Goal: Task Accomplishment & Management: Complete application form

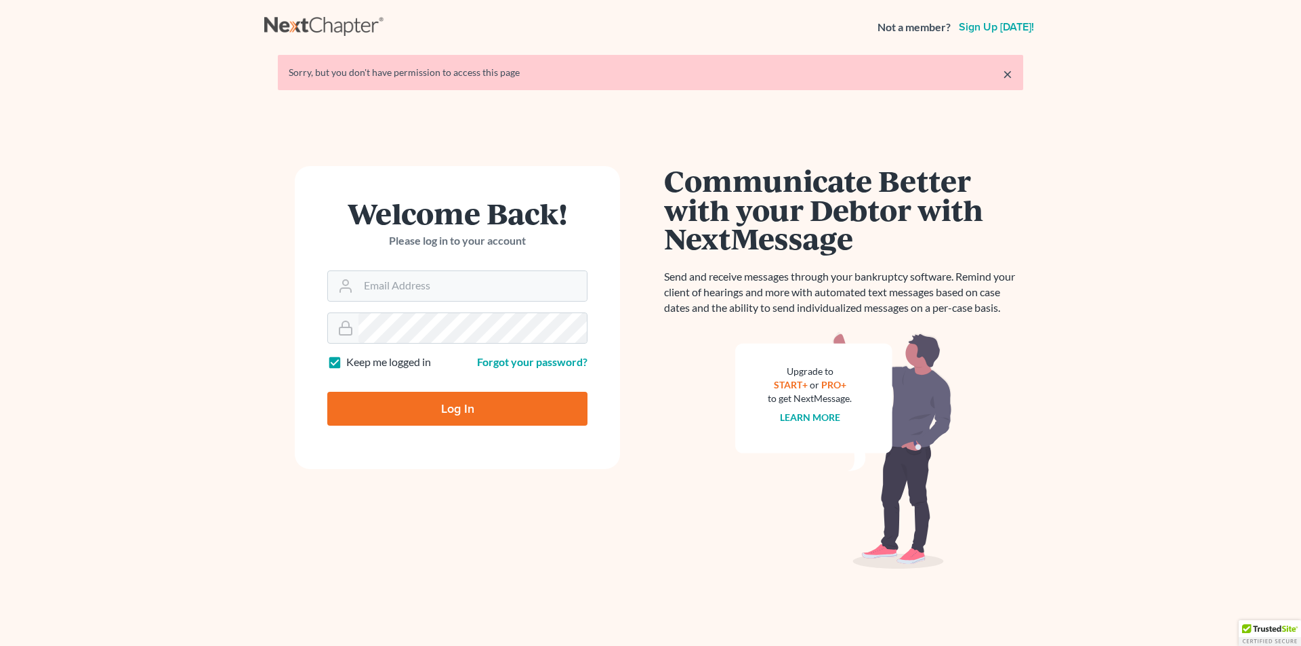
type input "[PERSON_NAME][EMAIL_ADDRESS][DOMAIN_NAME]"
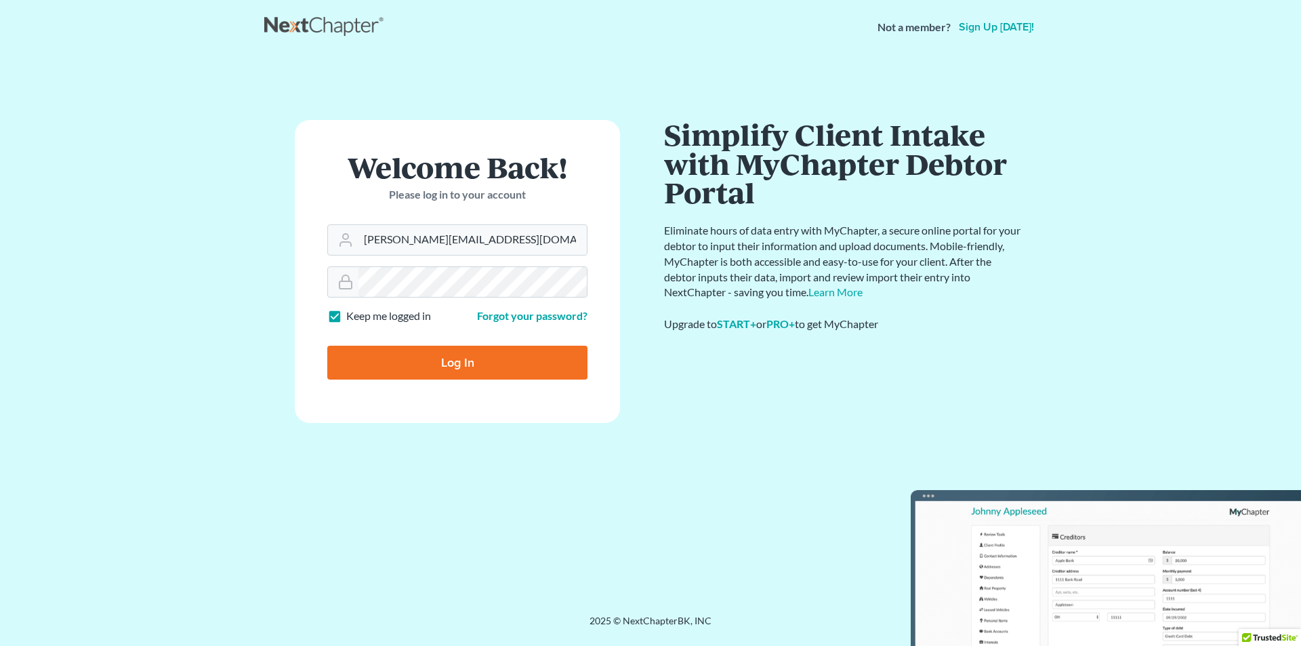
click at [453, 364] on input "Log In" at bounding box center [457, 363] width 260 height 34
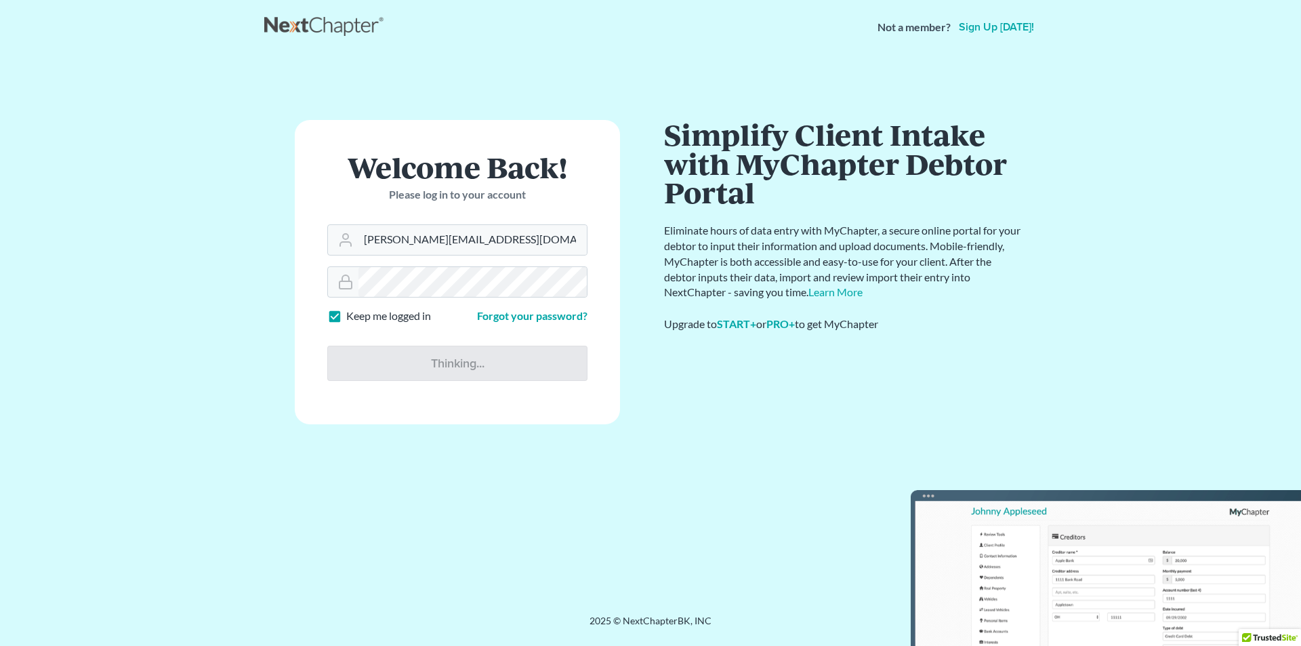
type input "Thinking..."
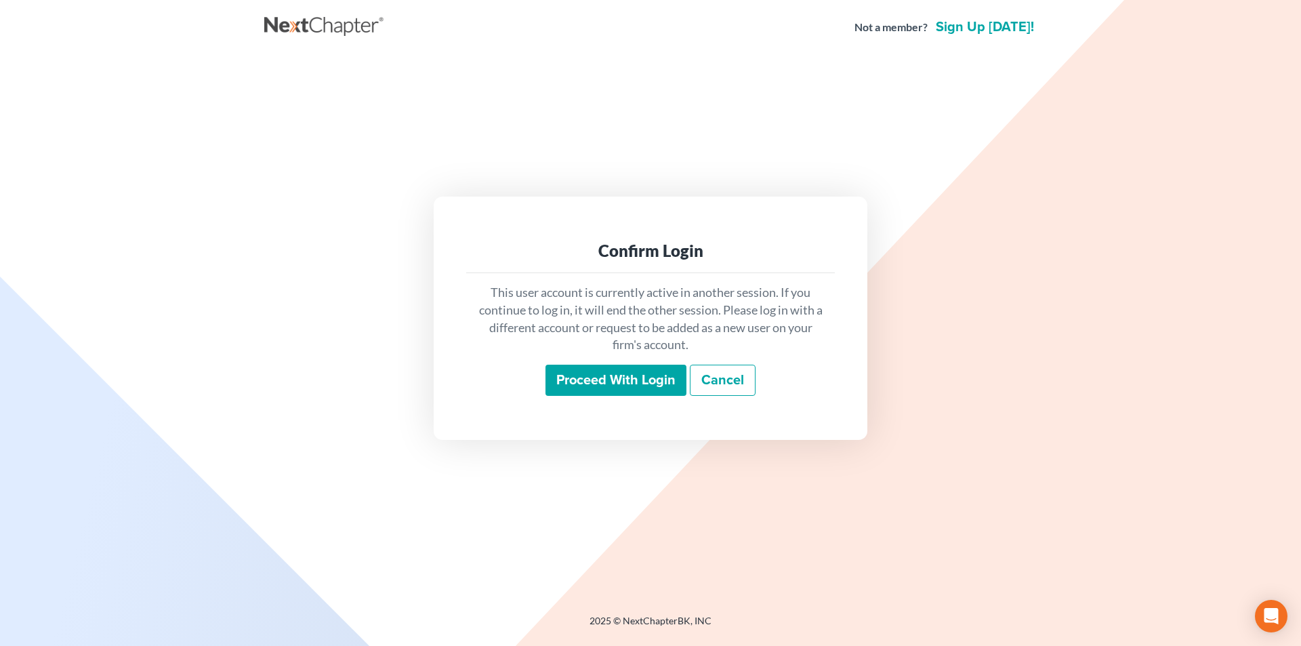
click at [567, 378] on input "Proceed with login" at bounding box center [616, 380] width 141 height 31
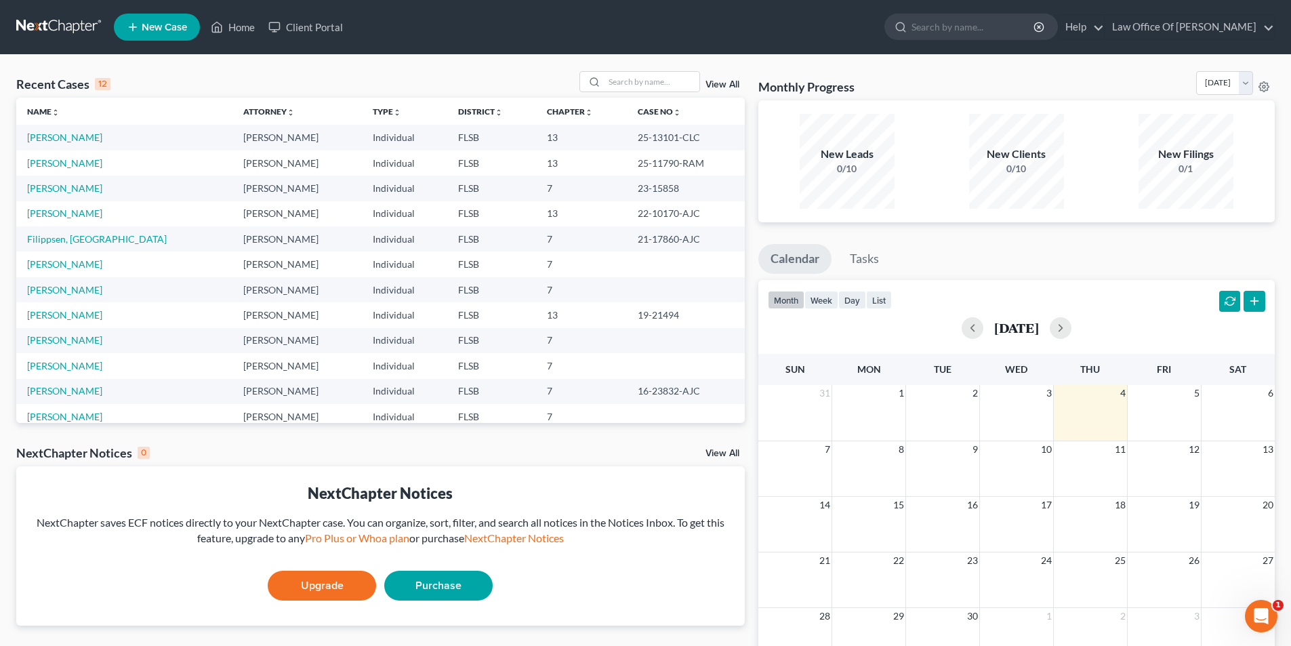
click at [167, 33] on link "New Case" at bounding box center [157, 27] width 86 height 27
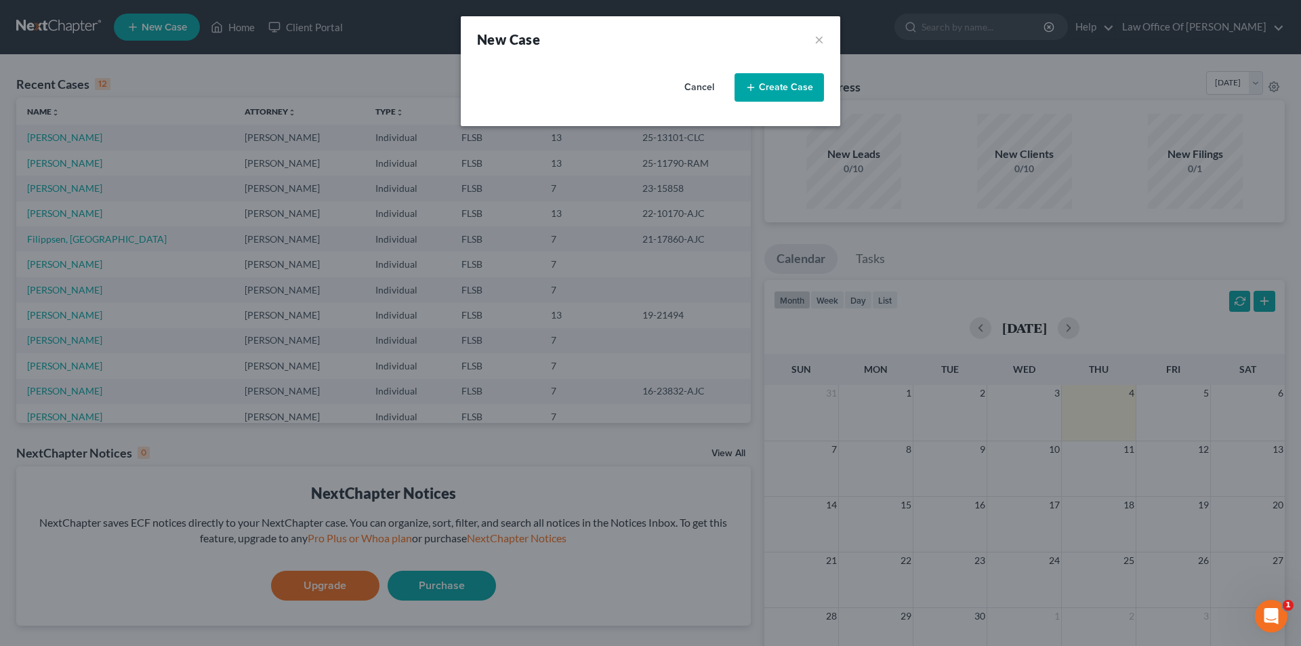
select select "17"
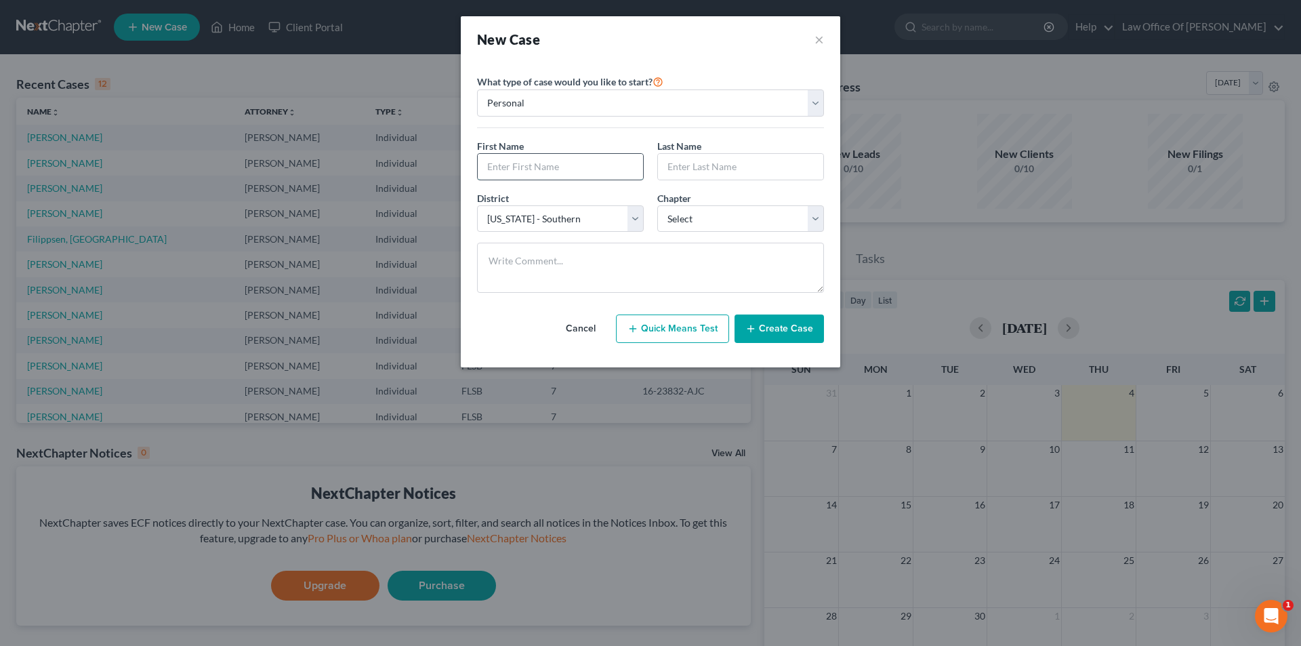
click at [557, 174] on input "text" at bounding box center [560, 167] width 165 height 26
type input "Larissa"
type input "C"
type input "Charny"
click at [807, 330] on button "Create Case" at bounding box center [779, 329] width 89 height 28
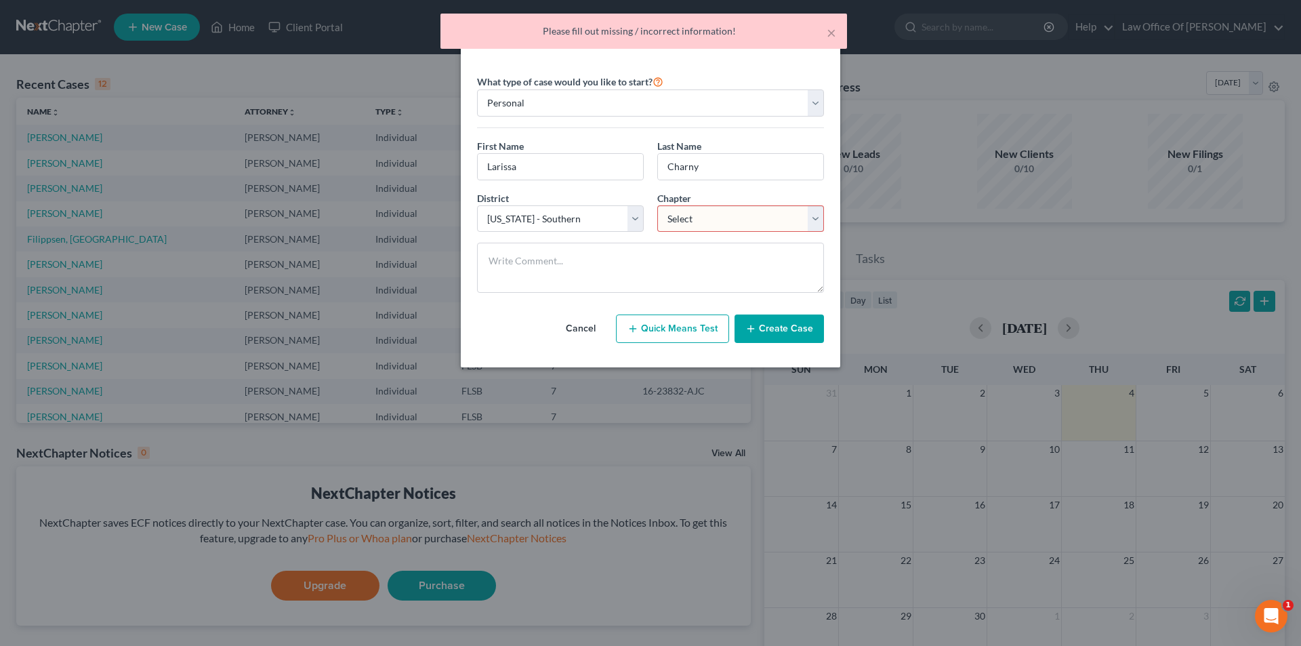
click at [723, 219] on select "Select 7 11 12 13" at bounding box center [741, 218] width 167 height 27
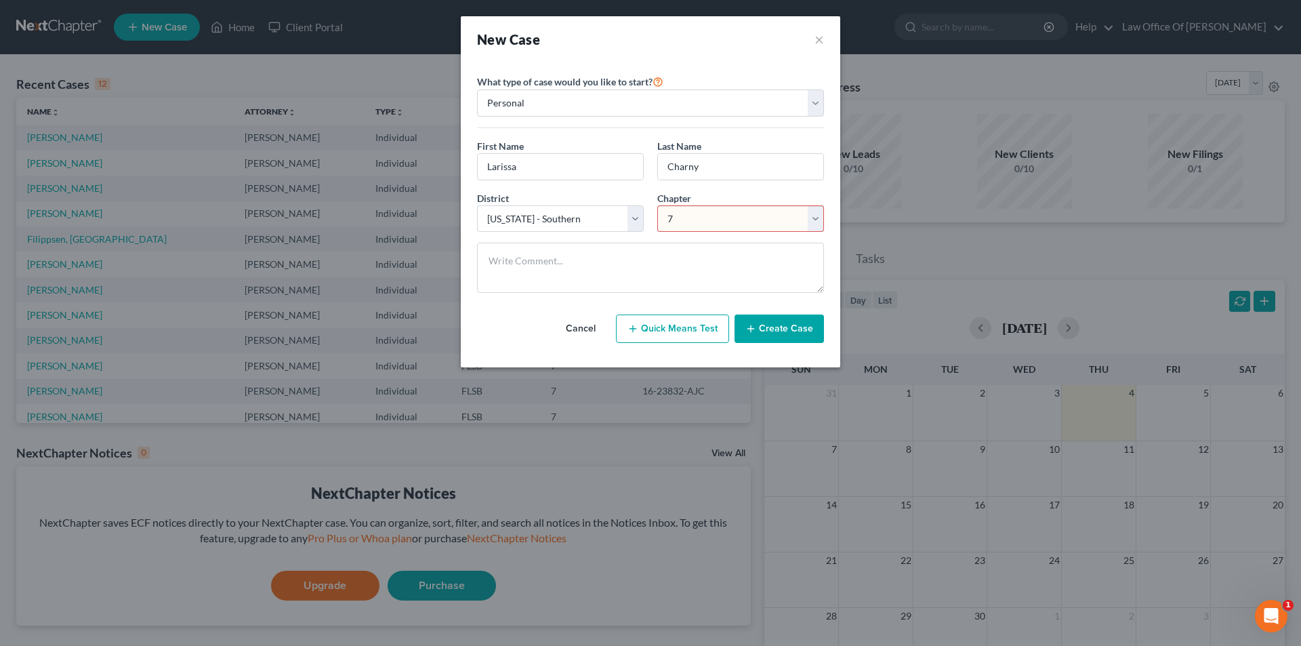
click at [658, 205] on select "Select 7 11 12 13" at bounding box center [741, 218] width 167 height 27
click at [714, 244] on textarea at bounding box center [650, 268] width 347 height 50
click at [744, 219] on select "Select 7 11 12 13" at bounding box center [741, 218] width 167 height 27
click at [658, 205] on select "Select 7 11 12 13" at bounding box center [741, 218] width 167 height 27
click at [708, 219] on select "Select 7 11 12 13" at bounding box center [741, 218] width 167 height 27
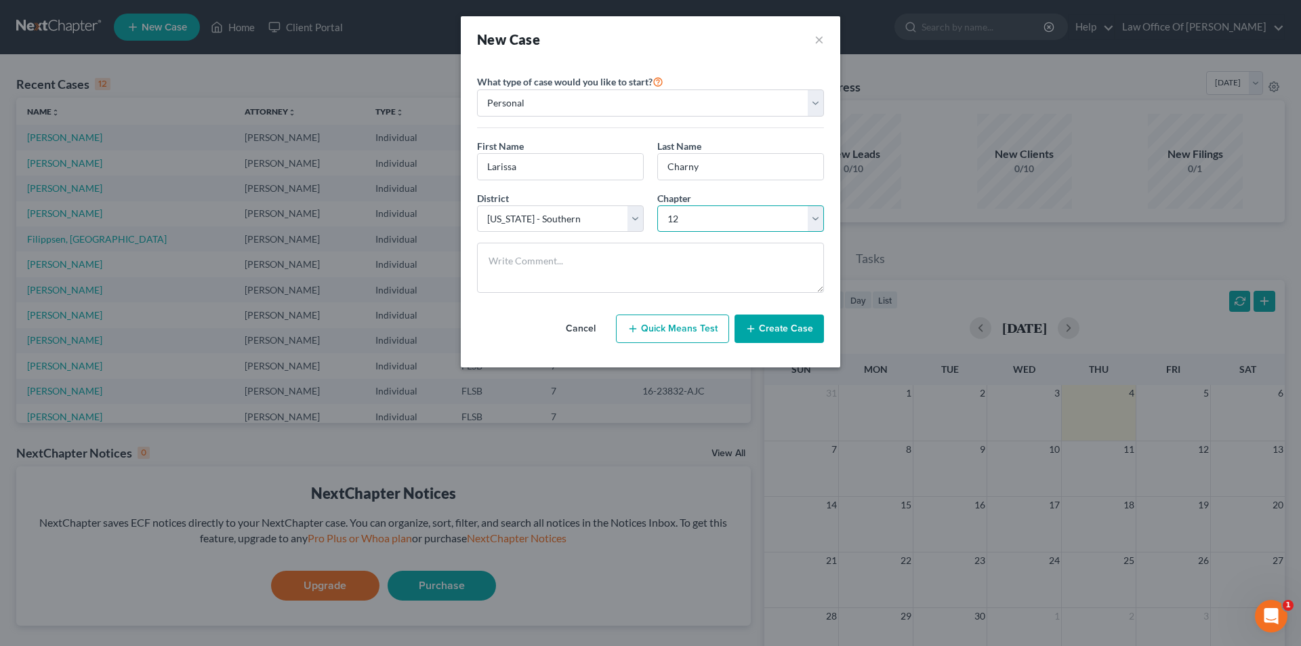
select select "3"
click at [658, 205] on select "Select 7 11 12 13" at bounding box center [741, 218] width 167 height 27
click at [771, 327] on button "Create Case" at bounding box center [779, 329] width 89 height 28
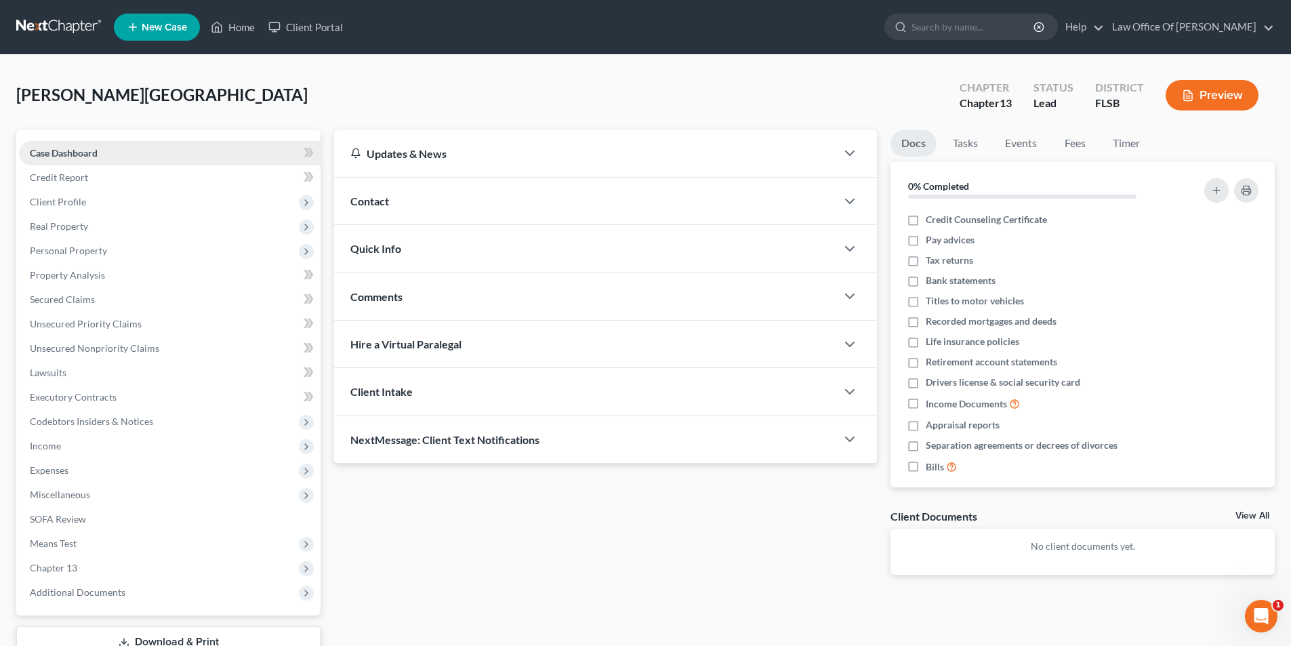
click at [115, 153] on link "Case Dashboard" at bounding box center [170, 153] width 302 height 24
click at [405, 205] on div "Contact" at bounding box center [585, 201] width 502 height 47
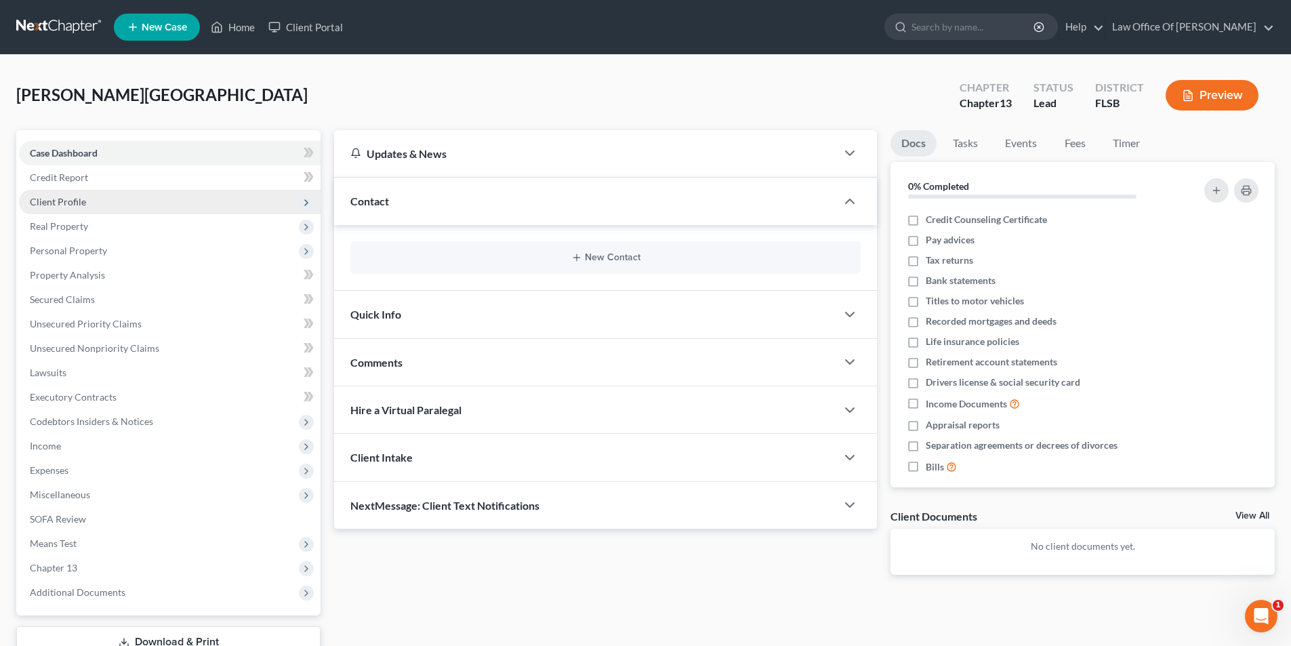
click at [82, 203] on span "Client Profile" at bounding box center [58, 202] width 56 height 12
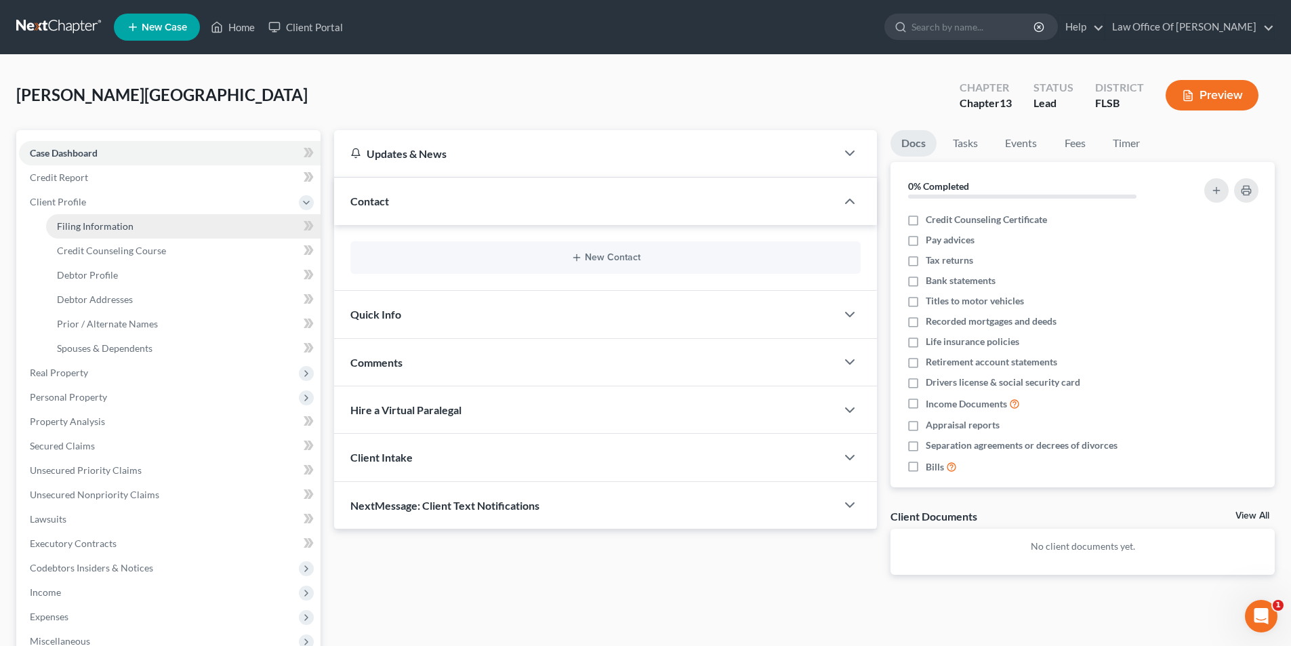
click at [89, 232] on link "Filing Information" at bounding box center [183, 226] width 275 height 24
select select "1"
select select "0"
select select "3"
select select "17"
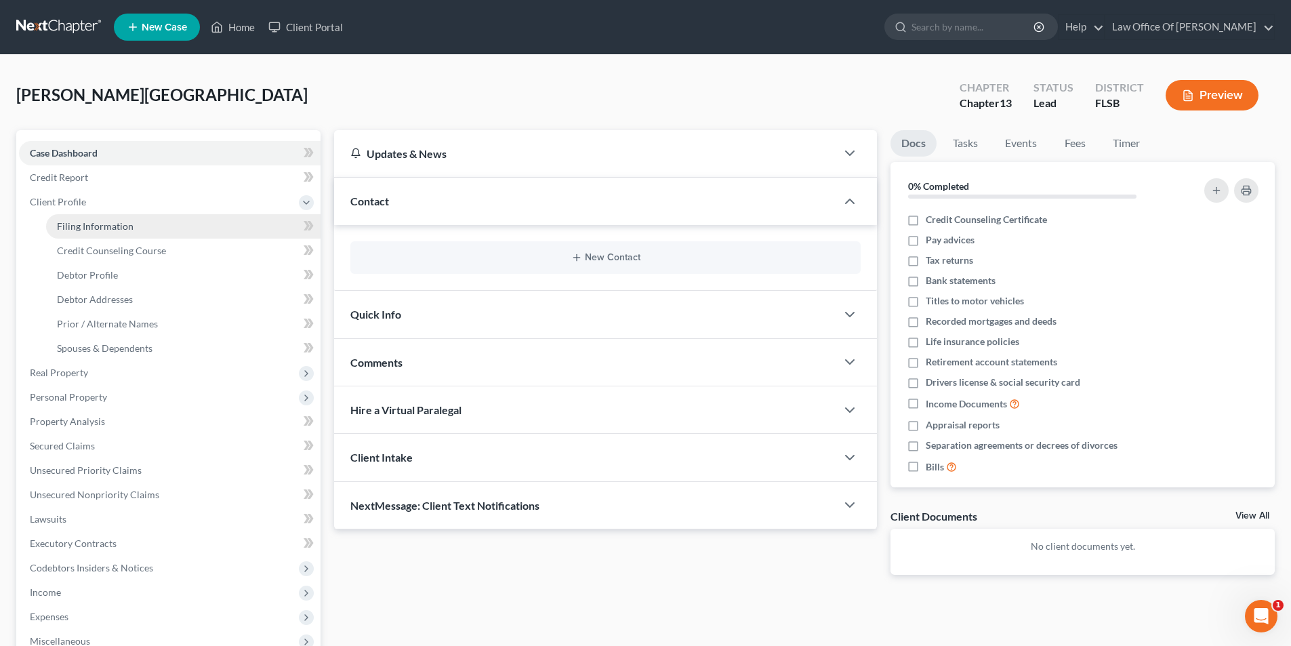
select select "0"
select select "9"
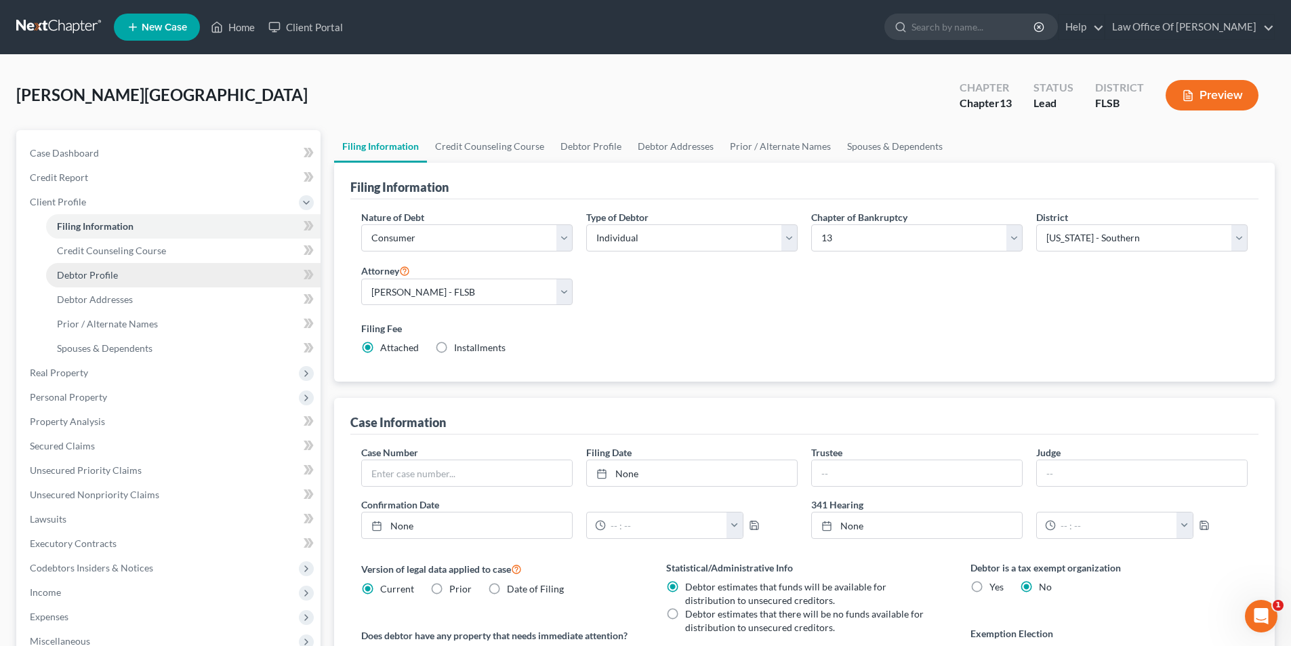
click at [159, 267] on link "Debtor Profile" at bounding box center [183, 275] width 275 height 24
select select "0"
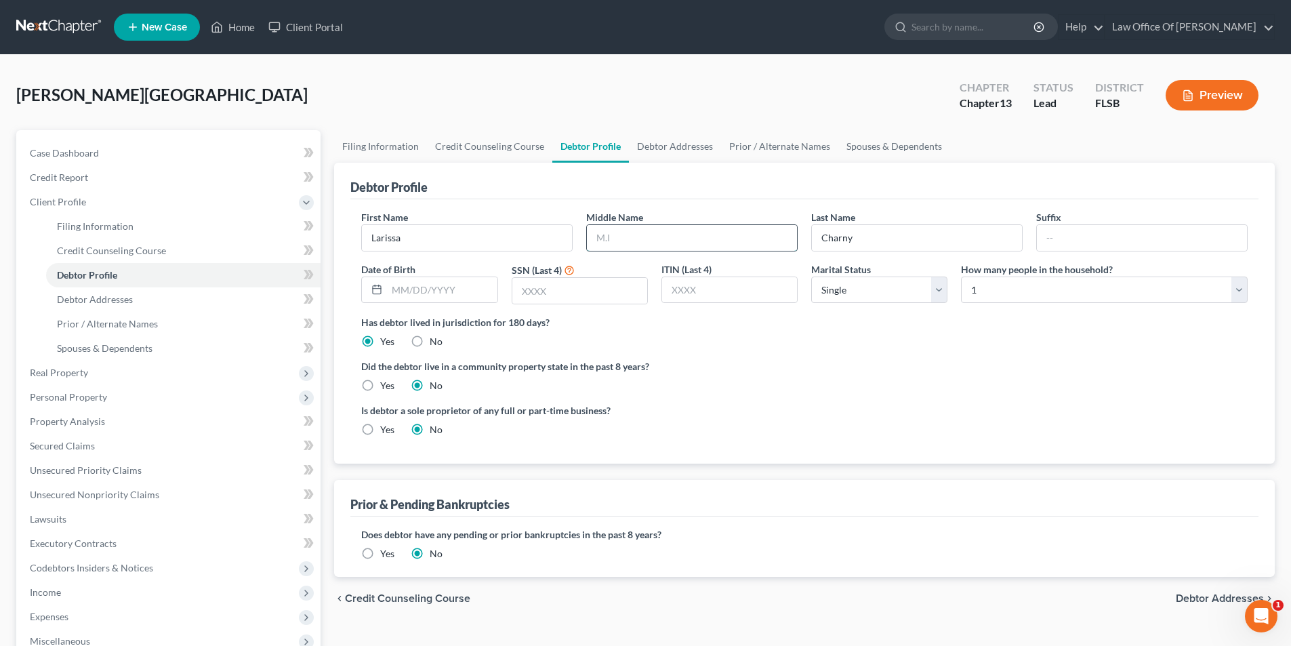
click at [697, 236] on input "text" at bounding box center [692, 238] width 210 height 26
click at [570, 289] on input "text" at bounding box center [579, 291] width 135 height 26
type input "2193"
click at [397, 289] on input "text" at bounding box center [442, 290] width 110 height 26
click at [402, 287] on input "03231960" at bounding box center [442, 290] width 110 height 26
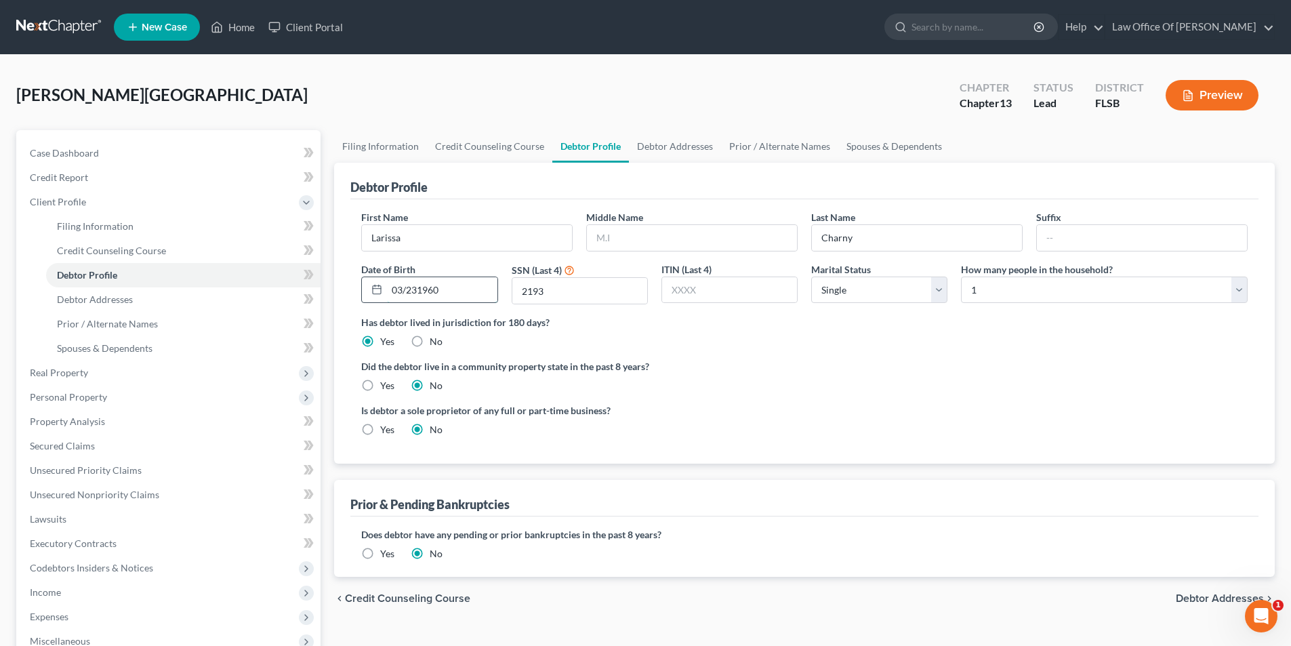
click at [413, 295] on input "03/231960" at bounding box center [442, 290] width 110 height 26
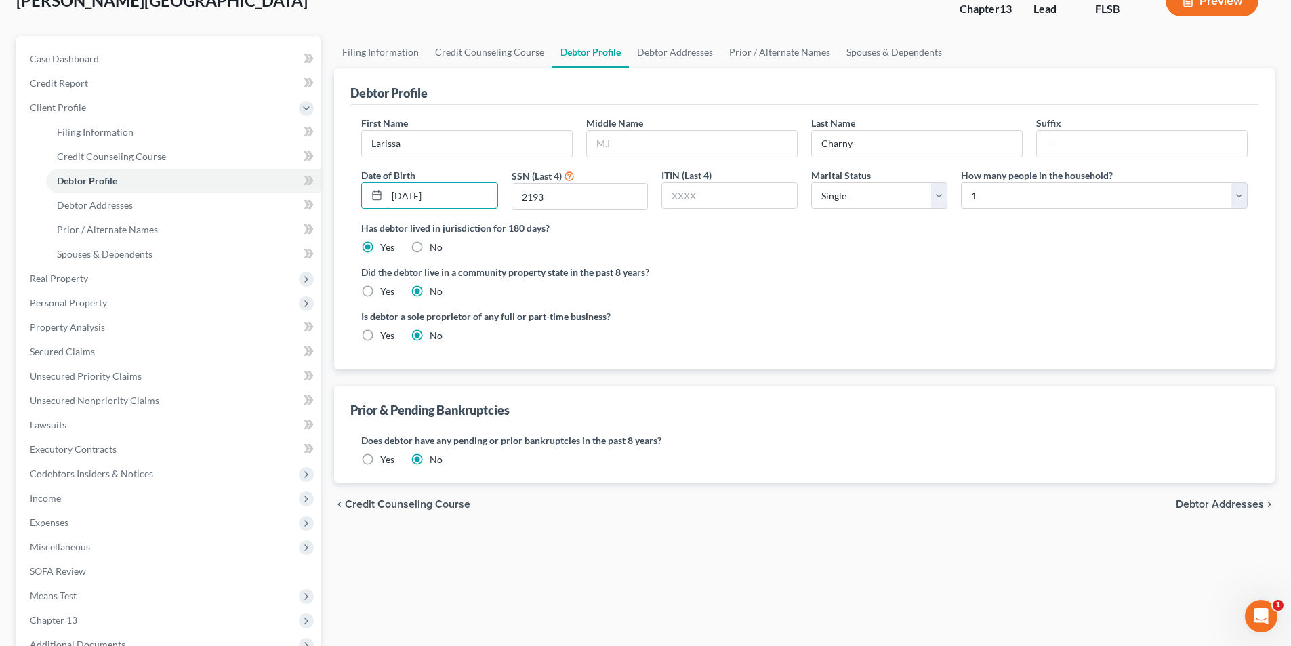
scroll to position [96, 0]
type input "[DATE]"
click at [668, 50] on link "Debtor Addresses" at bounding box center [675, 51] width 92 height 33
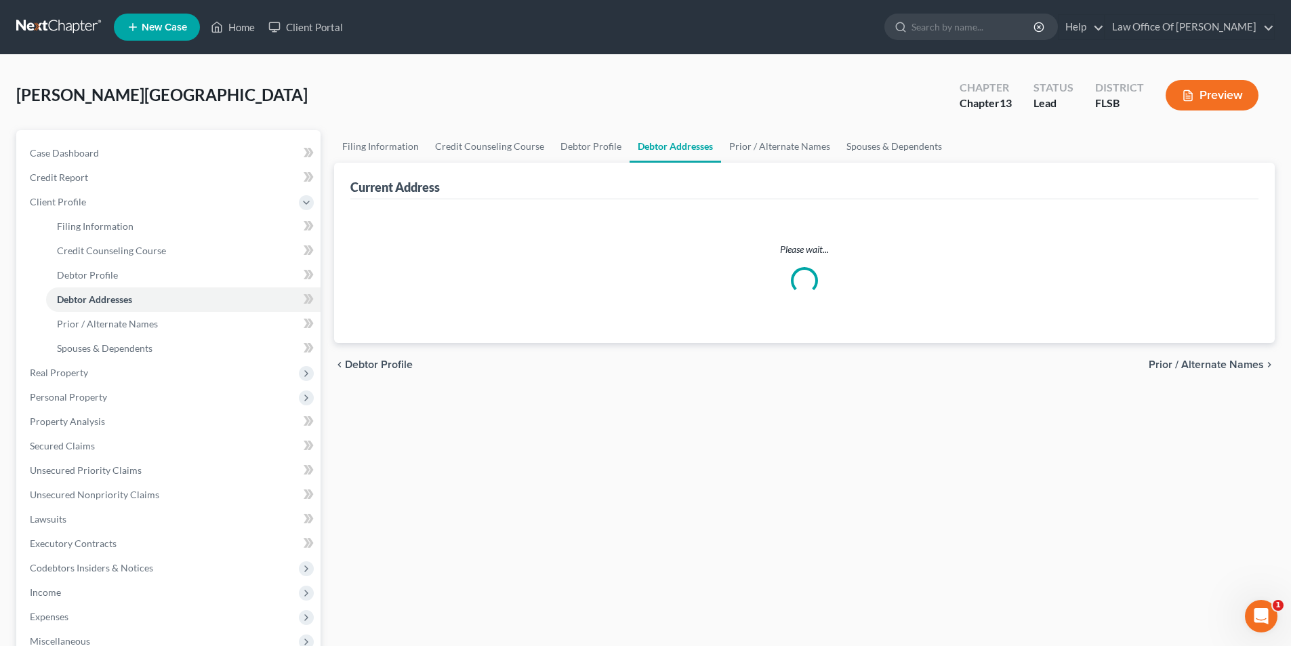
select select "0"
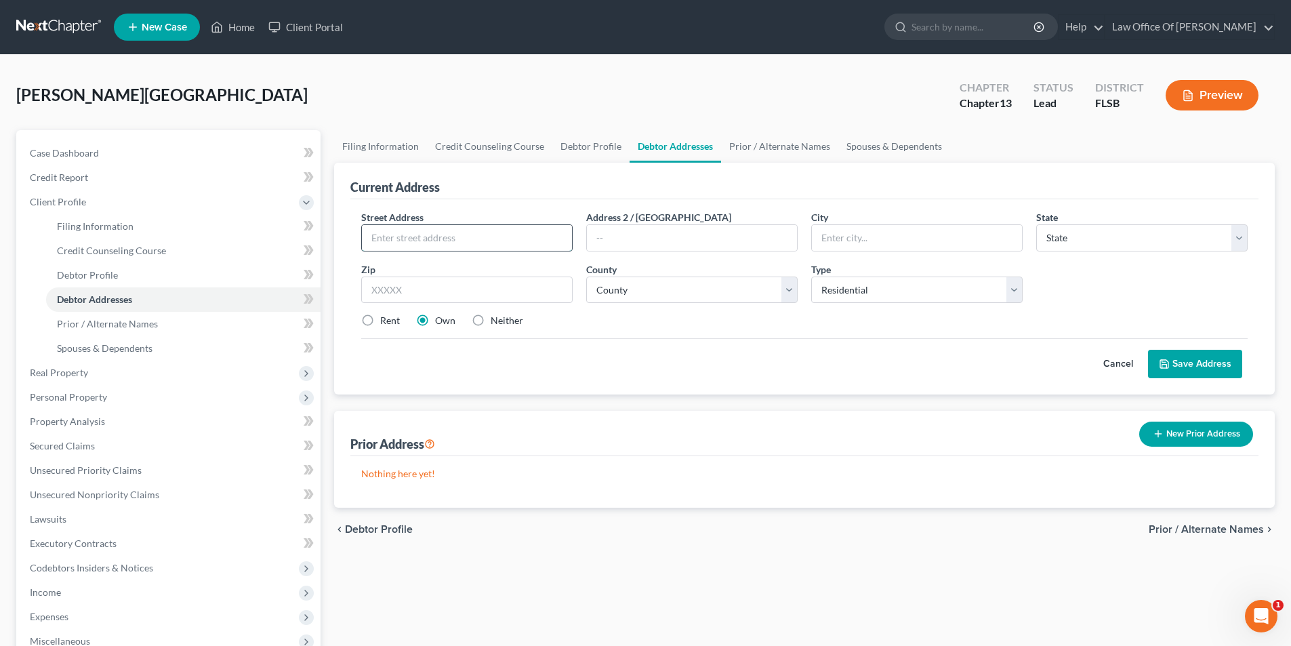
click at [470, 241] on input "text" at bounding box center [467, 238] width 210 height 26
type input "[STREET_ADDRESS][PERSON_NAME]"
click at [622, 242] on input "text" at bounding box center [692, 238] width 210 height 26
type input "Unit 205"
click at [888, 243] on input "text" at bounding box center [917, 238] width 210 height 26
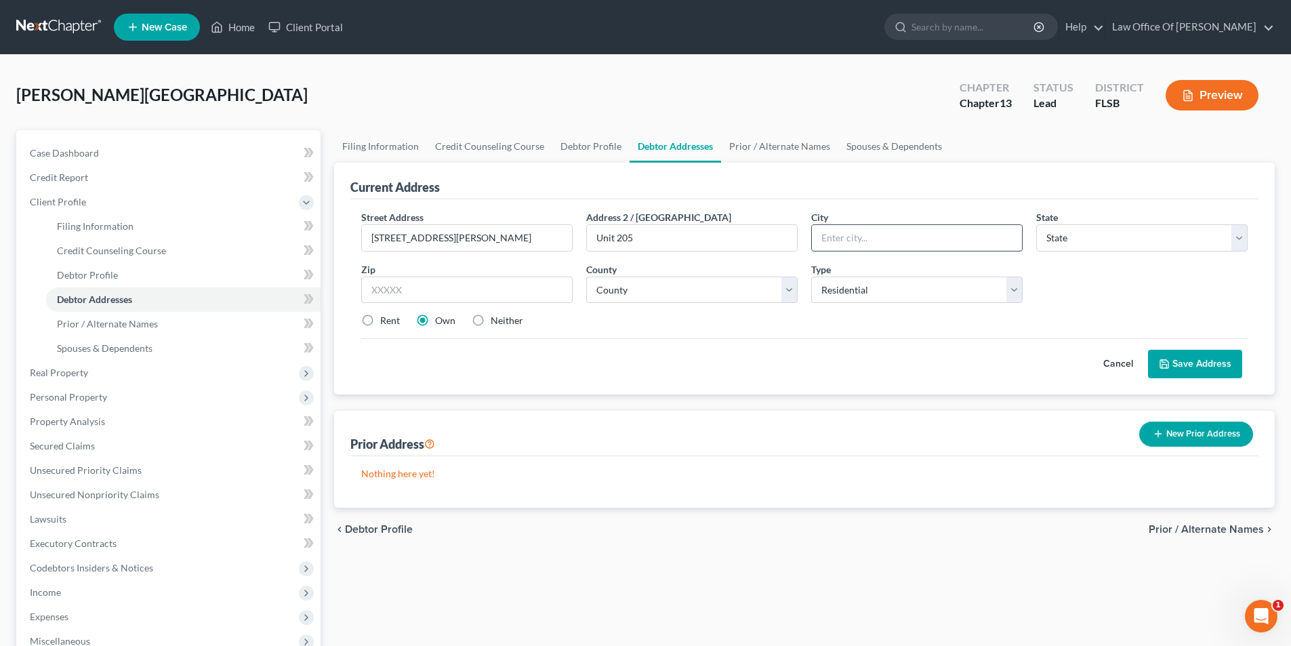
click at [886, 241] on input "text" at bounding box center [917, 238] width 210 height 26
type input "Boca Raton"
select select "9"
type input "33487"
click at [744, 325] on div "Rent Own Neither" at bounding box center [805, 321] width 900 height 14
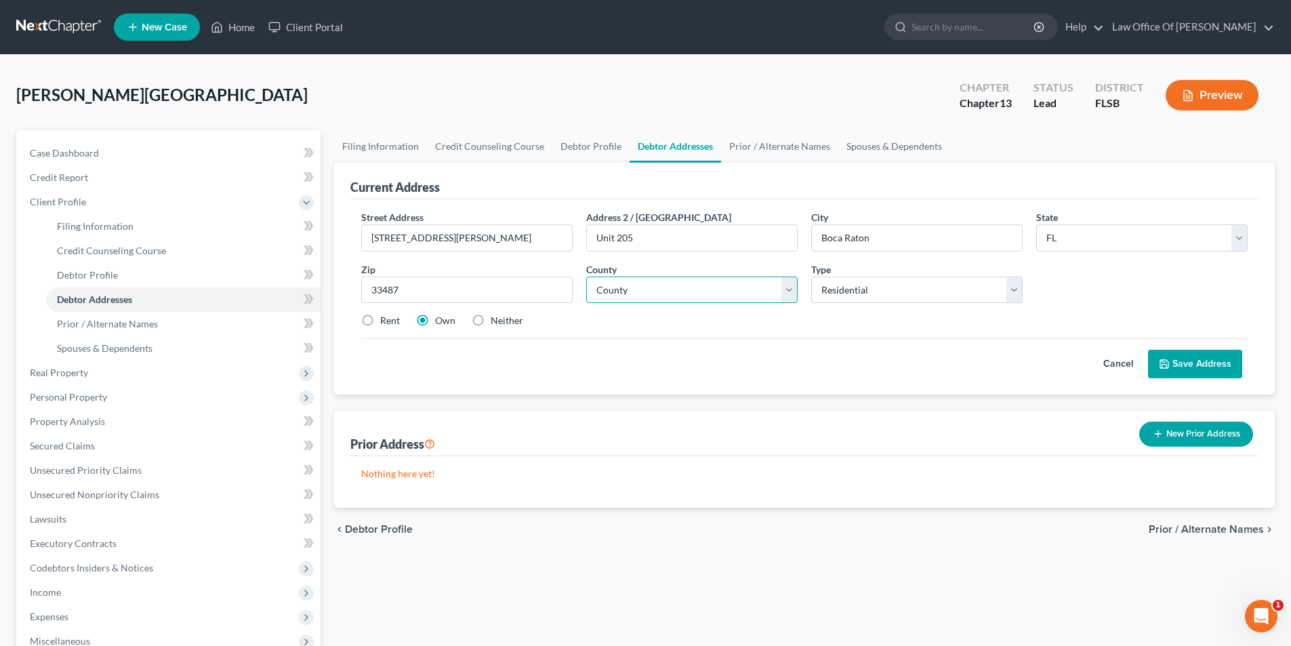
click at [735, 294] on select "County [GEOGRAPHIC_DATA] [GEOGRAPHIC_DATA] [GEOGRAPHIC_DATA] [GEOGRAPHIC_DATA] …" at bounding box center [691, 290] width 211 height 27
select select "49"
click at [586, 277] on select "County [GEOGRAPHIC_DATA] [GEOGRAPHIC_DATA] [GEOGRAPHIC_DATA] [GEOGRAPHIC_DATA] …" at bounding box center [691, 290] width 211 height 27
click at [1192, 357] on button "Save Address" at bounding box center [1195, 364] width 94 height 28
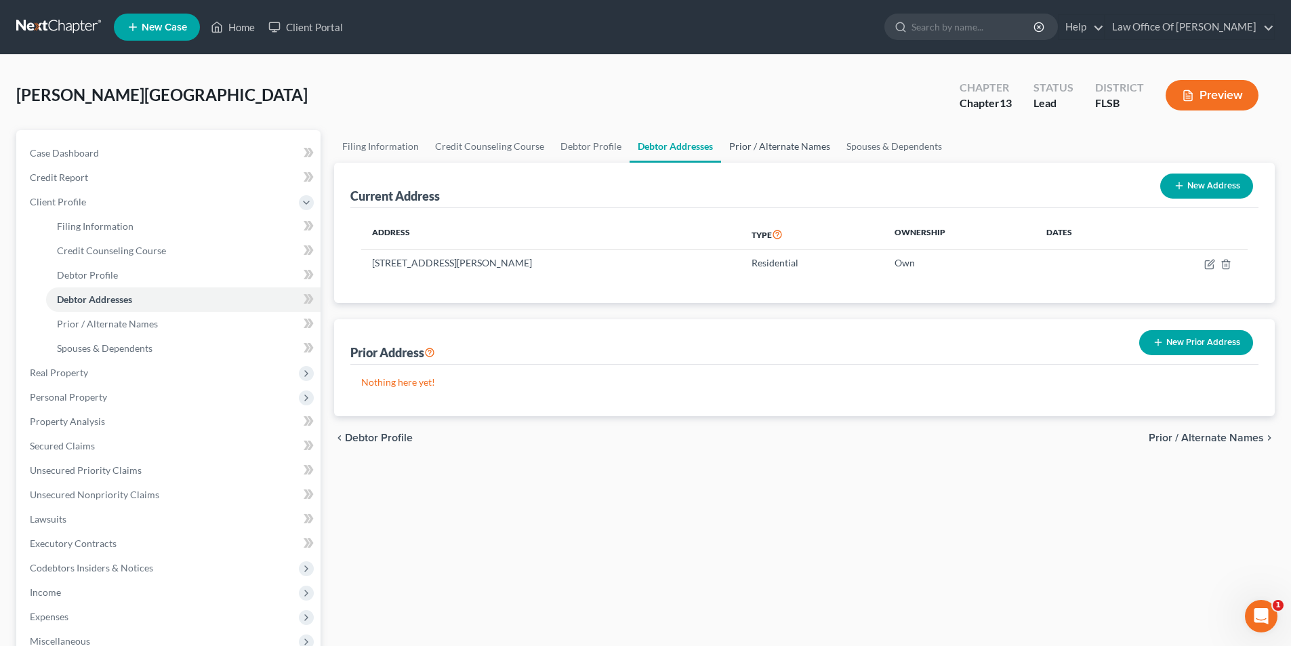
click at [765, 142] on link "Prior / Alternate Names" at bounding box center [779, 146] width 117 height 33
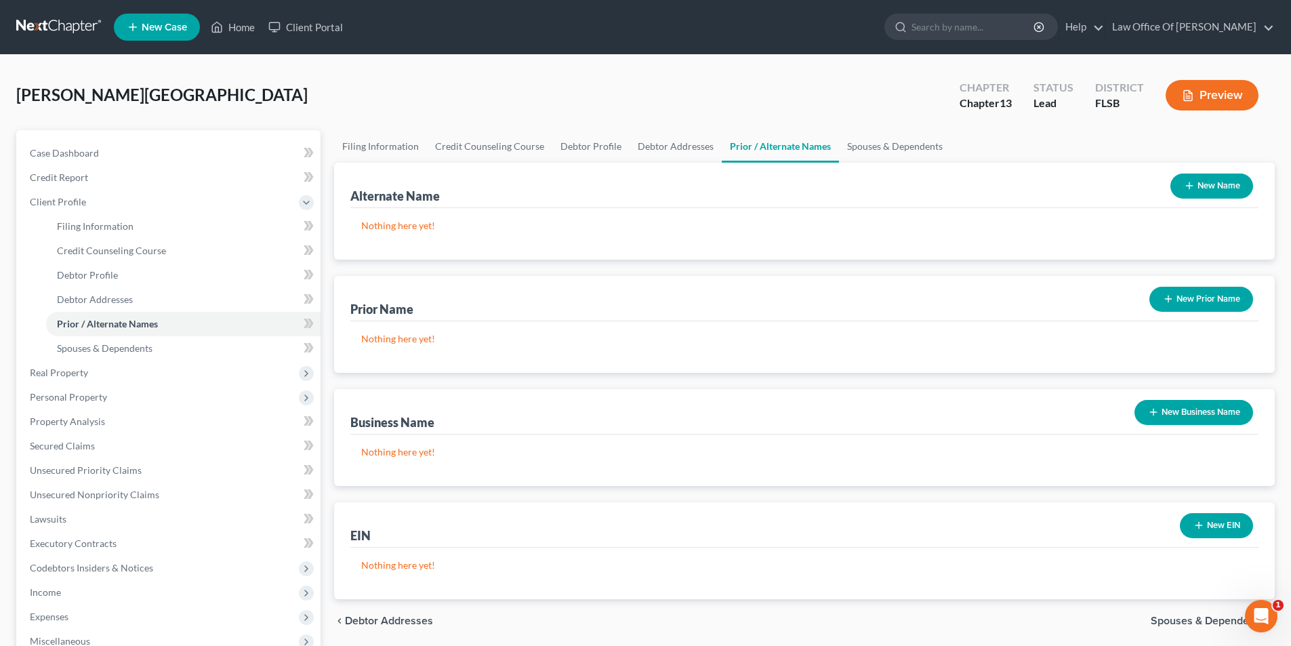
click at [1190, 183] on line "button" at bounding box center [1190, 186] width 0 height 6
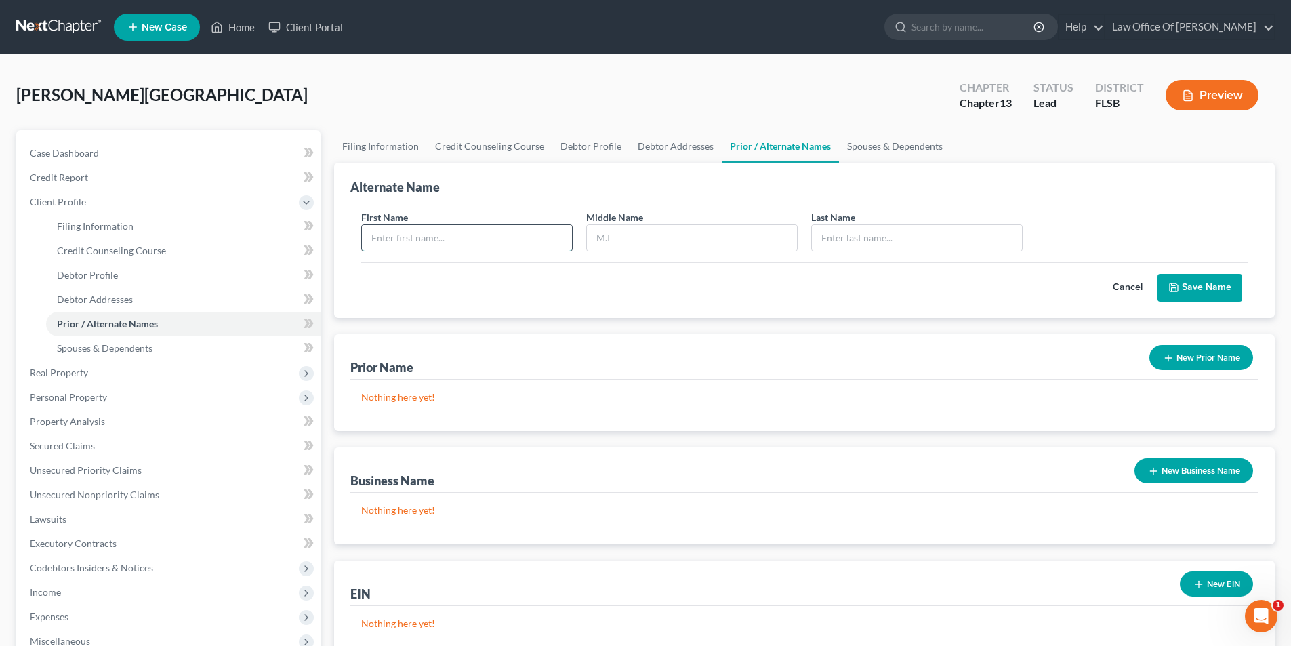
click at [489, 243] on input "text" at bounding box center [467, 238] width 210 height 26
click at [849, 241] on input "text" at bounding box center [917, 238] width 210 height 26
type input "zabuta"
click at [489, 246] on input "text" at bounding box center [467, 238] width 210 height 26
type input "[PERSON_NAME]"
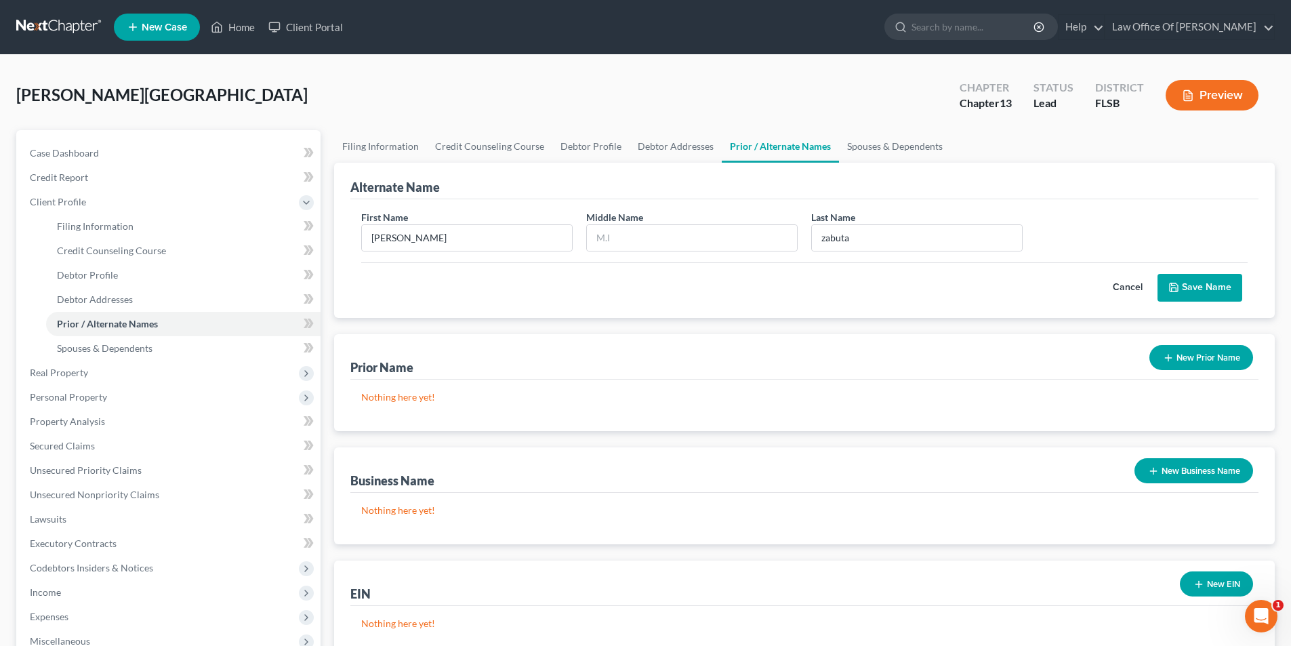
drag, startPoint x: 1211, startPoint y: 285, endPoint x: 982, endPoint y: 322, distance: 232.1
click at [969, 315] on div "First Name [PERSON_NAME] Middle Name Last Name * zabuta Cancel Save Name" at bounding box center [804, 258] width 908 height 119
click at [1178, 357] on button "New Prior Name" at bounding box center [1202, 357] width 104 height 25
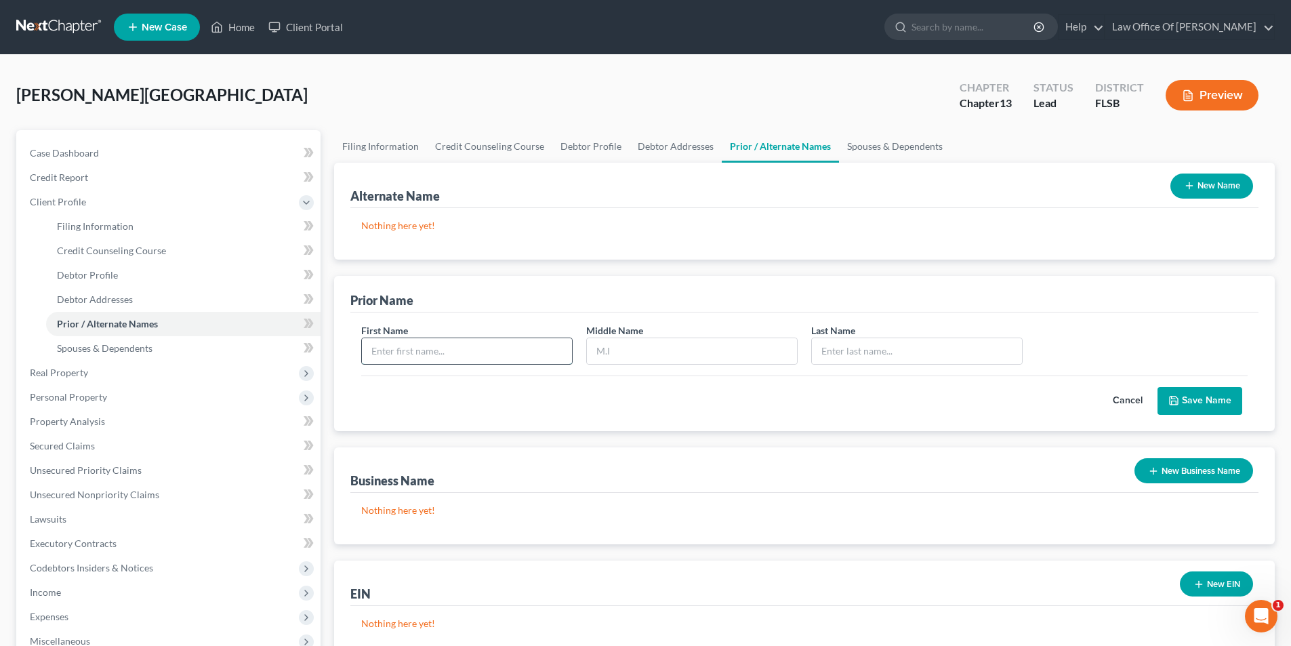
click at [430, 353] on input "text" at bounding box center [467, 351] width 210 height 26
type input "[PERSON_NAME]"
type input "zabuta"
click at [1203, 398] on button "Save Name" at bounding box center [1200, 401] width 85 height 28
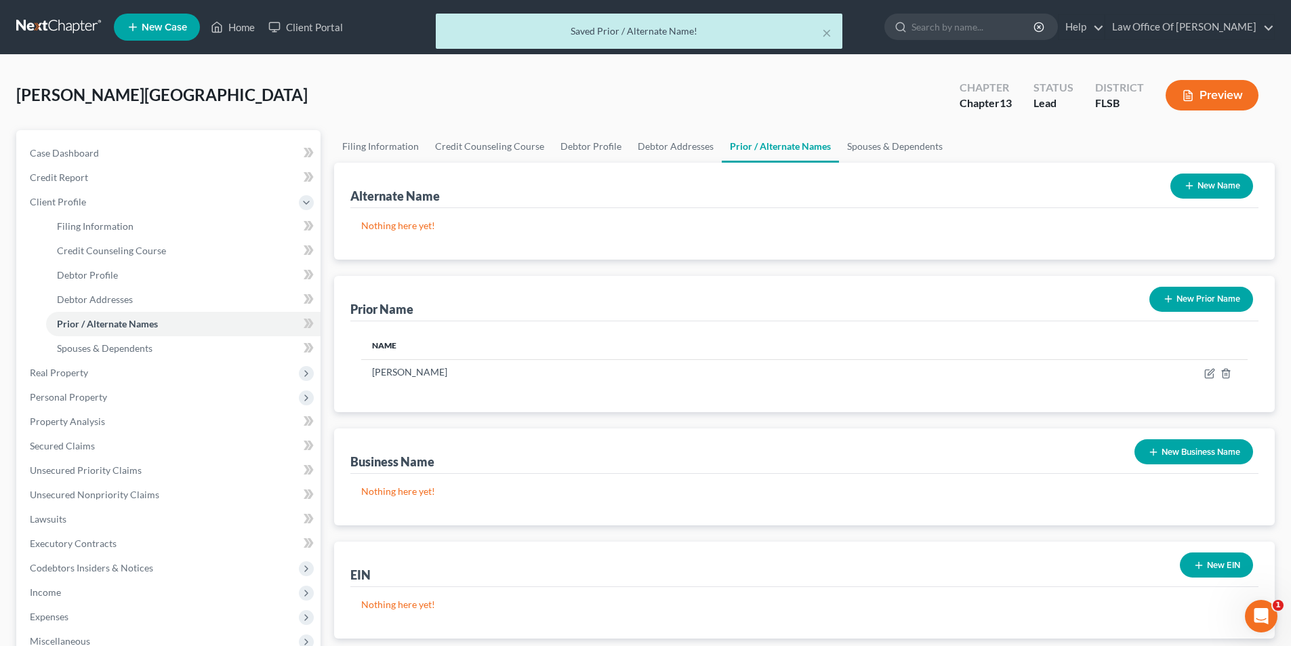
click at [1173, 302] on icon "button" at bounding box center [1168, 299] width 11 height 11
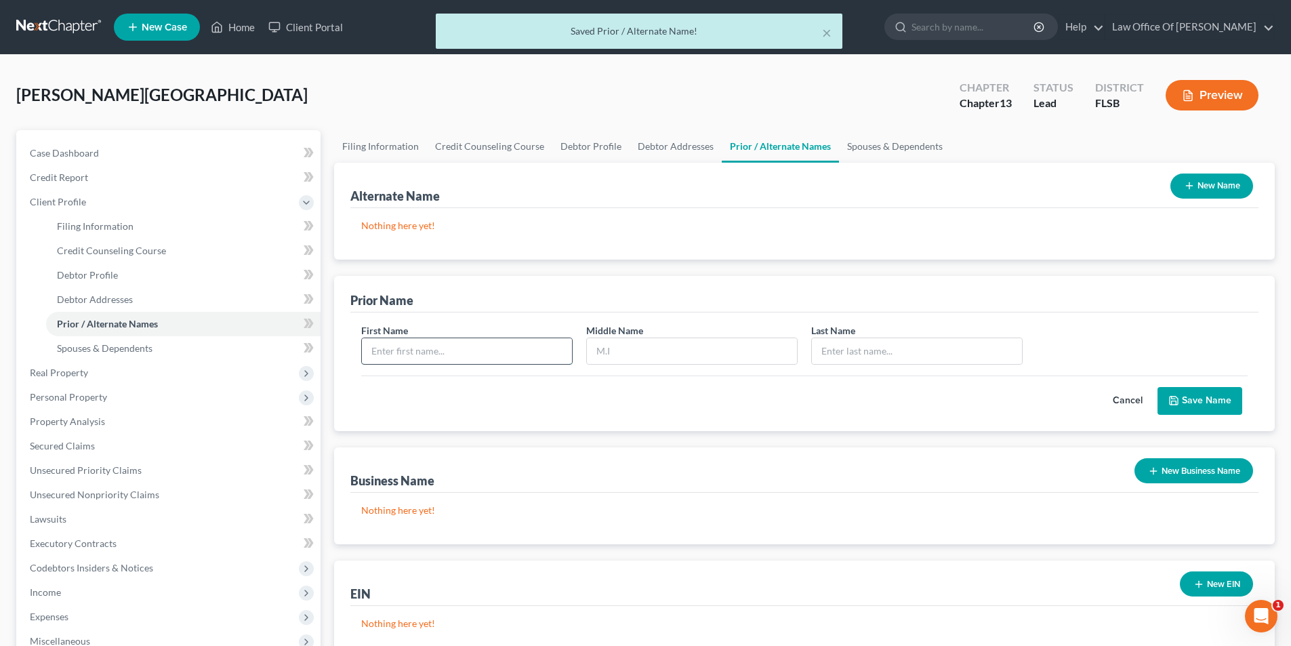
click at [502, 354] on input "text" at bounding box center [467, 351] width 210 height 26
type input "[PERSON_NAME]"
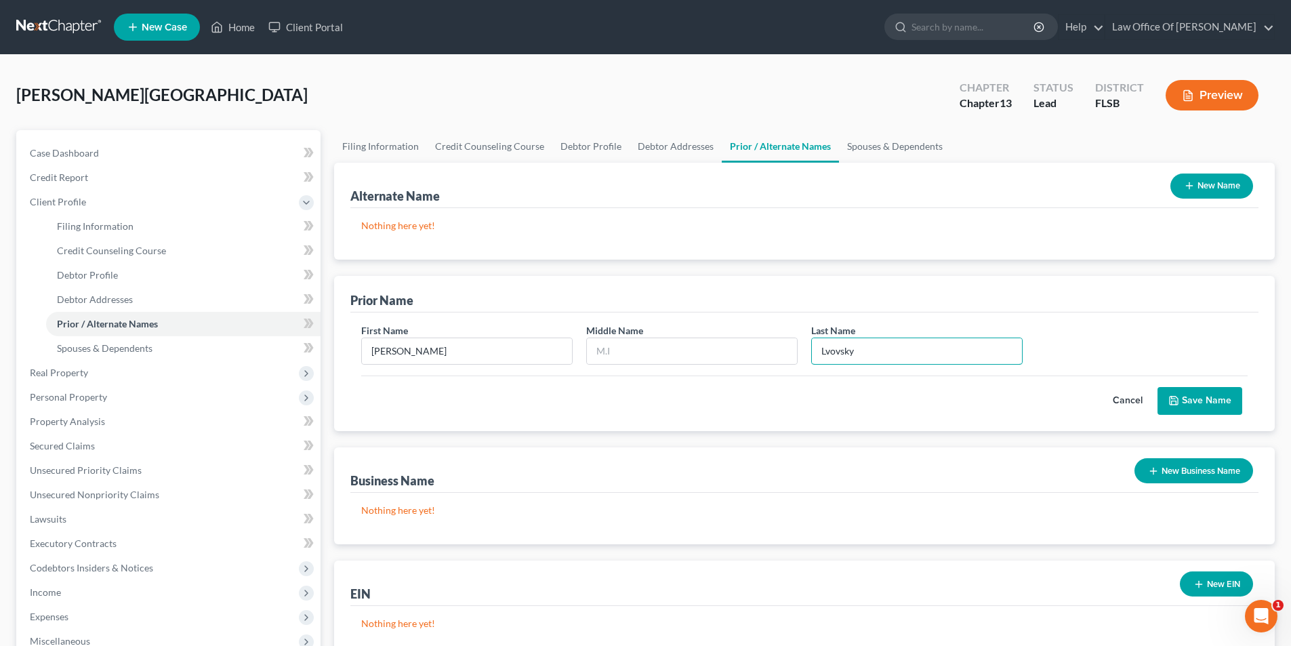
type input "Lvovsky"
click at [1220, 408] on button "Save Name" at bounding box center [1200, 401] width 85 height 28
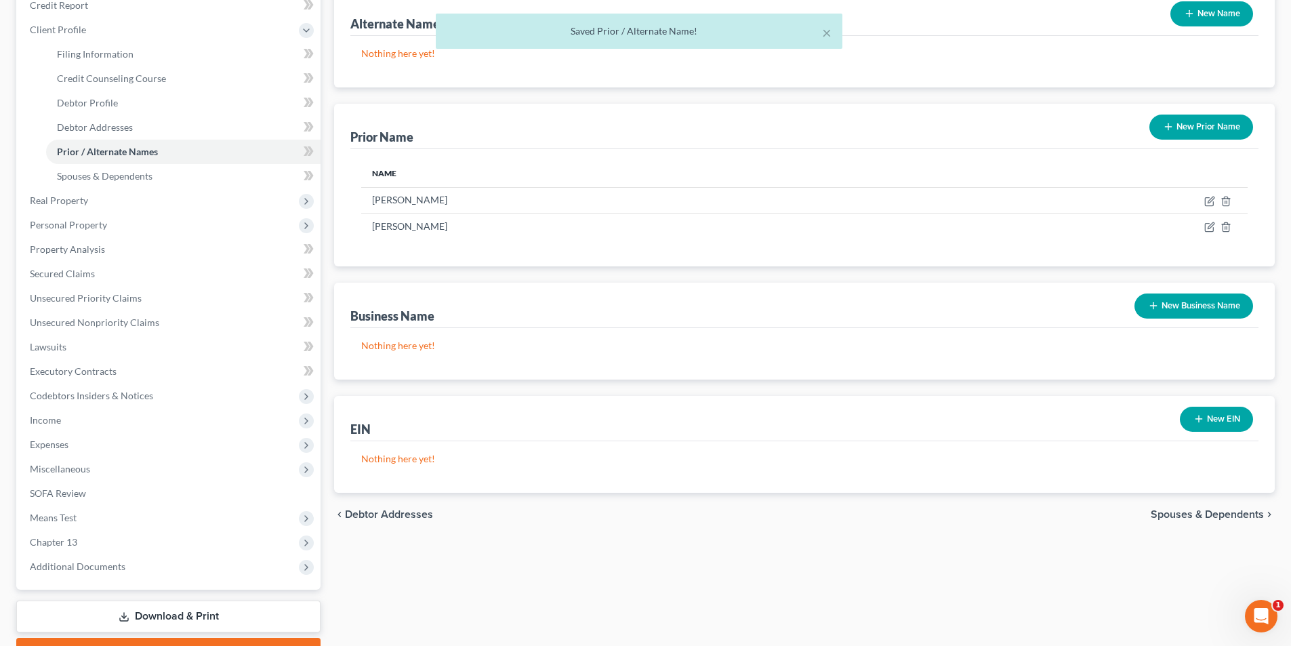
scroll to position [245, 0]
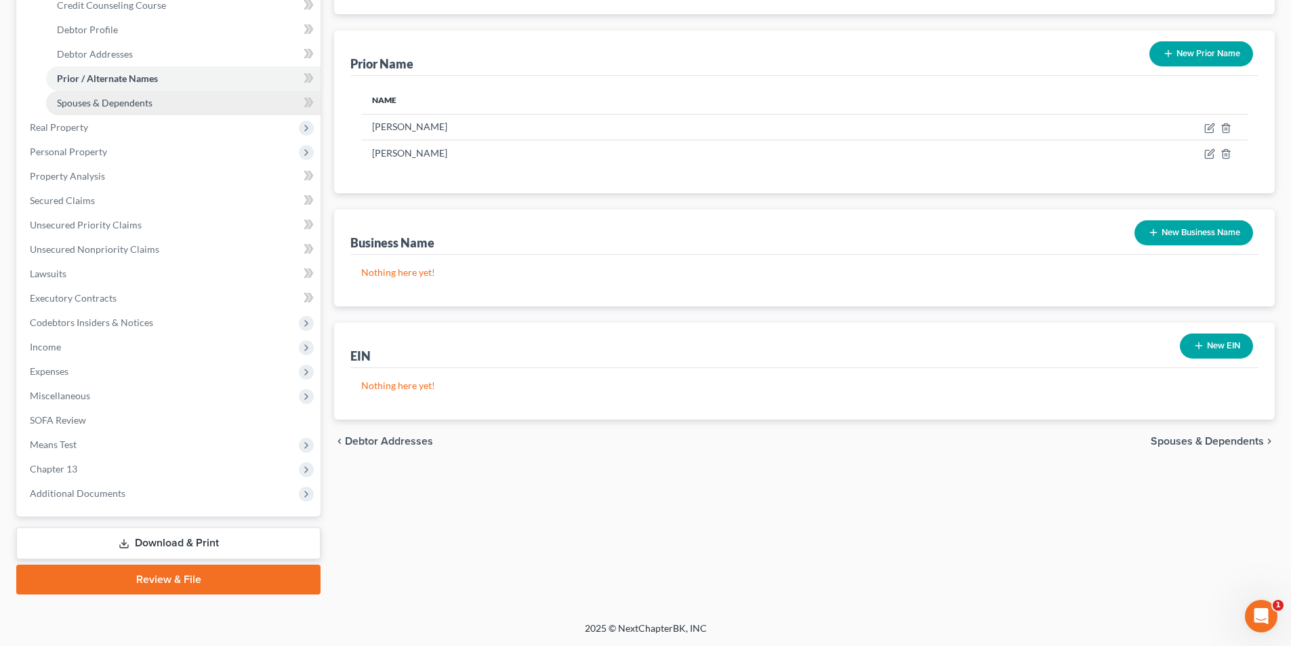
click at [137, 106] on span "Spouses & Dependents" at bounding box center [105, 103] width 96 height 12
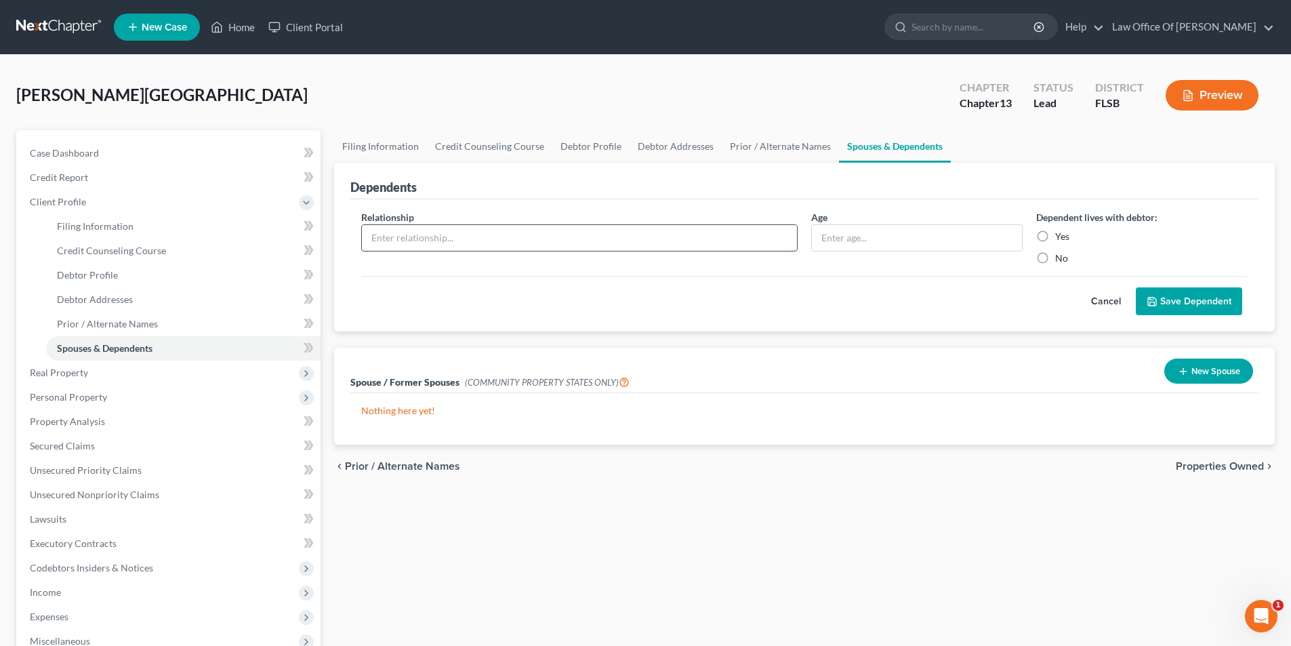
click at [763, 244] on input "text" at bounding box center [579, 238] width 435 height 26
click at [662, 300] on div "Cancel Save Dependent" at bounding box center [804, 296] width 887 height 40
click at [102, 372] on span "Real Property" at bounding box center [170, 373] width 302 height 24
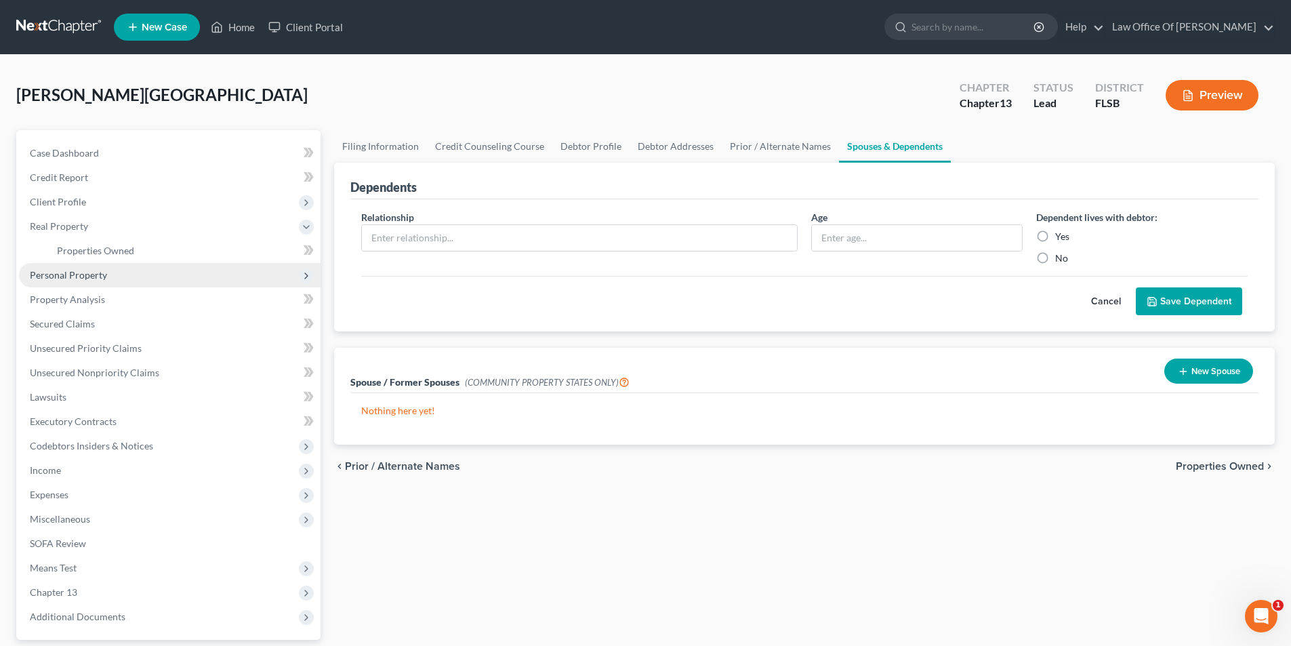
click at [102, 277] on span "Personal Property" at bounding box center [68, 275] width 77 height 12
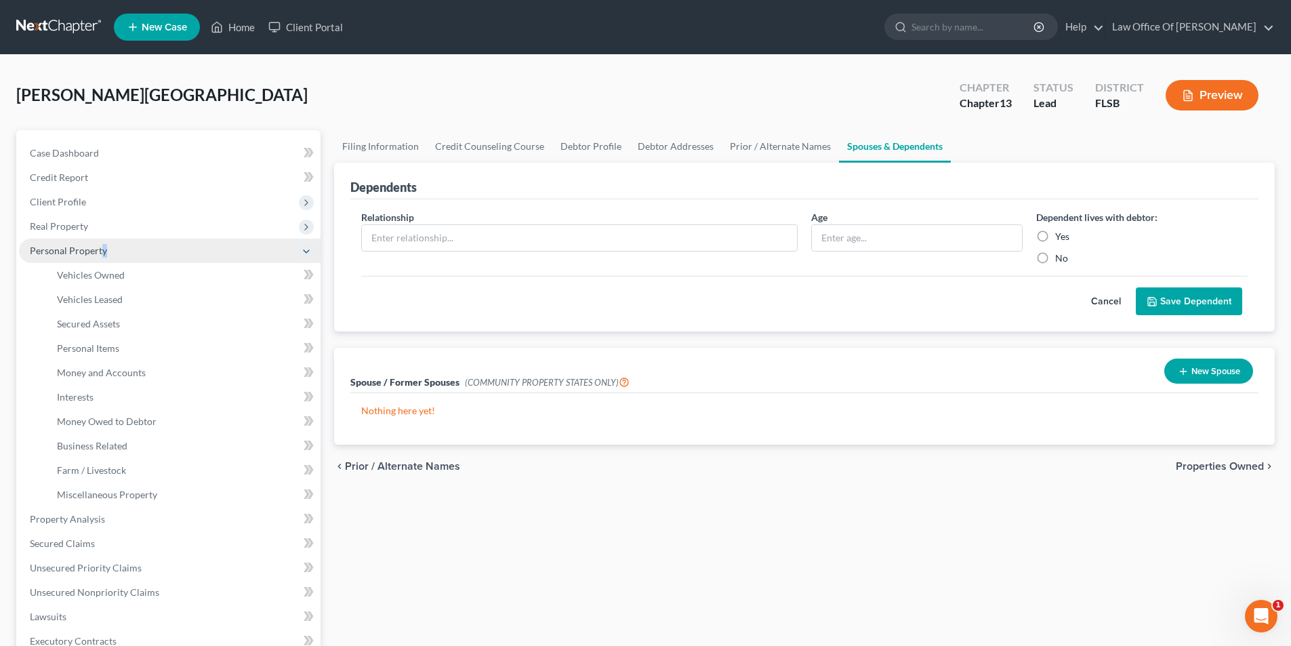
drag, startPoint x: 123, startPoint y: 258, endPoint x: 104, endPoint y: 247, distance: 21.9
click at [102, 256] on span "Personal Property" at bounding box center [170, 251] width 302 height 24
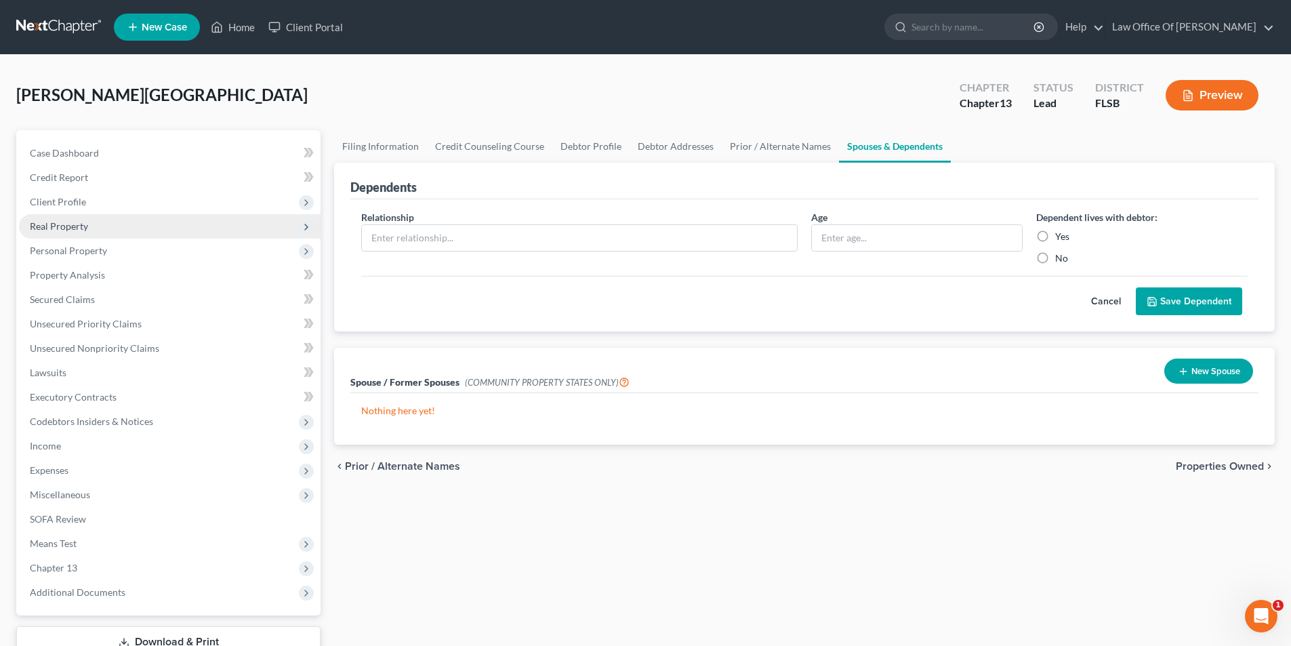
click at [85, 223] on span "Real Property" at bounding box center [59, 226] width 58 height 12
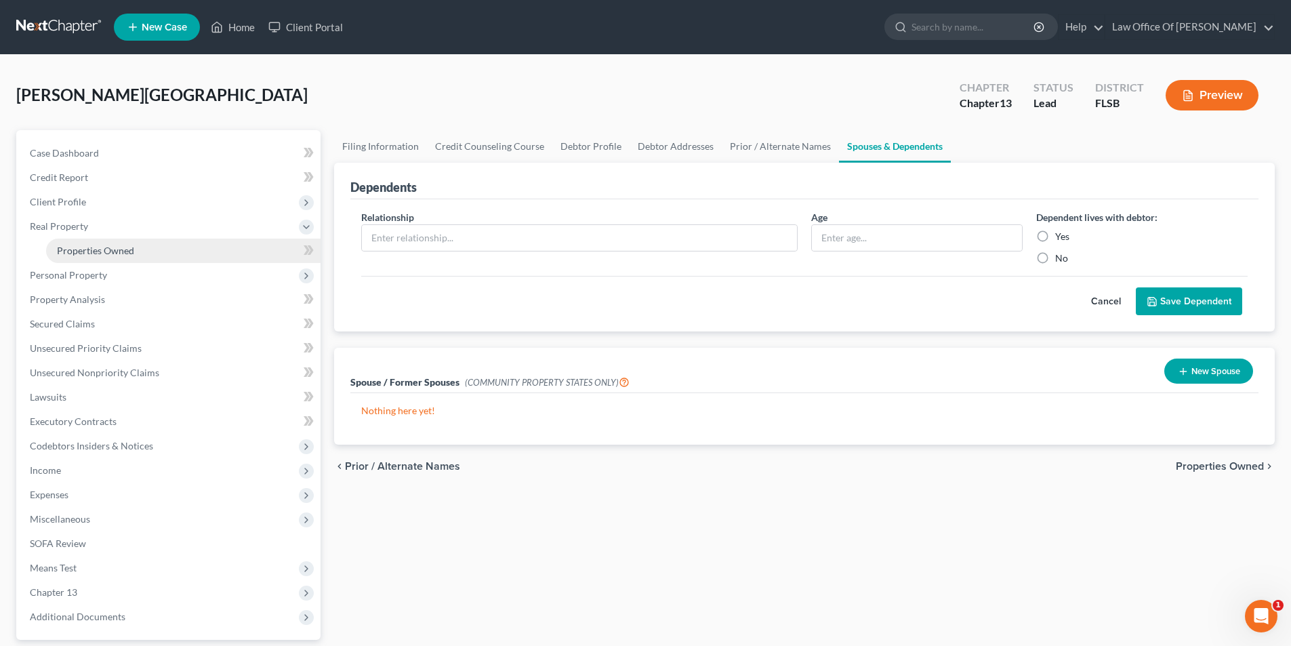
click at [160, 243] on link "Properties Owned" at bounding box center [183, 251] width 275 height 24
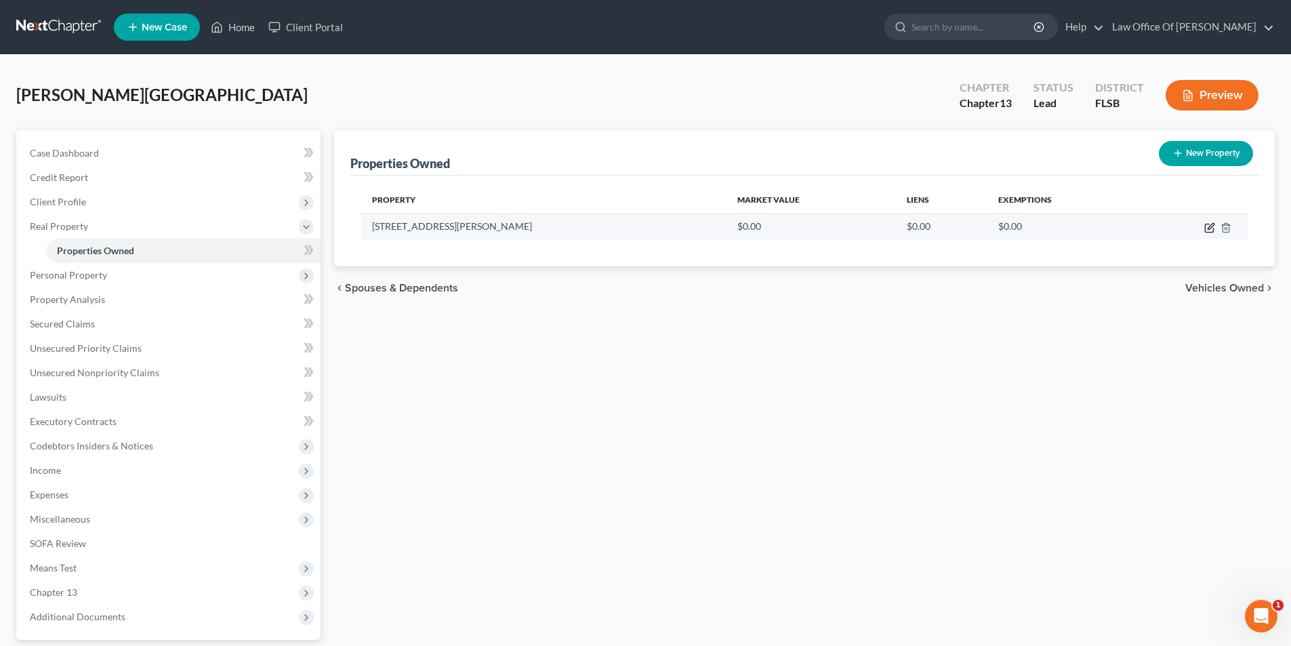
click at [1207, 226] on icon "button" at bounding box center [1210, 227] width 11 height 11
click at [1208, 226] on icon "button" at bounding box center [1210, 227] width 11 height 11
select select "9"
select select "49"
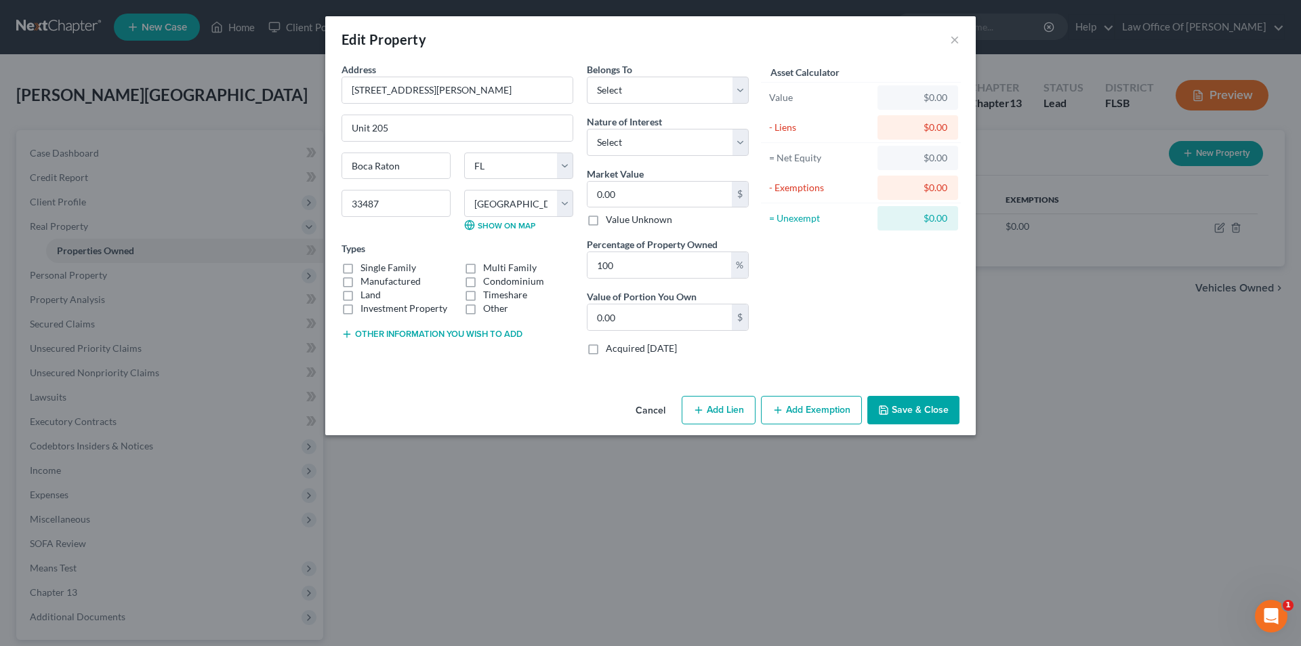
select select "9"
select select "49"
click at [682, 89] on select "Select Debtor 1 Only Debtor 2 Only Debtor 1 And Debtor 2 Only At Least One Of T…" at bounding box center [668, 90] width 162 height 27
select select "0"
click at [587, 77] on select "Select Debtor 1 Only Debtor 2 Only Debtor 1 And Debtor 2 Only At Least One Of T…" at bounding box center [668, 90] width 162 height 27
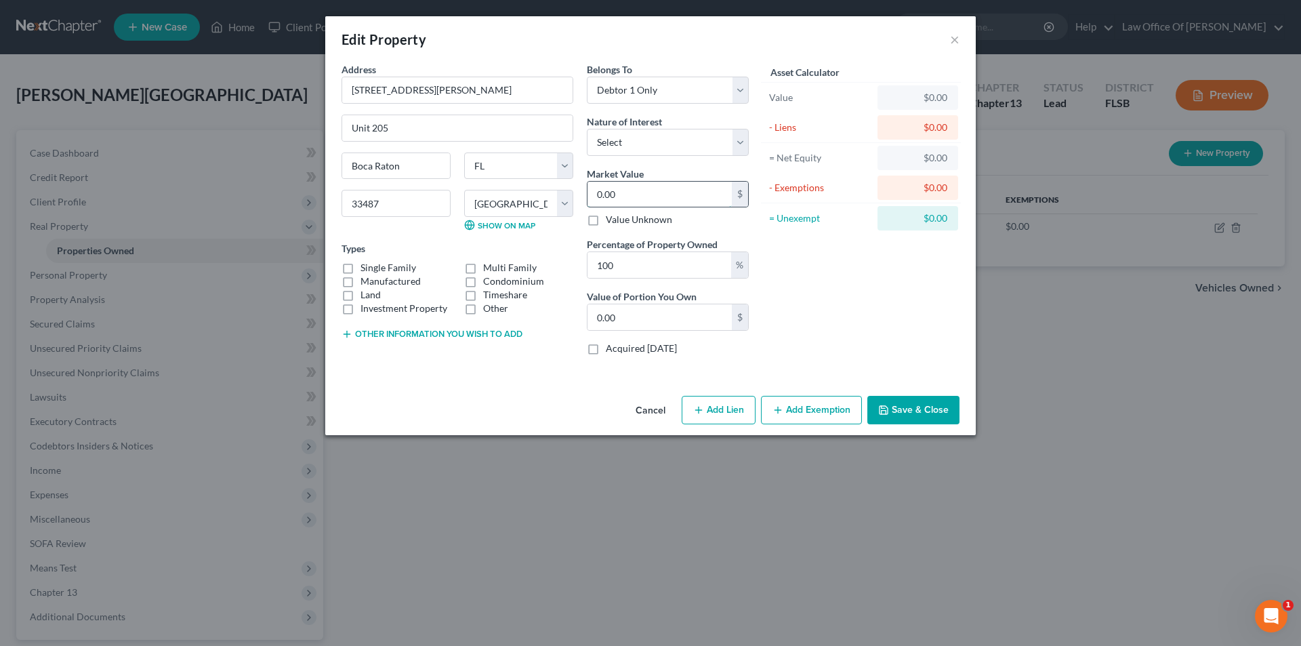
click at [644, 195] on input "0.00" at bounding box center [660, 195] width 144 height 26
type input "3"
type input "3.00"
type input "37"
type input "37.00"
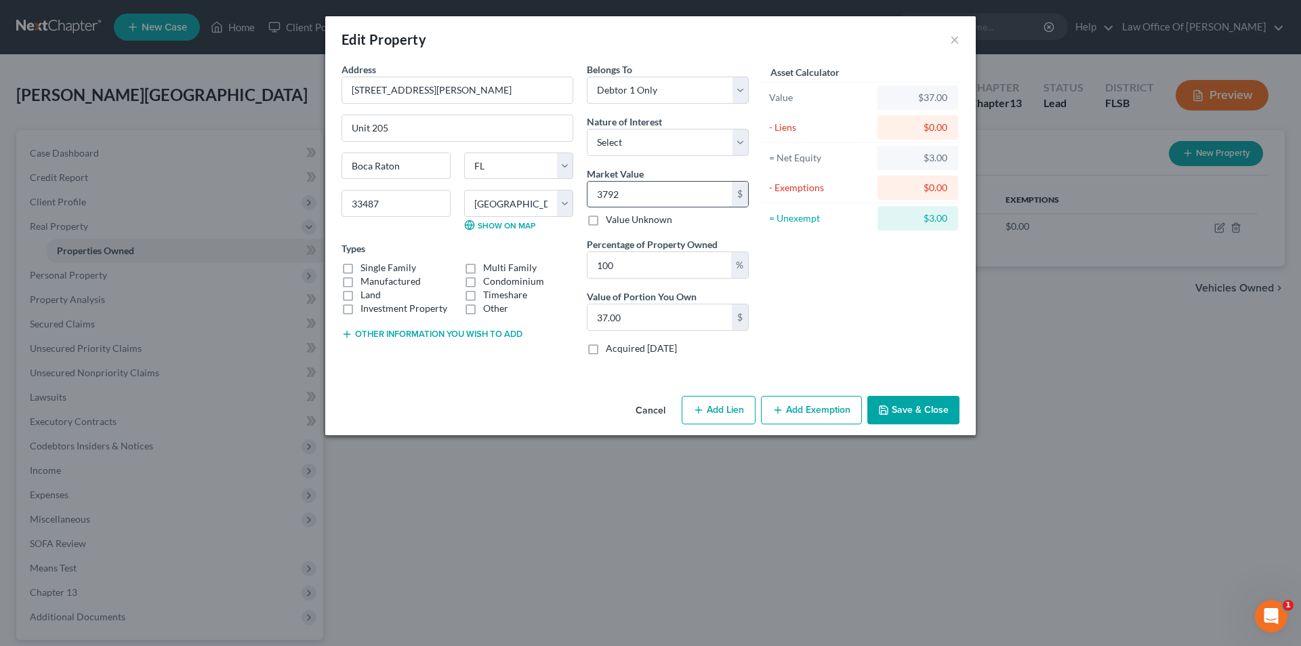
type input "3,792"
type input "3,792.00"
type input "3,7920"
type input "37,920.00"
type input "37,9200"
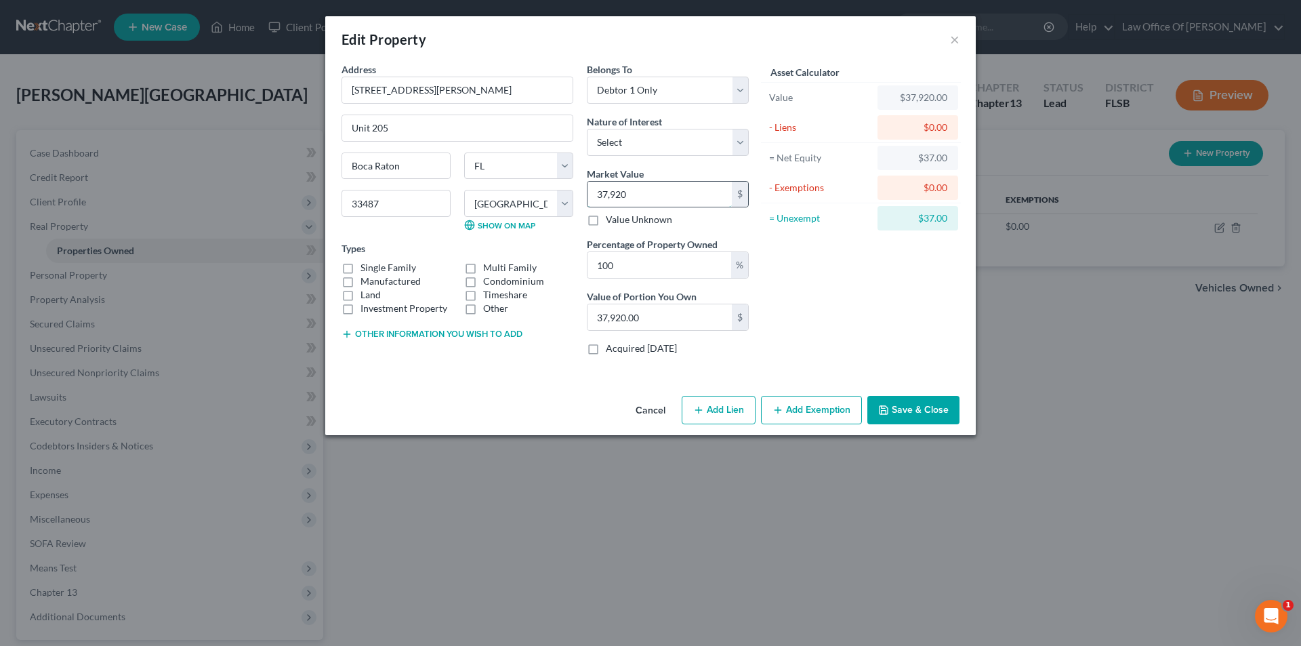
type input "379,200.00"
type input "379,200"
click at [825, 295] on div "Asset Calculator Value $379,200.00 - Liens $0.00 = Net Equity $37,920.00 - Exem…" at bounding box center [861, 214] width 211 height 304
click at [687, 140] on select "Select Fee Simple Joint Tenant Life Estate Equitable Interest Future Interest T…" at bounding box center [668, 142] width 162 height 27
select select "0"
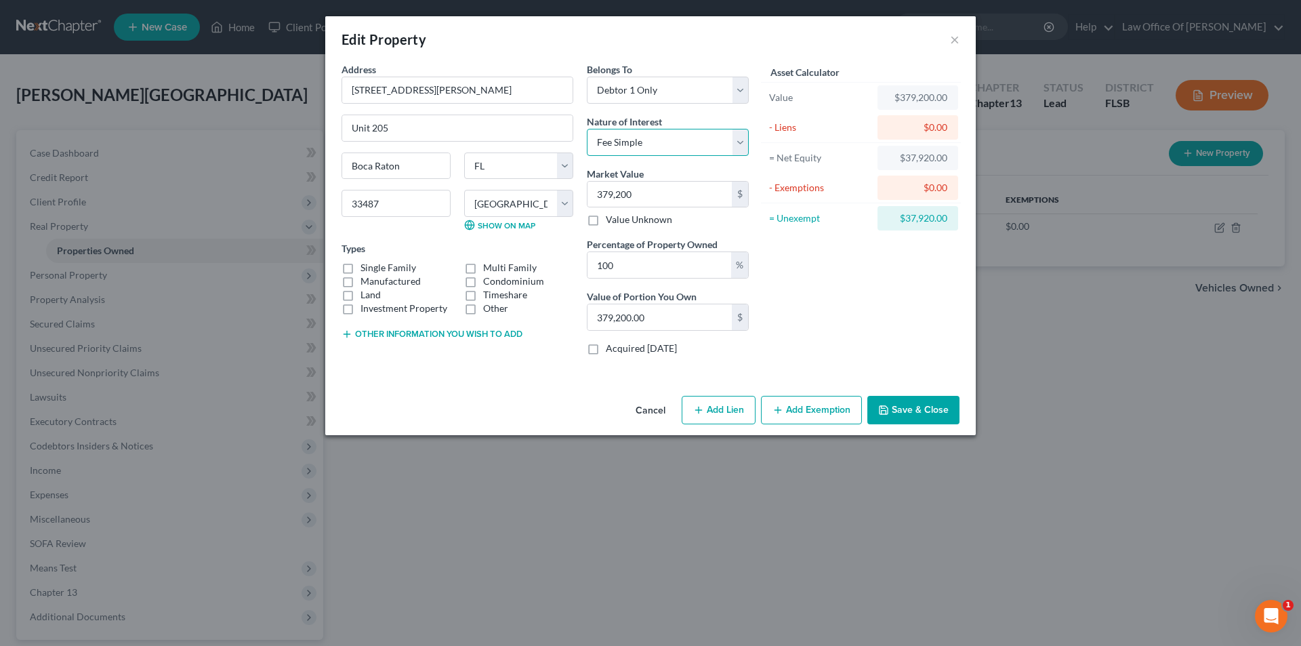
click at [587, 129] on select "Select Fee Simple Joint Tenant Life Estate Equitable Interest Future Interest T…" at bounding box center [668, 142] width 162 height 27
click at [674, 317] on input "379,200.00" at bounding box center [660, 317] width 144 height 26
type input "0"
drag, startPoint x: 795, startPoint y: 407, endPoint x: 554, endPoint y: 408, distance: 240.6
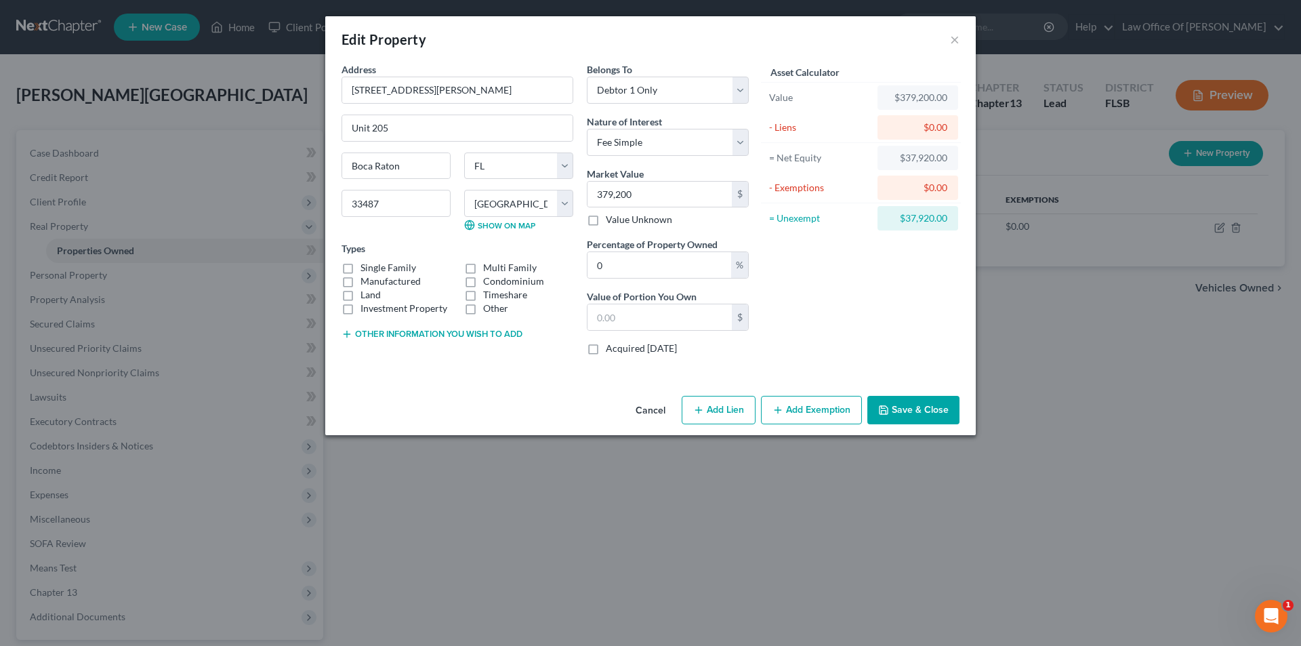
click at [554, 408] on div "Cancel Add Lien Add Lease Add Exemption Save & Close" at bounding box center [650, 412] width 651 height 45
click at [819, 413] on button "Add Exemption" at bounding box center [811, 410] width 101 height 28
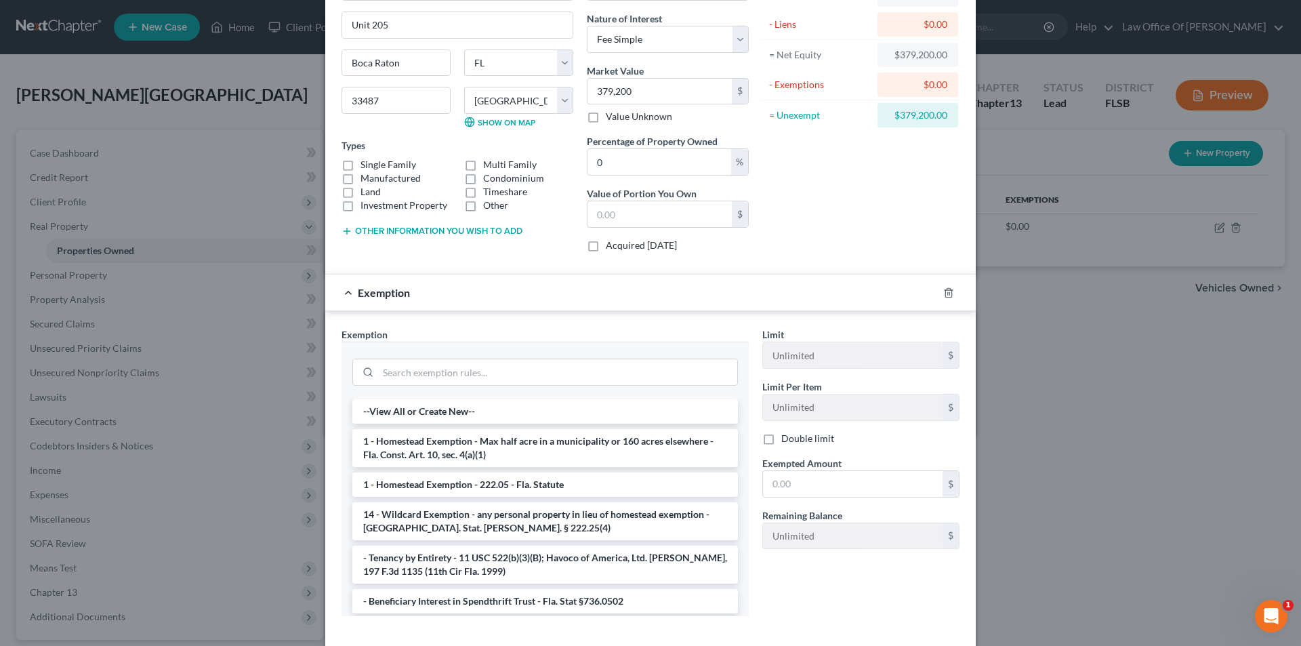
scroll to position [170, 0]
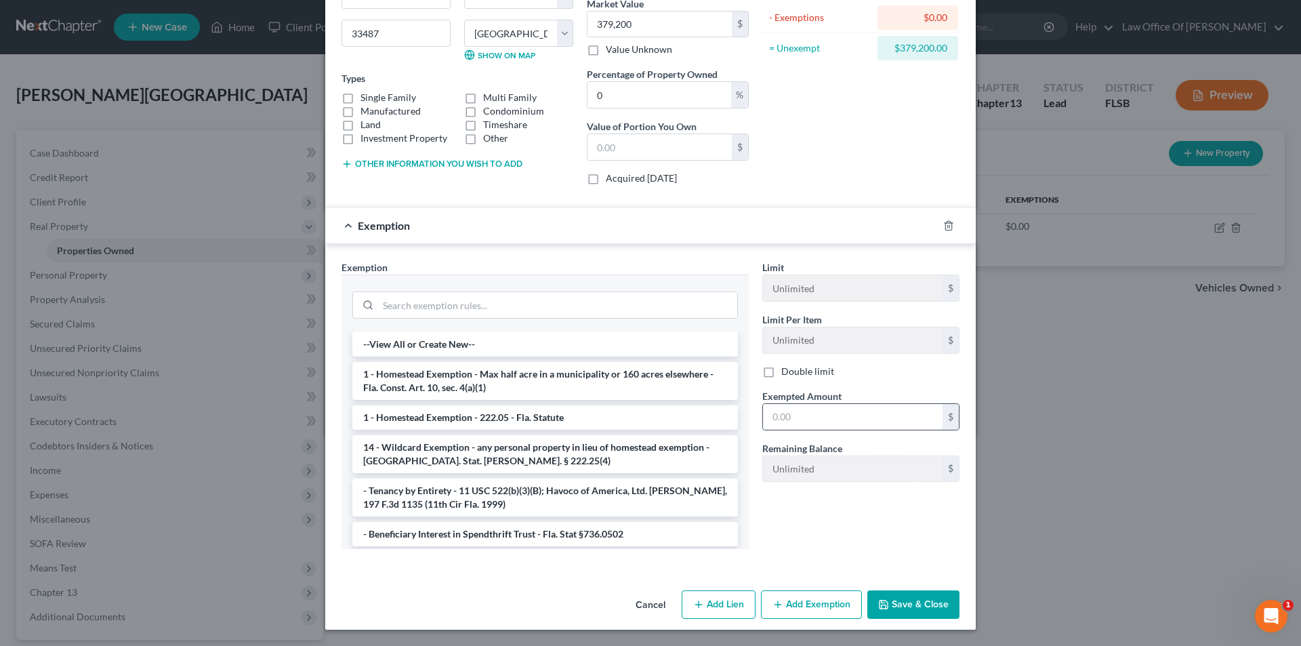
click at [947, 419] on div "$" at bounding box center [951, 417] width 16 height 26
click at [487, 391] on li "1 - Homestead Exemption - Max half acre in a municipality or 160 acres elsewher…" at bounding box center [545, 381] width 386 height 38
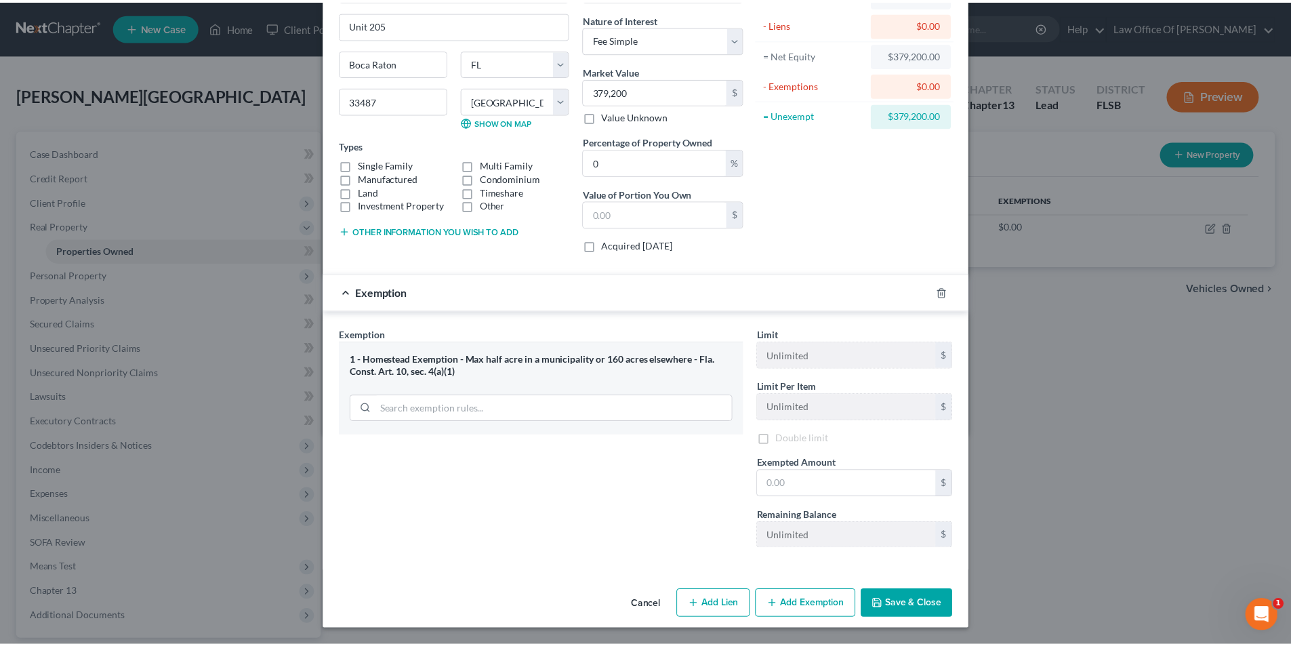
scroll to position [105, 0]
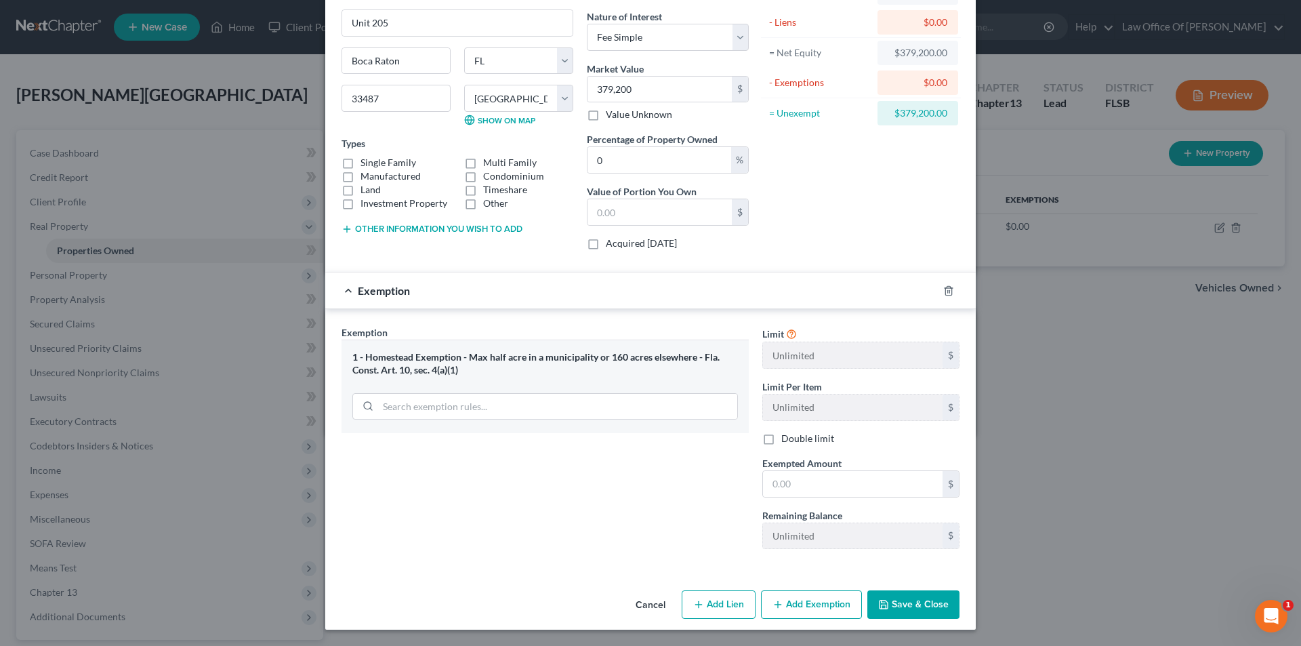
click at [889, 608] on button "Save & Close" at bounding box center [914, 604] width 92 height 28
click at [784, 488] on input "text" at bounding box center [853, 484] width 180 height 26
type input "1,000,000"
click at [908, 603] on button "Save & Close" at bounding box center [914, 604] width 92 height 28
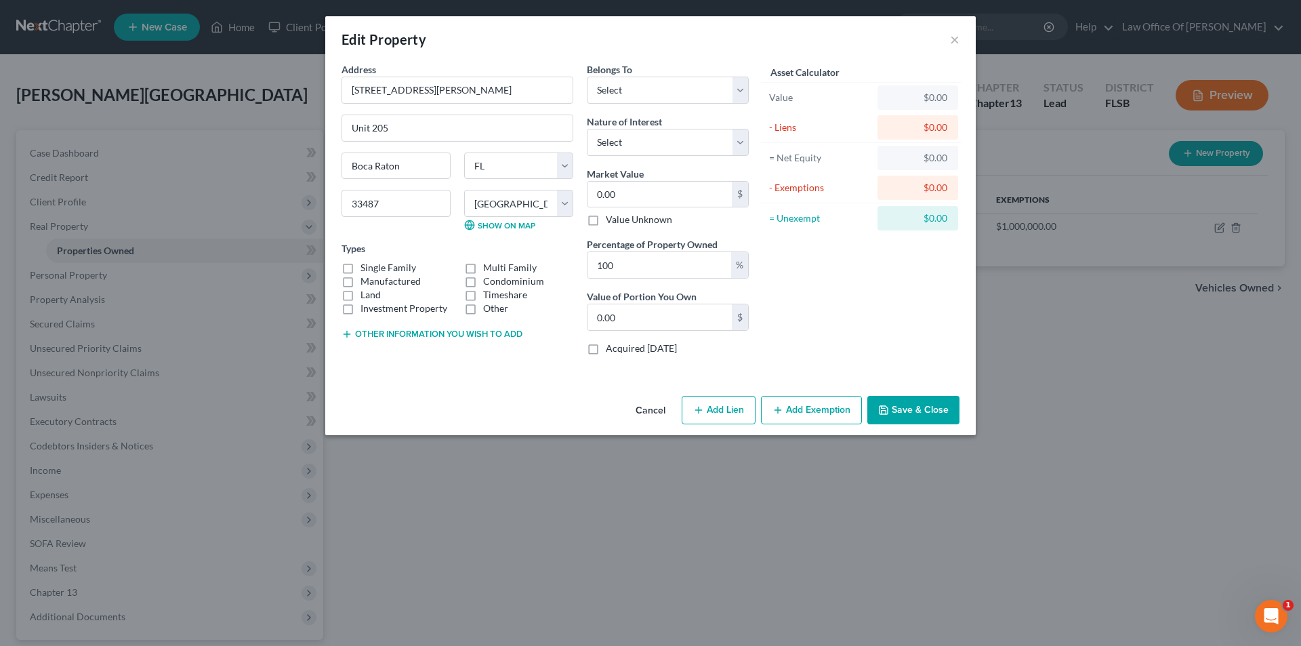
click at [483, 281] on label "Condominium" at bounding box center [513, 282] width 61 height 14
click at [489, 281] on input "Condominium" at bounding box center [493, 279] width 9 height 9
checkbox input "true"
click at [634, 192] on input "0.00" at bounding box center [660, 195] width 144 height 26
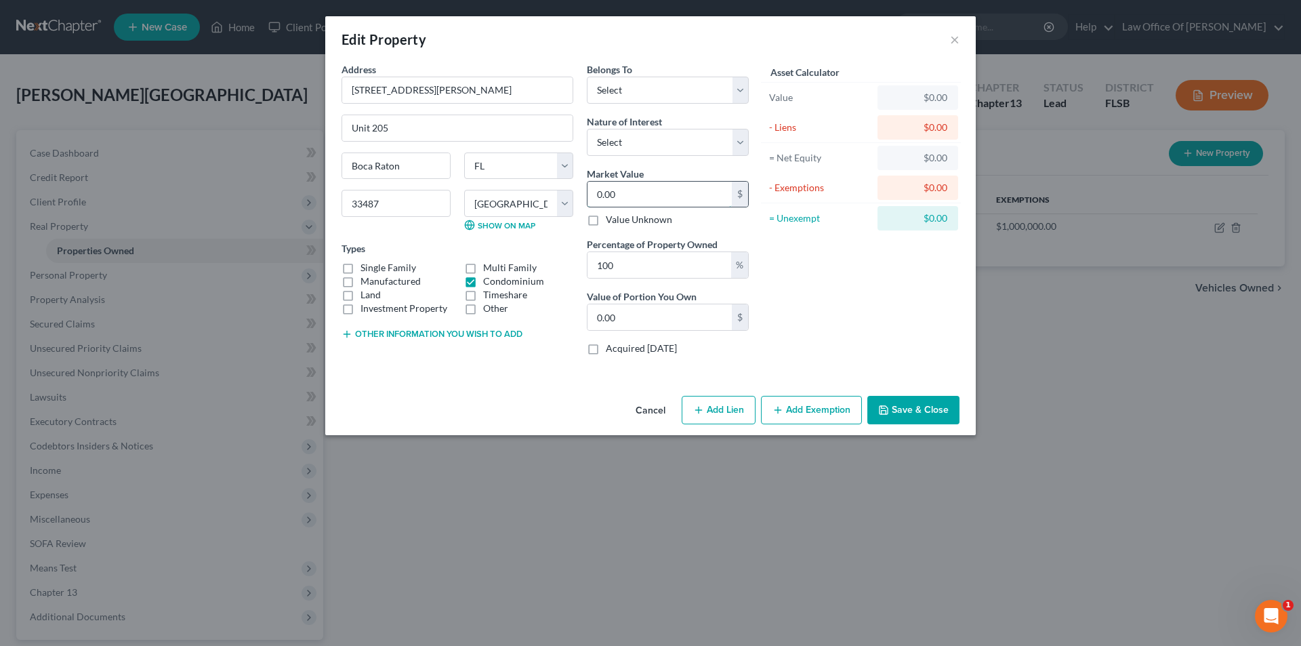
type input "0"
type input "3"
type input "3.00"
type input "37"
type input "37.00"
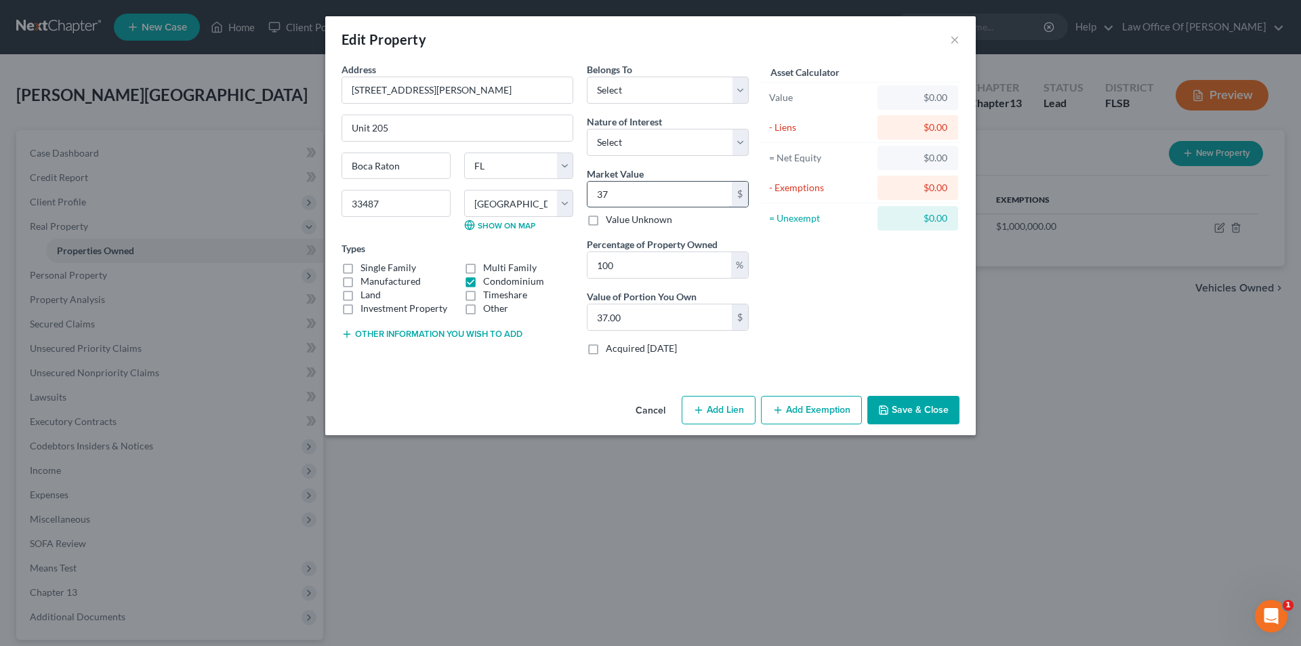
type input "379"
type input "379.00"
type input "3792"
type input "3,792.00"
type input "3,7920"
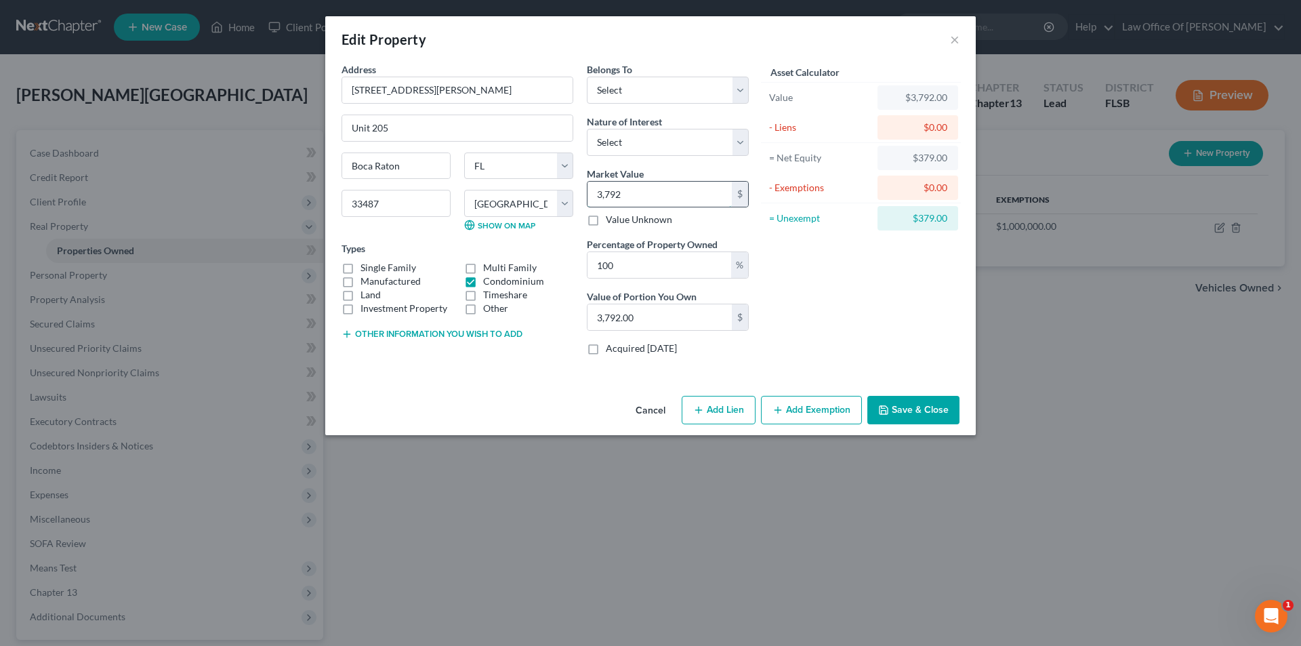
type input "37,920.00"
type input "37,9200"
type input "379,200.00"
type input "379,200"
click at [726, 146] on select "Select Fee Simple Joint Tenant Life Estate Equitable Interest Future Interest T…" at bounding box center [668, 142] width 162 height 27
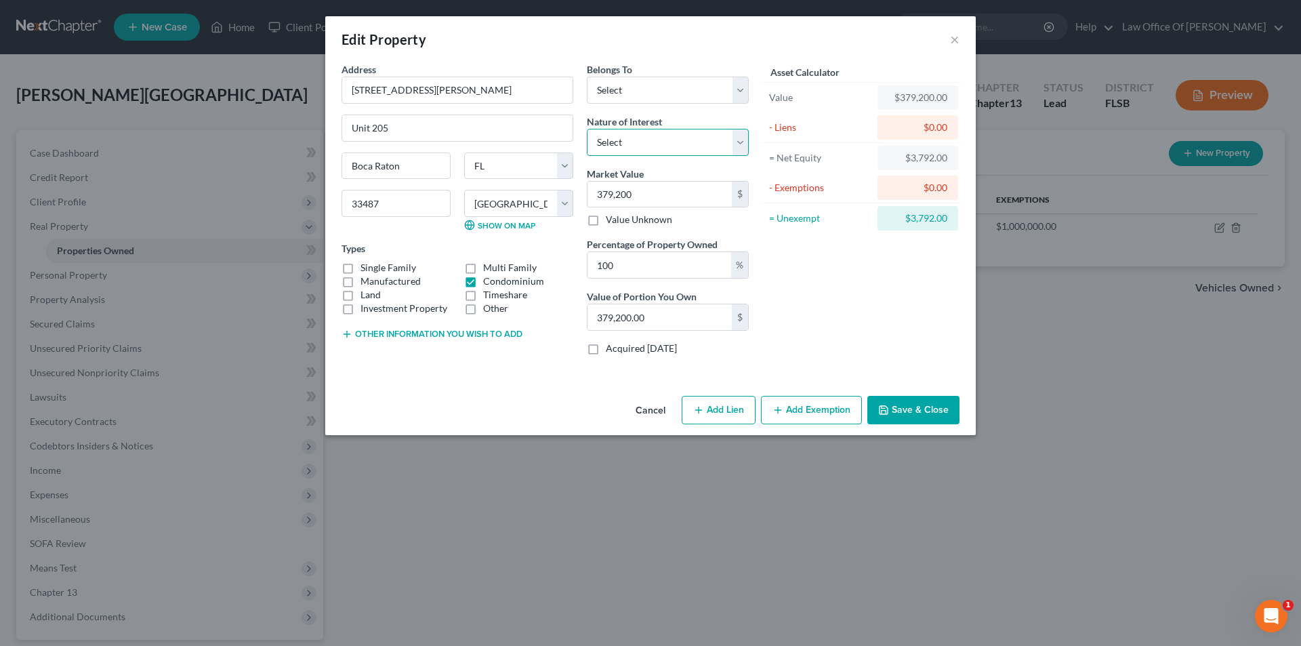
select select "0"
click at [587, 129] on select "Select Fee Simple Joint Tenant Life Estate Equitable Interest Future Interest T…" at bounding box center [668, 142] width 162 height 27
click at [662, 100] on select "Select Debtor 1 Only Debtor 2 Only Debtor 1 And Debtor 2 Only At Least One Of T…" at bounding box center [668, 90] width 162 height 27
select select "0"
click at [587, 77] on select "Select Debtor 1 Only Debtor 2 Only Debtor 1 And Debtor 2 Only At Least One Of T…" at bounding box center [668, 90] width 162 height 27
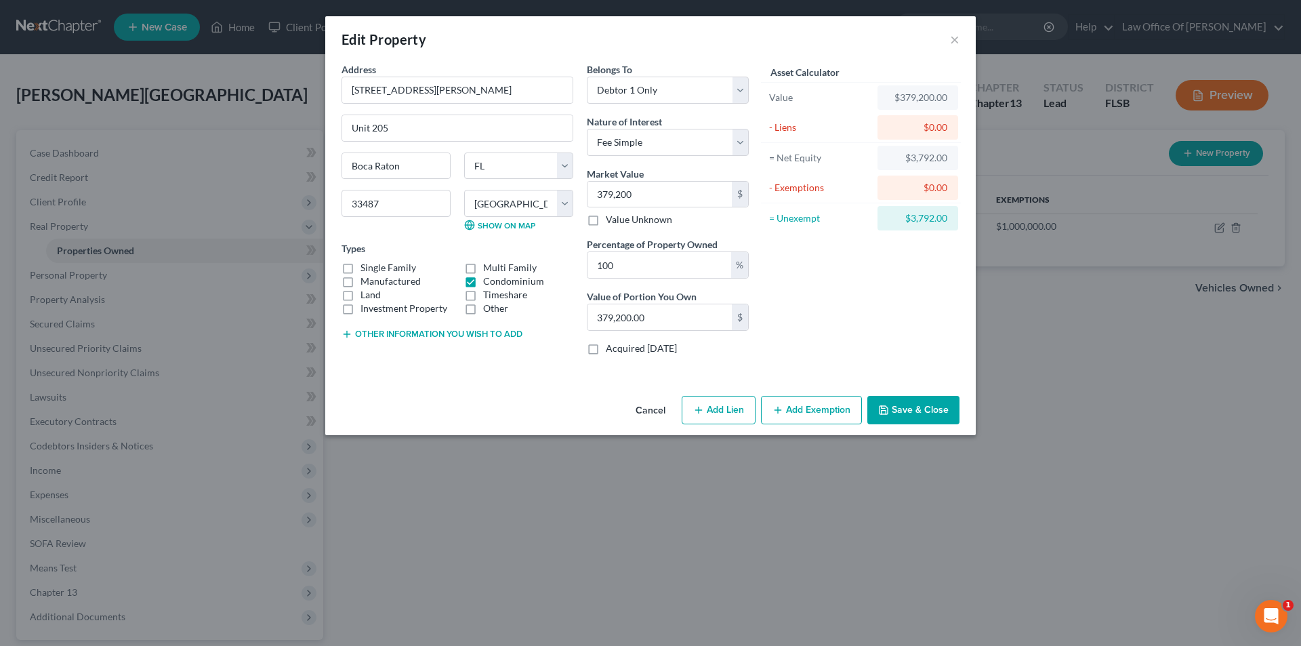
click at [912, 421] on button "Save & Close" at bounding box center [914, 410] width 92 height 28
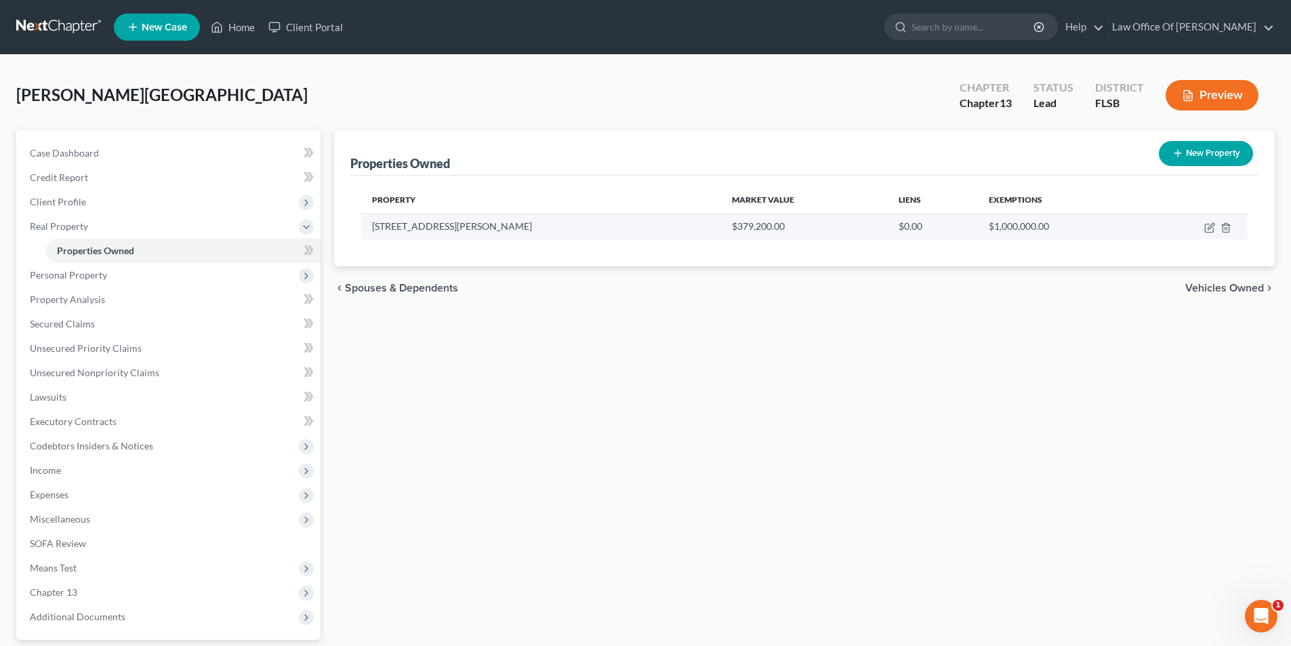
drag, startPoint x: 446, startPoint y: 224, endPoint x: 432, endPoint y: 228, distance: 14.2
click at [432, 228] on td "[STREET_ADDRESS][PERSON_NAME]" at bounding box center [541, 227] width 360 height 26
click at [1211, 227] on icon "button" at bounding box center [1210, 227] width 11 height 11
select select "9"
select select "49"
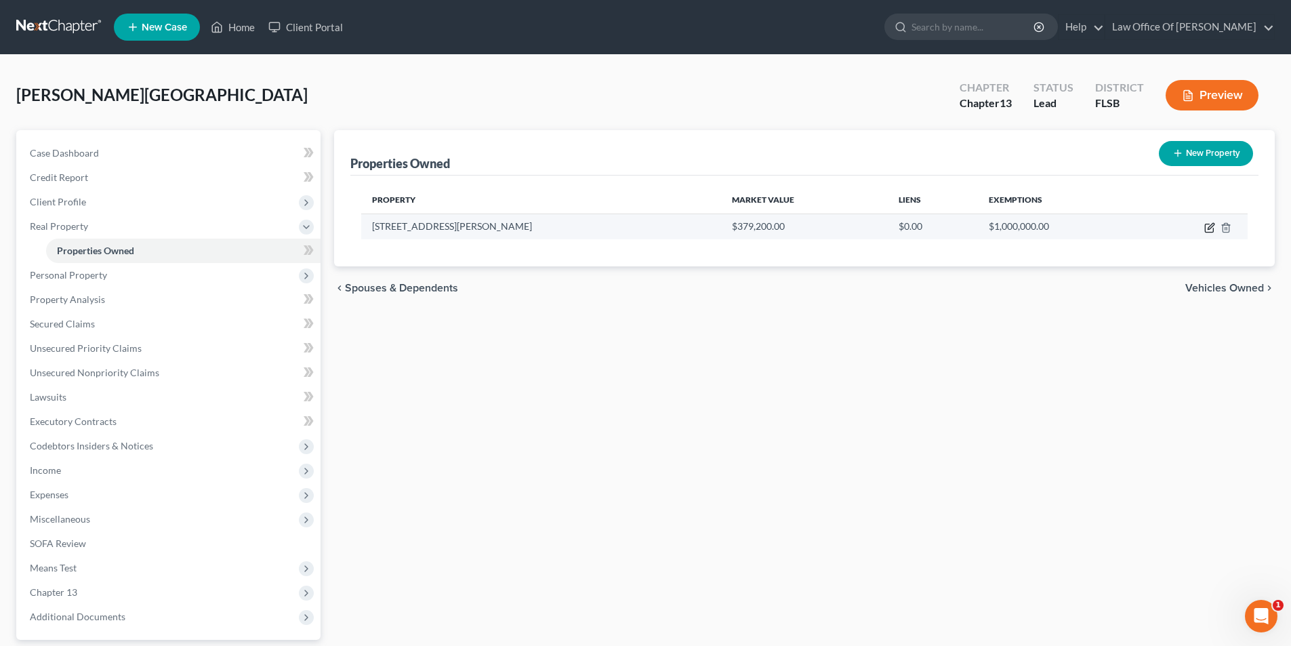
select select "0"
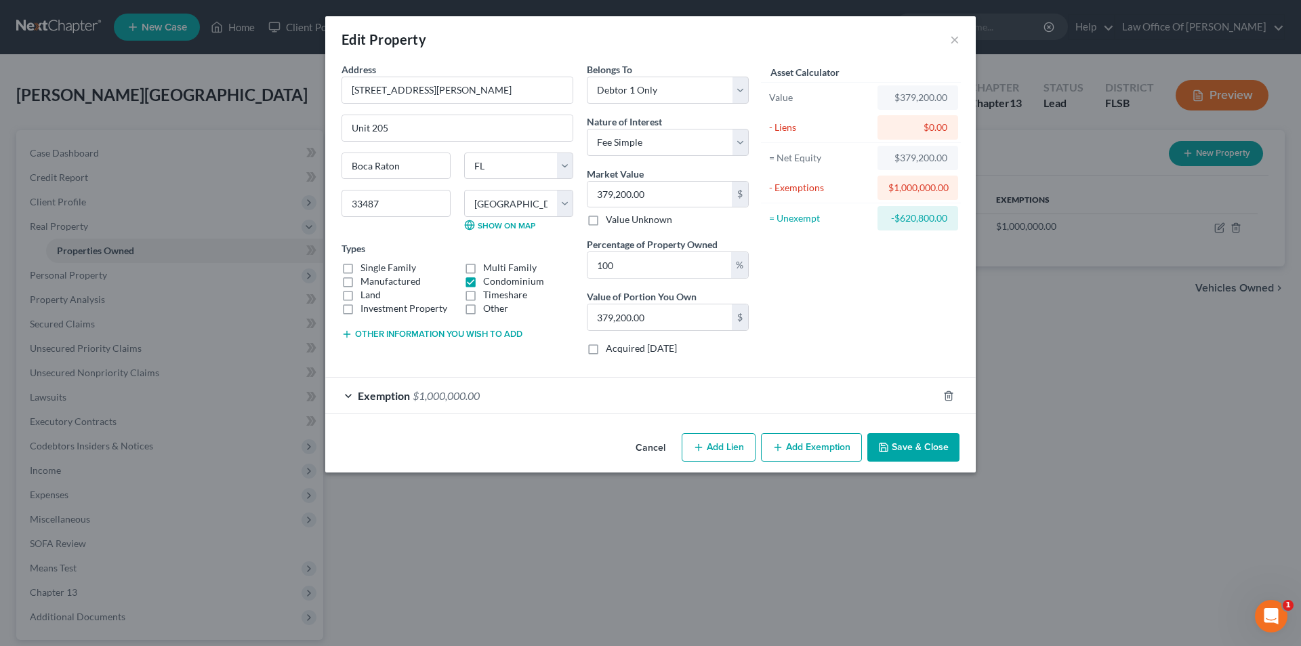
click at [802, 446] on button "Add Exemption" at bounding box center [811, 447] width 101 height 28
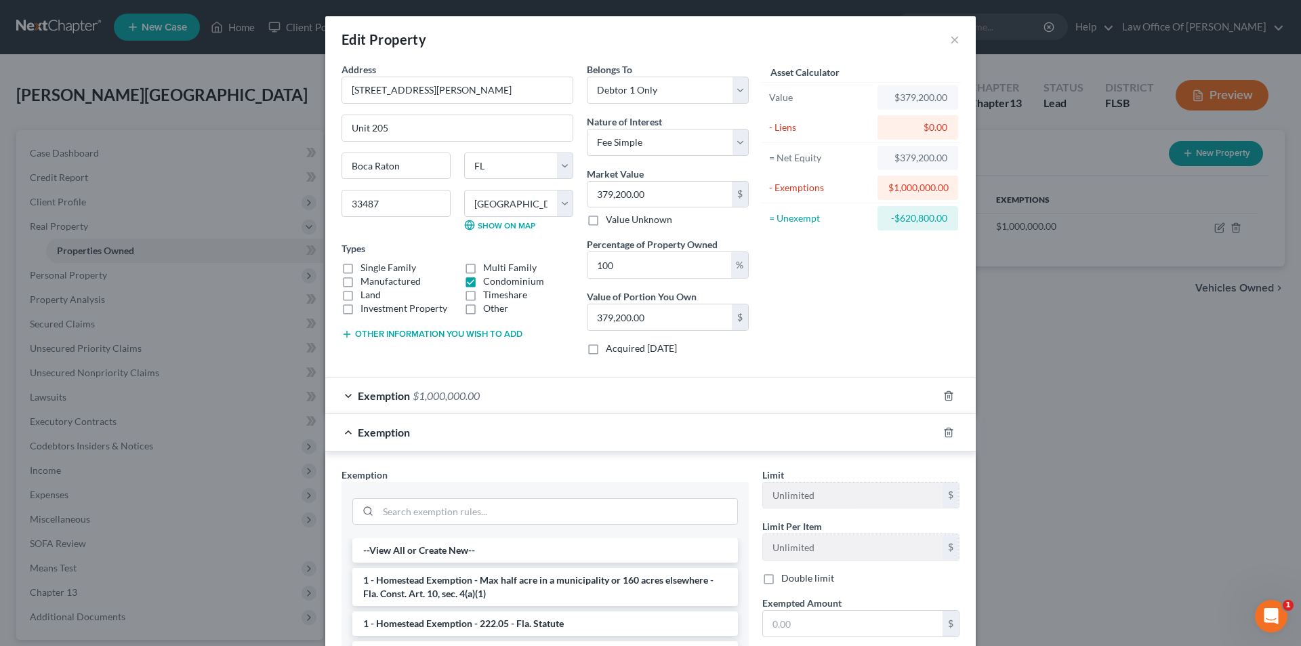
click at [955, 35] on div "Edit Property ×" at bounding box center [650, 39] width 651 height 46
click at [950, 40] on button "×" at bounding box center [954, 39] width 9 height 16
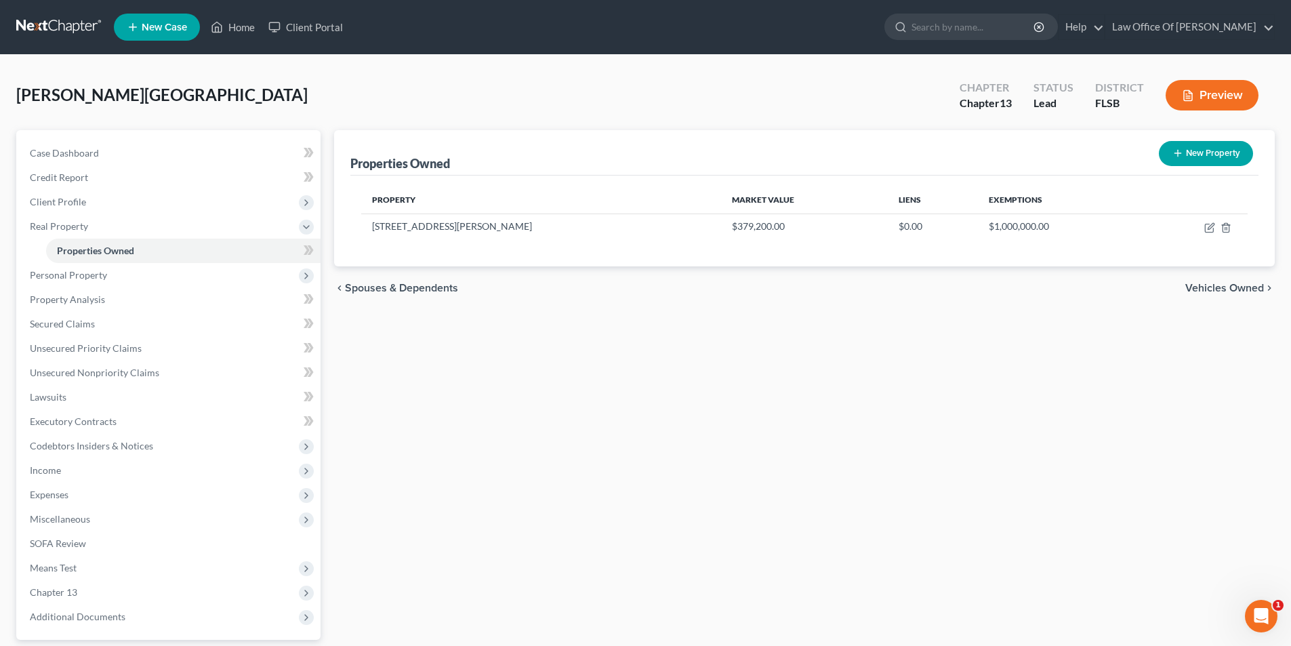
click at [639, 353] on div "Properties Owned New Property Property Market Value Liens Exemptions [STREET_AD…" at bounding box center [804, 424] width 954 height 588
click at [111, 281] on span "Personal Property" at bounding box center [170, 275] width 302 height 24
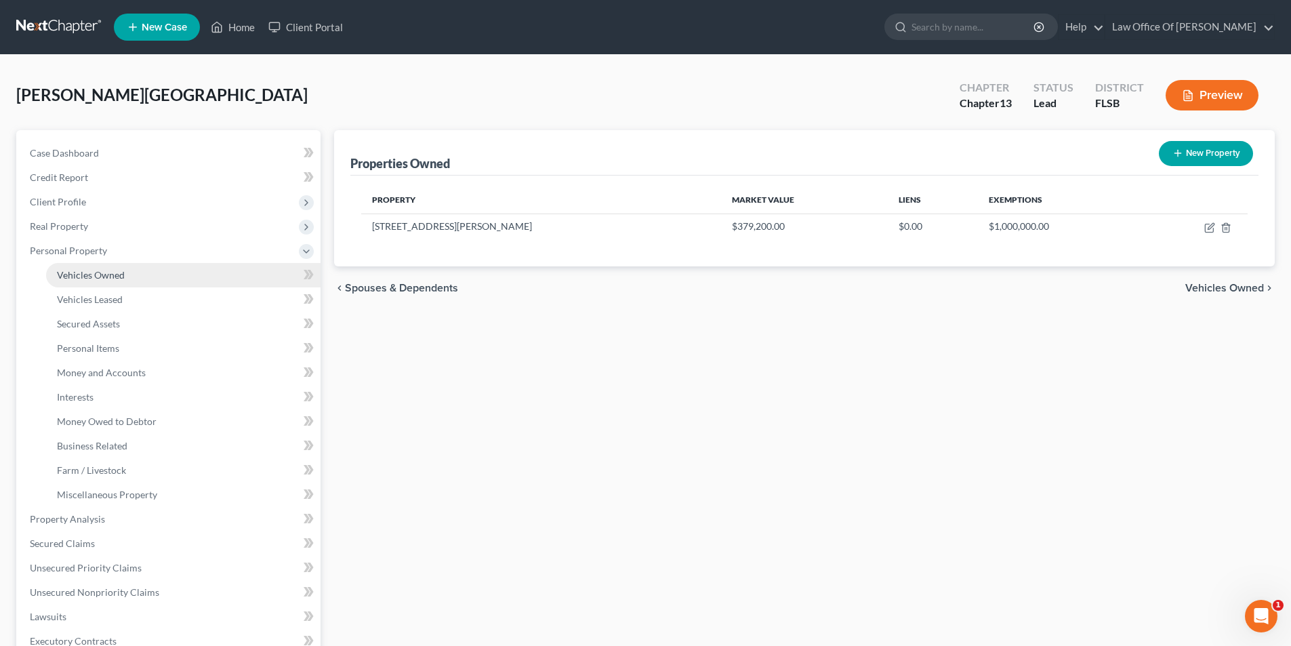
click at [139, 282] on link "Vehicles Owned" at bounding box center [183, 275] width 275 height 24
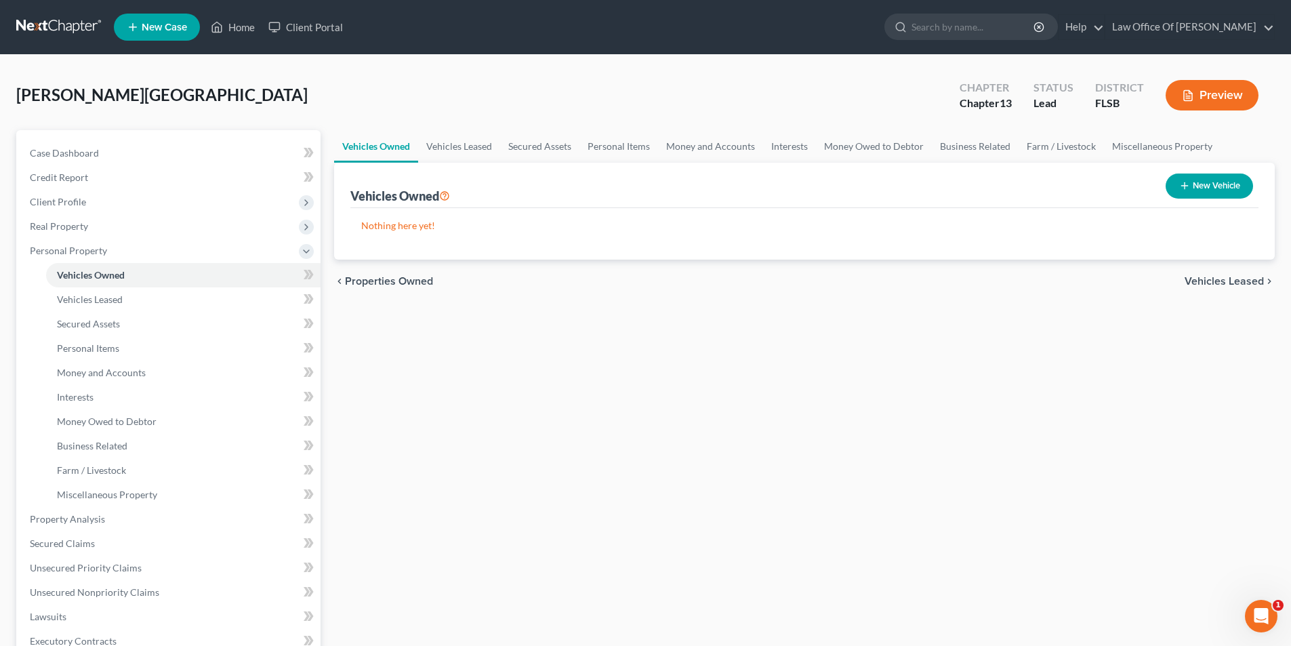
drag, startPoint x: 1225, startPoint y: 186, endPoint x: 776, endPoint y: 243, distance: 452.2
click at [776, 243] on div "Vehicles Owned New Vehicle Nothing here yet! Vehicle Market Value Liens Exempti…" at bounding box center [804, 211] width 941 height 97
click at [480, 150] on link "Vehicles Leased" at bounding box center [459, 146] width 82 height 33
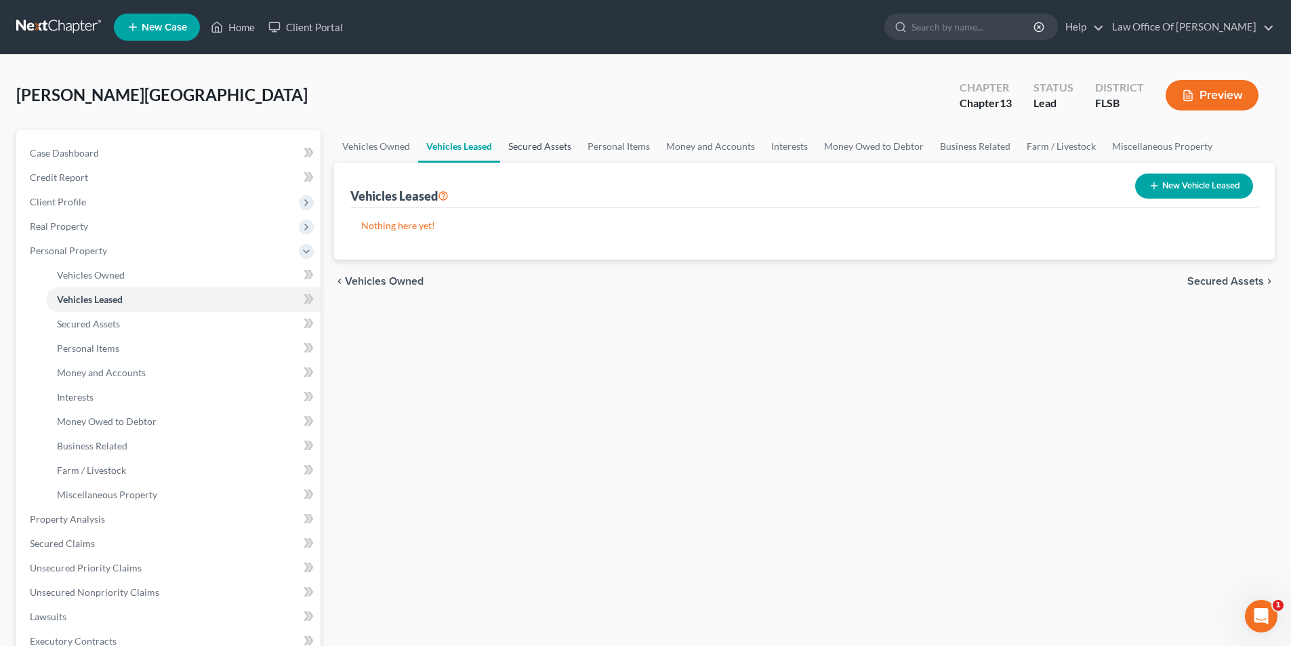
click at [551, 150] on link "Secured Assets" at bounding box center [539, 146] width 79 height 33
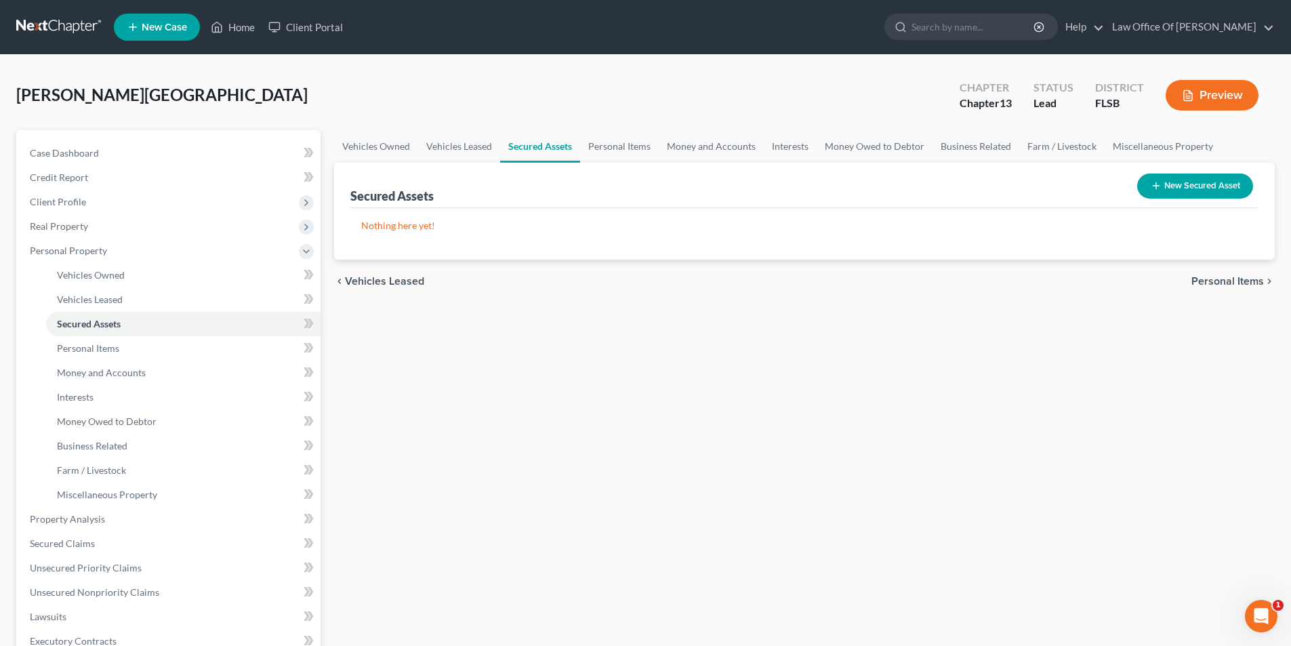
click at [1223, 190] on button "New Secured Asset" at bounding box center [1195, 186] width 116 height 25
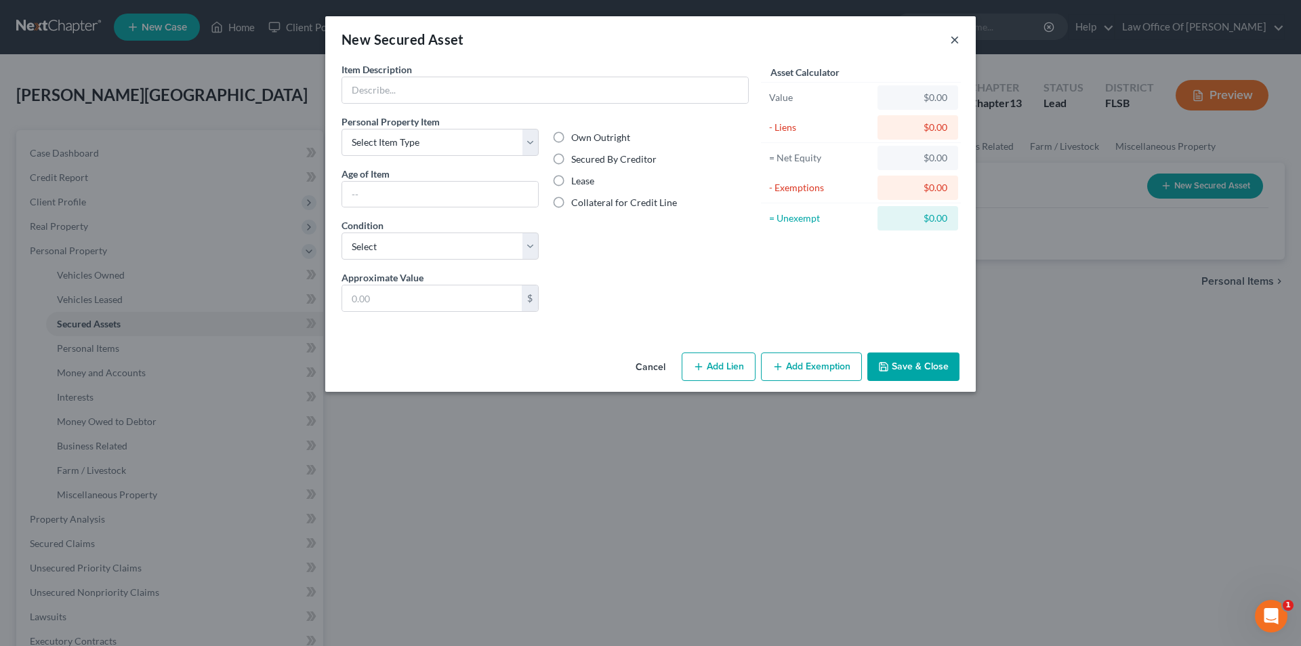
click at [952, 47] on button "×" at bounding box center [954, 39] width 9 height 16
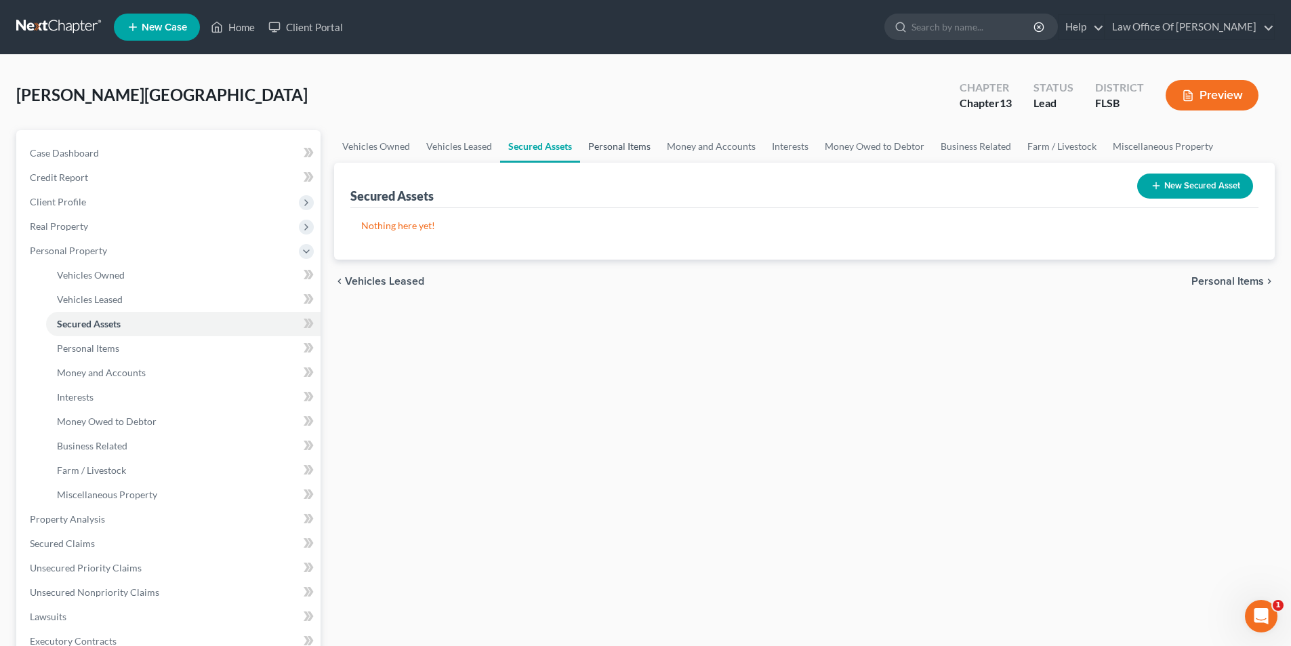
click at [618, 148] on link "Personal Items" at bounding box center [619, 146] width 79 height 33
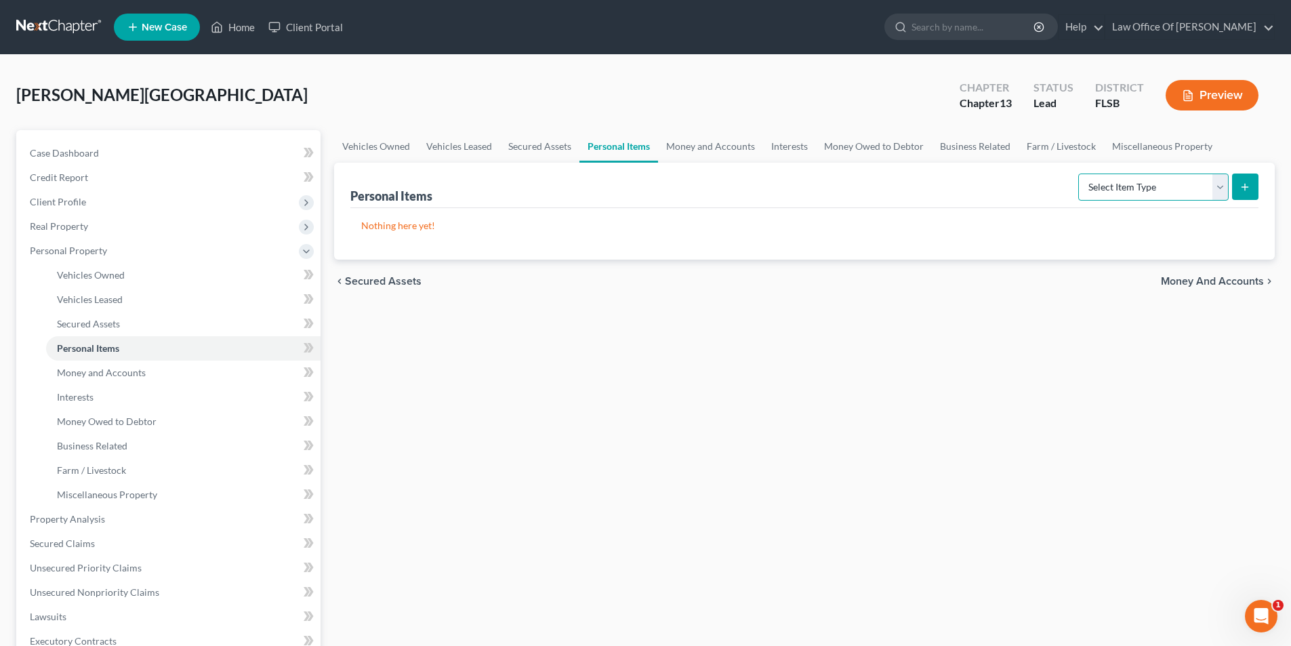
click at [1145, 191] on select "Select Item Type Clothing Collectibles Of Value Electronics Firearms Household …" at bounding box center [1153, 187] width 150 height 27
select select "clothing"
click at [1080, 174] on select "Select Item Type Clothing Collectibles Of Value Electronics Firearms Household …" at bounding box center [1153, 187] width 150 height 27
drag, startPoint x: 1253, startPoint y: 184, endPoint x: 1255, endPoint y: 170, distance: 13.7
click at [1255, 170] on div "Select Item Type Clothing Collectibles Of Value Electronics Firearms Household …" at bounding box center [1166, 186] width 186 height 36
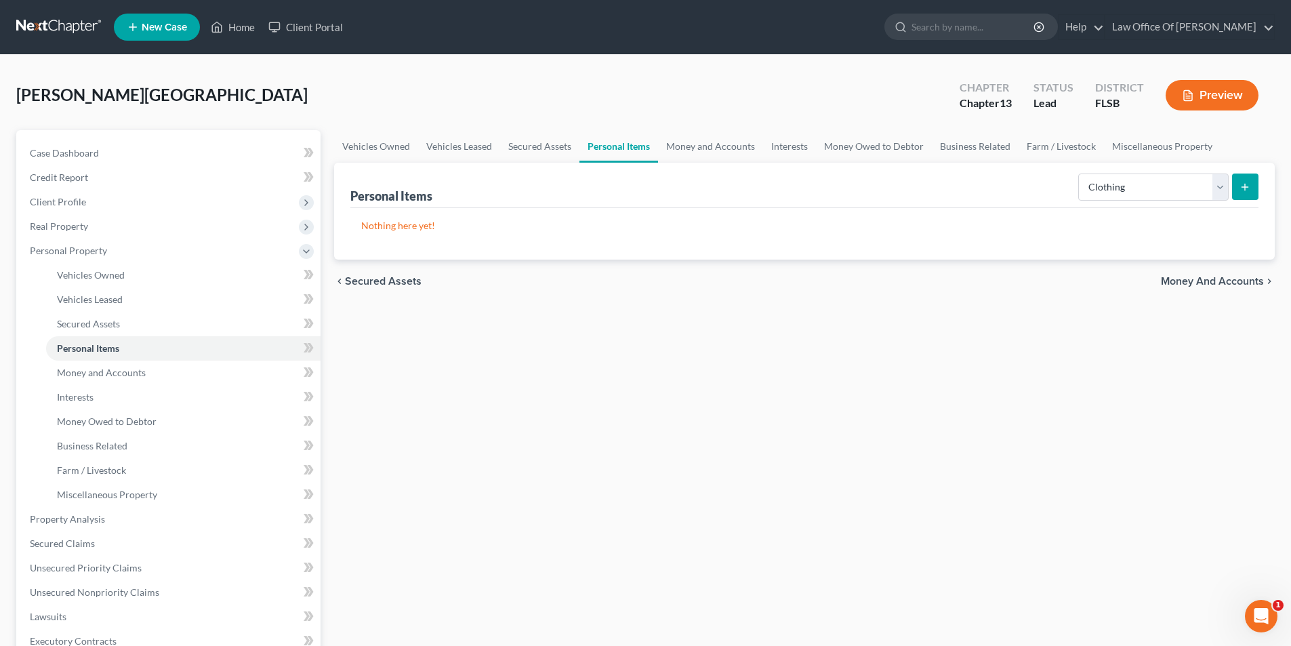
click at [1241, 191] on icon "submit" at bounding box center [1245, 187] width 11 height 11
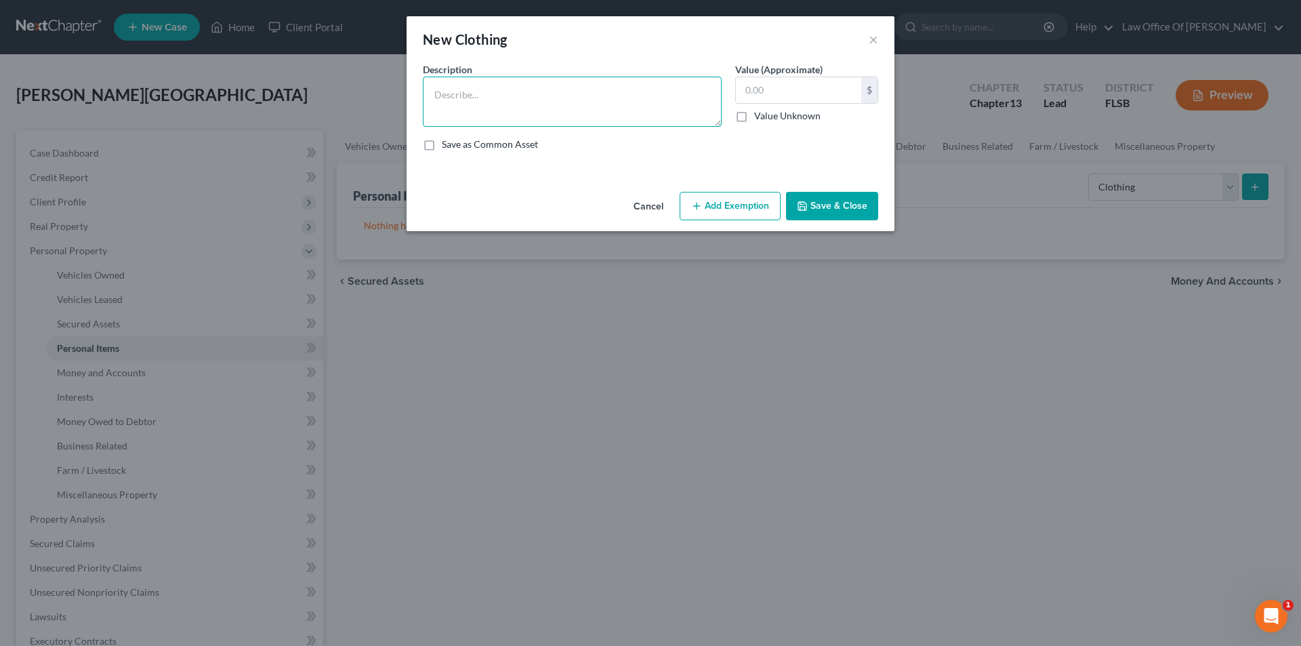
click at [520, 121] on textarea at bounding box center [572, 102] width 299 height 50
type textarea "C"
type textarea "Personal Clothing"
type input "500"
click at [820, 200] on button "Save & Close" at bounding box center [832, 206] width 92 height 28
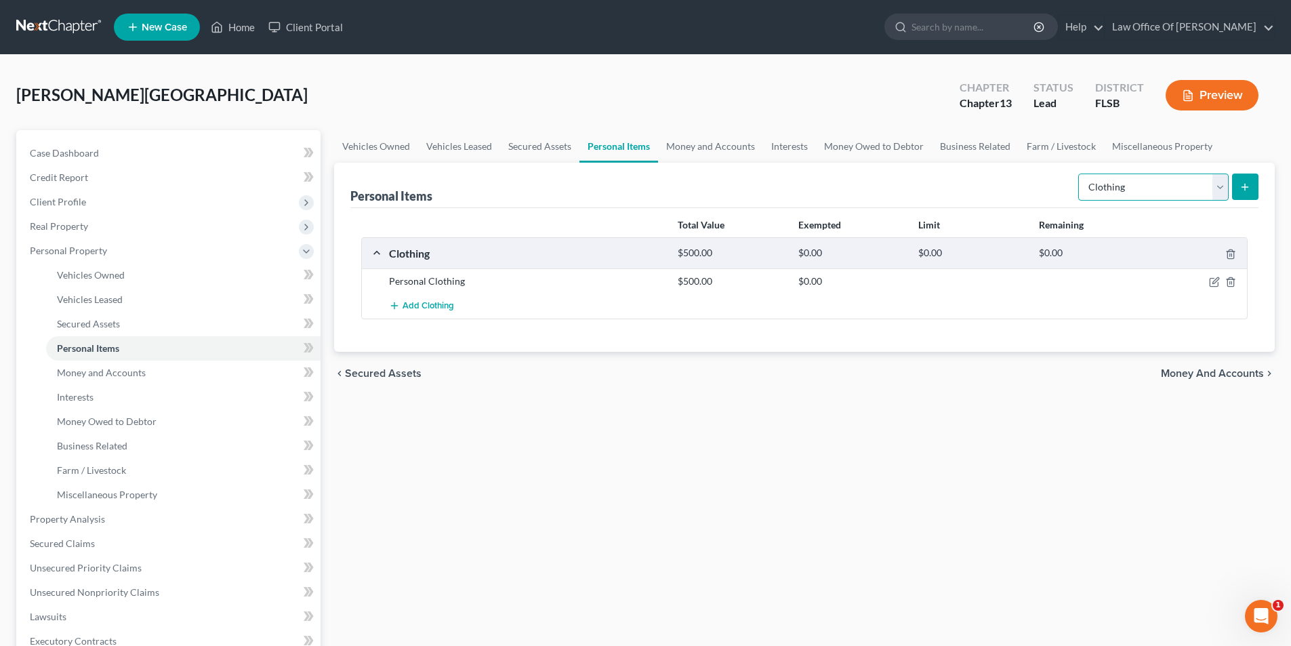
click at [1184, 195] on select "Select Item Type Clothing Collectibles Of Value Electronics Firearms Household …" at bounding box center [1153, 187] width 150 height 27
click at [1080, 174] on select "Select Item Type Clothing Collectibles Of Value Electronics Firearms Household …" at bounding box center [1153, 187] width 150 height 27
click at [1146, 187] on select "Select Item Type Clothing Collectibles Of Value Electronics Firearms Household …" at bounding box center [1153, 187] width 150 height 27
select select "electronics"
click at [1080, 174] on select "Select Item Type Clothing Collectibles Of Value Electronics Firearms Household …" at bounding box center [1153, 187] width 150 height 27
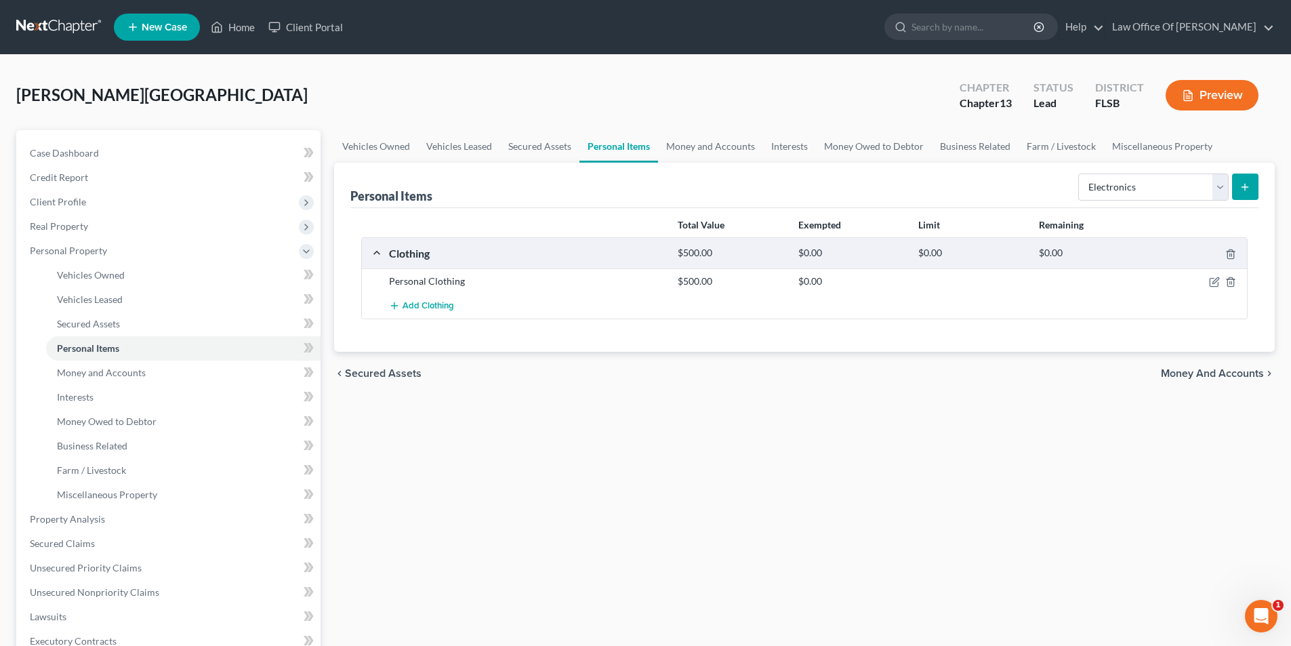
click at [1247, 185] on icon "submit" at bounding box center [1245, 187] width 11 height 11
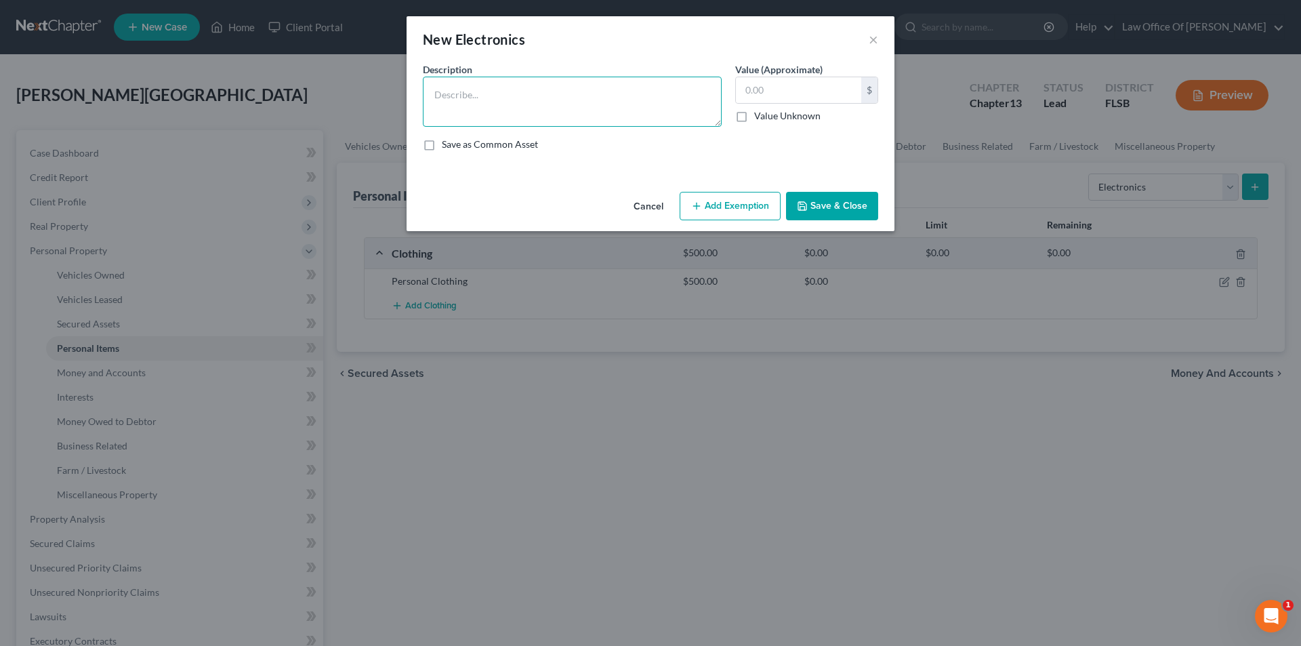
click at [491, 117] on textarea at bounding box center [572, 102] width 299 height 50
type textarea "1"
type textarea "1 Samsung Tv"
type input "250"
click at [855, 213] on button "Save & Close" at bounding box center [832, 206] width 92 height 28
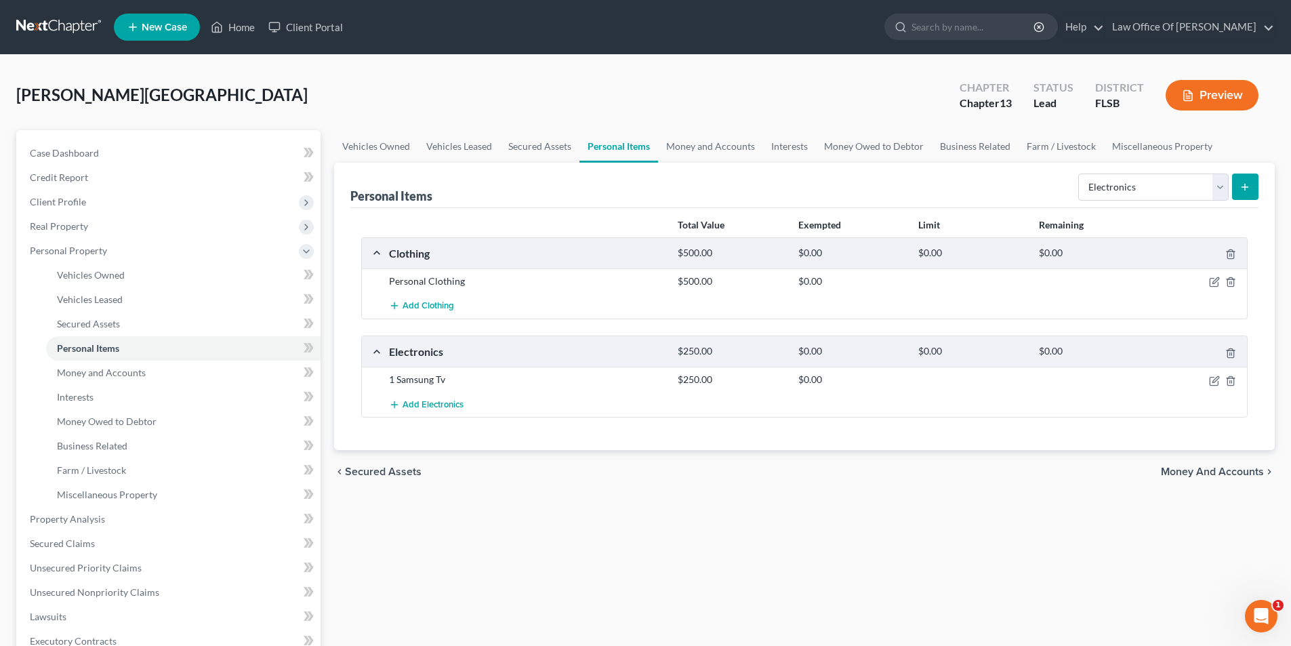
click at [1249, 189] on icon "submit" at bounding box center [1245, 187] width 11 height 11
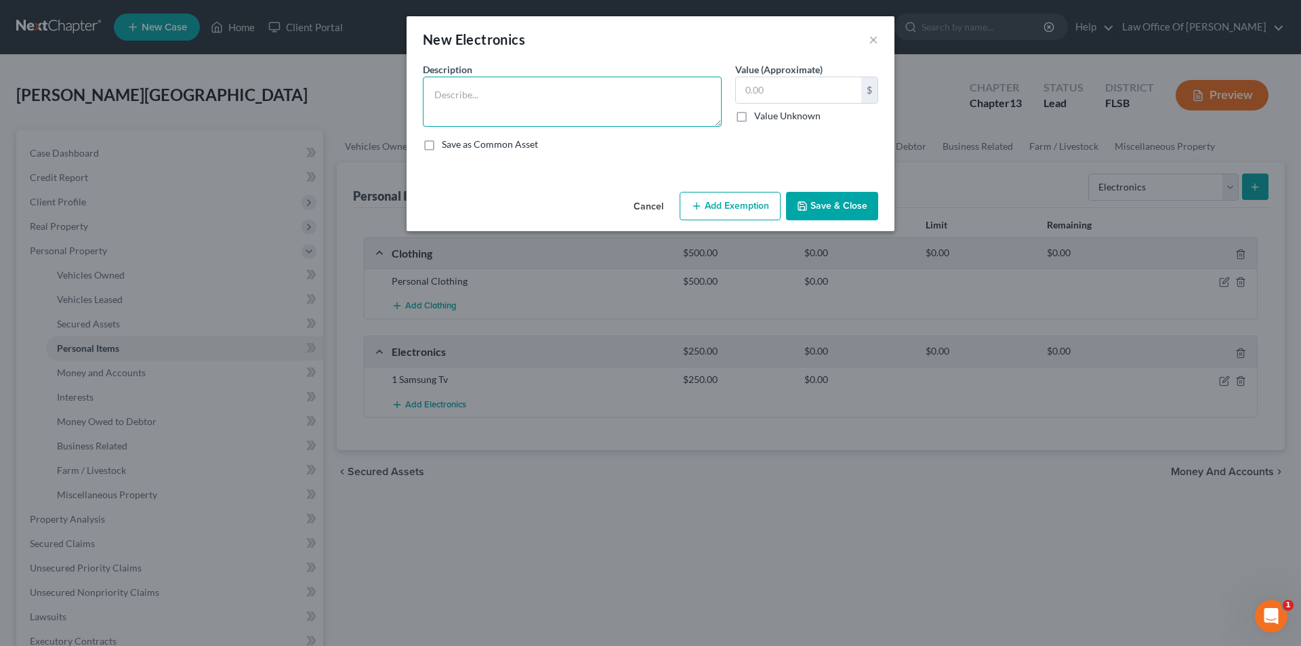
click at [546, 107] on textarea at bounding box center [572, 102] width 299 height 50
click at [871, 45] on button "×" at bounding box center [873, 39] width 9 height 16
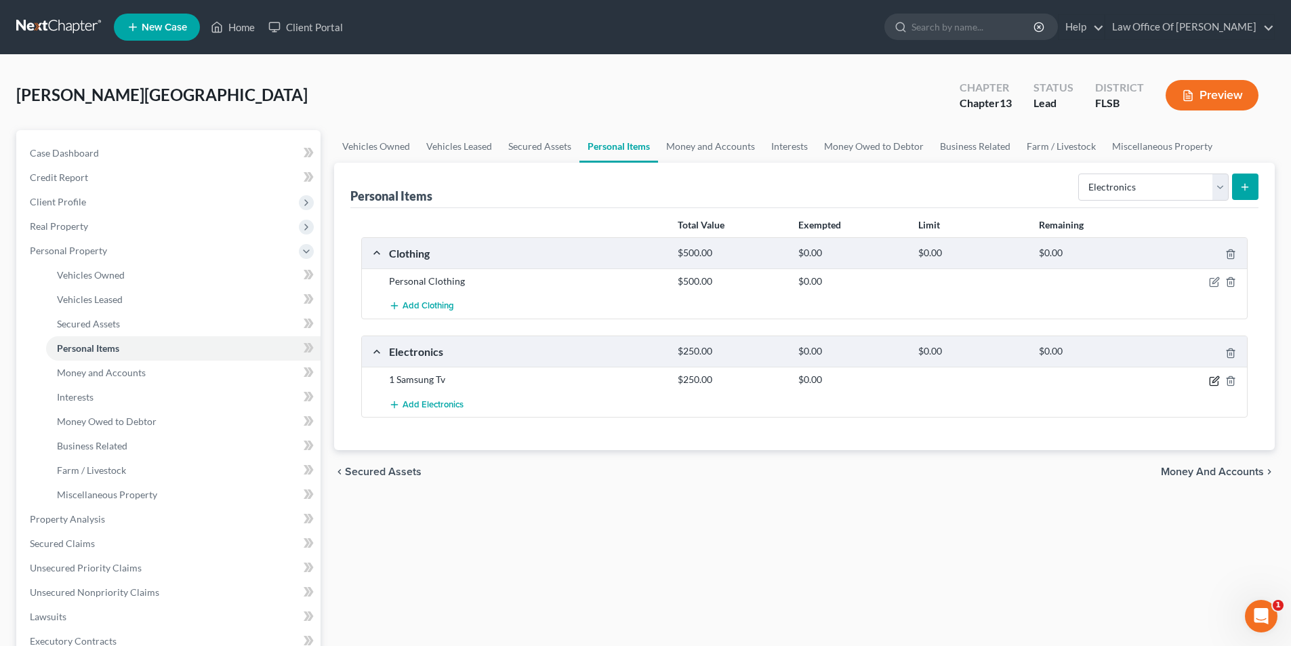
click at [1213, 385] on icon "button" at bounding box center [1214, 381] width 8 height 8
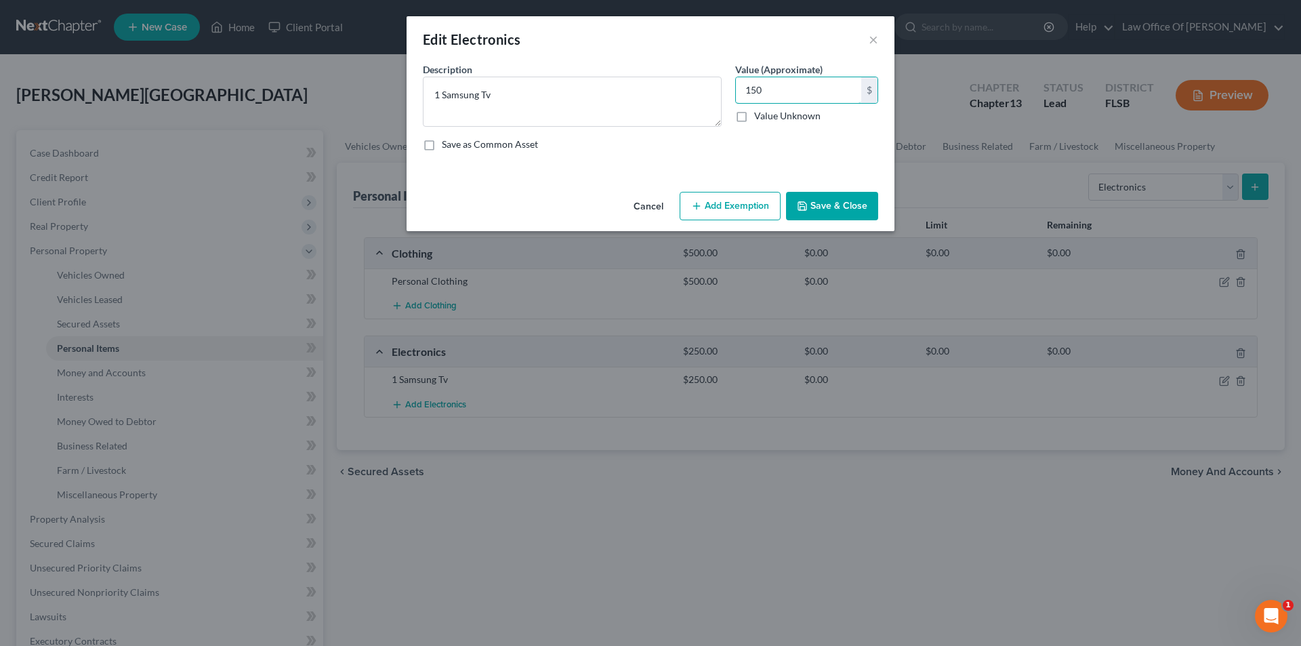
type input "150"
click at [833, 197] on button "Save & Close" at bounding box center [832, 206] width 92 height 28
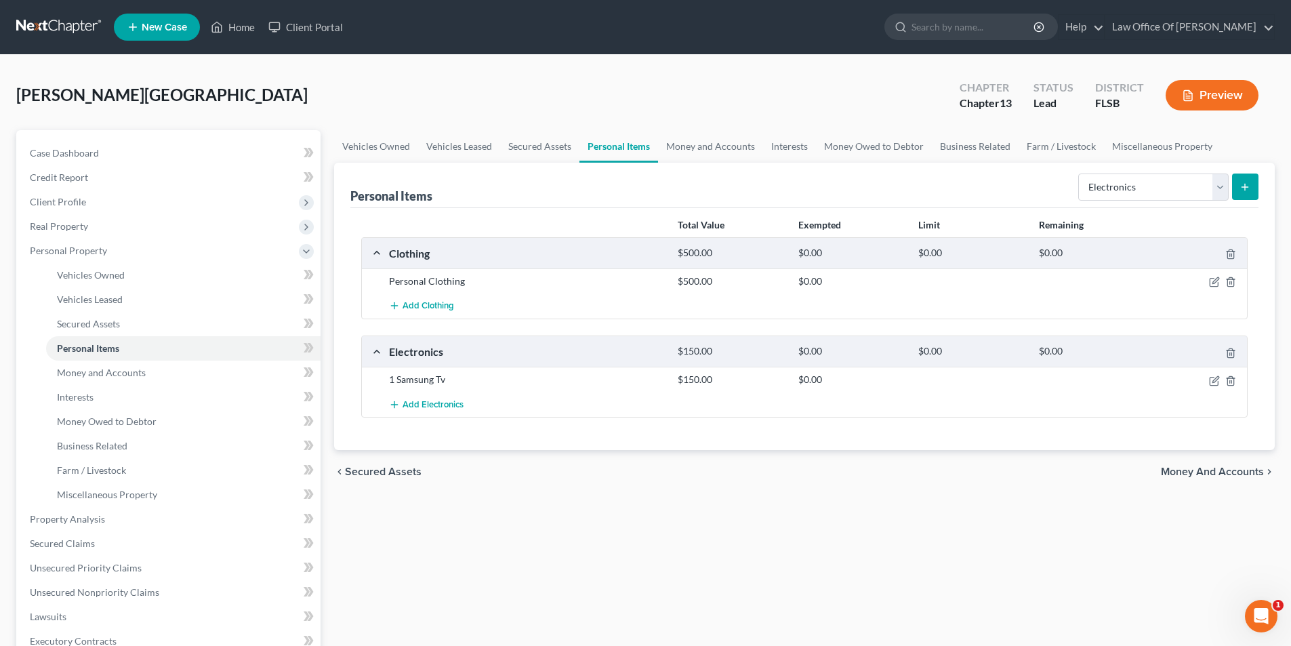
click at [1242, 184] on icon "submit" at bounding box center [1245, 187] width 11 height 11
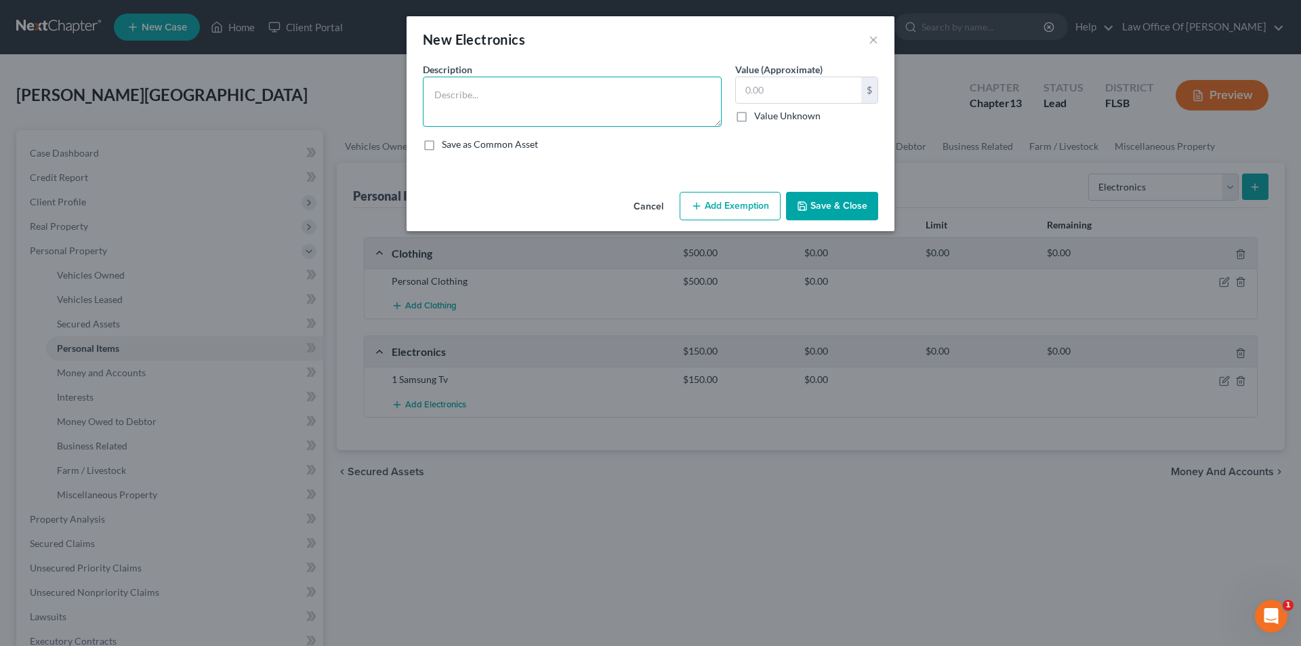
click at [517, 105] on textarea at bounding box center [572, 102] width 299 height 50
type textarea "Blender,"
click at [810, 89] on input "text" at bounding box center [798, 90] width 125 height 26
type input "50"
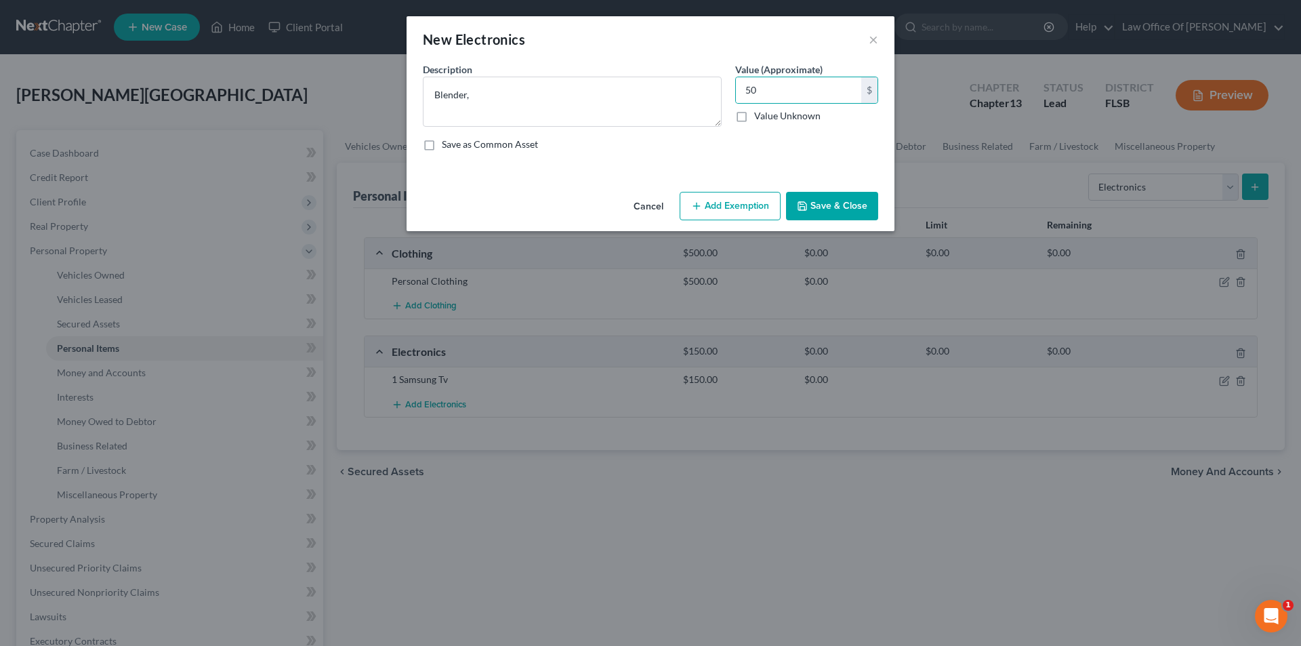
click at [825, 210] on button "Save & Close" at bounding box center [832, 206] width 92 height 28
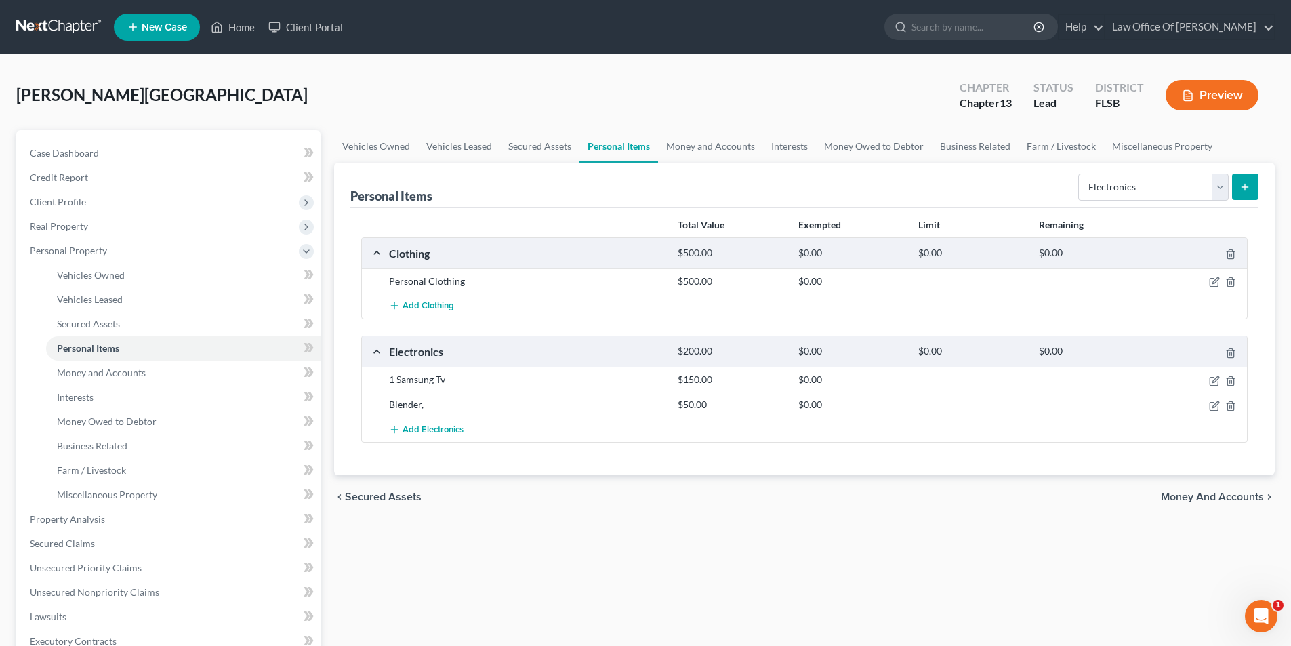
click at [1251, 180] on button "submit" at bounding box center [1245, 187] width 26 height 26
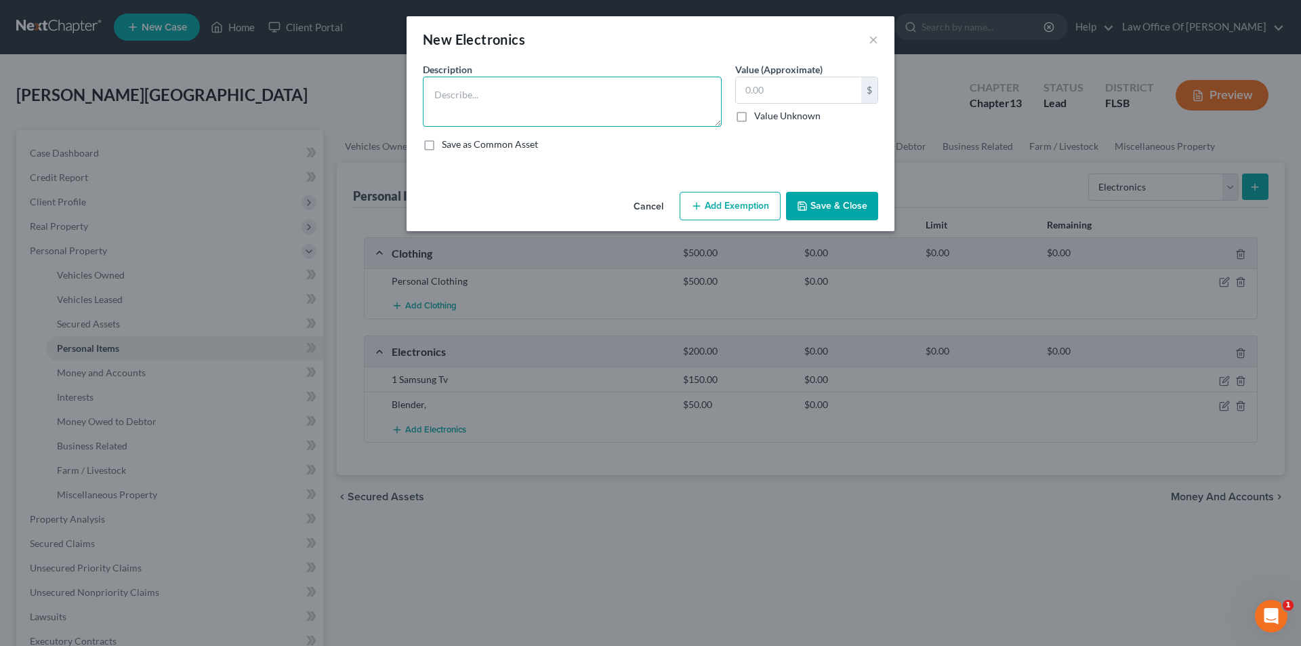
click at [512, 94] on textarea at bounding box center [572, 102] width 299 height 50
type textarea "Old Laptop"
type input "4"
type input "50"
click at [843, 212] on button "Save & Close" at bounding box center [832, 206] width 92 height 28
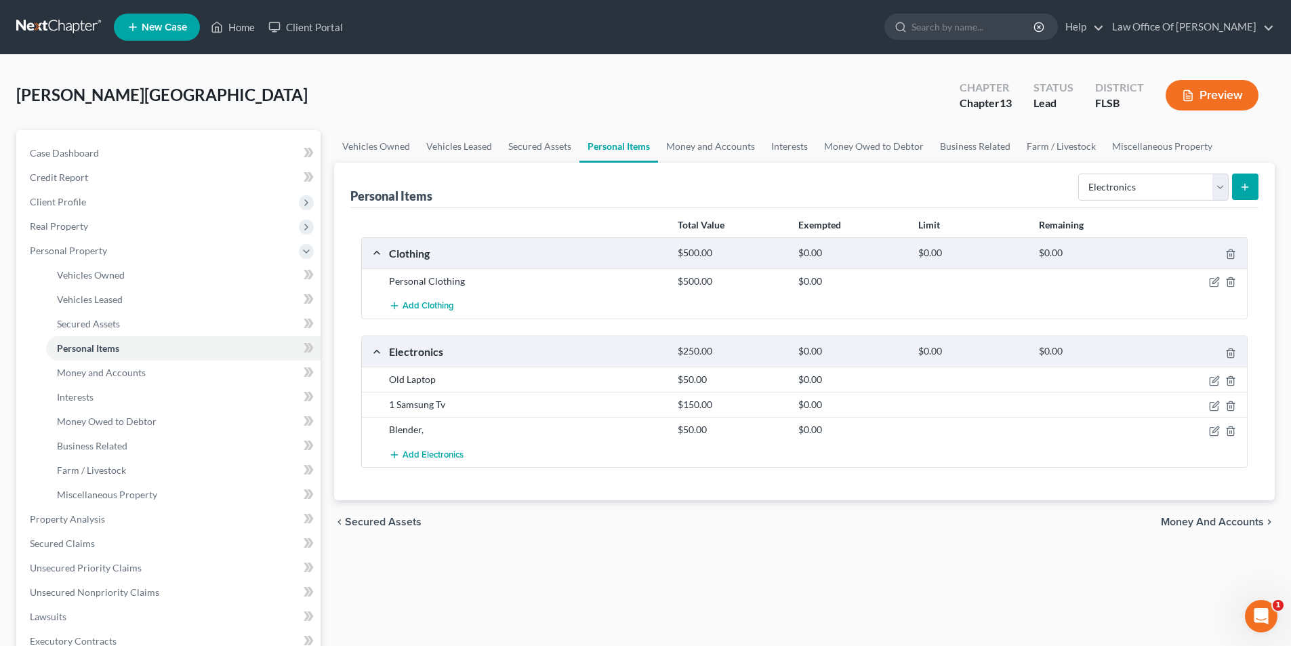
click at [1253, 195] on button "submit" at bounding box center [1245, 187] width 26 height 26
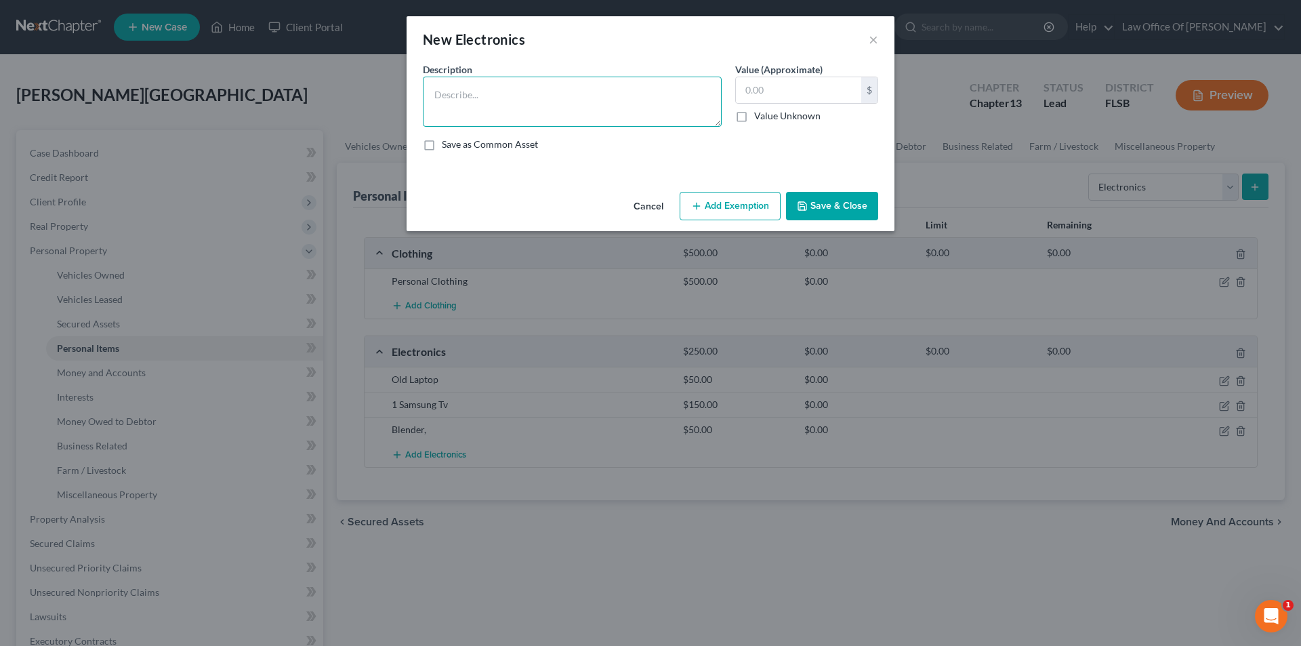
click at [545, 87] on textarea at bounding box center [572, 102] width 299 height 50
type textarea "Iphone series 13 max pro"
click at [824, 89] on input "text" at bounding box center [798, 90] width 125 height 26
type input "3"
type input "2"
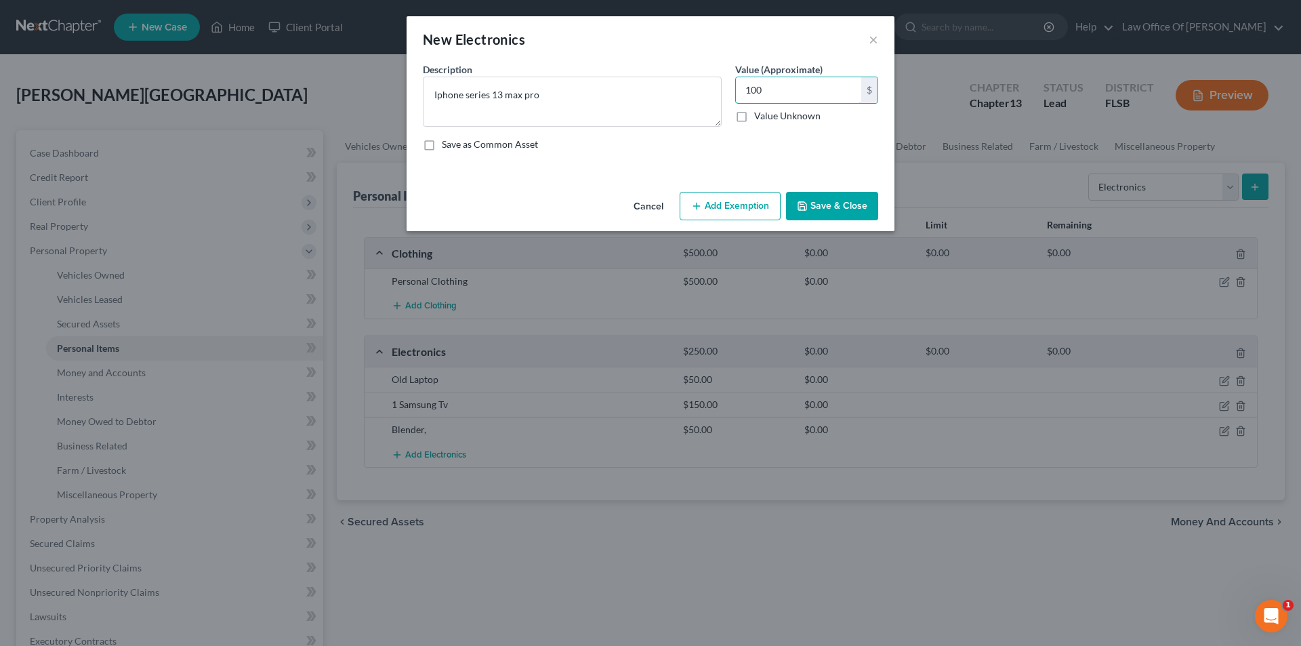
type input "100"
click at [863, 207] on button "Save & Close" at bounding box center [832, 206] width 92 height 28
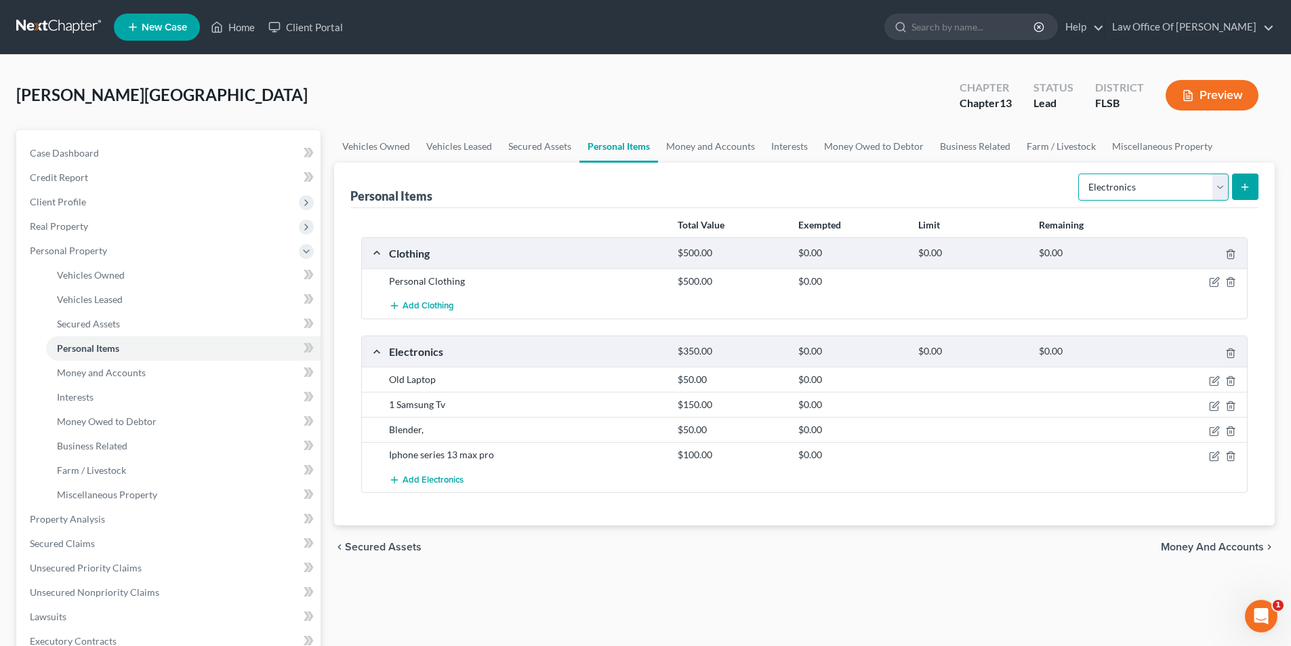
click at [1217, 190] on select "Select Item Type Clothing Collectibles Of Value Electronics Firearms Household …" at bounding box center [1153, 187] width 150 height 27
click at [1080, 174] on select "Select Item Type Clothing Collectibles Of Value Electronics Firearms Household …" at bounding box center [1153, 187] width 150 height 27
click at [1243, 185] on icon "submit" at bounding box center [1245, 187] width 11 height 11
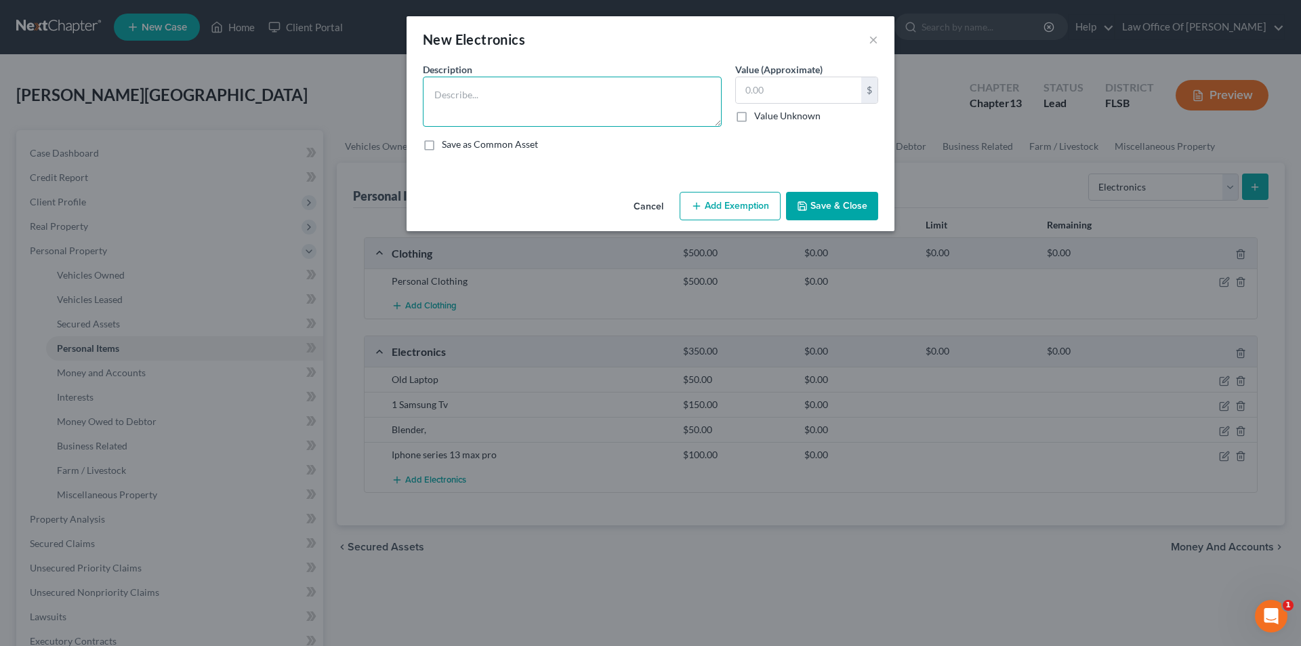
click at [550, 100] on textarea at bounding box center [572, 102] width 299 height 50
type textarea "Ipod"
type input "50"
click at [851, 207] on button "Save & Close" at bounding box center [832, 206] width 92 height 28
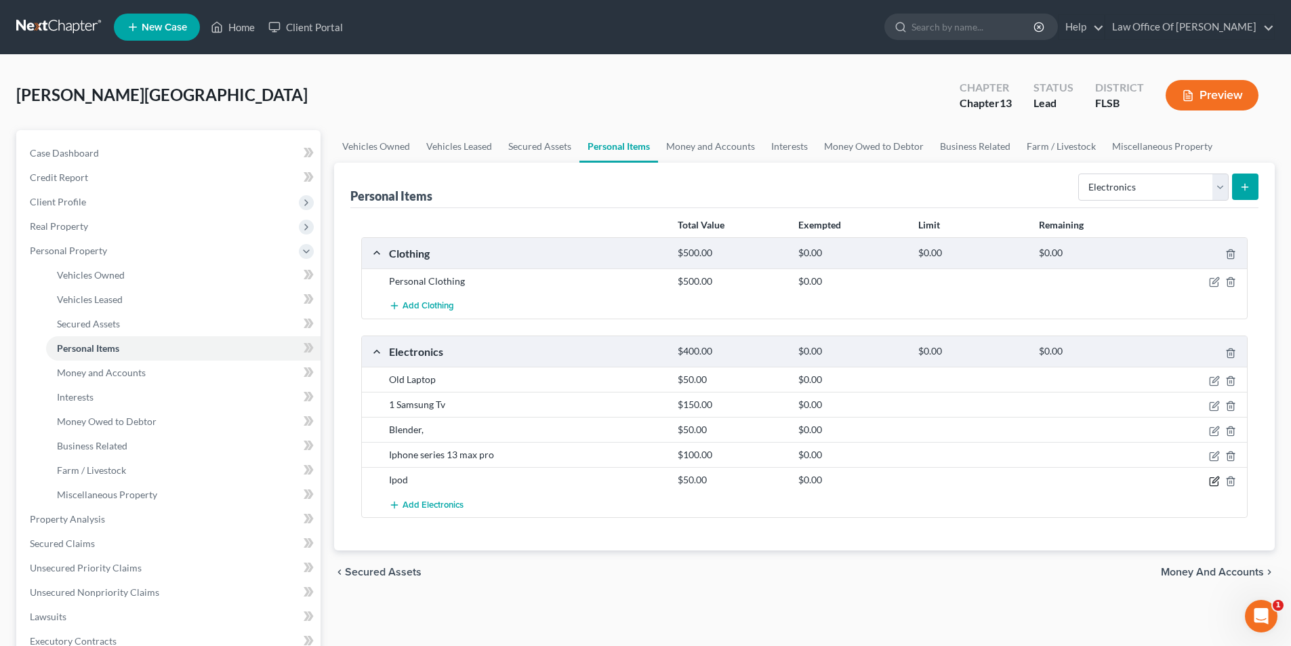
click at [1216, 476] on icon "button" at bounding box center [1214, 481] width 11 height 11
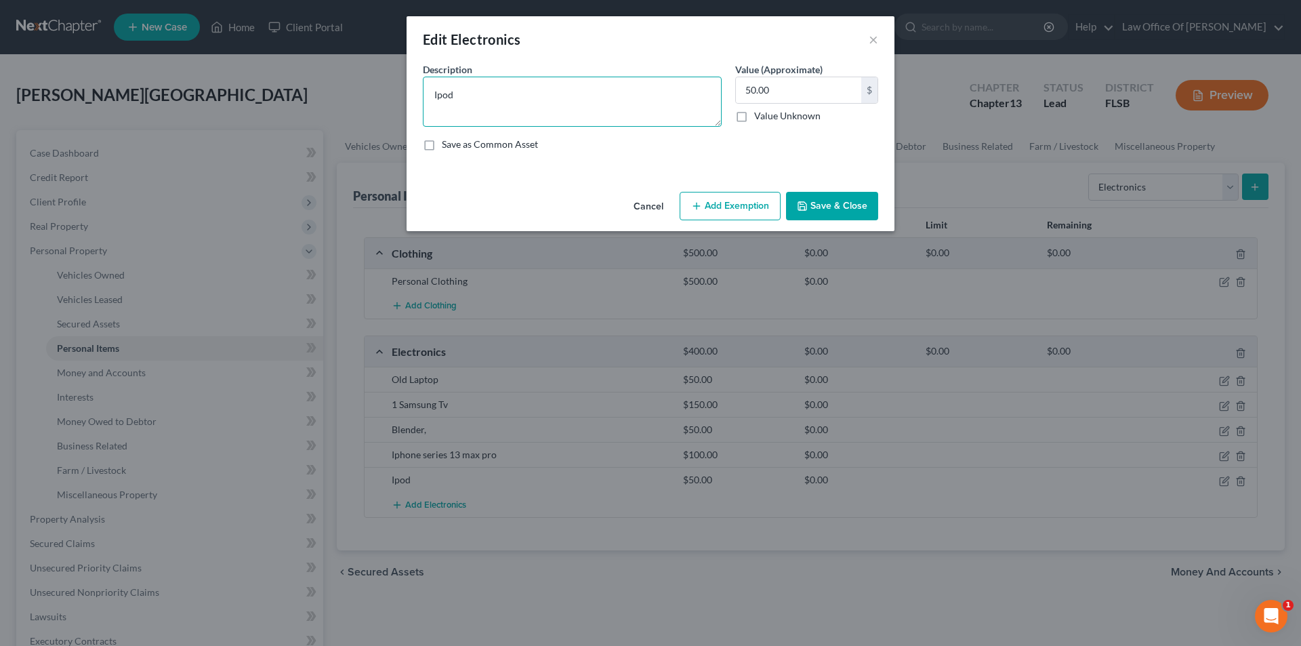
click at [449, 94] on textarea "Ipod" at bounding box center [572, 102] width 299 height 50
type textarea "Old Ipad"
click at [872, 199] on button "Save & Close" at bounding box center [832, 206] width 92 height 28
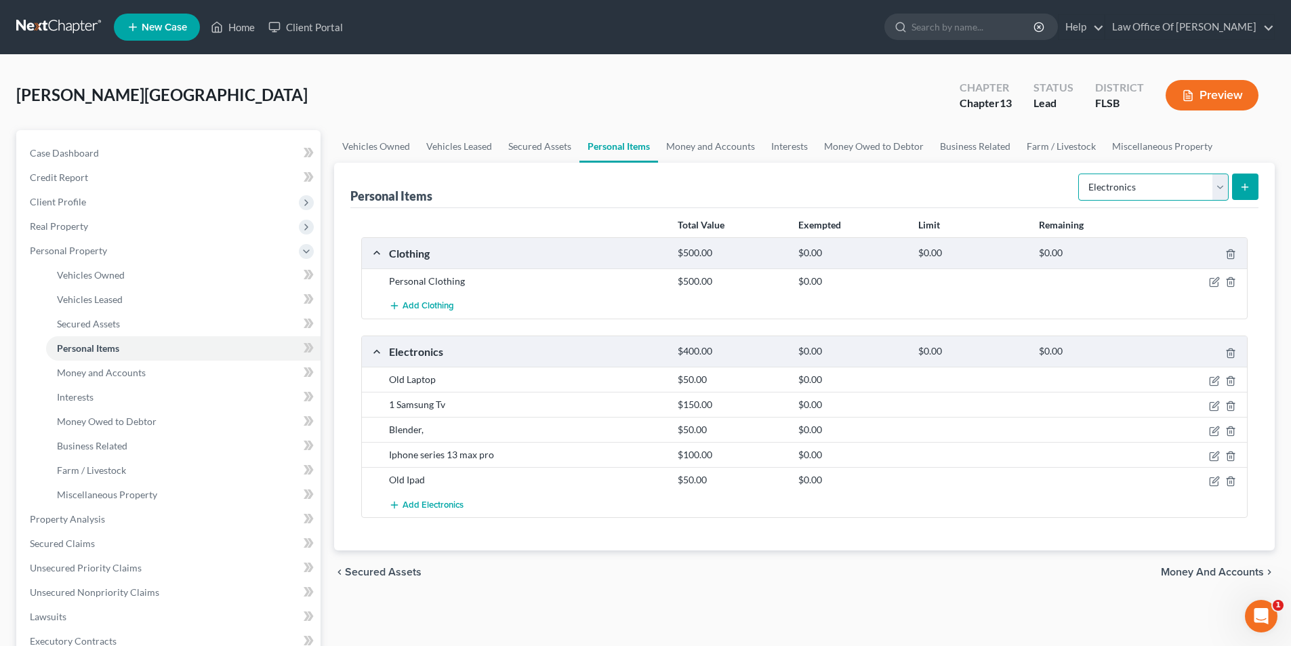
click at [1223, 191] on select "Select Item Type Clothing Collectibles Of Value Electronics Firearms Household …" at bounding box center [1153, 187] width 150 height 27
click at [1080, 174] on select "Select Item Type Clothing Collectibles Of Value Electronics Firearms Household …" at bounding box center [1153, 187] width 150 height 27
click at [1133, 187] on select "Select Item Type Clothing Collectibles Of Value Electronics Firearms Household …" at bounding box center [1153, 187] width 150 height 27
click at [1080, 174] on select "Select Item Type Clothing Collectibles Of Value Electronics Firearms Household …" at bounding box center [1153, 187] width 150 height 27
click at [1146, 191] on select "Select Item Type Clothing Collectibles Of Value Electronics Firearms Household …" at bounding box center [1153, 187] width 150 height 27
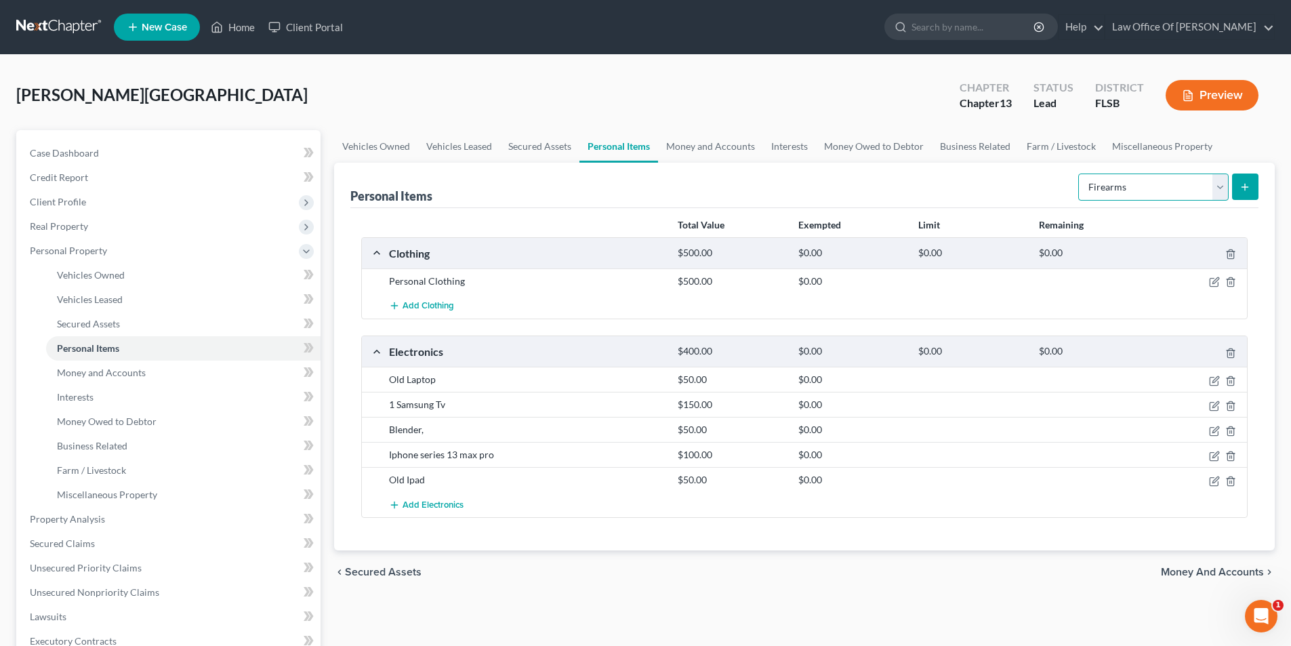
select select "household_goods"
click at [1080, 174] on select "Select Item Type Clothing Collectibles Of Value Electronics Firearms Household …" at bounding box center [1153, 187] width 150 height 27
click at [1246, 193] on button "submit" at bounding box center [1245, 187] width 26 height 26
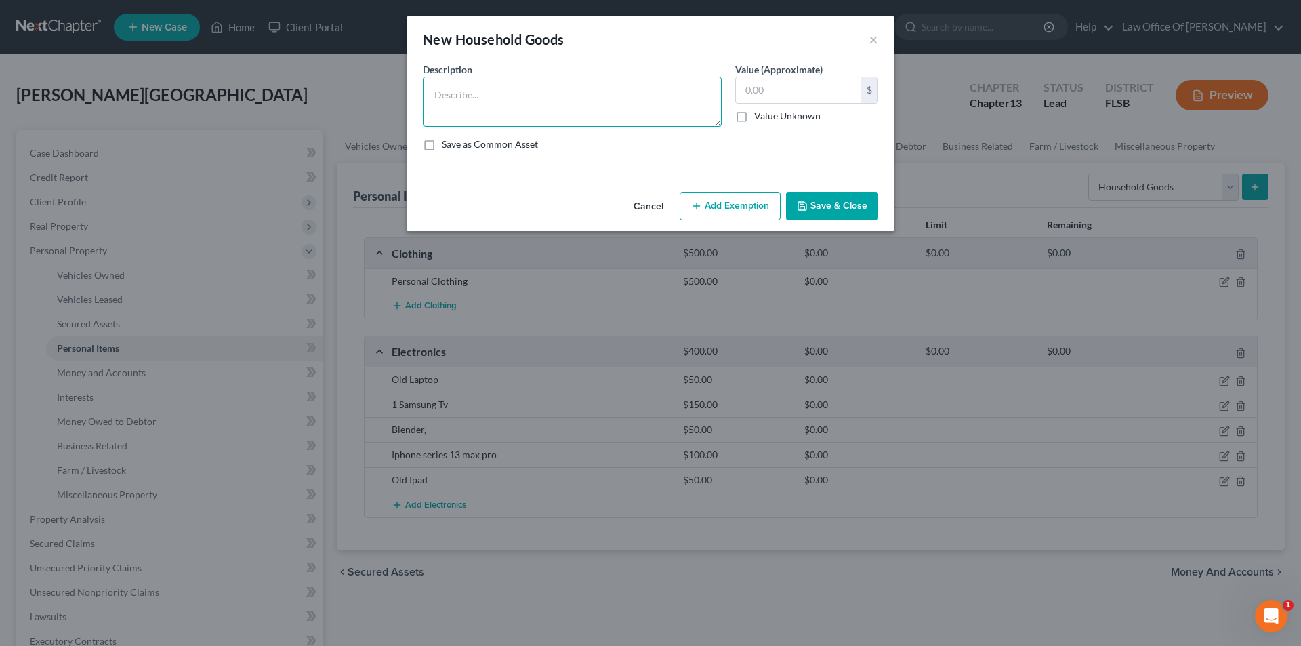
click at [558, 117] on textarea at bounding box center [572, 102] width 299 height 50
click at [475, 89] on textarea "Tables, Chairs, Couches," at bounding box center [572, 102] width 299 height 50
click at [542, 96] on textarea "Tables, Chairs, Couches," at bounding box center [572, 102] width 299 height 50
type textarea "1 Small Round Table, 4Chairs, Couches, Wall Unit, 2 Beds, 2 Dressers, 2 Comodes."
click at [788, 94] on input "text" at bounding box center [798, 90] width 125 height 26
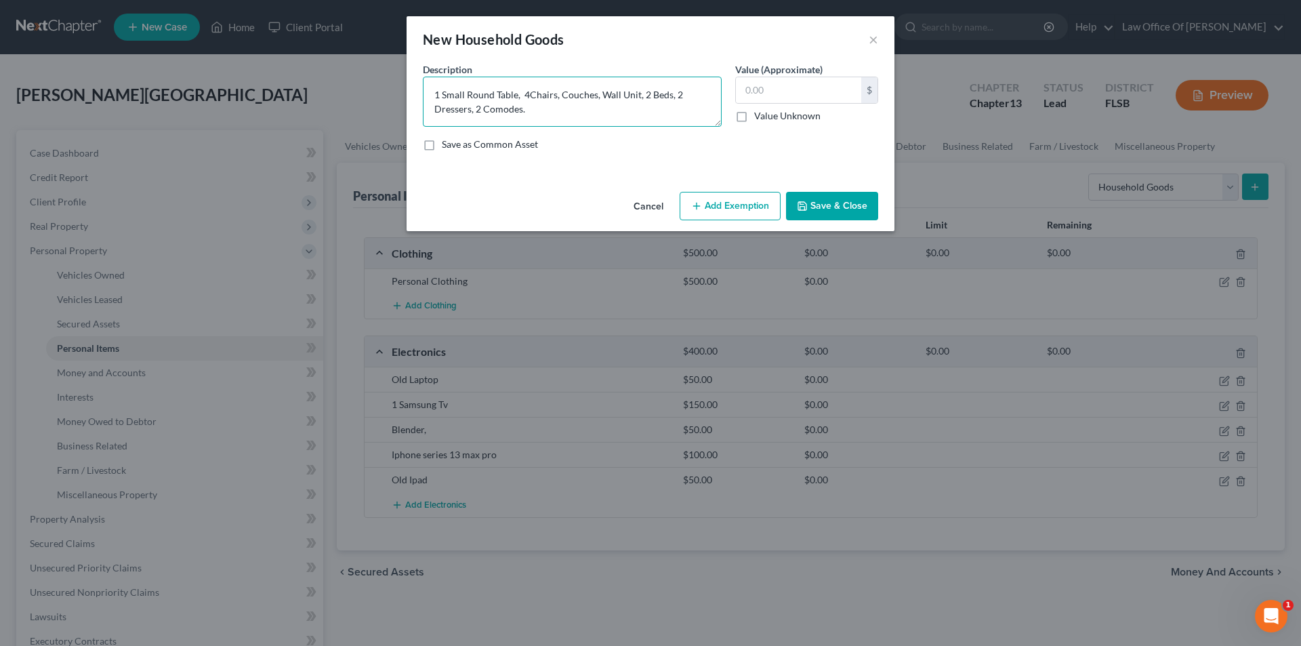
click at [557, 120] on textarea "1 Small Round Table, 4Chairs, Couches, Wall Unit, 2 Beds, 2 Dressers, 2 Comodes." at bounding box center [572, 102] width 299 height 50
click at [788, 84] on input "text" at bounding box center [798, 90] width 125 height 26
type input "250"
click at [834, 205] on button "Save & Close" at bounding box center [832, 206] width 92 height 28
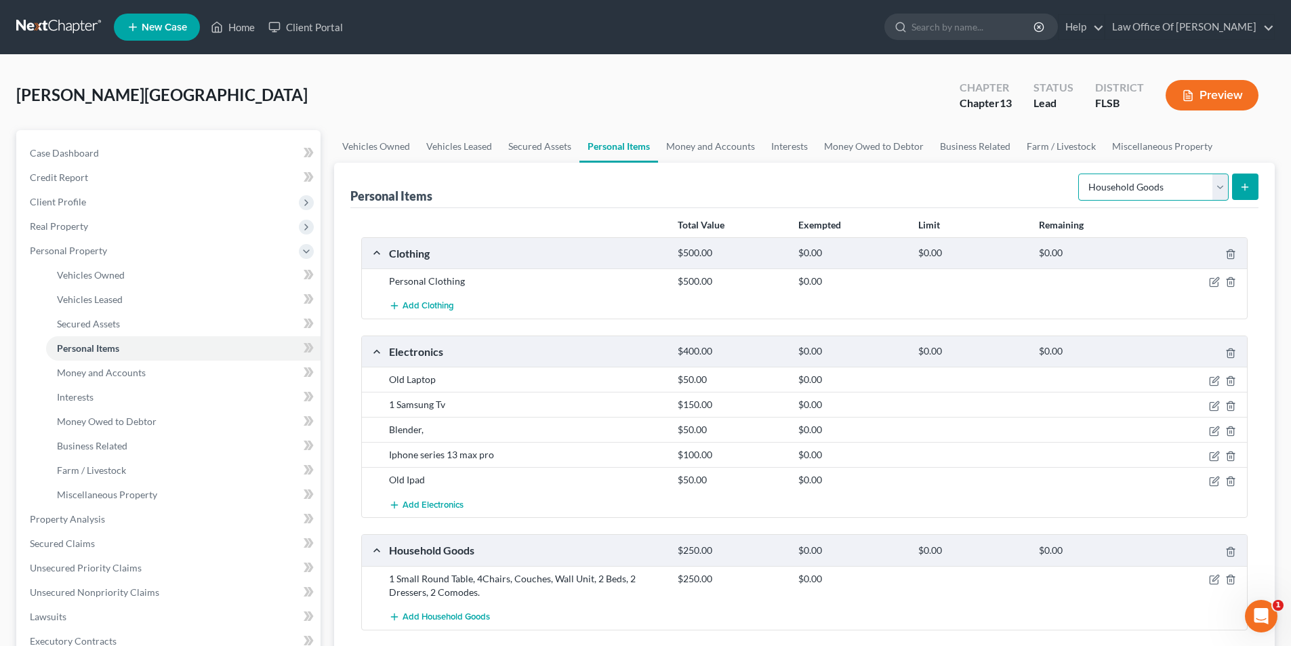
click at [1154, 188] on select "Select Item Type Clothing Collectibles Of Value Electronics Firearms Household …" at bounding box center [1153, 187] width 150 height 27
select select "jewelry"
click at [1080, 174] on select "Select Item Type Clothing Collectibles Of Value Electronics Firearms Household …" at bounding box center [1153, 187] width 150 height 27
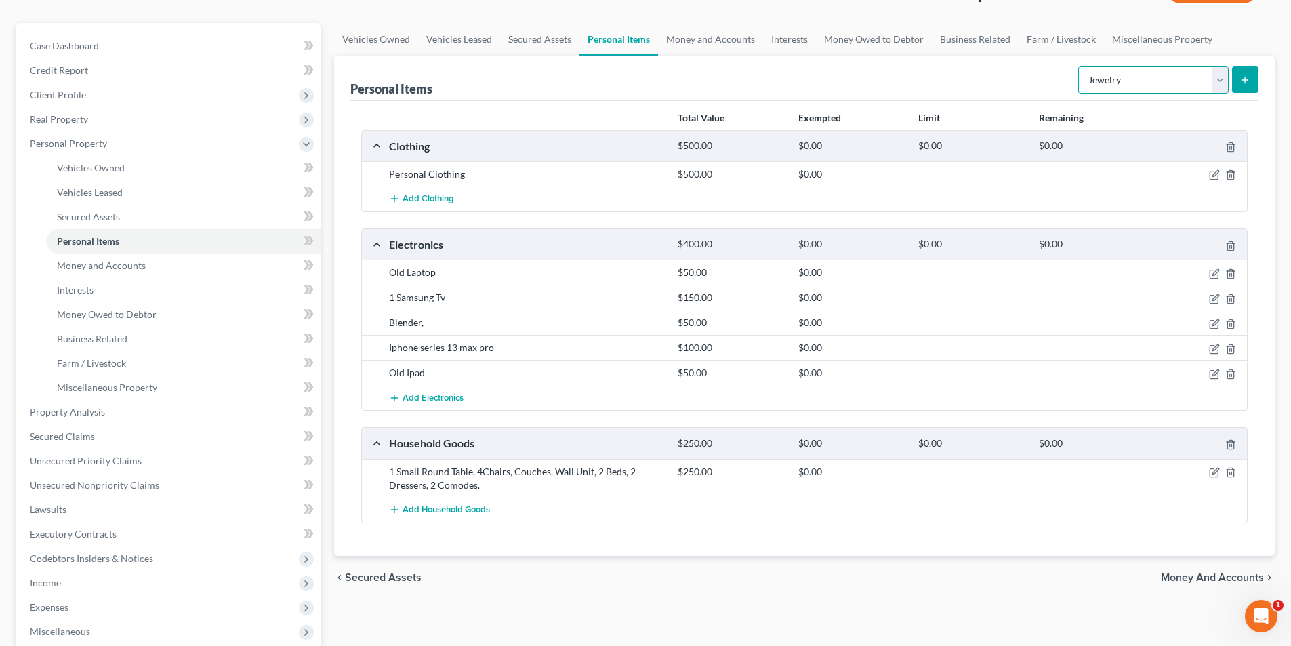
scroll to position [124, 0]
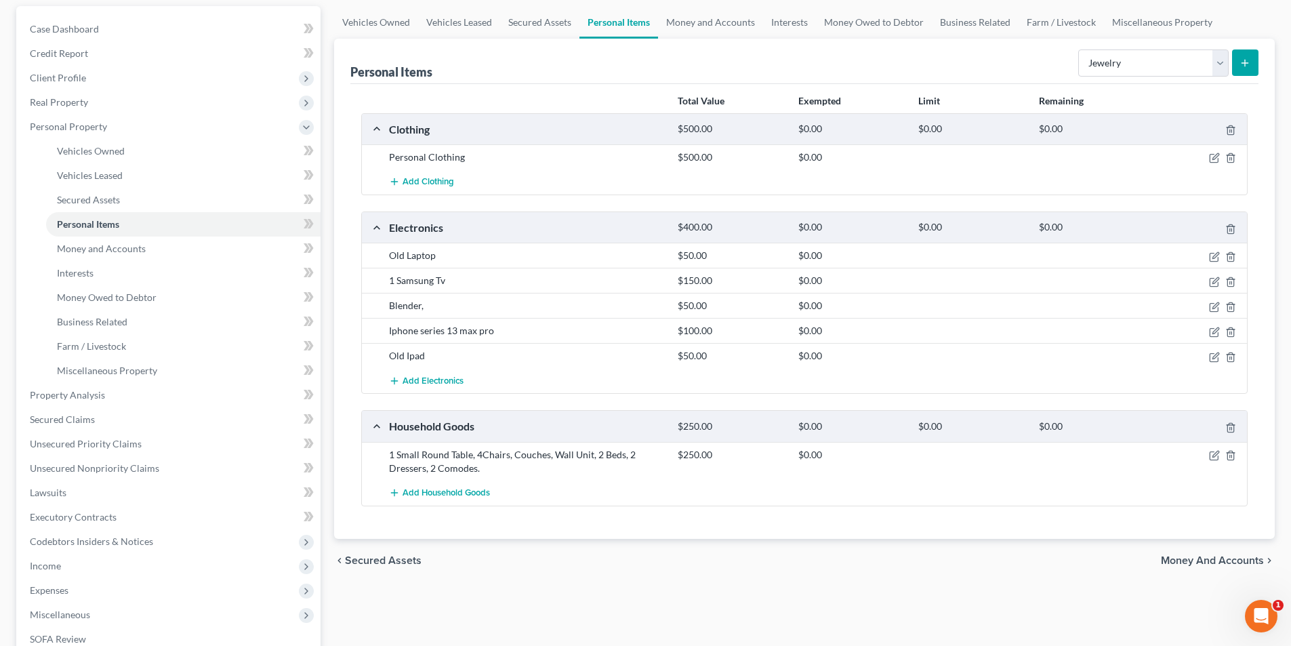
click at [1247, 59] on icon "submit" at bounding box center [1245, 63] width 11 height 11
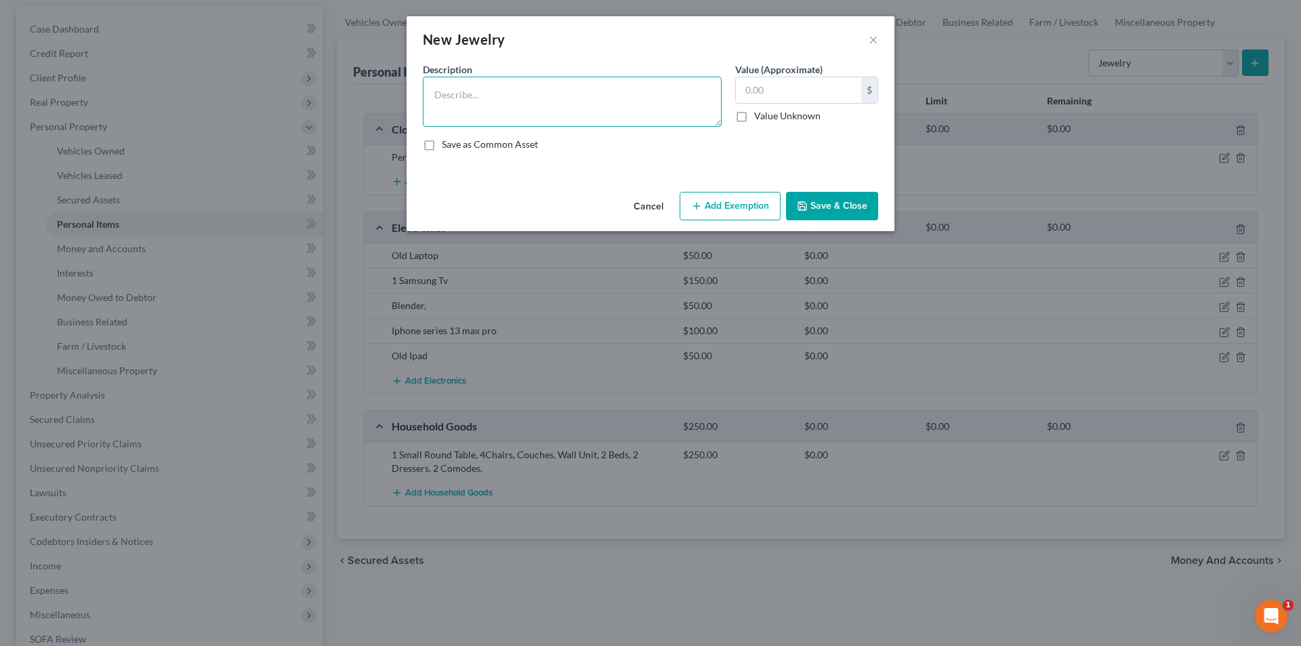
click at [475, 112] on textarea at bounding box center [572, 102] width 299 height 50
click at [762, 87] on input "text" at bounding box center [798, 90] width 125 height 26
type input "1,225"
click at [550, 98] on textarea at bounding box center [572, 102] width 299 height 50
click at [662, 88] on textarea at bounding box center [572, 102] width 299 height 50
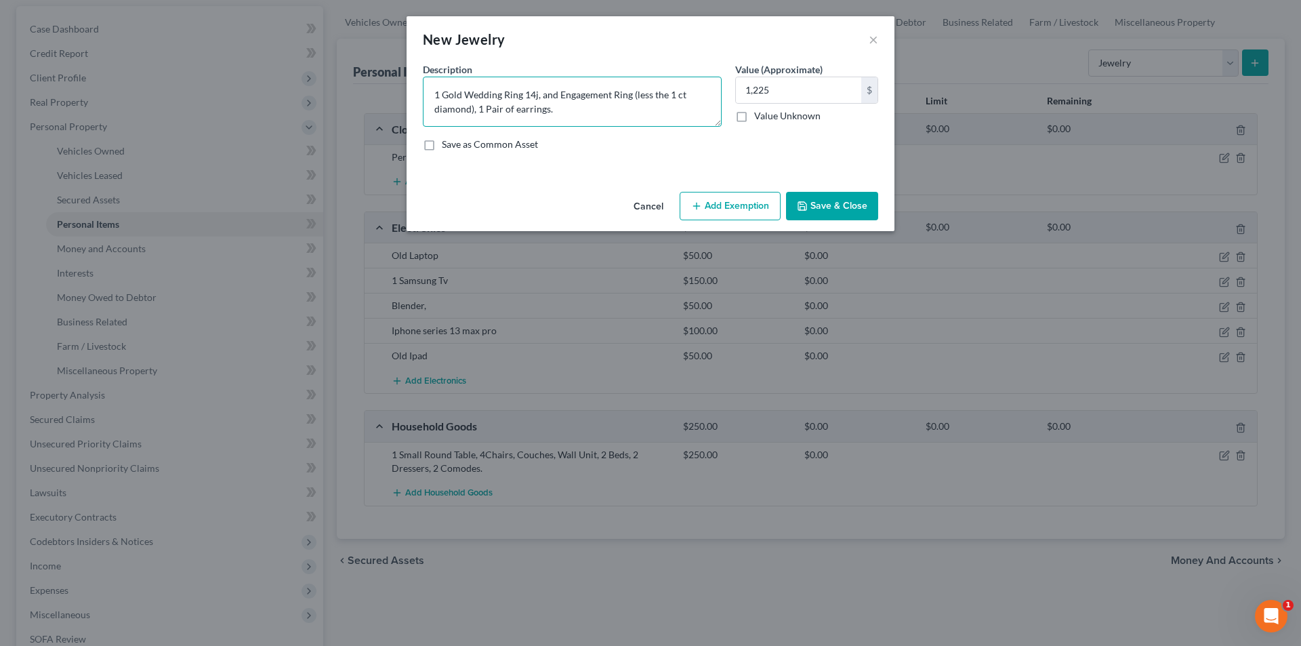
click at [511, 109] on textarea "1 Gold Wedding Ring 14j, and Engagement Ring (less the 1 ct diamond), 1 Pair of…" at bounding box center [572, 102] width 299 height 50
click at [668, 104] on textarea "1 Gold Wedding Ring 14j, and Engagement Ring (less the 1 ct diamond), 1 Pair of…" at bounding box center [572, 102] width 299 height 50
type textarea "1 Gold Wedding Ring 14j, and Engagement Ring (less the 1 ct diamond), 1 Pair of…"
type textarea "1 Gold Wedding Ring 14j, and Engagement Ring (less the 1 ct 1,225diamond), 1 Pa…"
click at [817, 92] on input "text" at bounding box center [798, 90] width 125 height 26
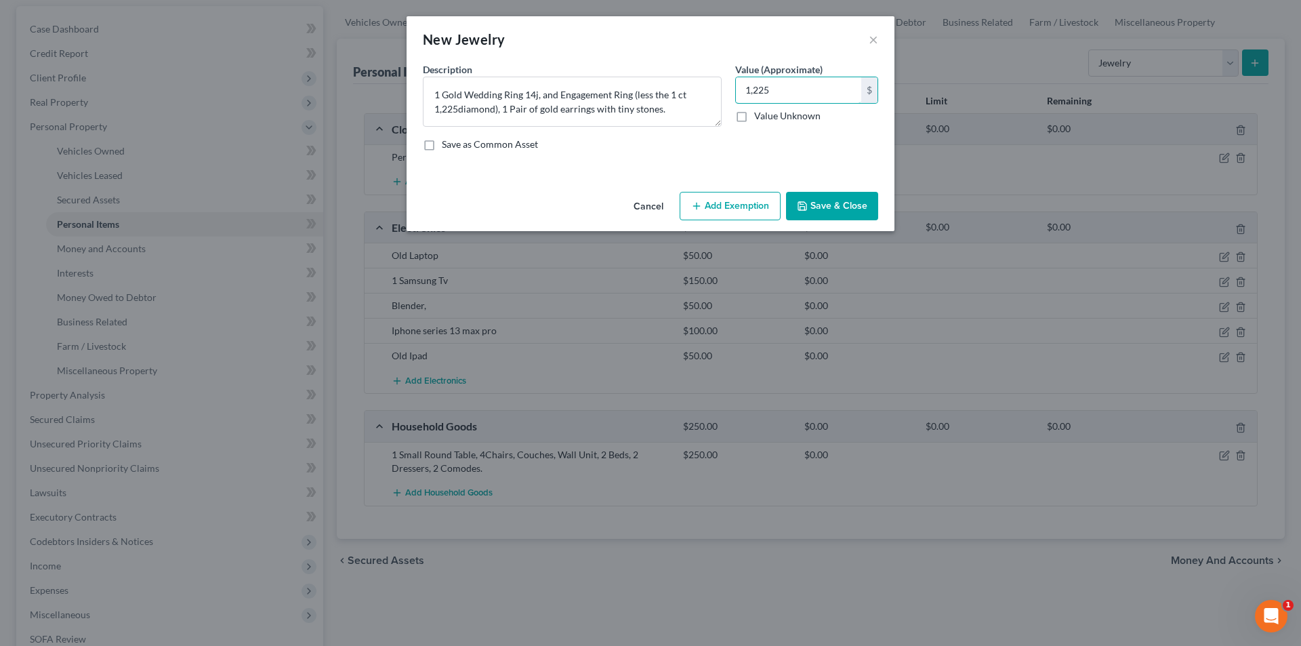
type input "1,225"
click at [854, 196] on button "Save & Close" at bounding box center [832, 206] width 92 height 28
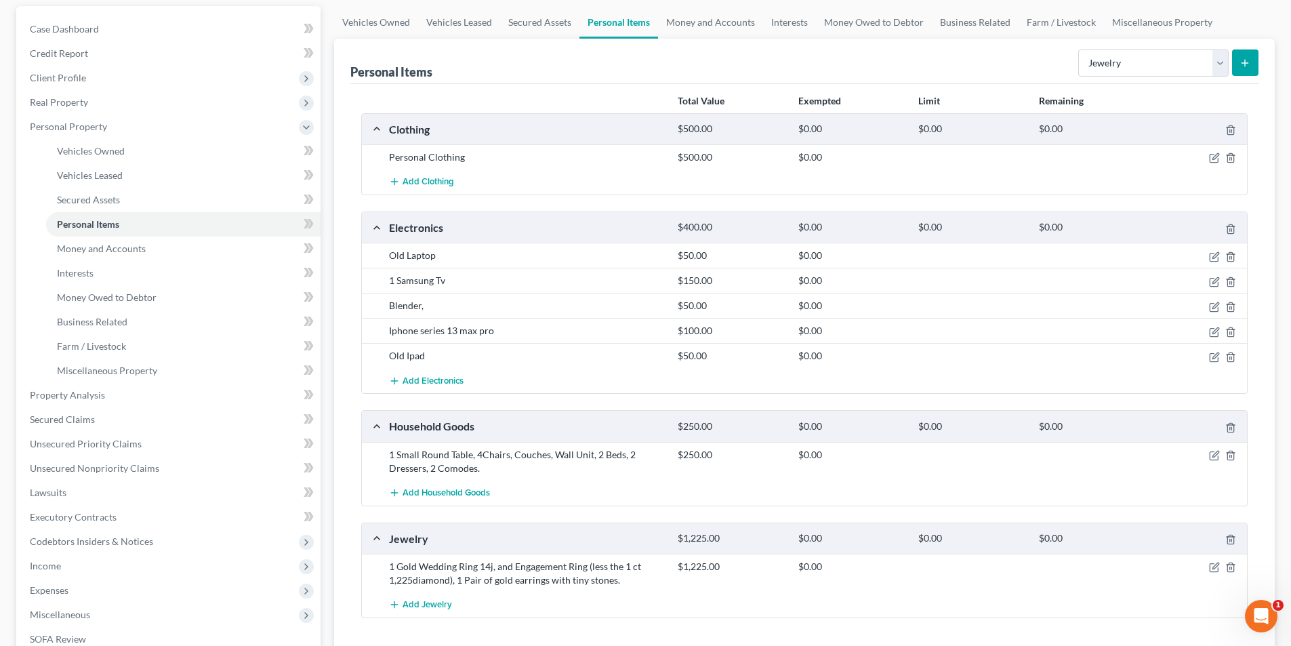
click at [1250, 60] on icon "submit" at bounding box center [1245, 63] width 11 height 11
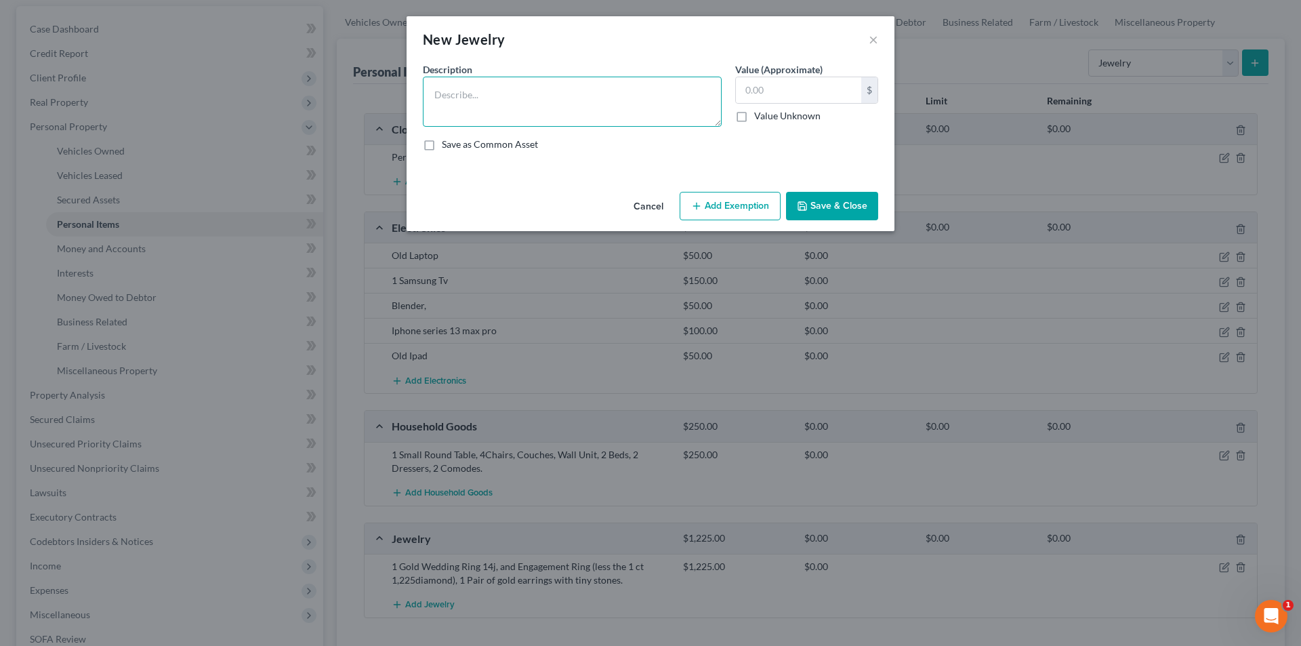
click at [601, 115] on textarea at bounding box center [572, 102] width 299 height 50
click at [535, 59] on div "New Jewelry ×" at bounding box center [651, 39] width 488 height 46
click at [517, 98] on textarea at bounding box center [572, 102] width 299 height 50
click at [599, 118] on textarea at bounding box center [572, 102] width 299 height 50
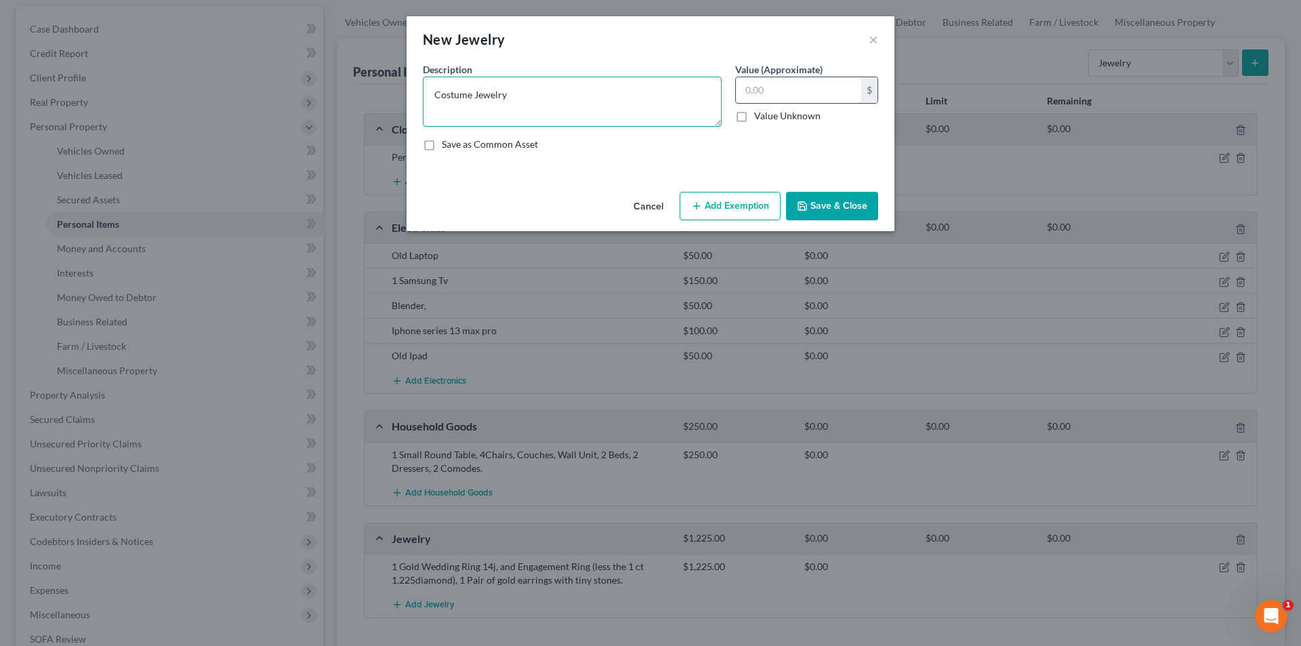
type textarea "Costume Jewelry"
click at [843, 96] on input "text" at bounding box center [798, 90] width 125 height 26
type input "100"
click at [830, 201] on button "Save & Close" at bounding box center [832, 206] width 92 height 28
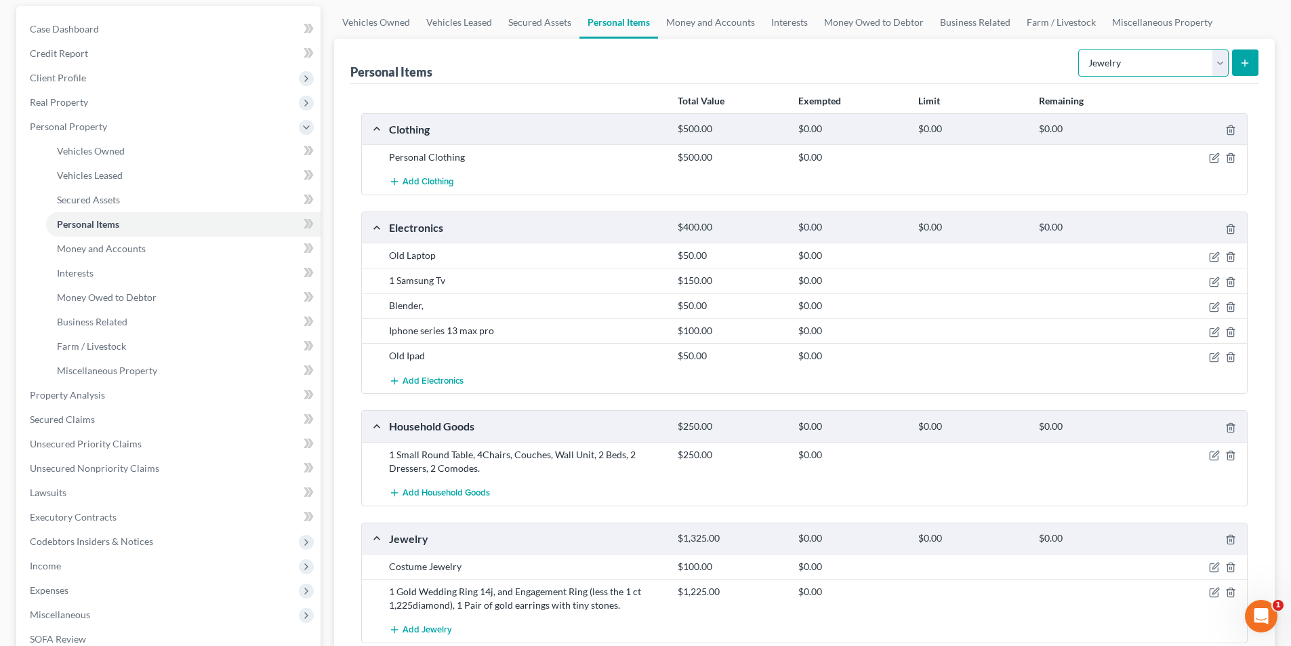
click at [1222, 70] on select "Select Item Type Clothing Collectibles Of Value Electronics Firearms Household …" at bounding box center [1153, 62] width 150 height 27
click at [1080, 49] on select "Select Item Type Clothing Collectibles Of Value Electronics Firearms Household …" at bounding box center [1153, 62] width 150 height 27
click at [1243, 67] on icon "submit" at bounding box center [1245, 63] width 11 height 11
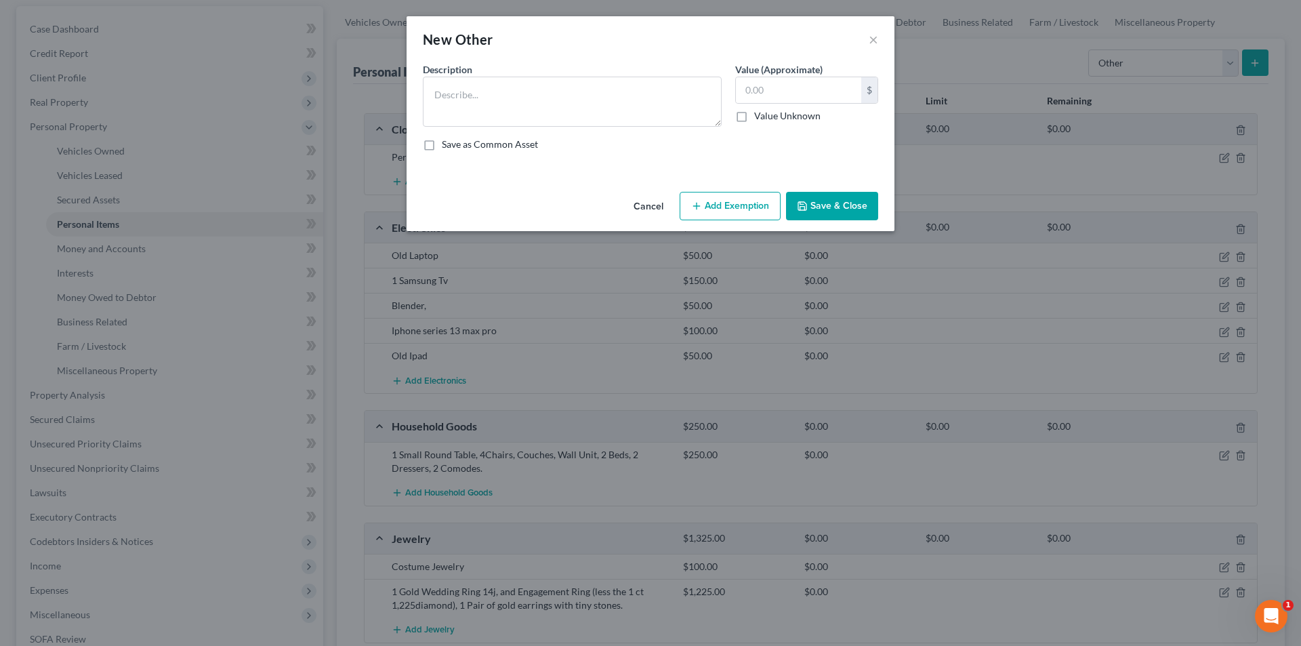
click at [878, 37] on div "New Other ×" at bounding box center [651, 39] width 488 height 46
click at [871, 43] on button "×" at bounding box center [873, 39] width 9 height 16
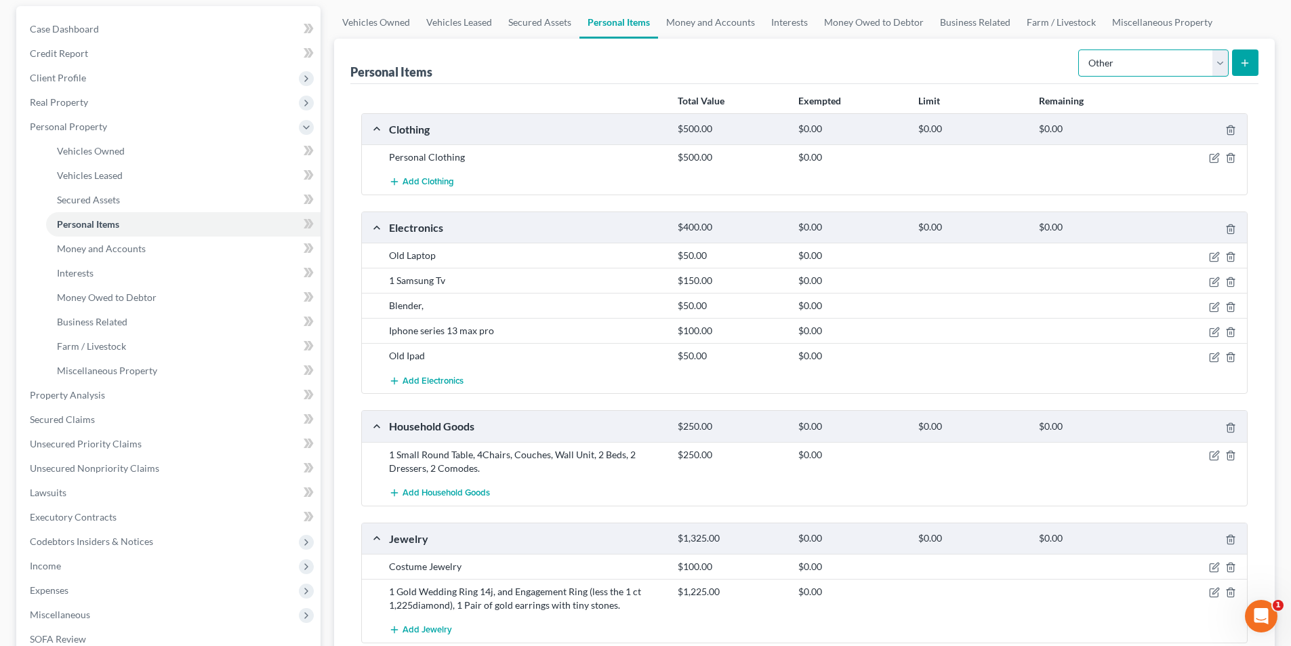
click at [1124, 62] on select "Select Item Type Clothing Collectibles Of Value Electronics Firearms Household …" at bounding box center [1153, 62] width 150 height 27
click at [1080, 49] on select "Select Item Type Clothing Collectibles Of Value Electronics Firearms Household …" at bounding box center [1153, 62] width 150 height 27
click at [1142, 62] on select "Select Item Type Clothing Collectibles Of Value Electronics Firearms Household …" at bounding box center [1153, 62] width 150 height 27
select select "sports_and_hobby_equipment"
click at [1080, 49] on select "Select Item Type Clothing Collectibles Of Value Electronics Firearms Household …" at bounding box center [1153, 62] width 150 height 27
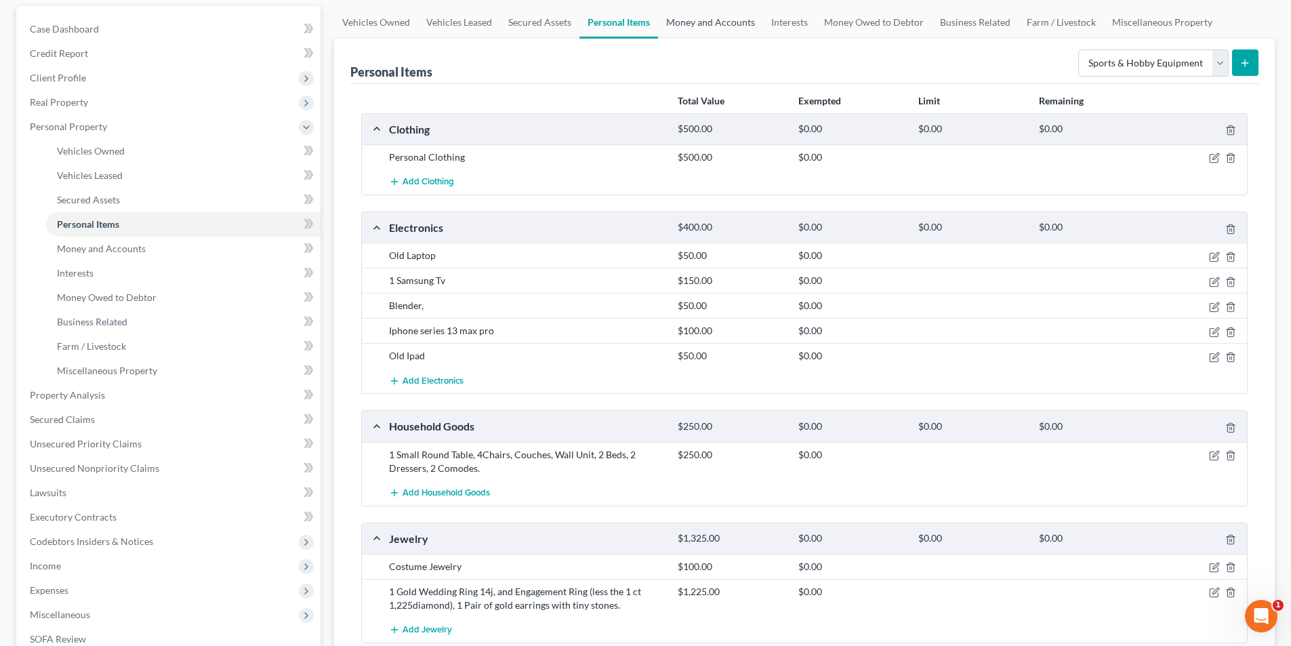
click at [675, 23] on link "Money and Accounts" at bounding box center [710, 22] width 105 height 33
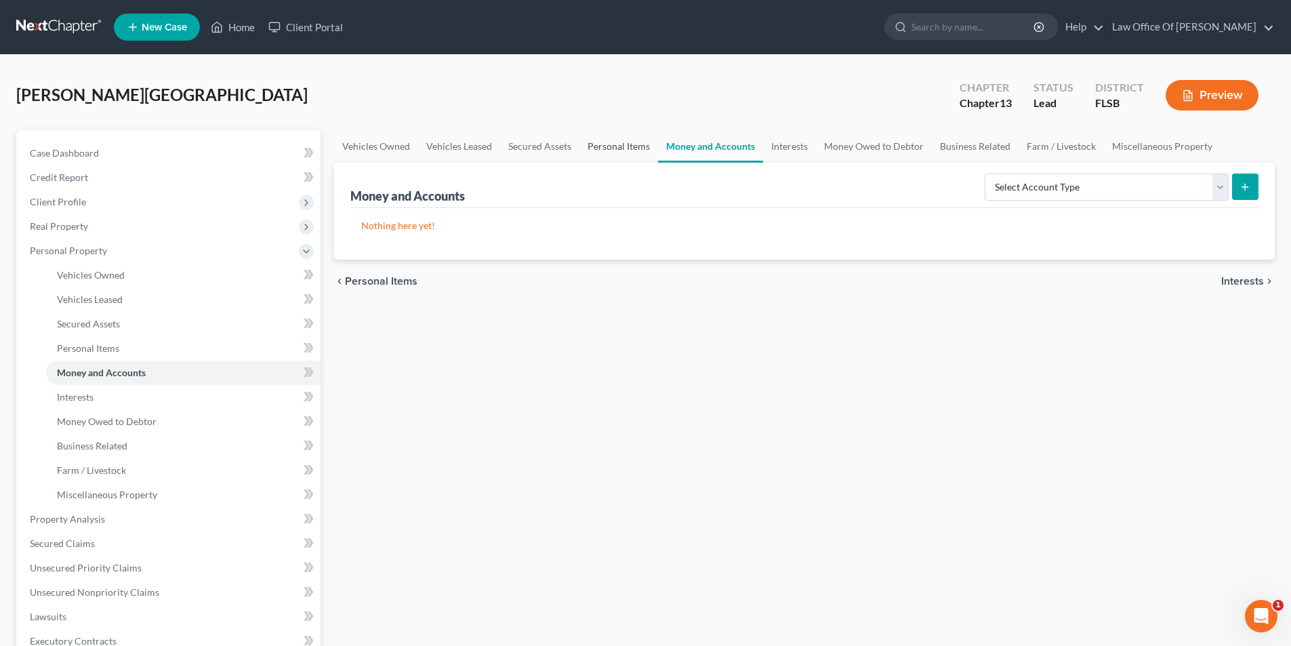
click at [628, 148] on link "Personal Items" at bounding box center [619, 146] width 79 height 33
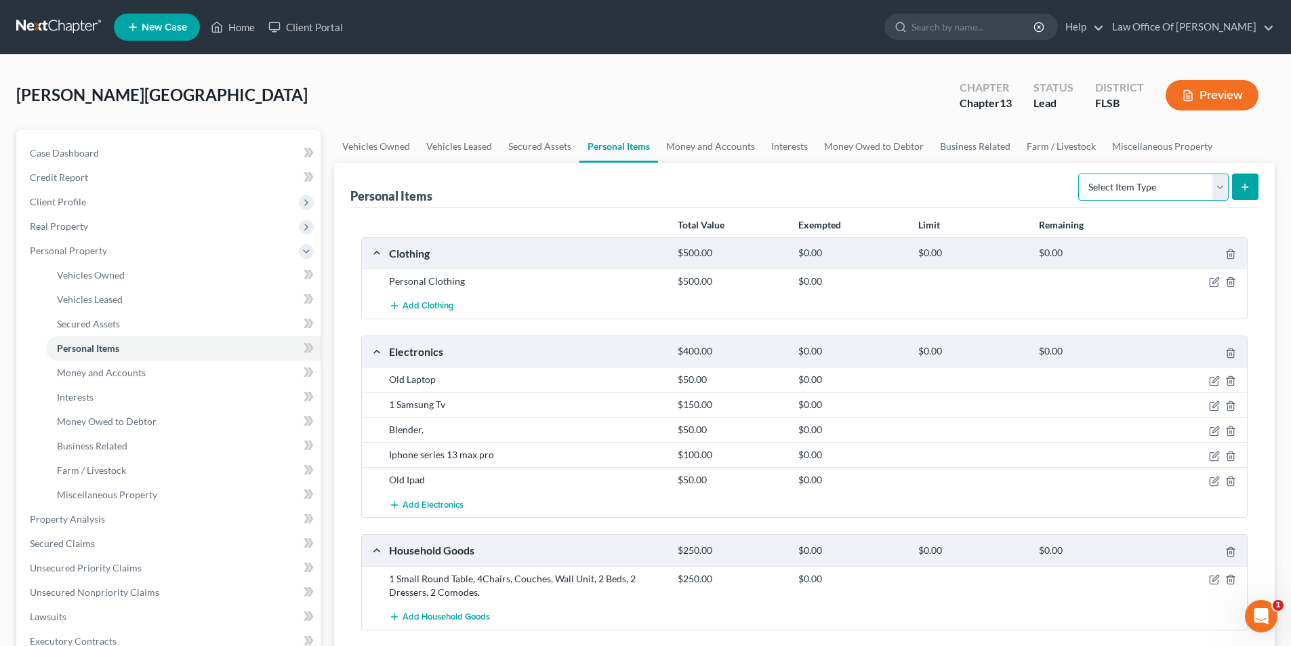
click at [1125, 187] on select "Select Item Type Clothing Collectibles Of Value Electronics Firearms Household …" at bounding box center [1153, 187] width 150 height 27
select select "sports_and_hobby_equipment"
click at [1080, 174] on select "Select Item Type Clothing Collectibles Of Value Electronics Firearms Household …" at bounding box center [1153, 187] width 150 height 27
click at [1251, 192] on icon "submit" at bounding box center [1245, 187] width 11 height 11
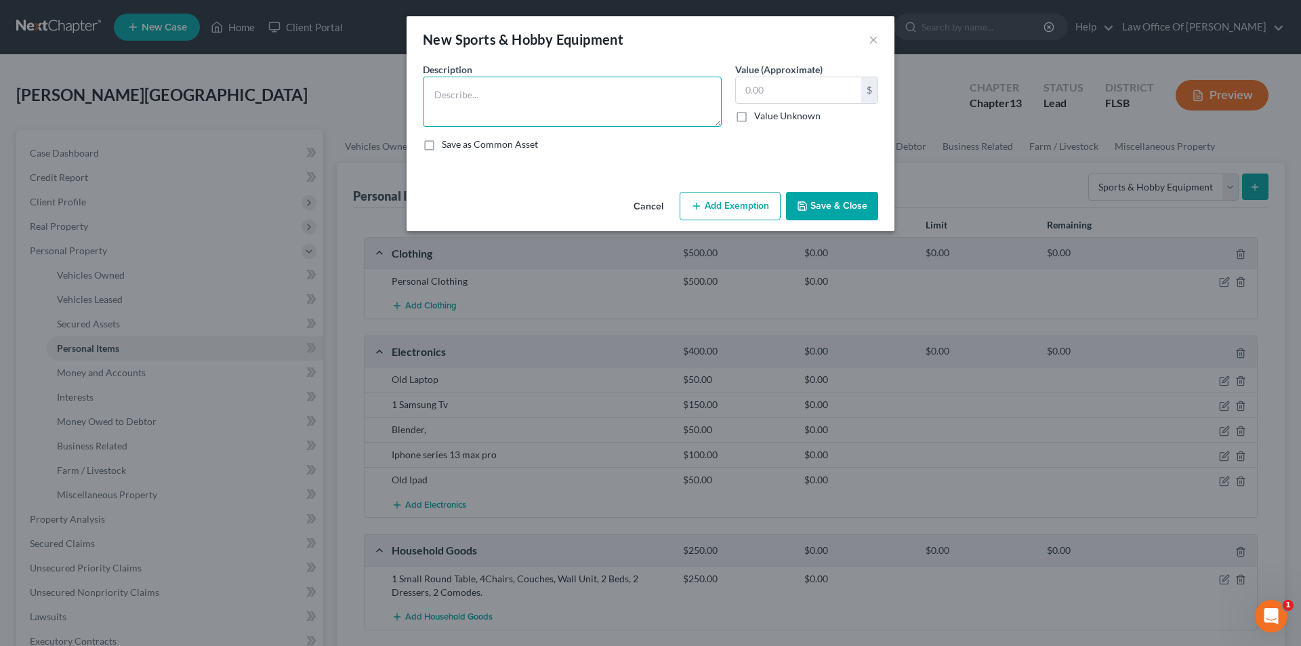
click at [533, 91] on textarea at bounding box center [572, 102] width 299 height 50
type textarea "Old Stationary Bicycle"
click at [813, 98] on input "text" at bounding box center [798, 90] width 125 height 26
type input "1"
type input "50"
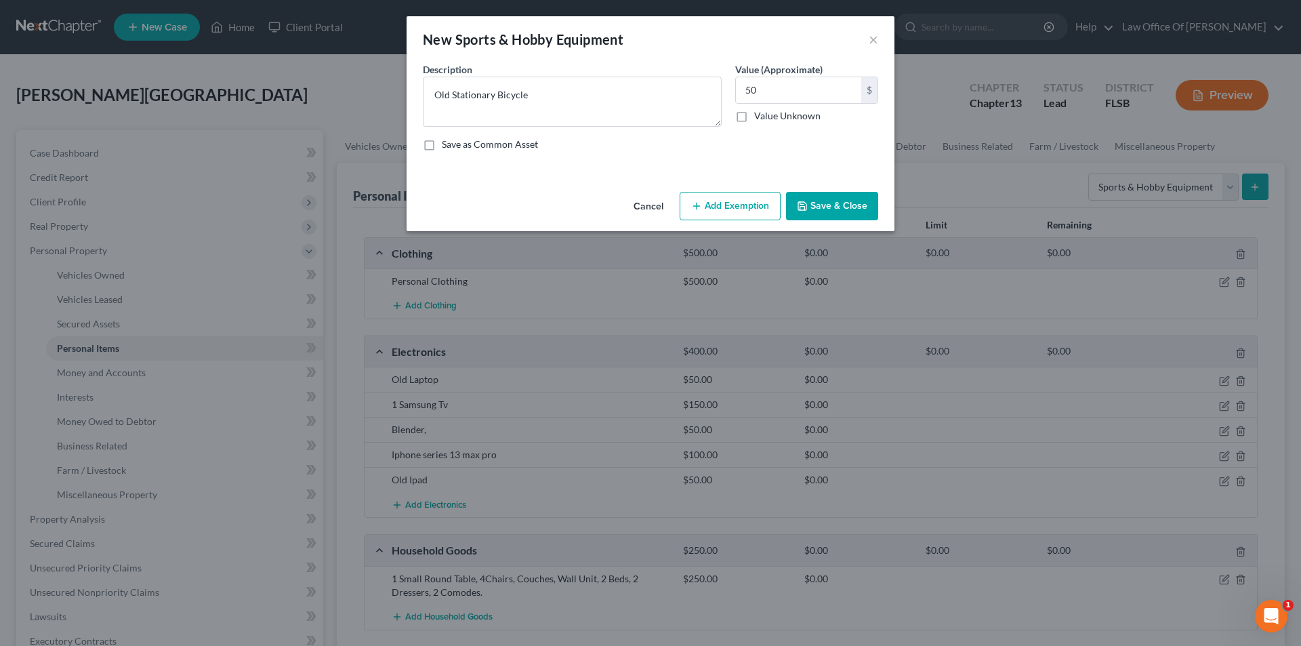
click at [855, 203] on button "Save & Close" at bounding box center [832, 206] width 92 height 28
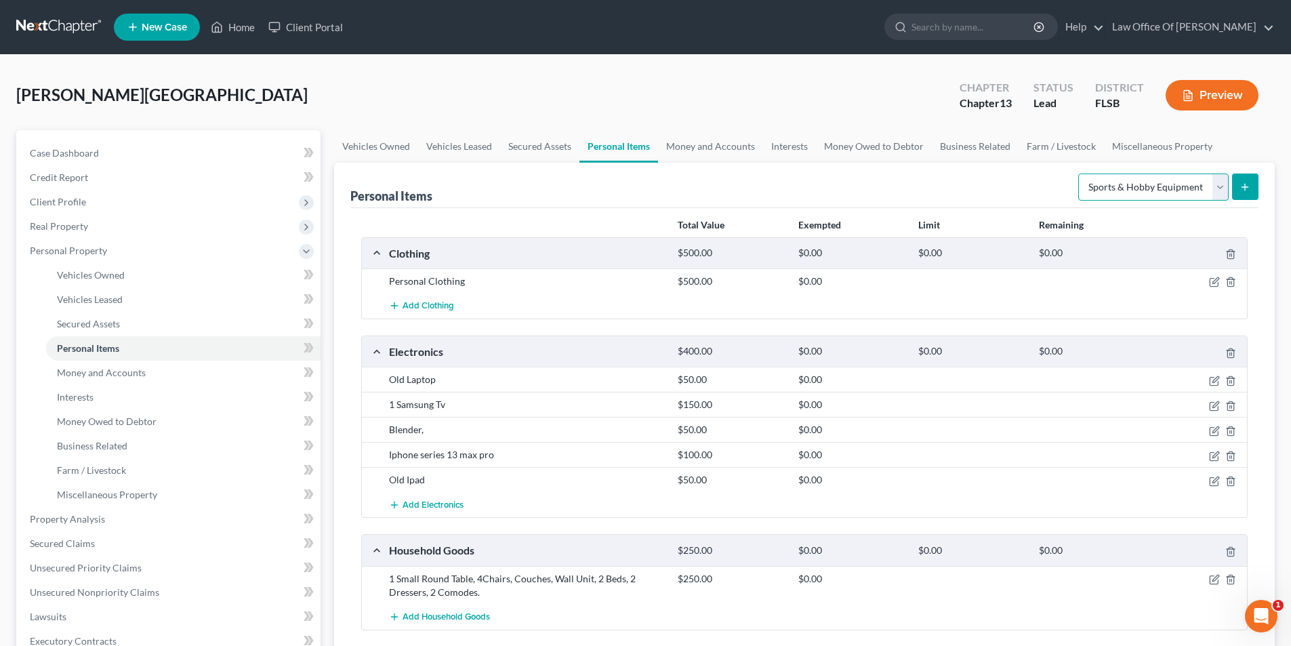
click at [1127, 183] on select "Select Item Type Clothing Collectibles Of Value Electronics Firearms Household …" at bounding box center [1153, 187] width 150 height 27
click at [139, 378] on span "Money and Accounts" at bounding box center [101, 373] width 89 height 12
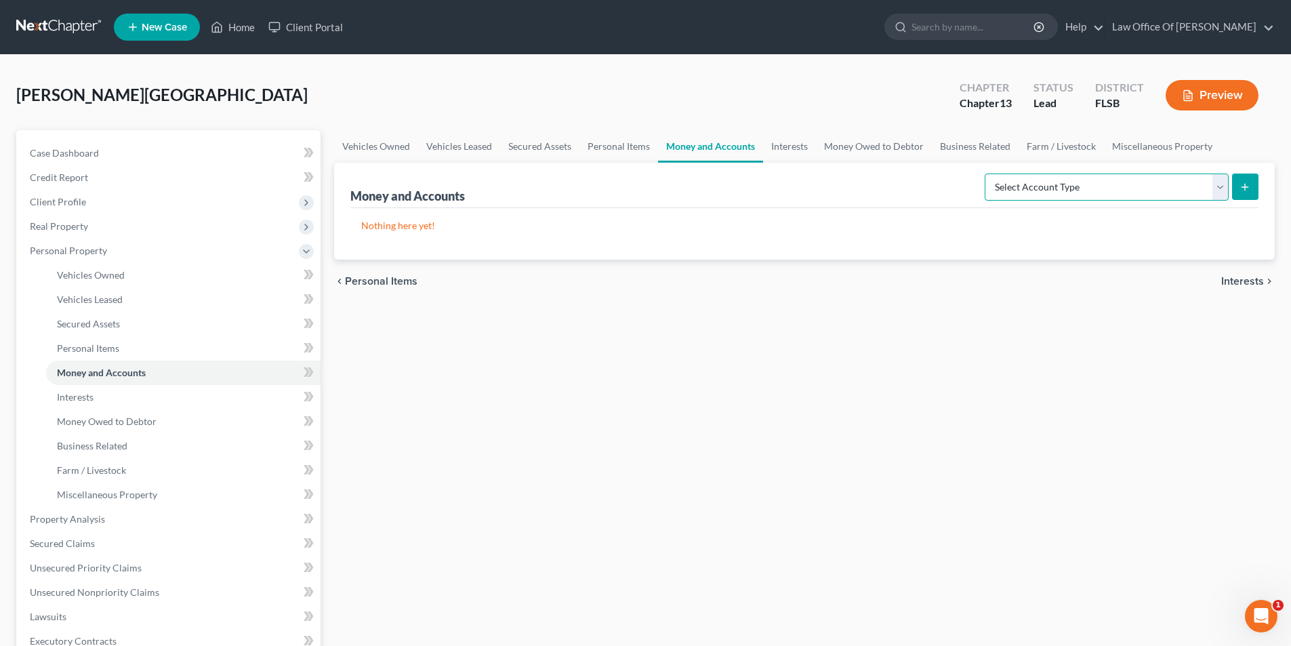
click at [1214, 188] on select "Select Account Type Brokerage Cash on Hand Certificates of Deposit Checking Acc…" at bounding box center [1107, 187] width 244 height 27
select select "cash_on_hand"
click at [988, 174] on select "Select Account Type Brokerage Cash on Hand Certificates of Deposit Checking Acc…" at bounding box center [1107, 187] width 244 height 27
click at [1250, 193] on button "submit" at bounding box center [1245, 187] width 26 height 26
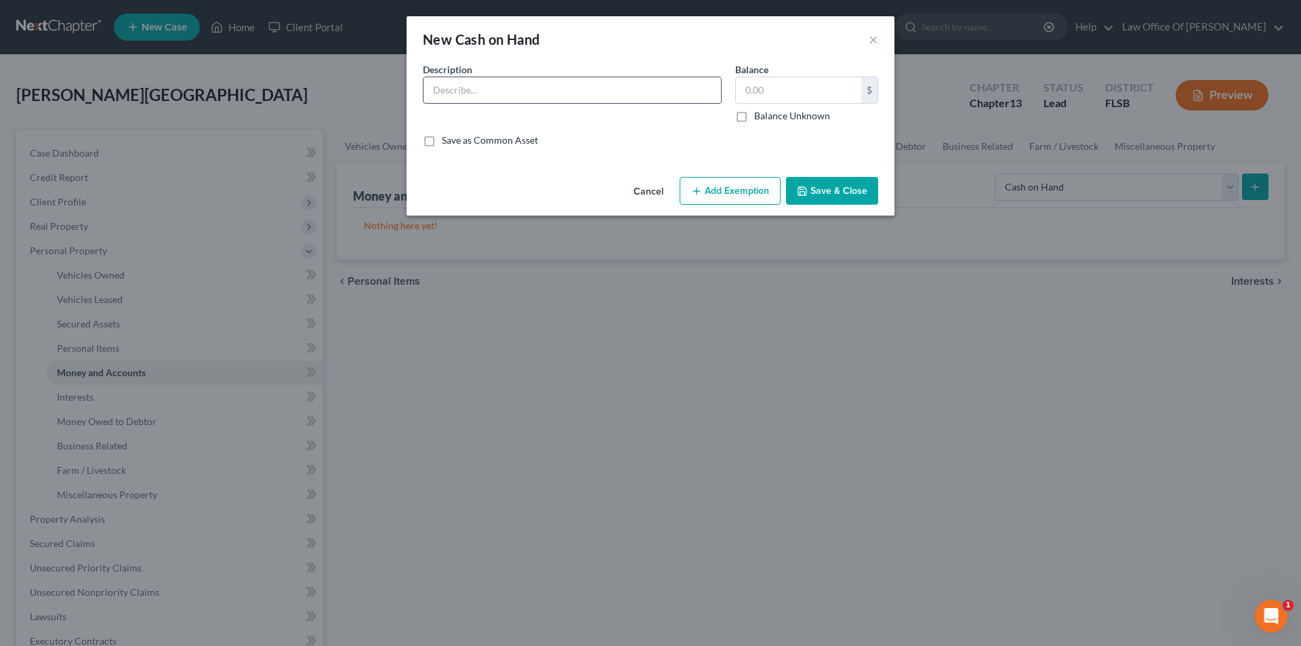
click at [512, 98] on input "text" at bounding box center [573, 90] width 298 height 26
type input "1"
type input "Cash"
type input "15"
click at [849, 196] on button "Save & Close" at bounding box center [832, 191] width 92 height 28
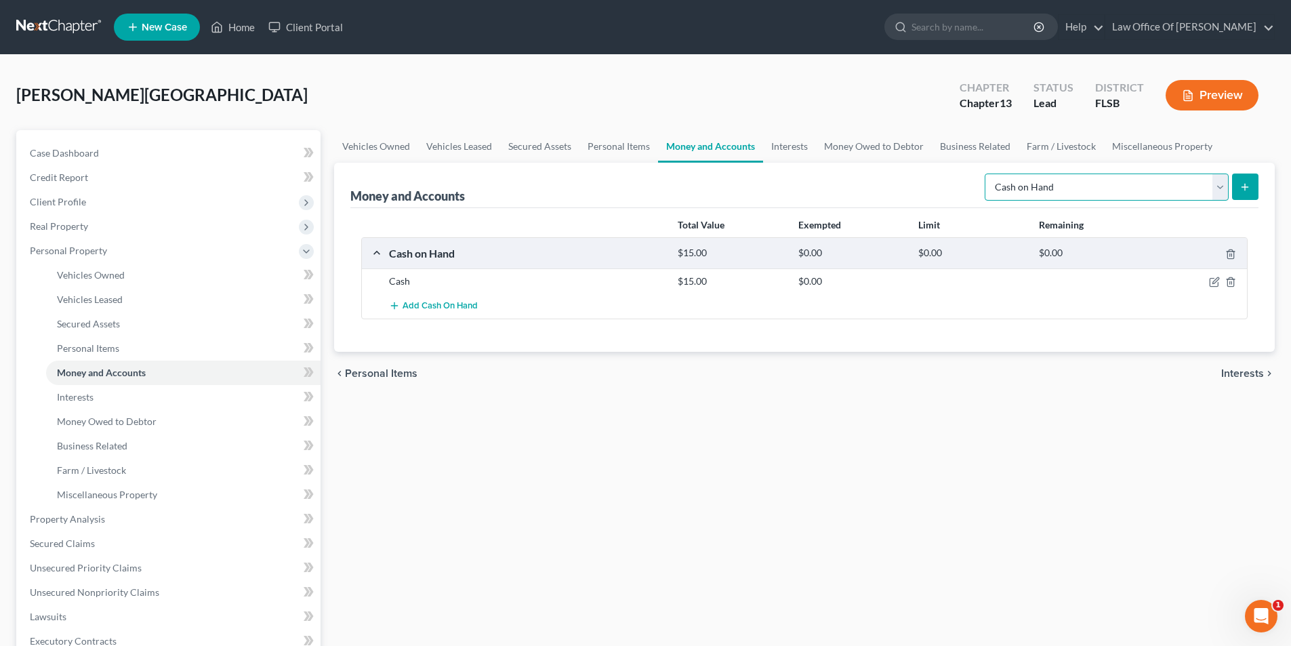
click at [1093, 197] on select "Select Account Type Brokerage Cash on Hand Certificates of Deposit Checking Acc…" at bounding box center [1107, 187] width 244 height 27
click at [988, 174] on select "Select Account Type Brokerage Cash on Hand Certificates of Deposit Checking Acc…" at bounding box center [1107, 187] width 244 height 27
click at [1061, 199] on select "Select Account Type Brokerage Cash on Hand Certificates of Deposit Checking Acc…" at bounding box center [1107, 187] width 244 height 27
select select "checking"
click at [988, 174] on select "Select Account Type Brokerage Cash on Hand Certificates of Deposit Checking Acc…" at bounding box center [1107, 187] width 244 height 27
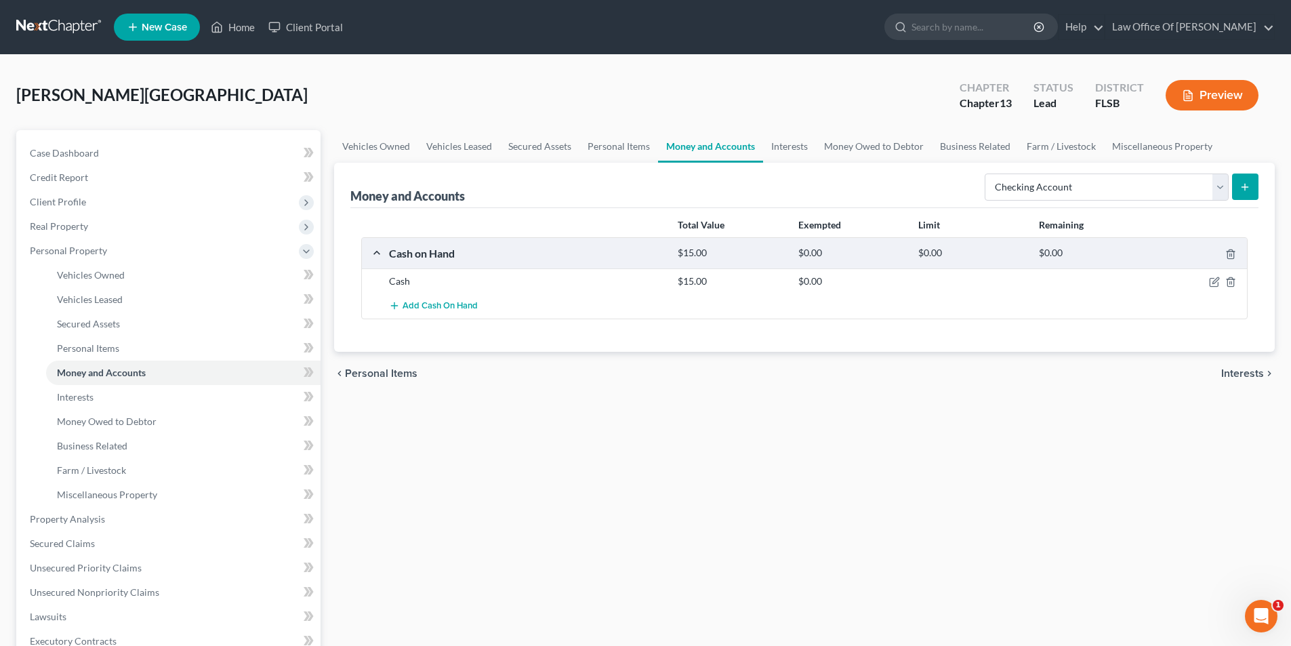
click at [1245, 188] on line "submit" at bounding box center [1245, 187] width 0 height 6
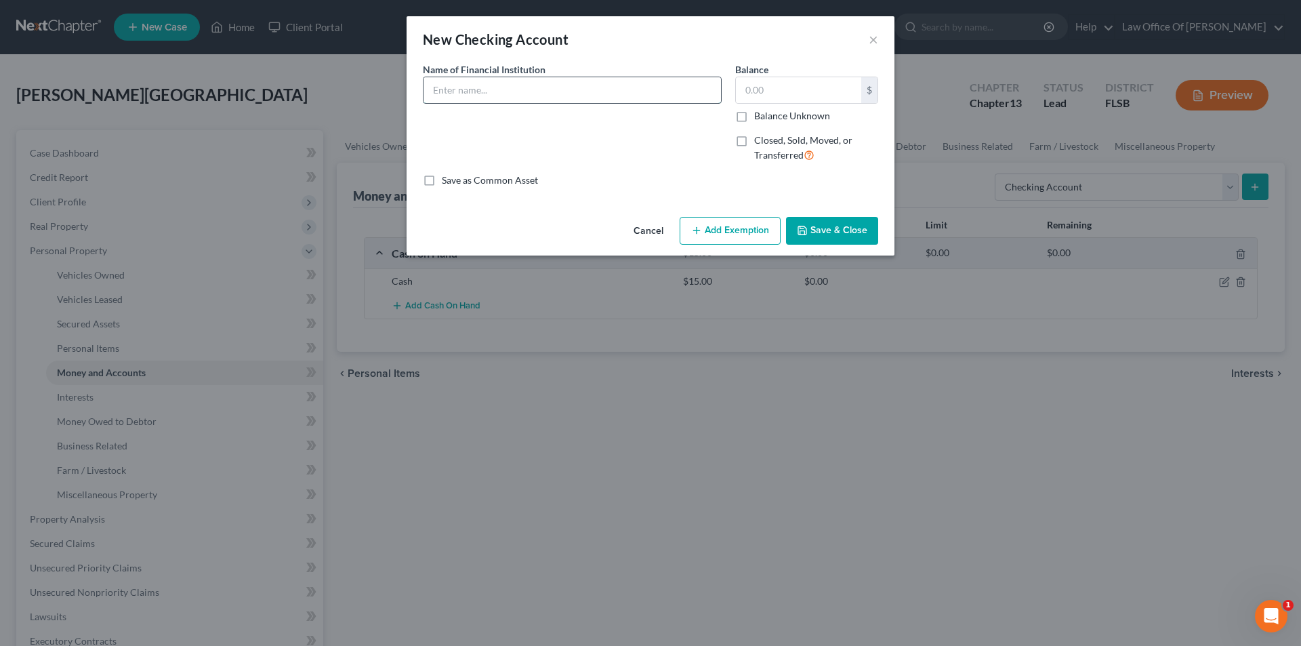
click at [468, 97] on input "text" at bounding box center [573, 90] width 298 height 26
click at [530, 90] on input "text" at bounding box center [573, 90] width 298 height 26
type input "Chase Bank"
type input "1,400"
click at [821, 232] on button "Save & Close" at bounding box center [832, 231] width 92 height 28
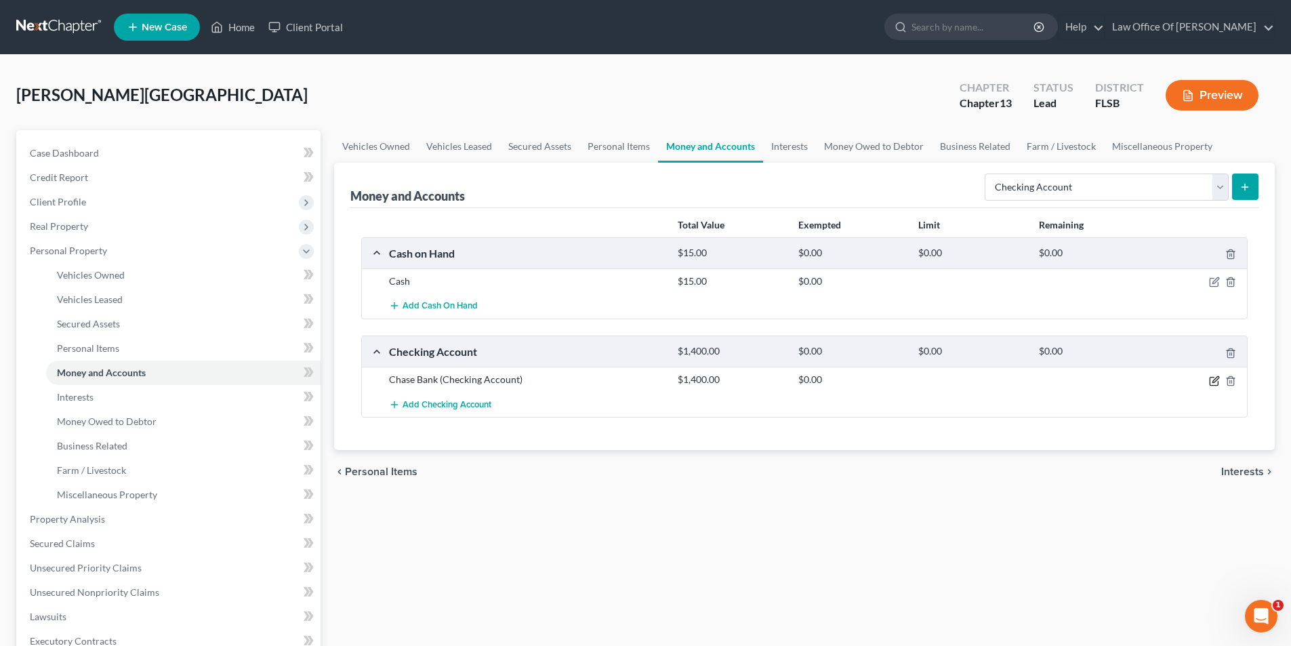
click at [1217, 384] on icon "button" at bounding box center [1214, 381] width 11 height 11
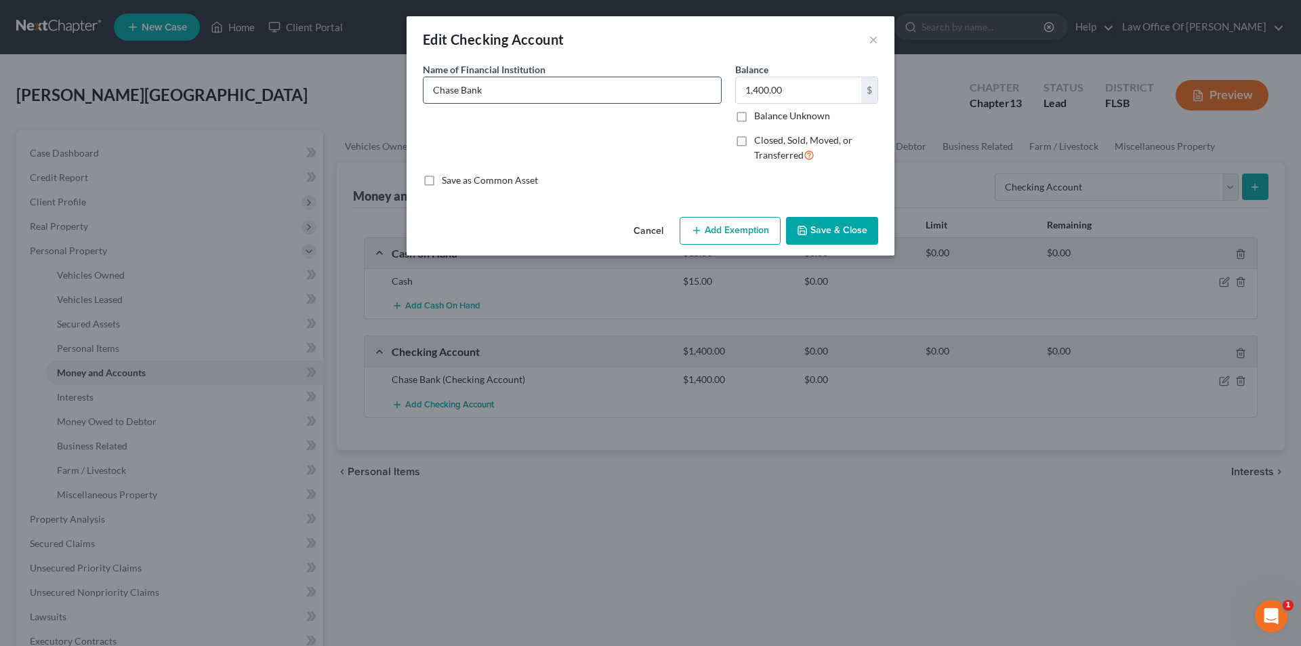
click at [584, 90] on input "Chase Bank" at bounding box center [573, 90] width 298 height 26
type input "Chase Bank Account Ending # 0674"
click at [833, 232] on button "Save & Close" at bounding box center [832, 231] width 92 height 28
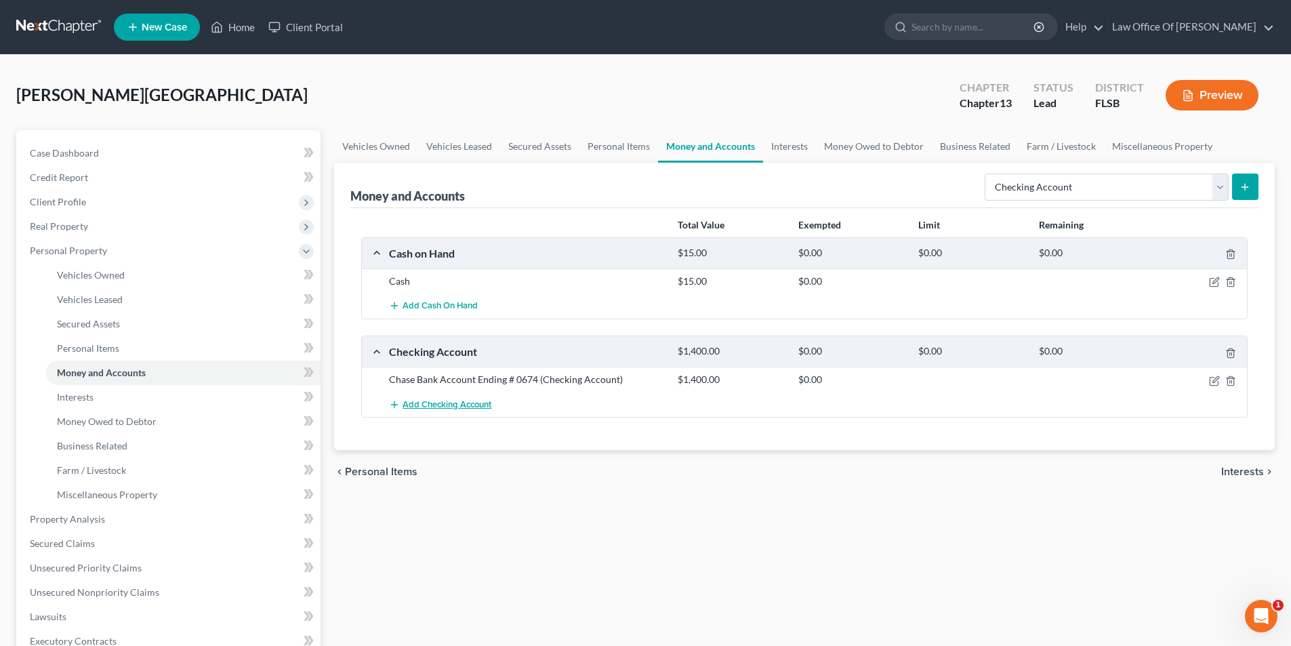
click at [485, 405] on span "Add Checking Account" at bounding box center [447, 404] width 89 height 11
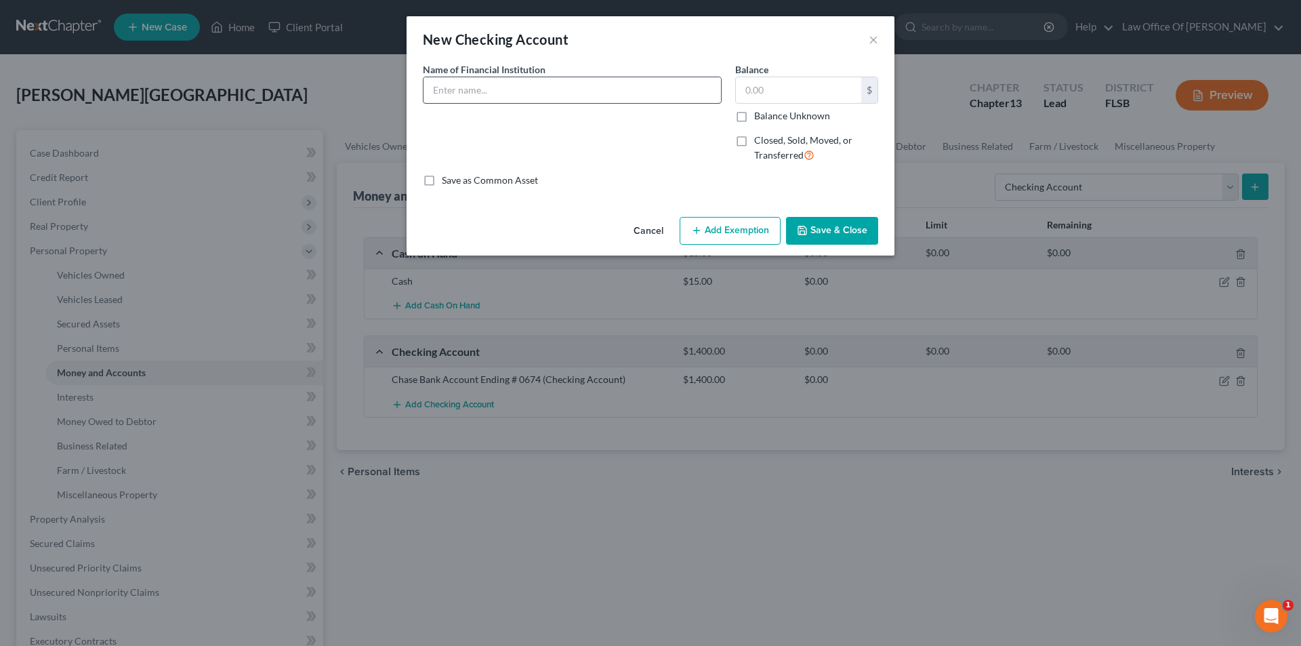
click at [526, 98] on input "text" at bounding box center [573, 90] width 298 height 26
click at [469, 90] on input "text" at bounding box center [573, 90] width 298 height 26
type input "Chase Account Ending in [DATE]"
click at [803, 85] on input "text" at bounding box center [798, 90] width 125 height 26
type input "160"
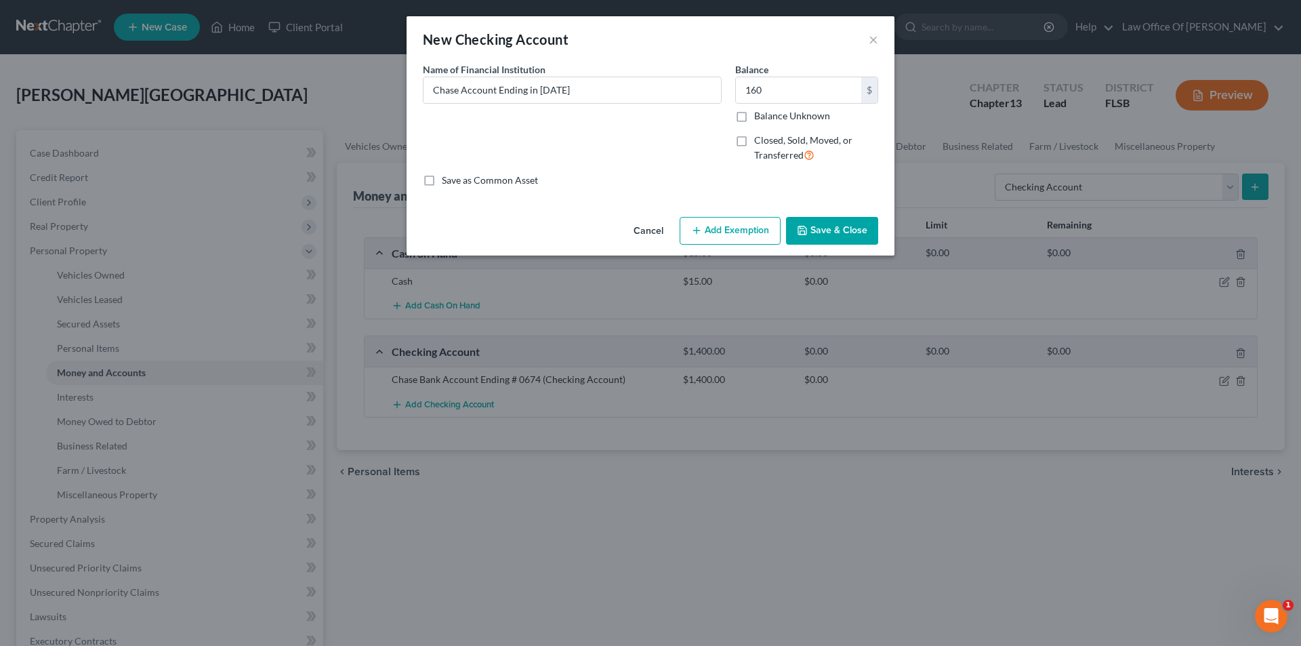
click at [851, 231] on button "Save & Close" at bounding box center [832, 231] width 92 height 28
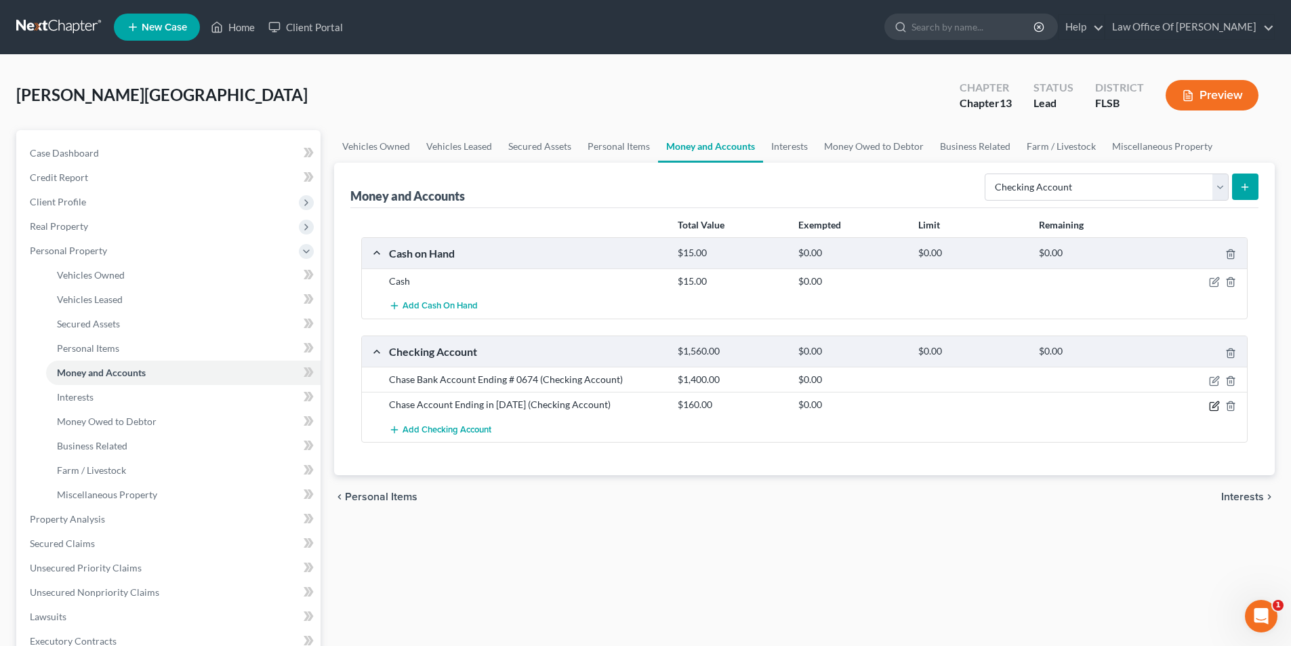
click at [1212, 405] on icon "button" at bounding box center [1214, 406] width 11 height 11
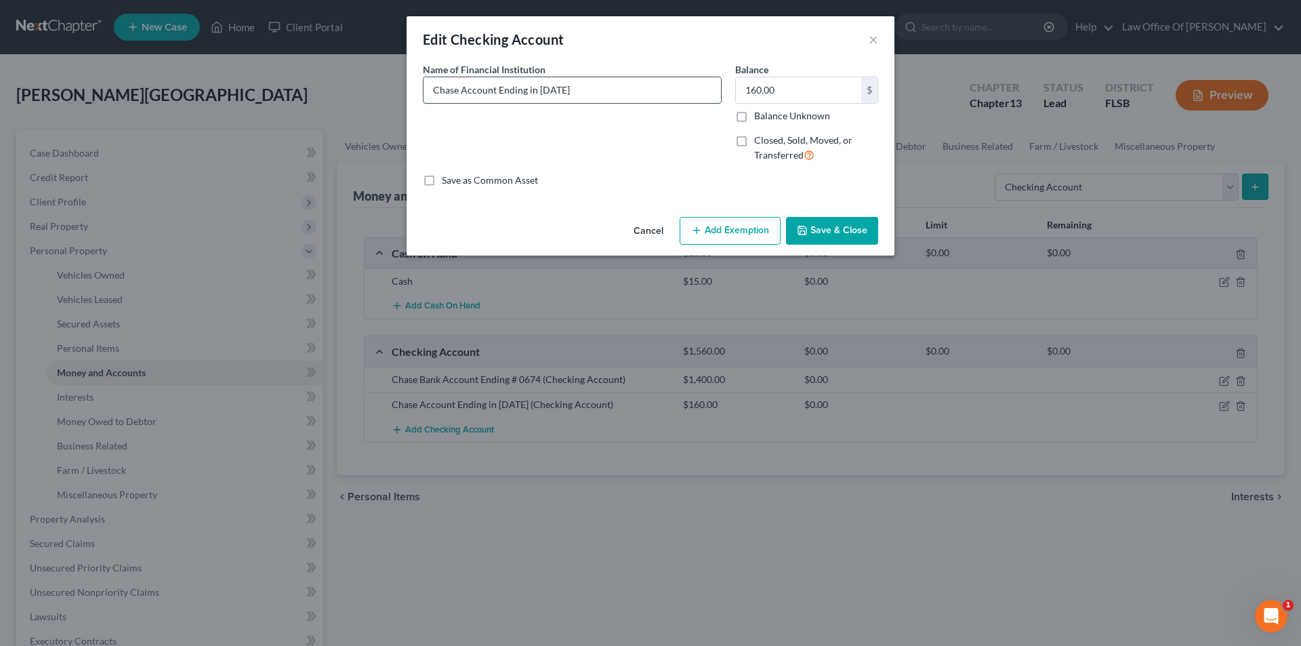
click at [590, 87] on input "Chase Account Ending in [DATE]" at bounding box center [573, 90] width 298 height 26
type input "Chase Account Ending in [DATE] (son's account with debtors name on it)"
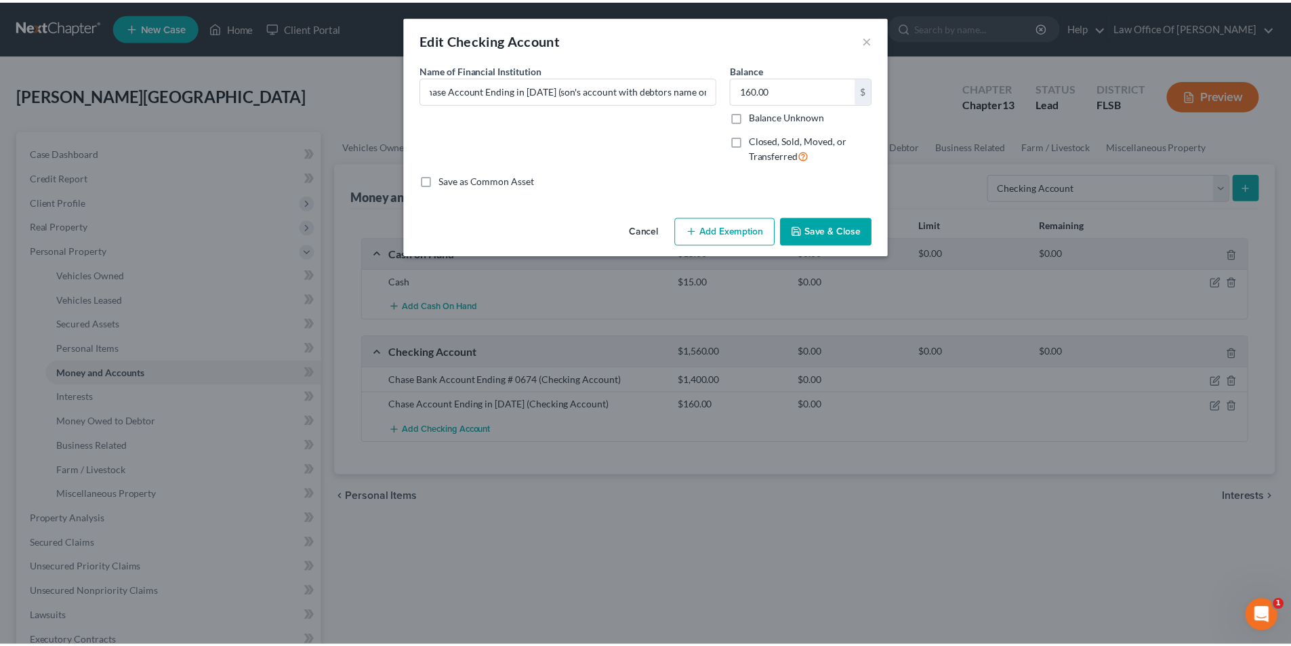
scroll to position [0, 0]
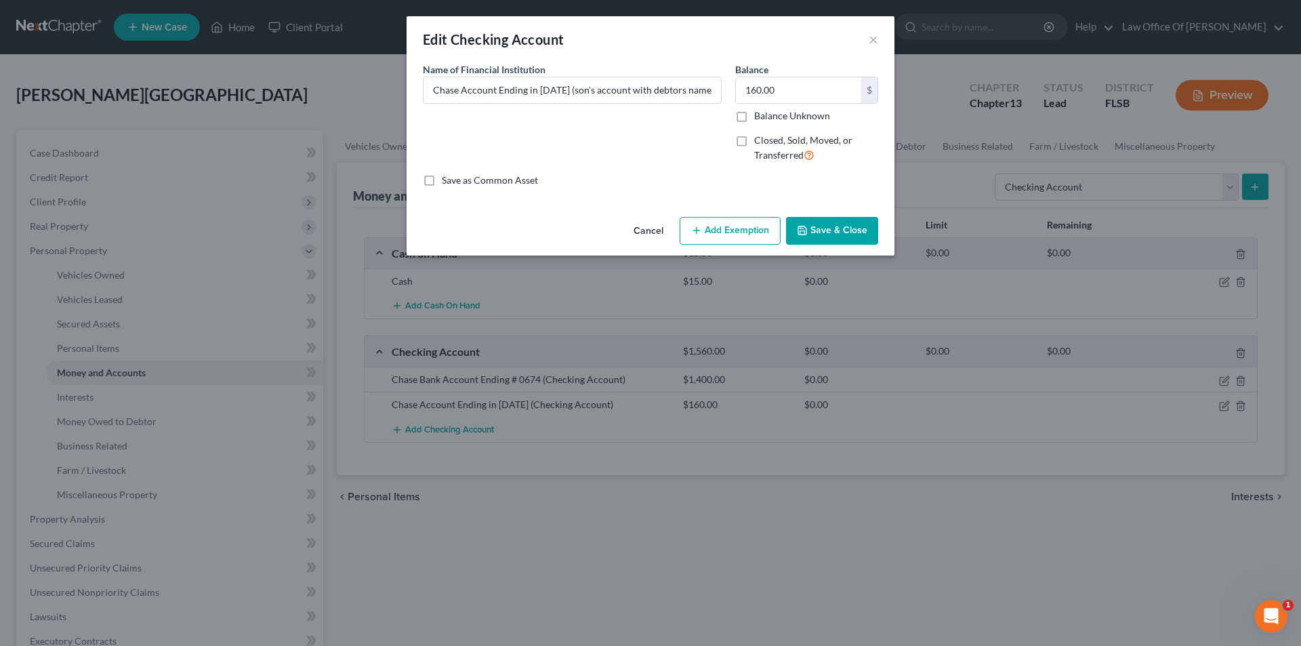
click at [826, 236] on button "Save & Close" at bounding box center [832, 231] width 92 height 28
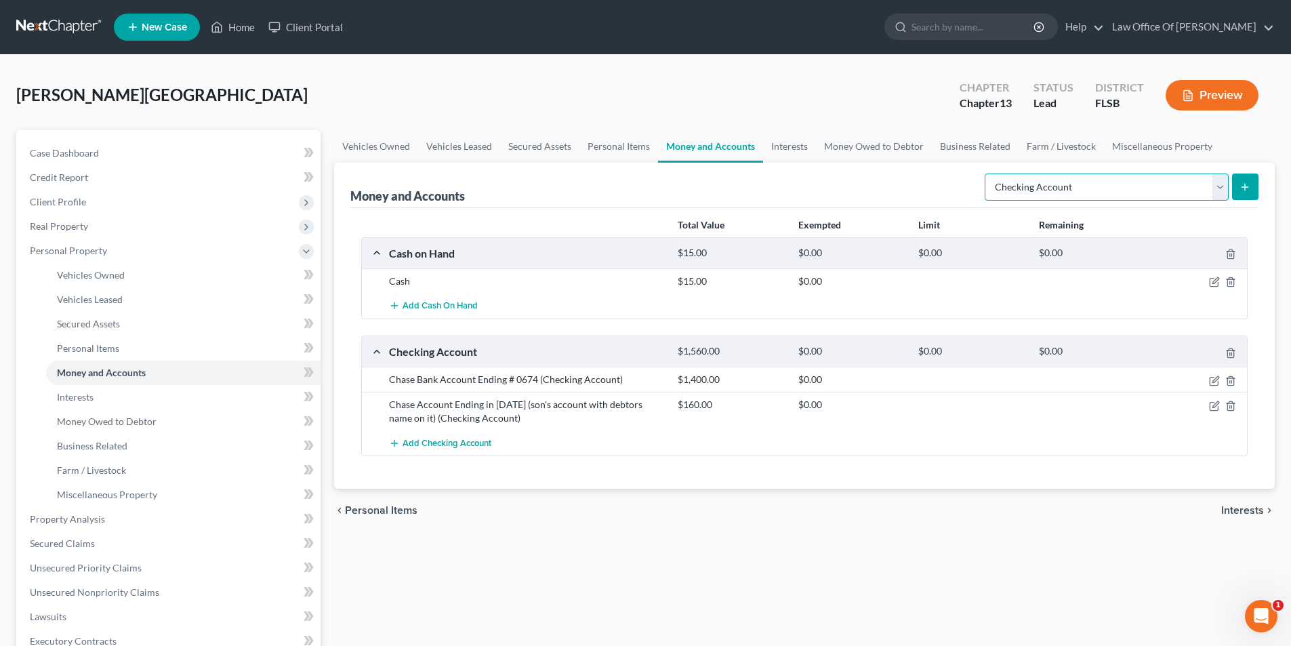
click at [1217, 191] on select "Select Account Type Brokerage Cash on Hand Certificates of Deposit Checking Acc…" at bounding box center [1107, 187] width 244 height 27
click at [988, 174] on select "Select Account Type Brokerage Cash on Hand Certificates of Deposit Checking Acc…" at bounding box center [1107, 187] width 244 height 27
click at [1205, 190] on select "Select Account Type Brokerage Cash on Hand Certificates of Deposit Checking Acc…" at bounding box center [1107, 187] width 244 height 27
click at [988, 174] on select "Select Account Type Brokerage Cash on Hand Certificates of Deposit Checking Acc…" at bounding box center [1107, 187] width 244 height 27
click at [1246, 183] on icon "submit" at bounding box center [1245, 187] width 11 height 11
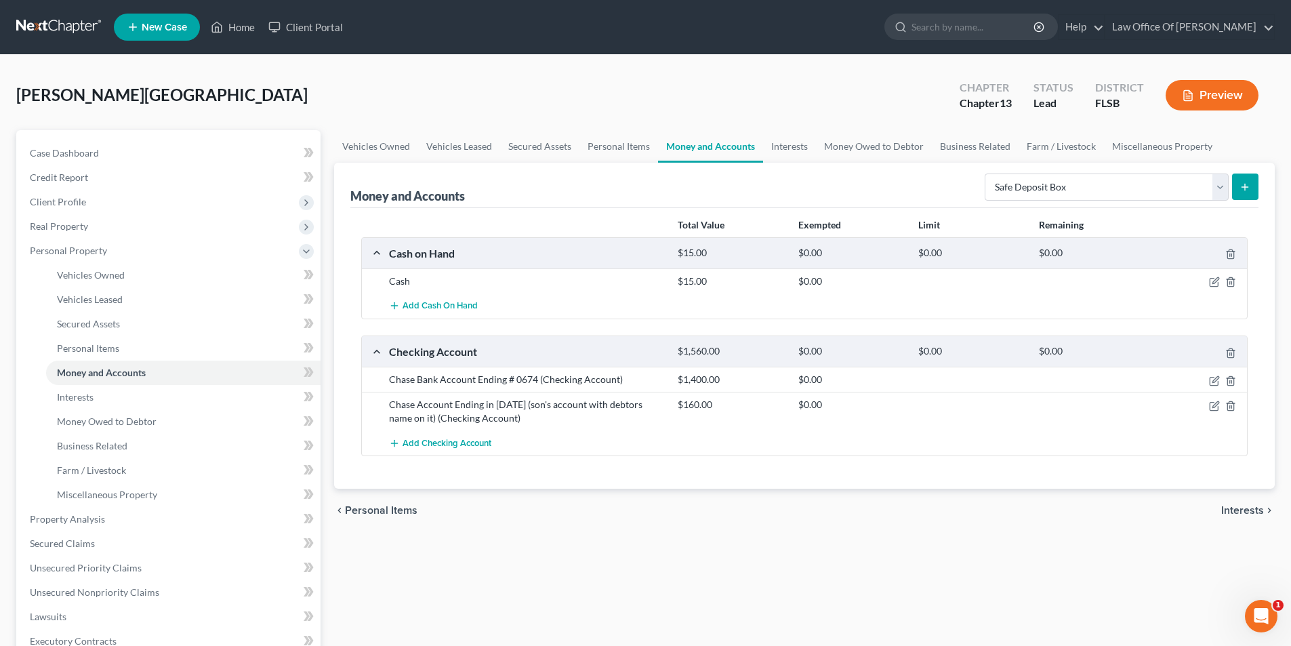
click at [1239, 185] on button "submit" at bounding box center [1245, 187] width 26 height 26
click at [1168, 183] on select "Select Account Type Brokerage Cash on Hand Certificates of Deposit Checking Acc…" at bounding box center [1107, 187] width 244 height 27
click at [988, 174] on select "Select Account Type Brokerage Cash on Hand Certificates of Deposit Checking Acc…" at bounding box center [1107, 187] width 244 height 27
click at [1242, 182] on icon "submit" at bounding box center [1245, 187] width 11 height 11
click at [1219, 193] on select "Select Account Type Brokerage Cash on Hand Certificates of Deposit Checking Acc…" at bounding box center [1107, 187] width 244 height 27
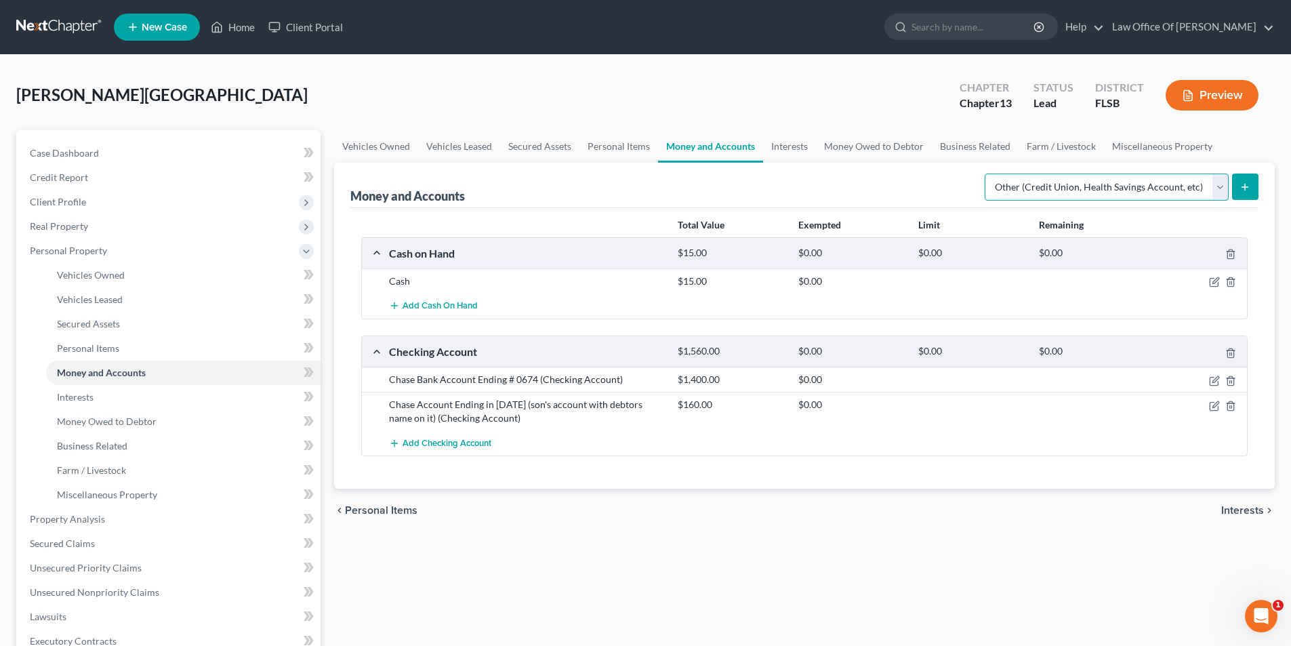
select select "safe_deposit_box"
click at [988, 174] on select "Select Account Type Brokerage Cash on Hand Certificates of Deposit Checking Acc…" at bounding box center [1107, 187] width 244 height 27
click at [1242, 191] on icon "submit" at bounding box center [1245, 187] width 11 height 11
click at [836, 522] on div "chevron_left Personal Items Interests chevron_right" at bounding box center [804, 510] width 941 height 43
click at [1248, 186] on icon "submit" at bounding box center [1245, 187] width 11 height 11
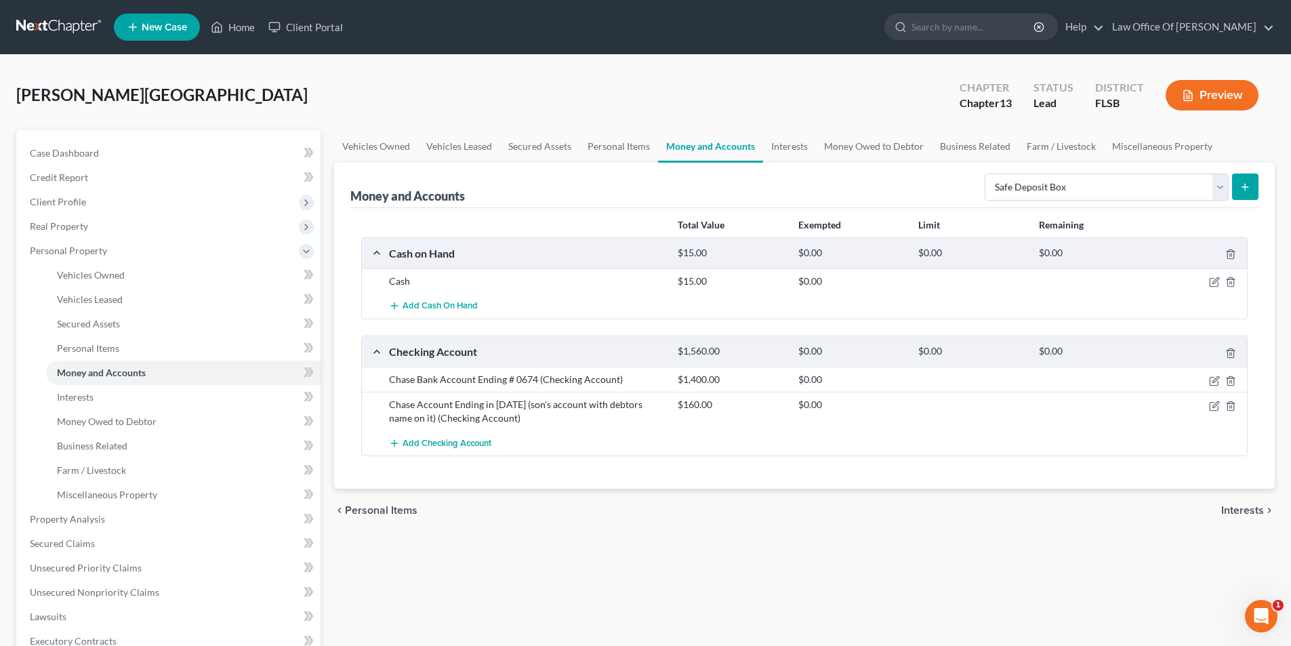
click at [1248, 186] on icon "submit" at bounding box center [1245, 187] width 11 height 11
click at [144, 151] on link "Case Dashboard" at bounding box center [170, 153] width 302 height 24
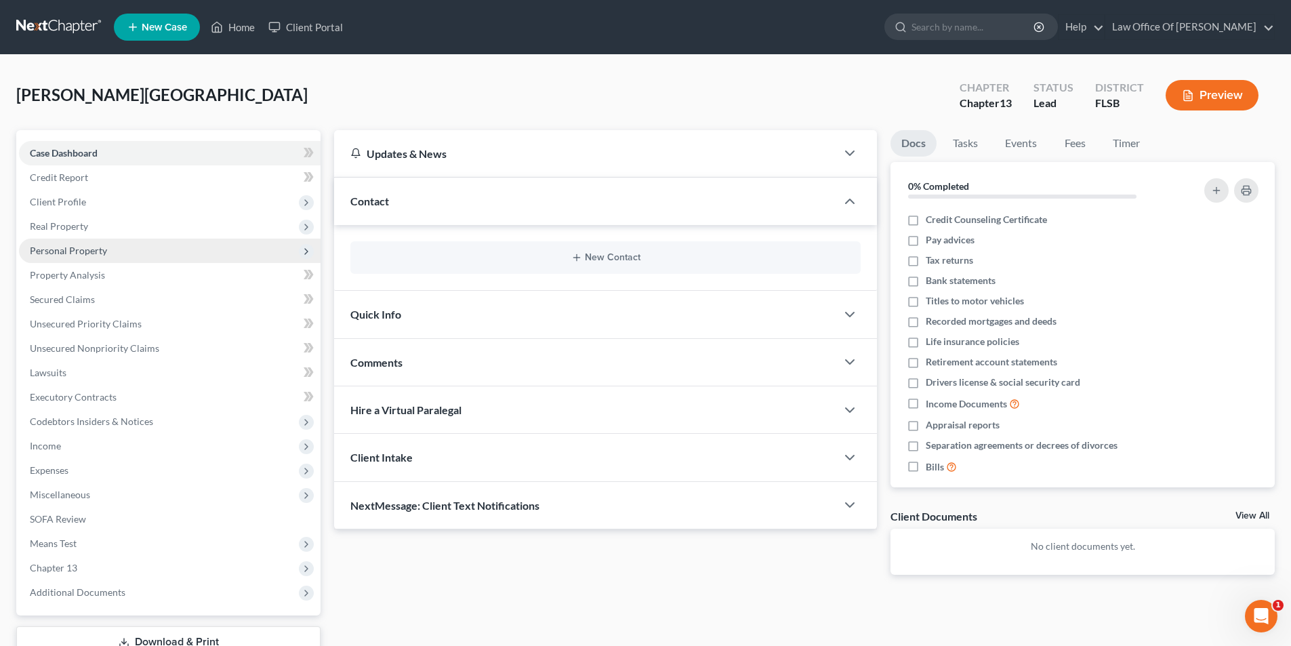
click at [85, 254] on span "Personal Property" at bounding box center [68, 251] width 77 height 12
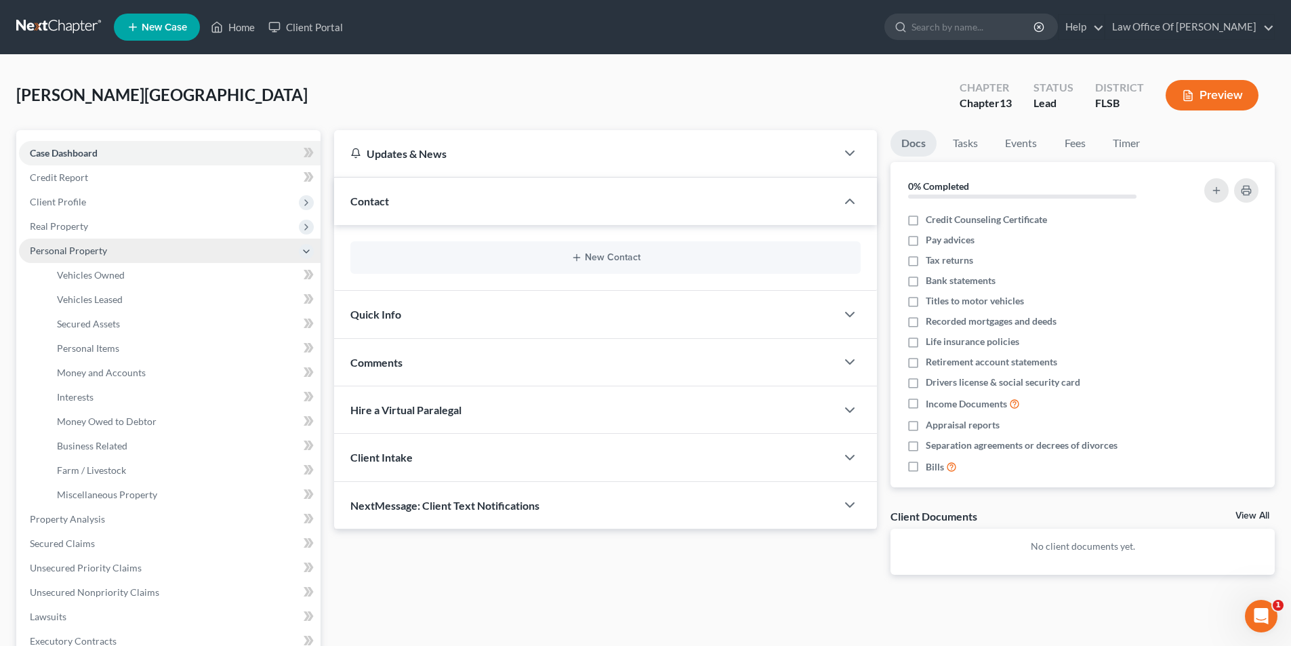
click at [73, 251] on span "Personal Property" at bounding box center [68, 251] width 77 height 12
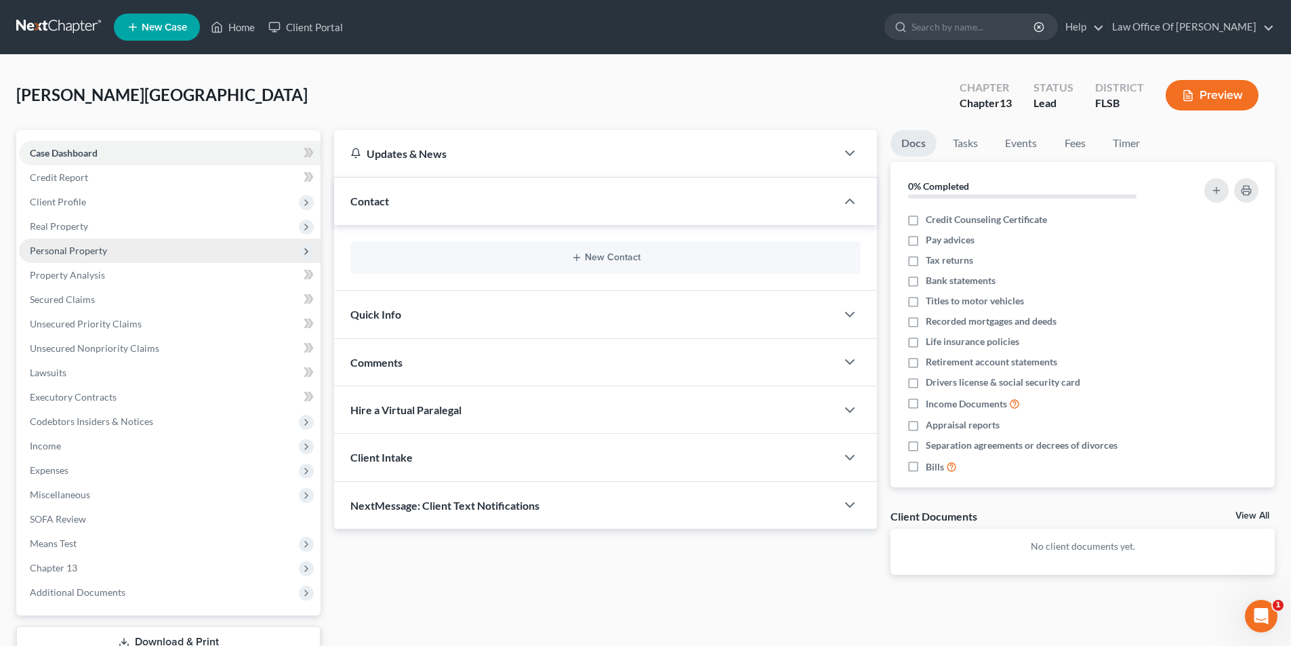
click at [73, 251] on span "Personal Property" at bounding box center [68, 251] width 77 height 12
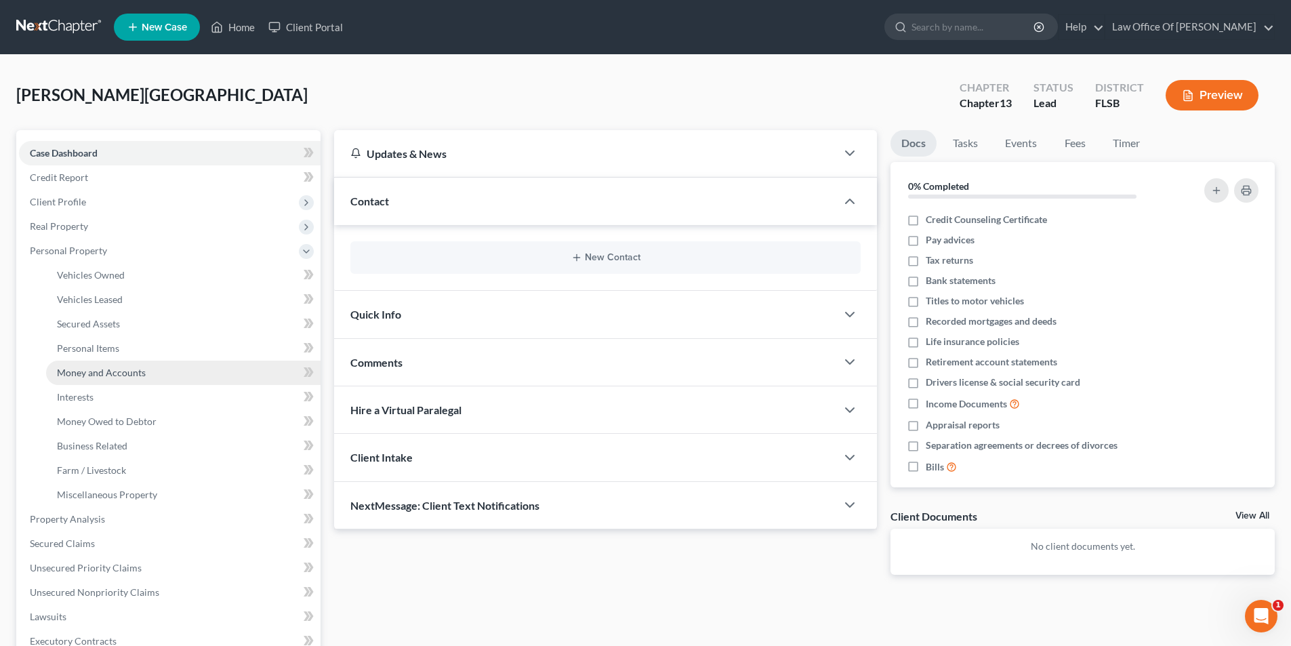
click at [117, 363] on link "Money and Accounts" at bounding box center [183, 373] width 275 height 24
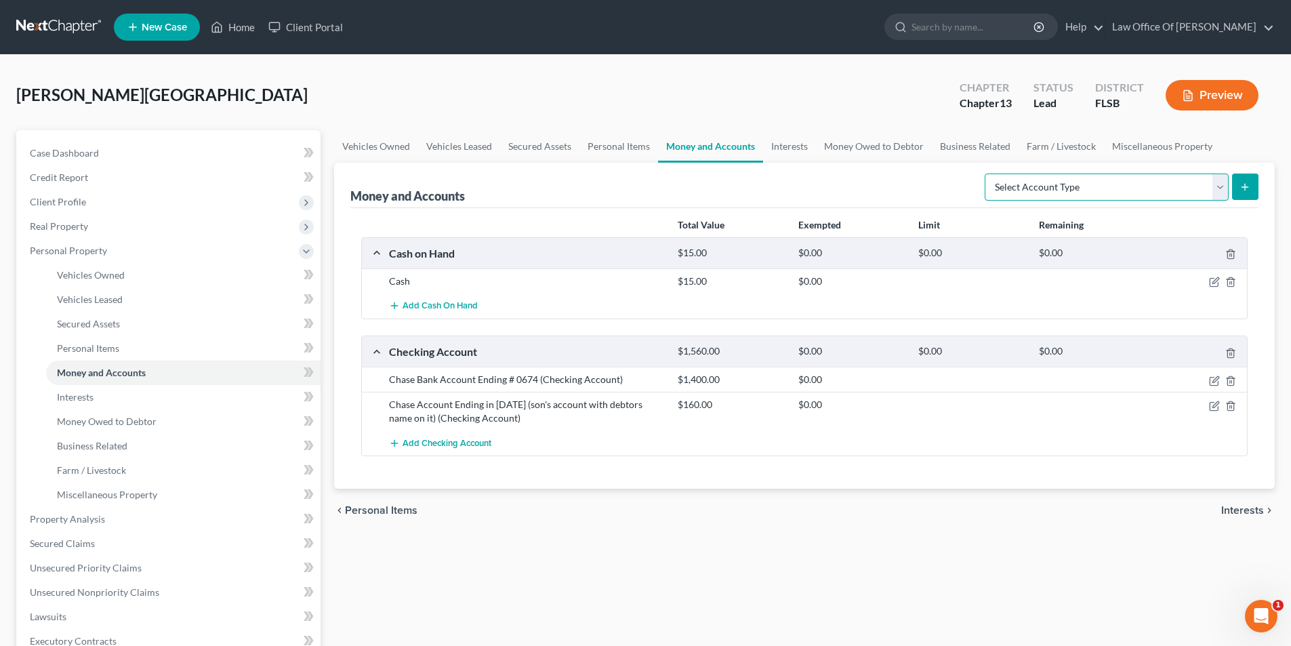
click at [1082, 196] on select "Select Account Type Brokerage Cash on Hand Certificates of Deposit Checking Acc…" at bounding box center [1107, 187] width 244 height 27
select select "safe_deposit_box"
click at [988, 174] on select "Select Account Type Brokerage Cash on Hand Certificates of Deposit Checking Acc…" at bounding box center [1107, 187] width 244 height 27
click at [1249, 185] on icon "submit" at bounding box center [1245, 187] width 11 height 11
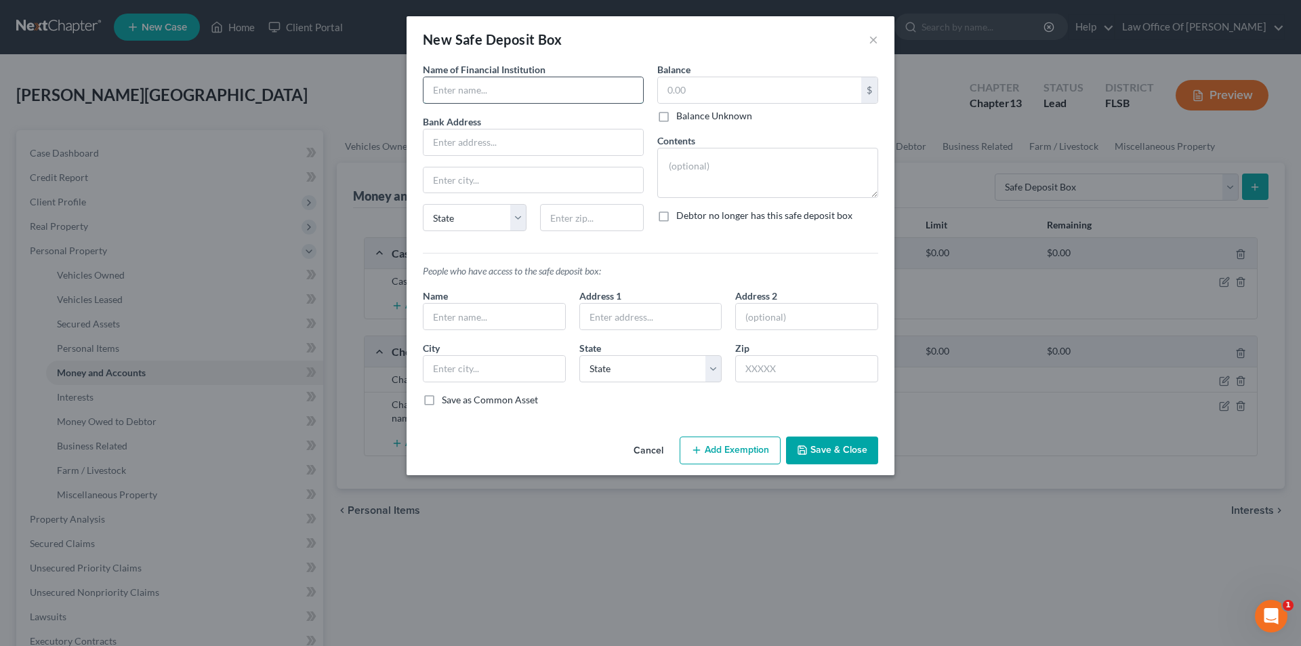
click at [479, 79] on input "text" at bounding box center [534, 90] width 220 height 26
type input "Chase Bank"
click at [519, 152] on input "text" at bounding box center [534, 142] width 220 height 26
click at [519, 152] on input "185" at bounding box center [534, 142] width 220 height 26
type input "[STREET_ADDRESS]"
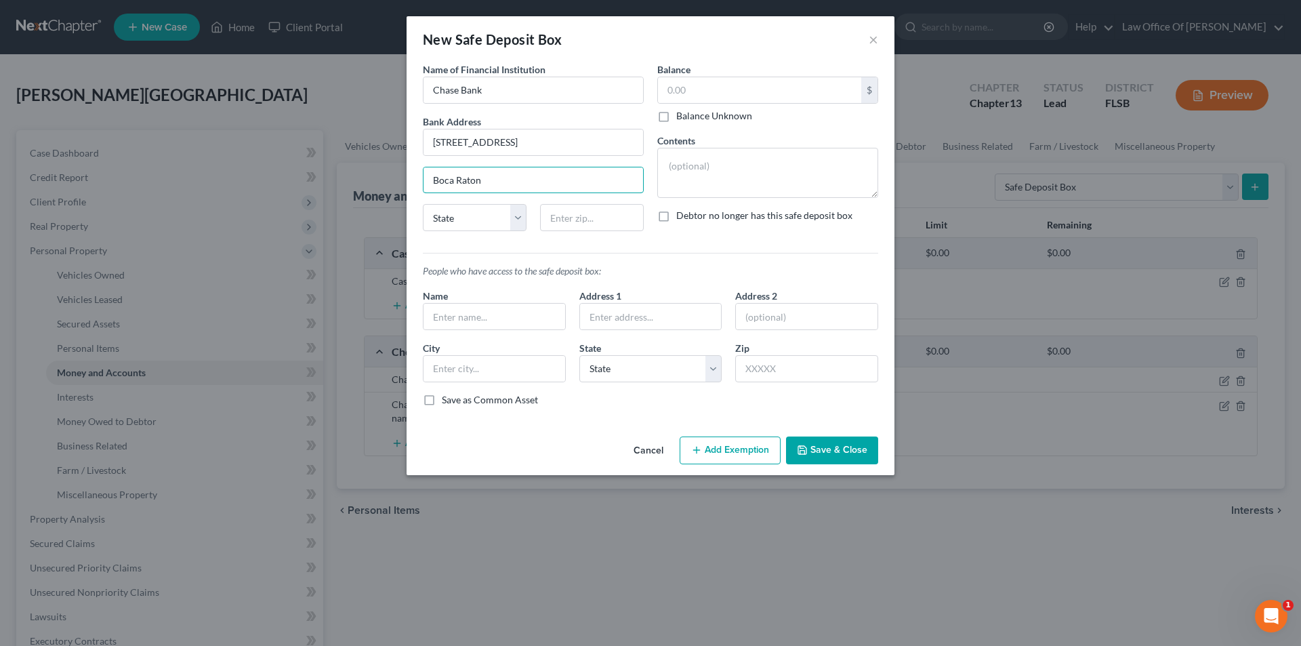
type input "Boca Raton"
select select "9"
type input "33432"
click at [755, 163] on textarea at bounding box center [768, 173] width 221 height 50
type textarea "Holding Collectable Coins That Aunt Left For Son"
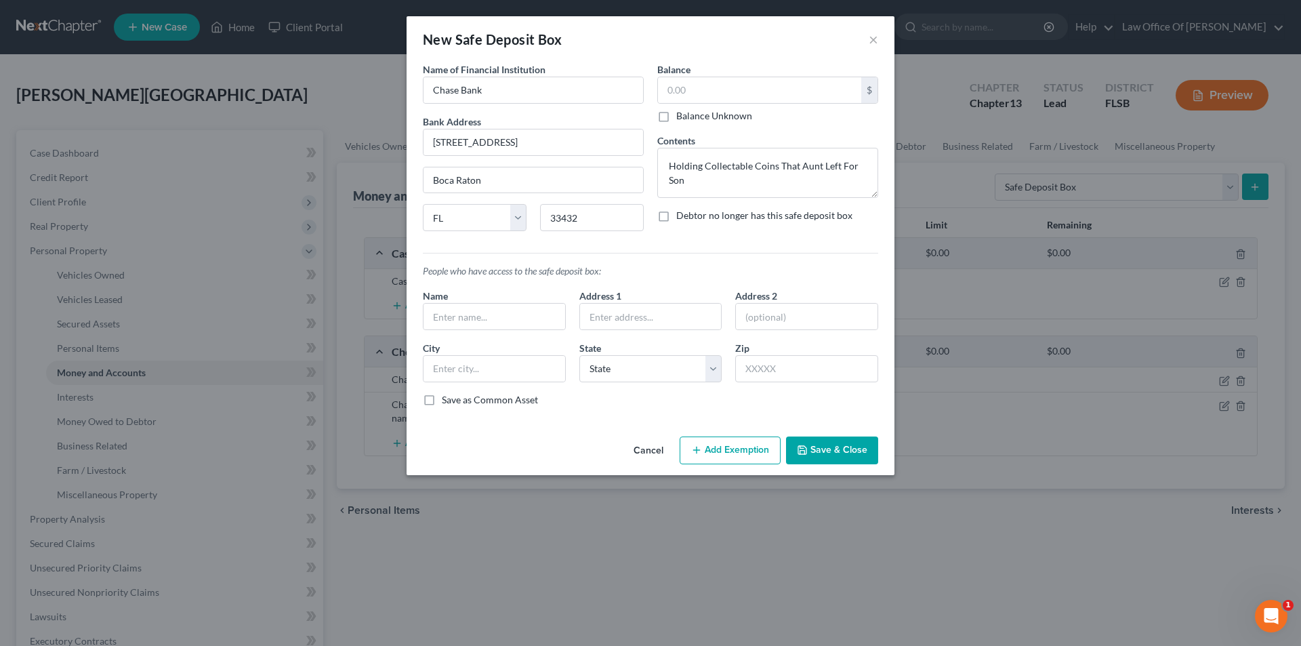
click at [847, 449] on button "Save & Close" at bounding box center [832, 451] width 92 height 28
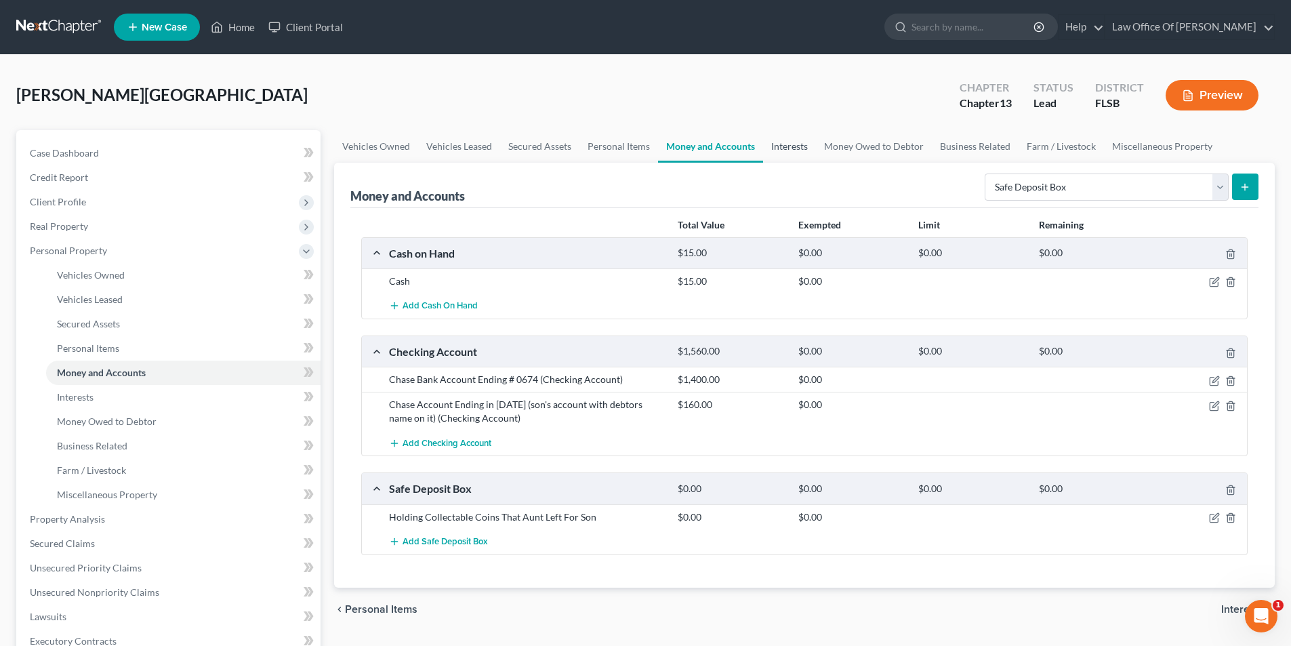
click at [780, 139] on link "Interests" at bounding box center [789, 146] width 53 height 33
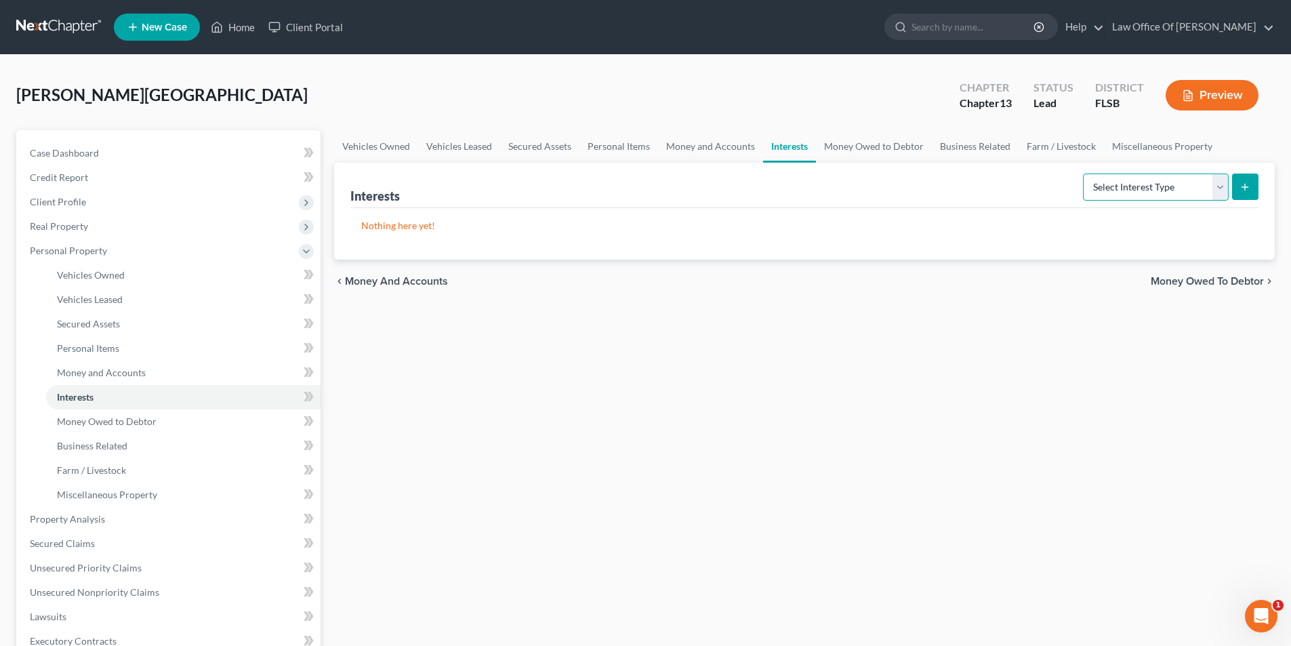
click at [1179, 195] on select "Select Interest Type 401K Annuity Bond Education IRA Government Bond Government…" at bounding box center [1156, 187] width 146 height 27
click at [599, 394] on div "Vehicles Owned Vehicles Leased Secured Assets Personal Items Money and Accounts…" at bounding box center [804, 533] width 954 height 807
click at [1136, 195] on select "Select Interest Type 401K Annuity Bond Education IRA Government Bond Government…" at bounding box center [1156, 187] width 146 height 27
click at [92, 427] on link "Money Owed to Debtor" at bounding box center [183, 421] width 275 height 24
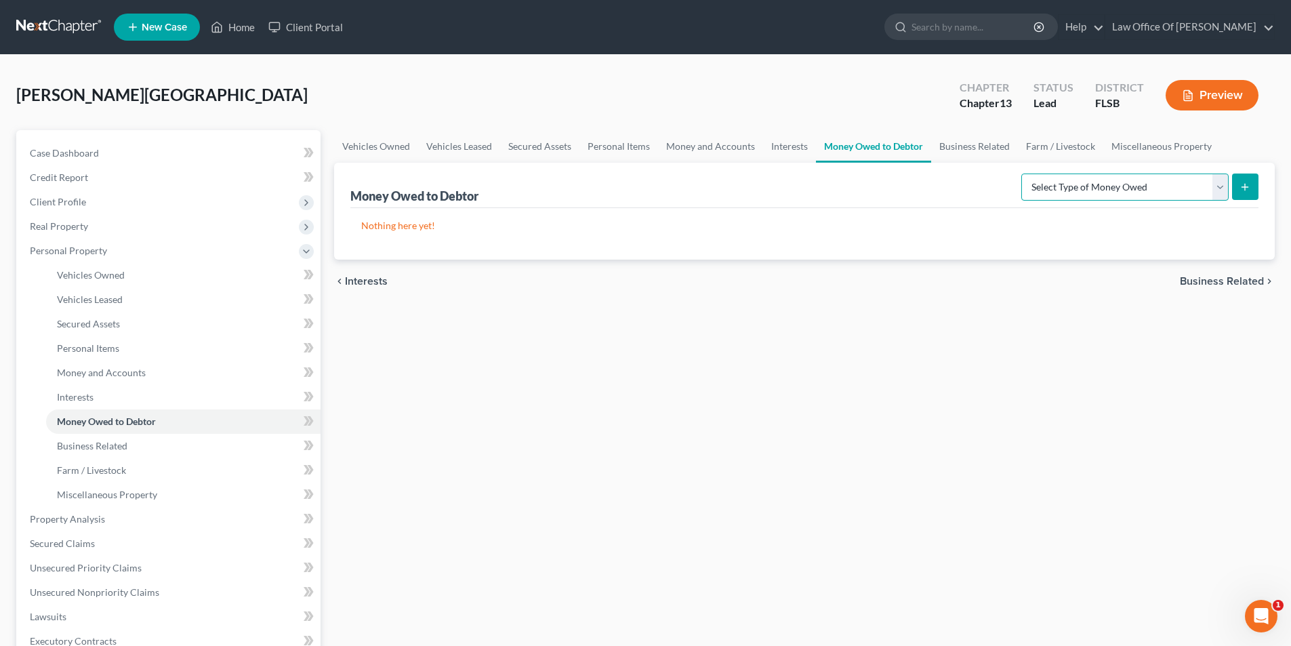
click at [1152, 179] on select "Select Type of Money Owed Accounts Receivable Alimony Child Support Claims Agai…" at bounding box center [1124, 187] width 207 height 27
click at [135, 447] on link "Business Related" at bounding box center [183, 446] width 275 height 24
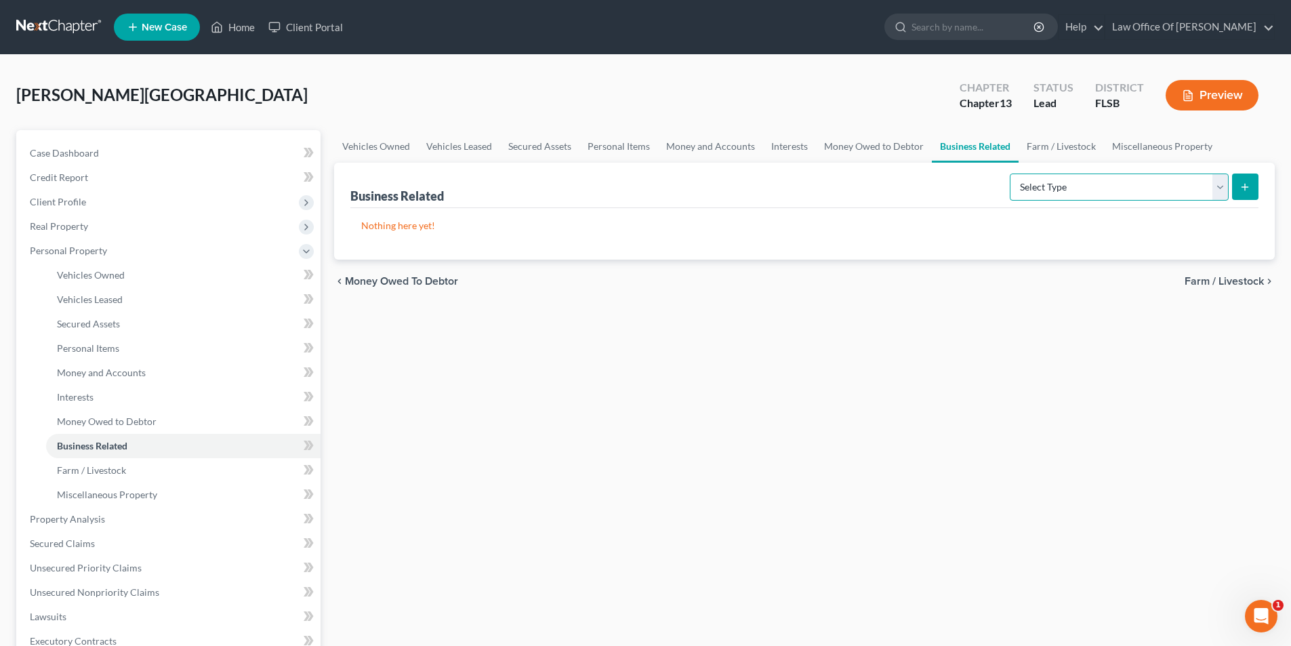
click at [1075, 194] on select "Select Type Customer Lists Franchises Inventory Licenses Machinery Office Equip…" at bounding box center [1119, 187] width 219 height 27
click at [138, 474] on link "Farm / Livestock" at bounding box center [183, 470] width 275 height 24
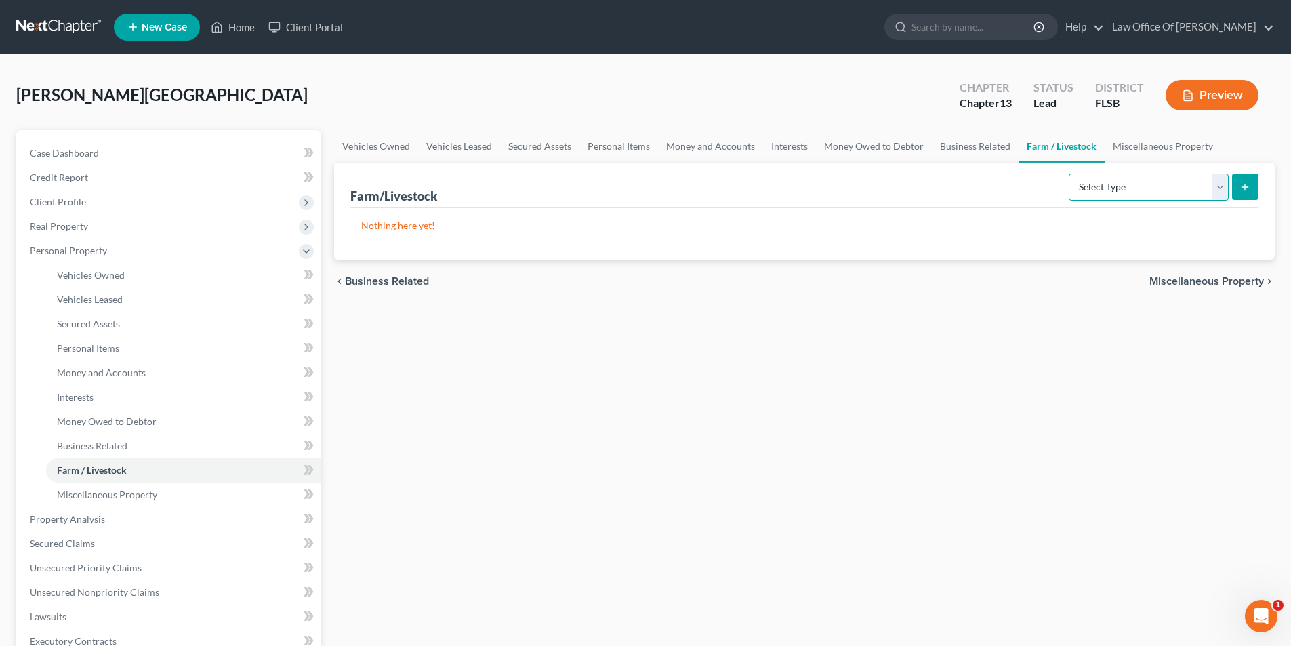
click at [1126, 195] on select "Select Type Animals & Livestock Crops: Growing or Harvested Farming Equipment F…" at bounding box center [1149, 187] width 160 height 27
click at [114, 501] on link "Miscellaneous Property" at bounding box center [183, 495] width 275 height 24
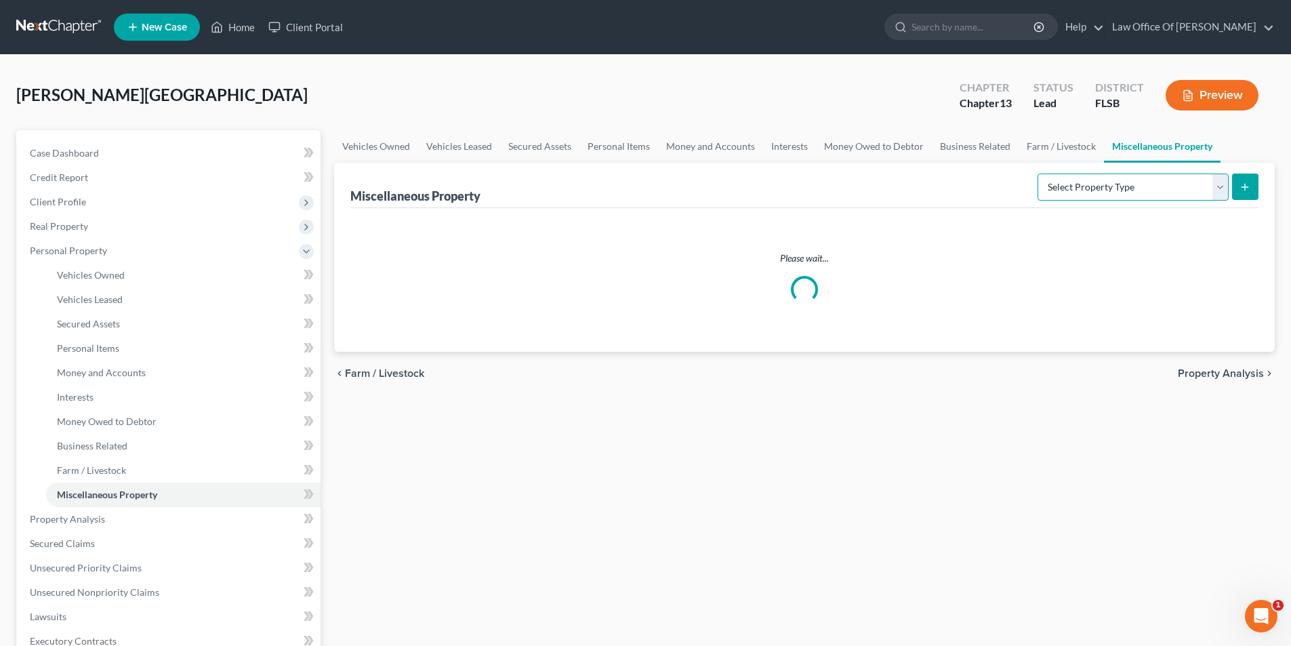
click at [1093, 194] on select "Select Property Type Assigned for Creditor Benefit [DATE] Holding for Another N…" at bounding box center [1133, 187] width 191 height 27
select select "holding_for_another"
click at [1038, 174] on select "Select Property Type Assigned for Creditor Benefit [DATE] Holding for Another N…" at bounding box center [1133, 187] width 191 height 27
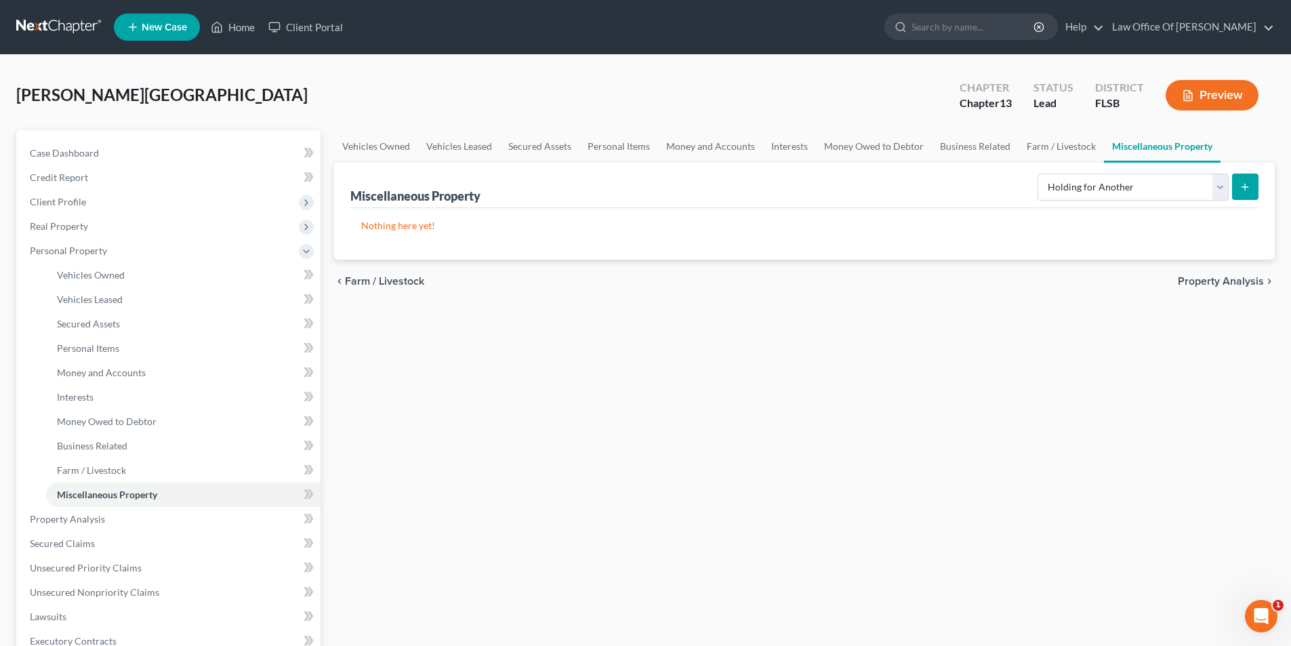
click at [1240, 185] on icon "submit" at bounding box center [1245, 187] width 11 height 11
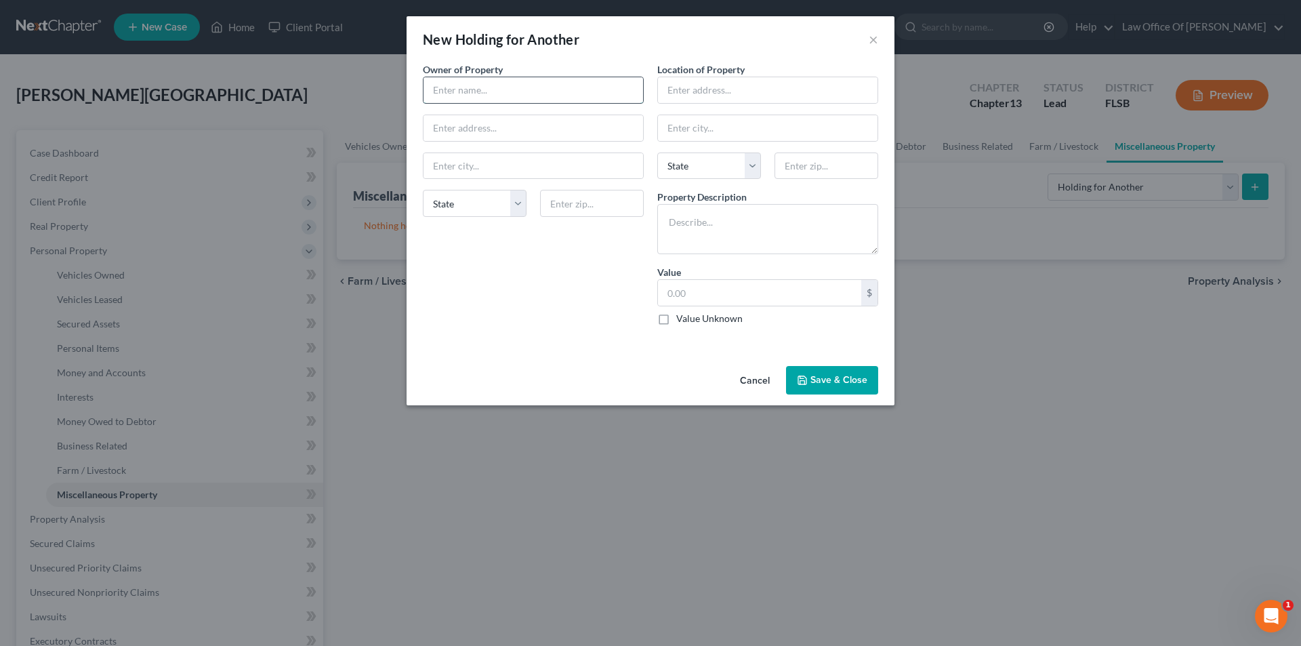
click at [514, 88] on input "text" at bounding box center [534, 90] width 220 height 26
type input "C"
type input "[PERSON_NAME]"
type input "[GEOGRAPHIC_DATA]"
select select "35"
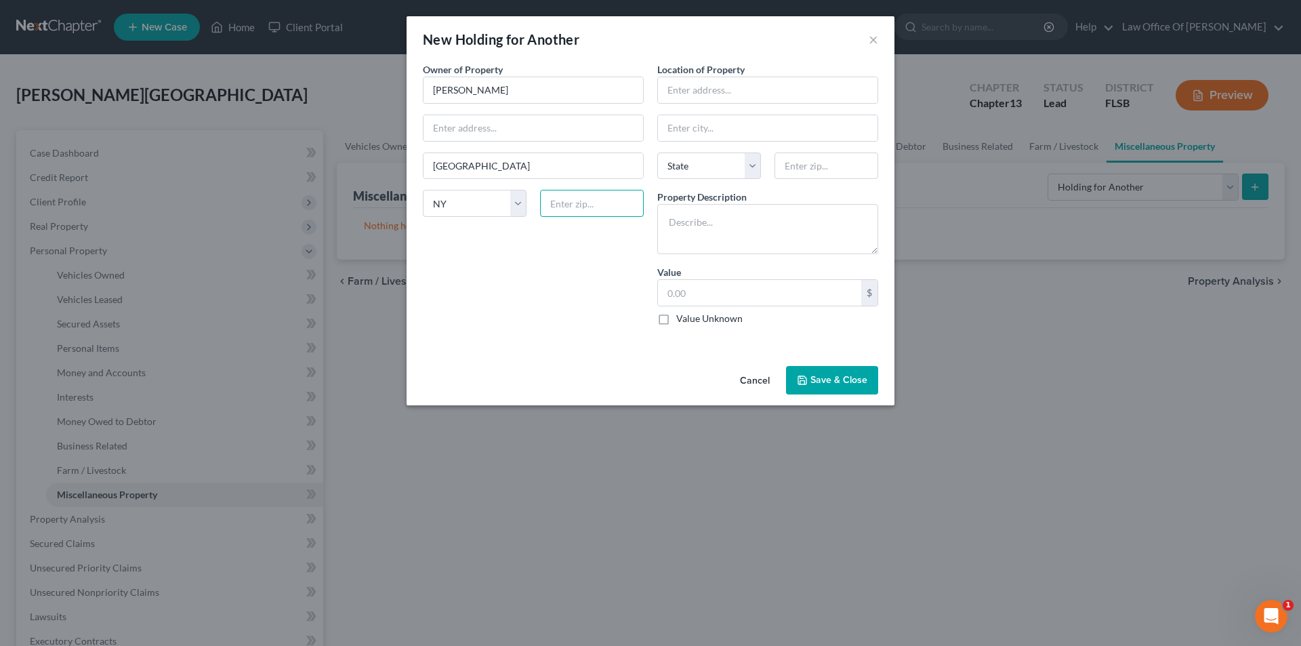
click at [588, 198] on input "text" at bounding box center [592, 203] width 104 height 27
click at [575, 202] on input "text" at bounding box center [592, 203] width 104 height 27
click at [523, 127] on input "text" at bounding box center [534, 128] width 220 height 26
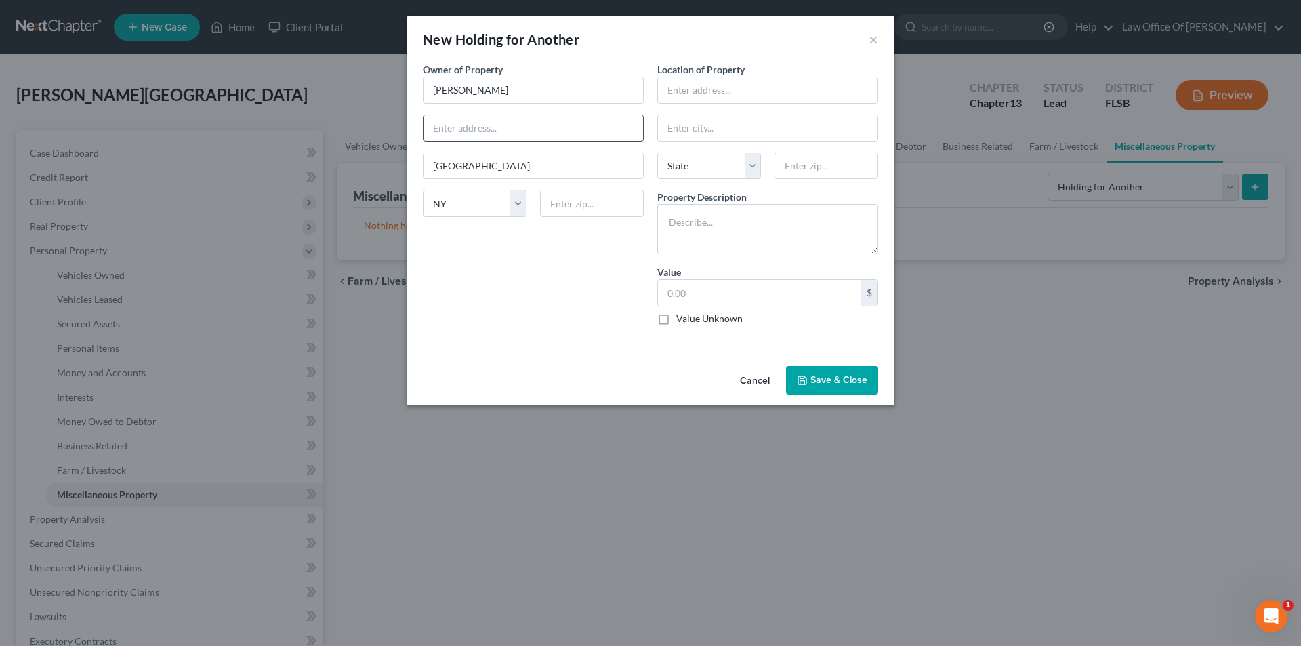
click at [523, 127] on input "text" at bounding box center [534, 128] width 220 height 26
click at [557, 53] on div "New Holding for Another ×" at bounding box center [651, 39] width 488 height 46
click at [746, 87] on input "text" at bounding box center [768, 90] width 220 height 26
type input "Chase Bank Safety Deposit Box"
type input "[STREET_ADDRESS]"
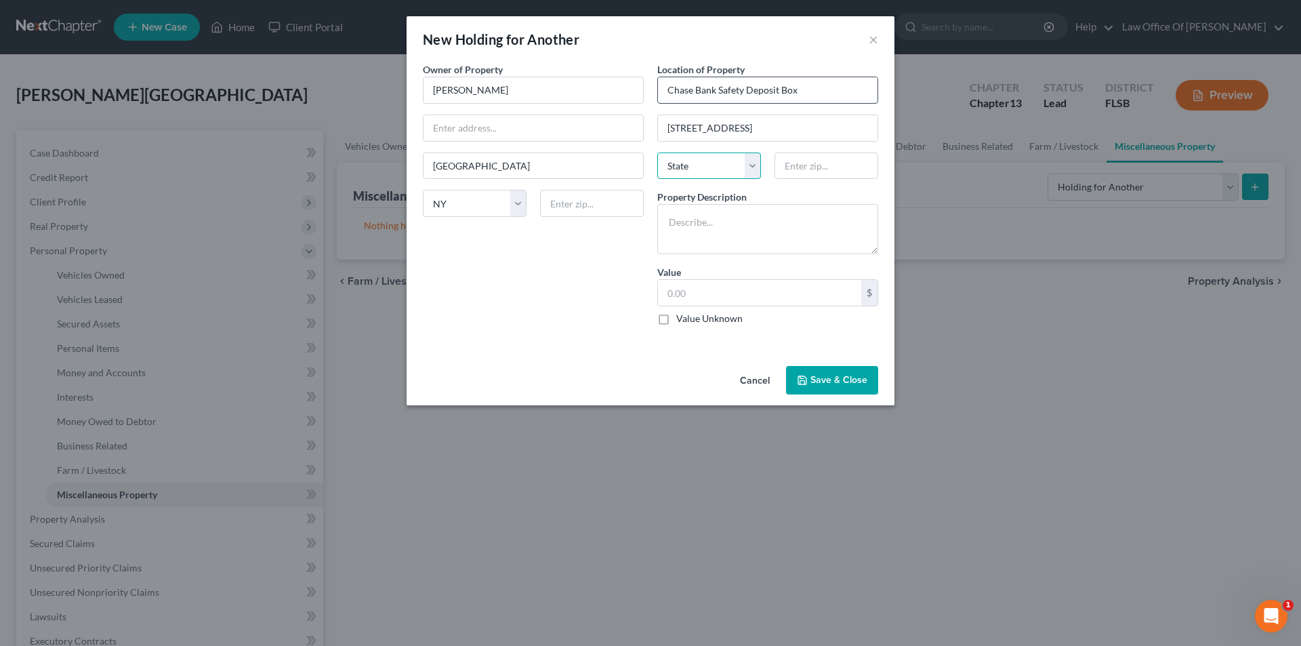
select select "9"
type input "b"
type input "33432"
click at [708, 218] on textarea at bounding box center [768, 229] width 221 height 50
type input "Boca Raton"
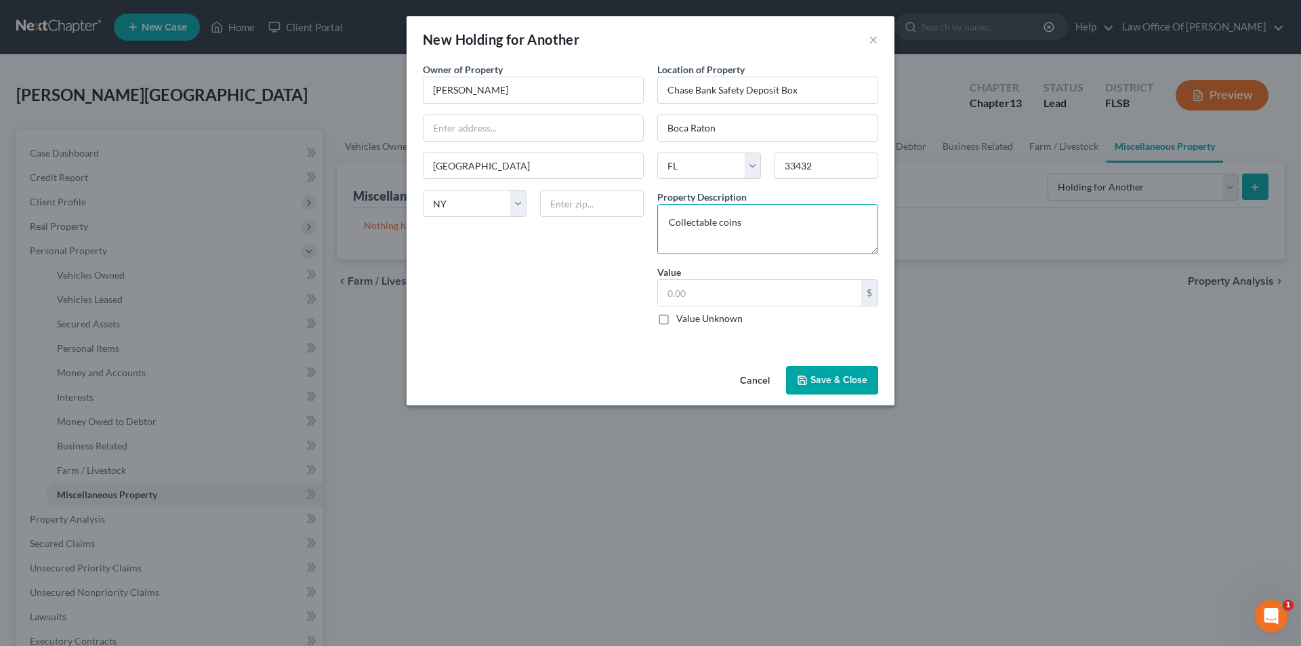
type textarea "Collectable coins"
click at [676, 319] on label "Value Unknown" at bounding box center [709, 319] width 66 height 14
click at [682, 319] on input "Value Unknown" at bounding box center [686, 316] width 9 height 9
checkbox input "true"
type input "0.00"
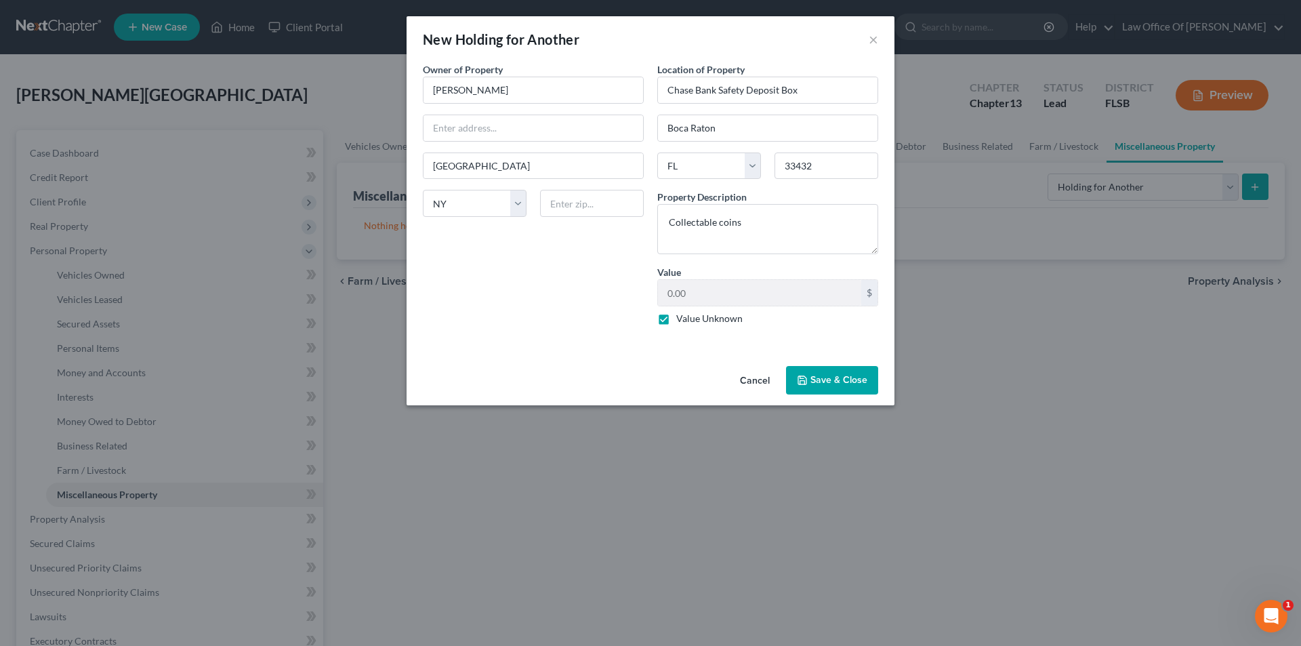
click at [837, 379] on button "Save & Close" at bounding box center [832, 380] width 92 height 28
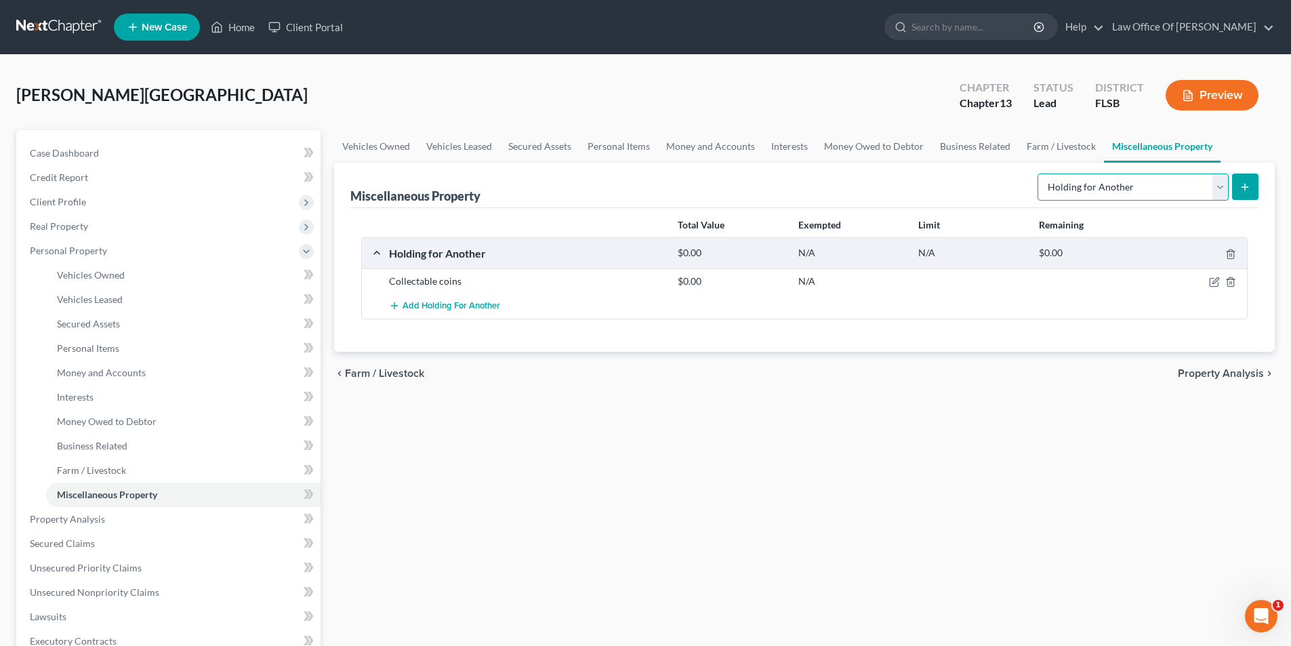
click at [1075, 186] on select "Select Property Type Assigned for Creditor Benefit [DATE] Holding for Another N…" at bounding box center [1133, 187] width 191 height 27
select select "transferred"
click at [1038, 174] on select "Select Property Type Assigned for Creditor Benefit [DATE] Holding for Another N…" at bounding box center [1133, 187] width 191 height 27
click at [1247, 188] on icon "submit" at bounding box center [1245, 187] width 11 height 11
select select "Ordinary ([DATE])"
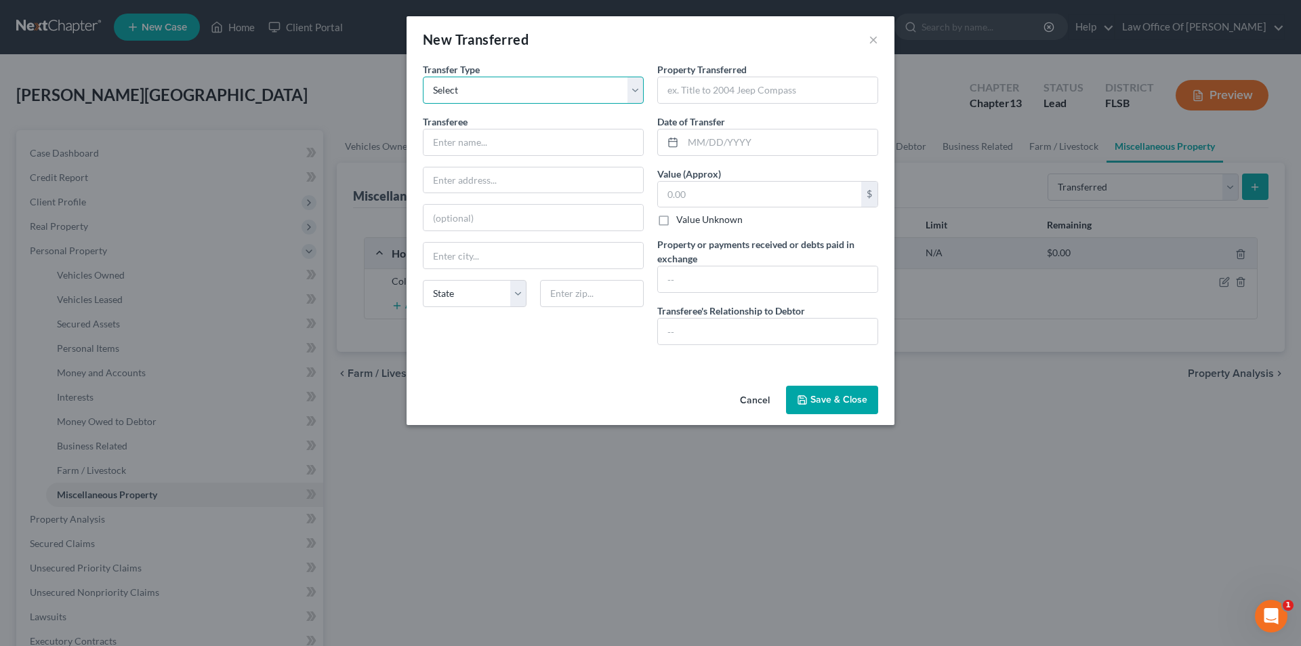
click at [512, 89] on select "Select Ordinary ([DATE]) [DATE]" at bounding box center [533, 90] width 221 height 27
click at [761, 403] on button "Cancel" at bounding box center [755, 400] width 52 height 27
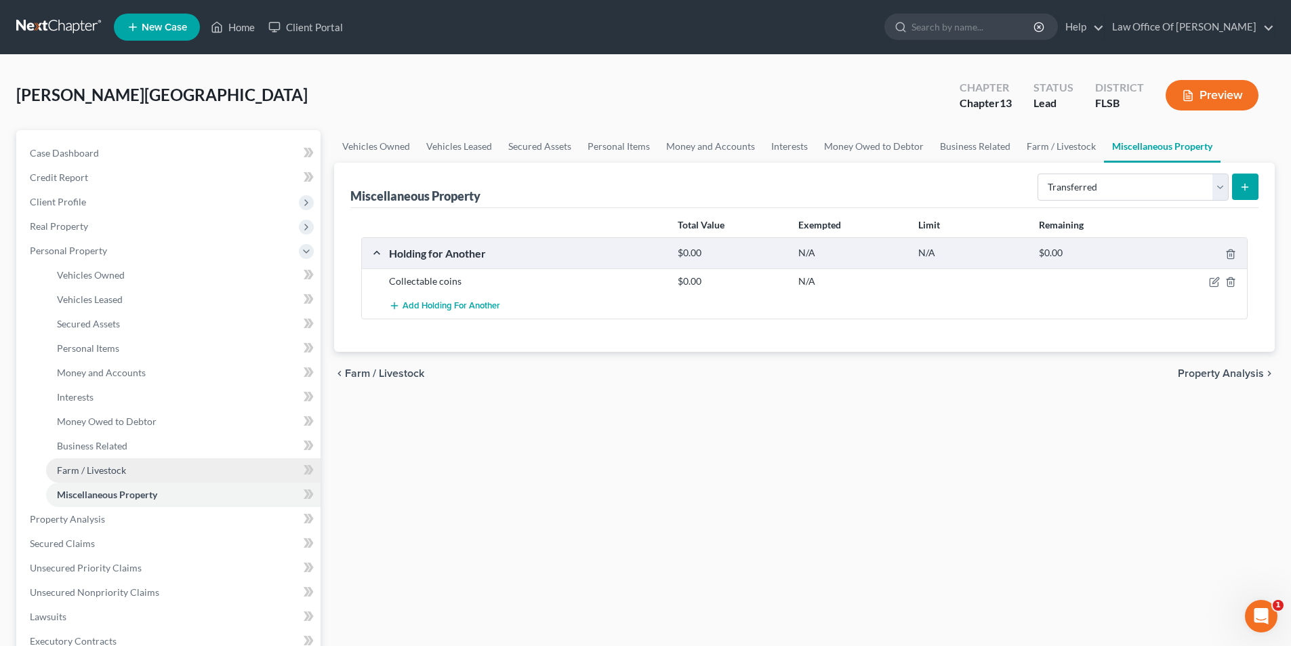
click at [153, 472] on link "Farm / Livestock" at bounding box center [183, 470] width 275 height 24
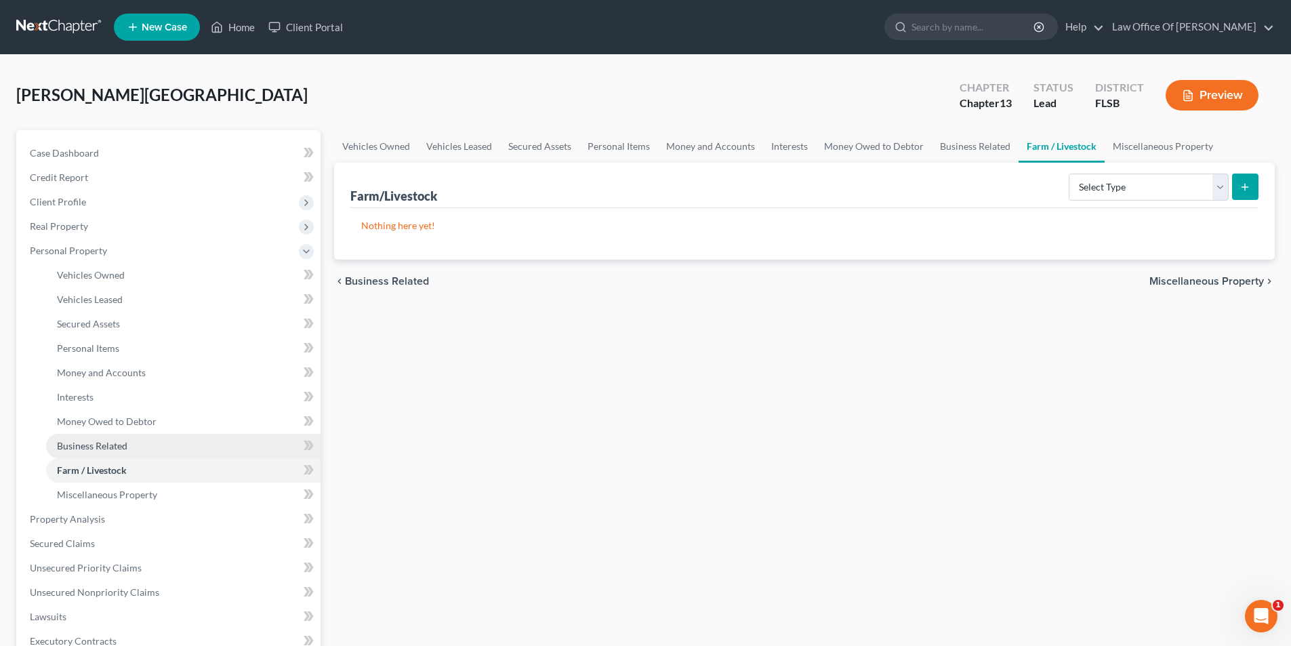
click at [146, 441] on link "Business Related" at bounding box center [183, 446] width 275 height 24
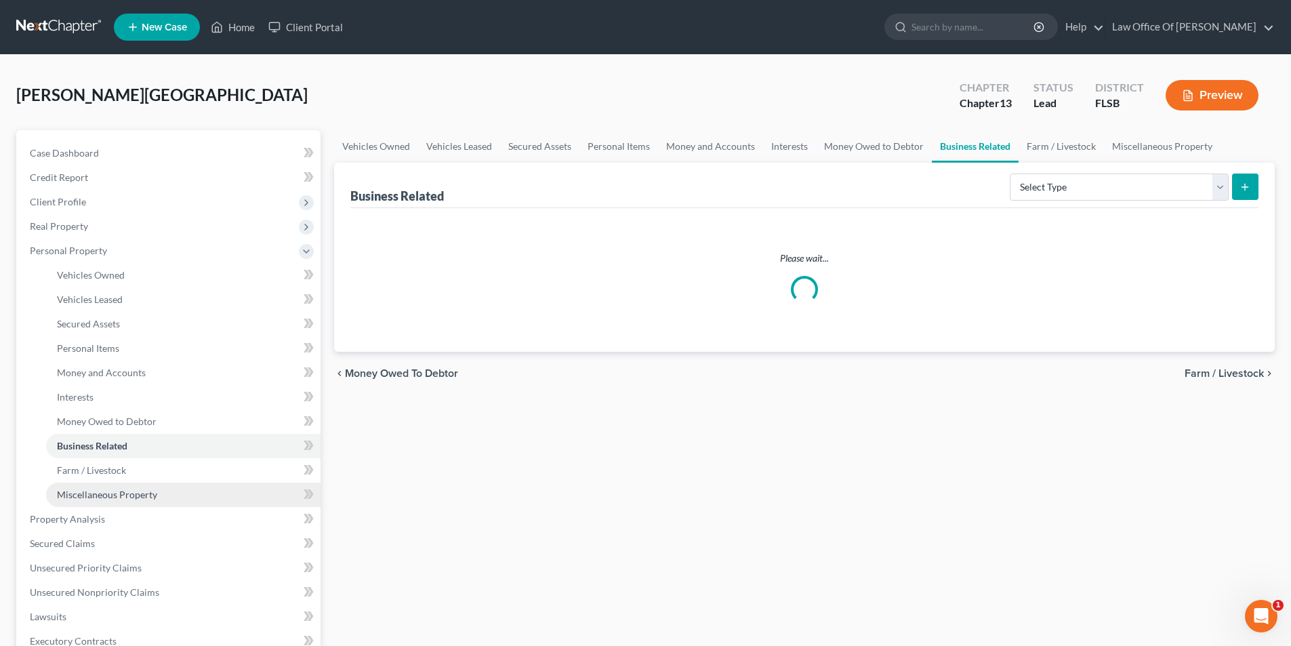
click at [124, 494] on span "Miscellaneous Property" at bounding box center [107, 495] width 100 height 12
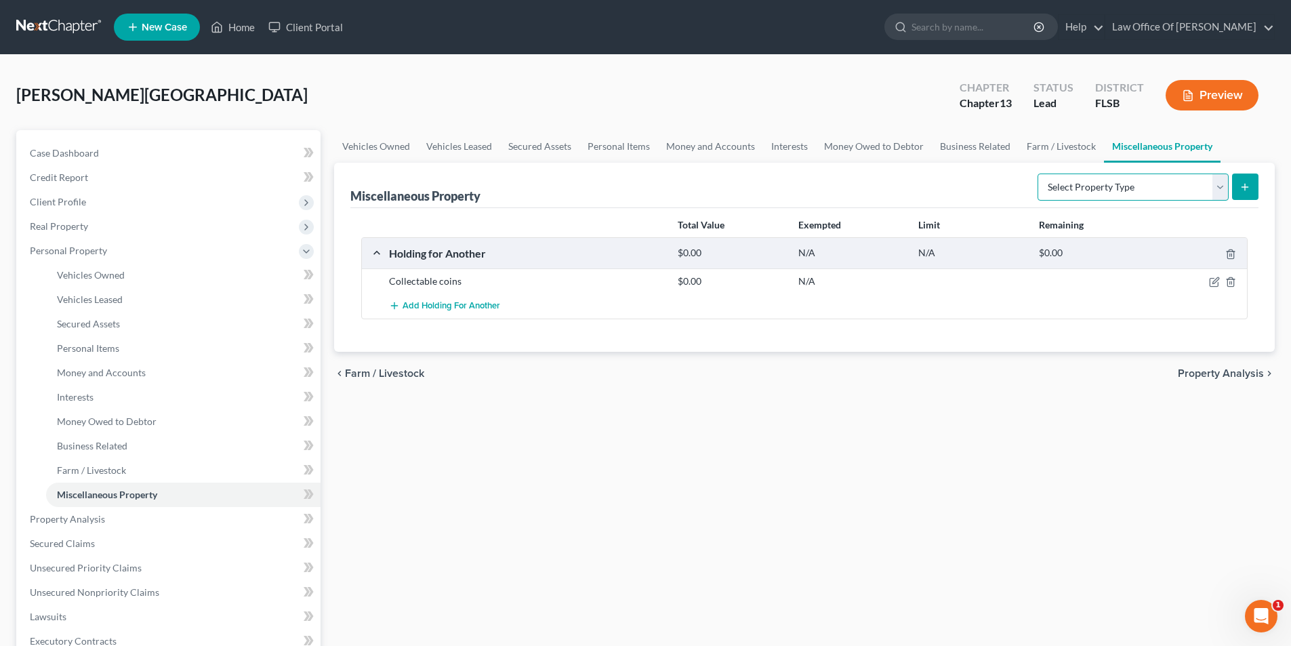
click at [1203, 191] on select "Select Property Type Assigned for Creditor Benefit [DATE] Holding for Another N…" at bounding box center [1133, 187] width 191 height 27
click at [104, 224] on span "Real Property" at bounding box center [170, 226] width 302 height 24
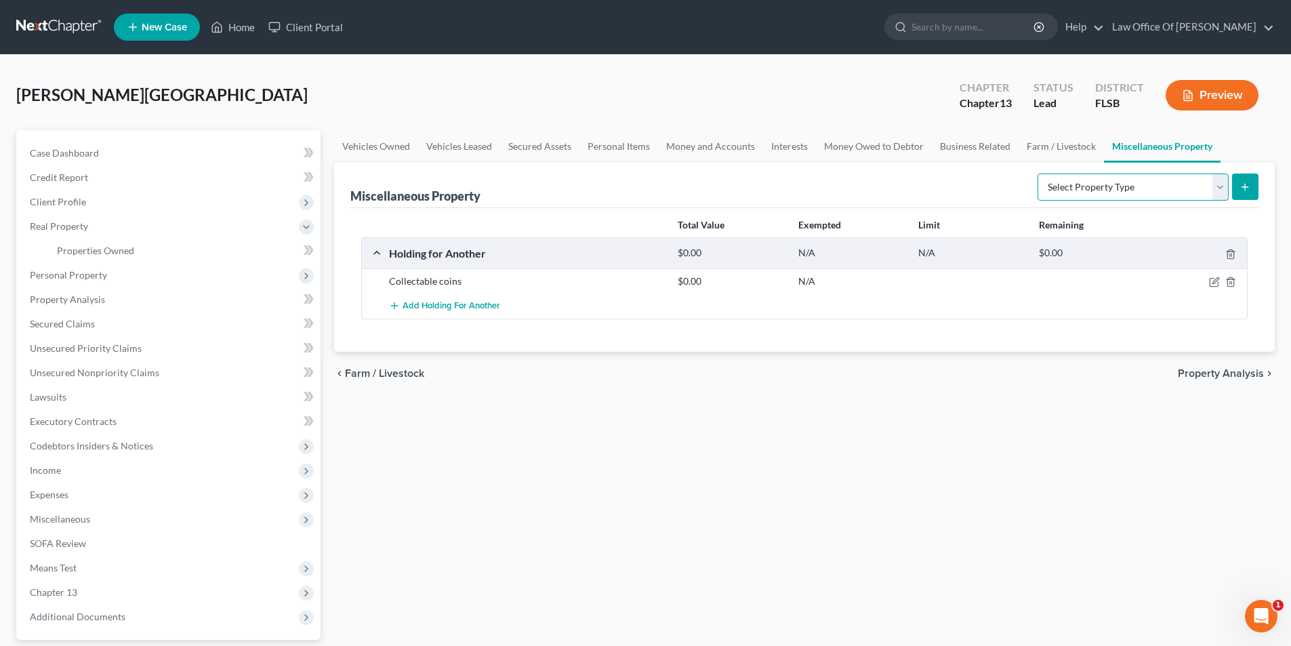
click at [1058, 186] on select "Select Property Type Assigned for Creditor Benefit [DATE] Holding for Another N…" at bounding box center [1133, 187] width 191 height 27
click at [45, 228] on span "Real Property" at bounding box center [59, 226] width 58 height 12
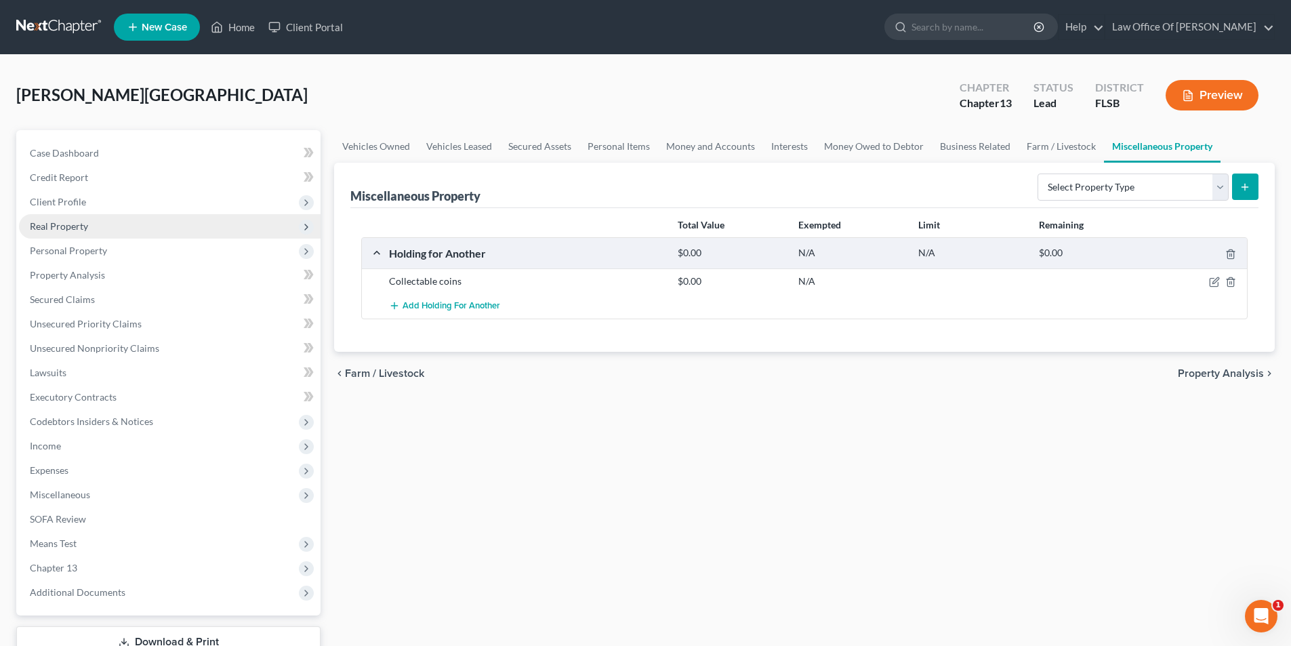
click at [56, 230] on span "Real Property" at bounding box center [59, 226] width 58 height 12
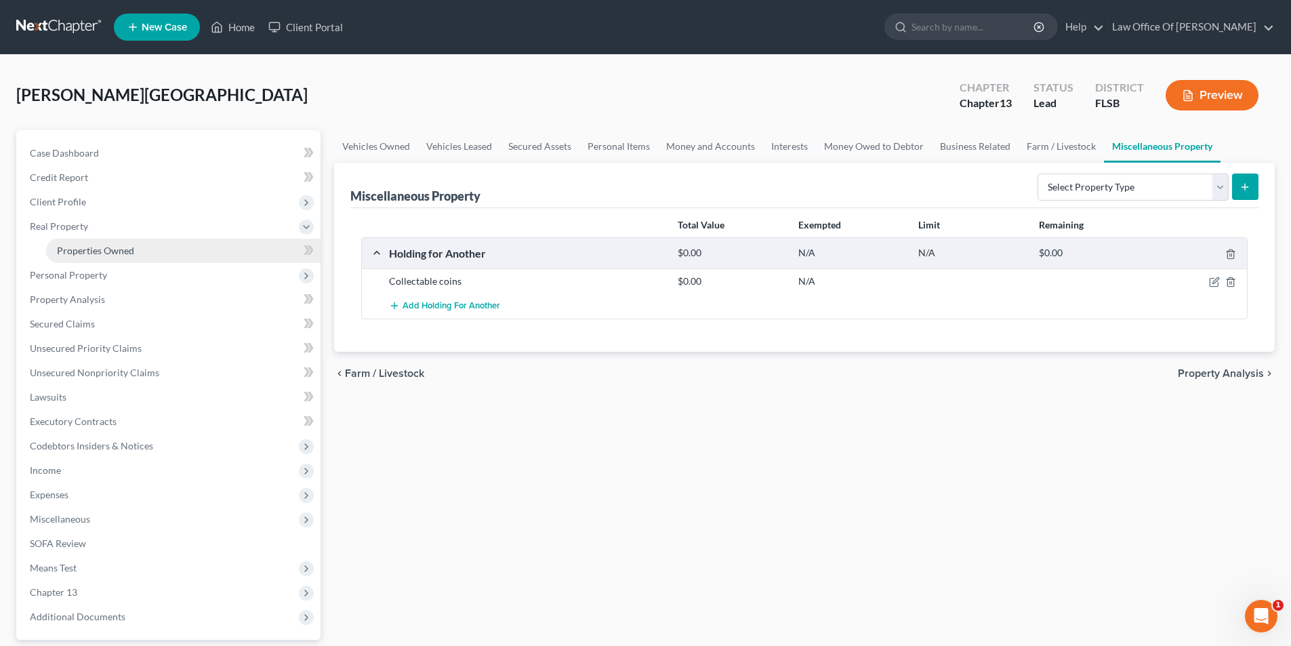
click at [69, 254] on span "Properties Owned" at bounding box center [95, 251] width 77 height 12
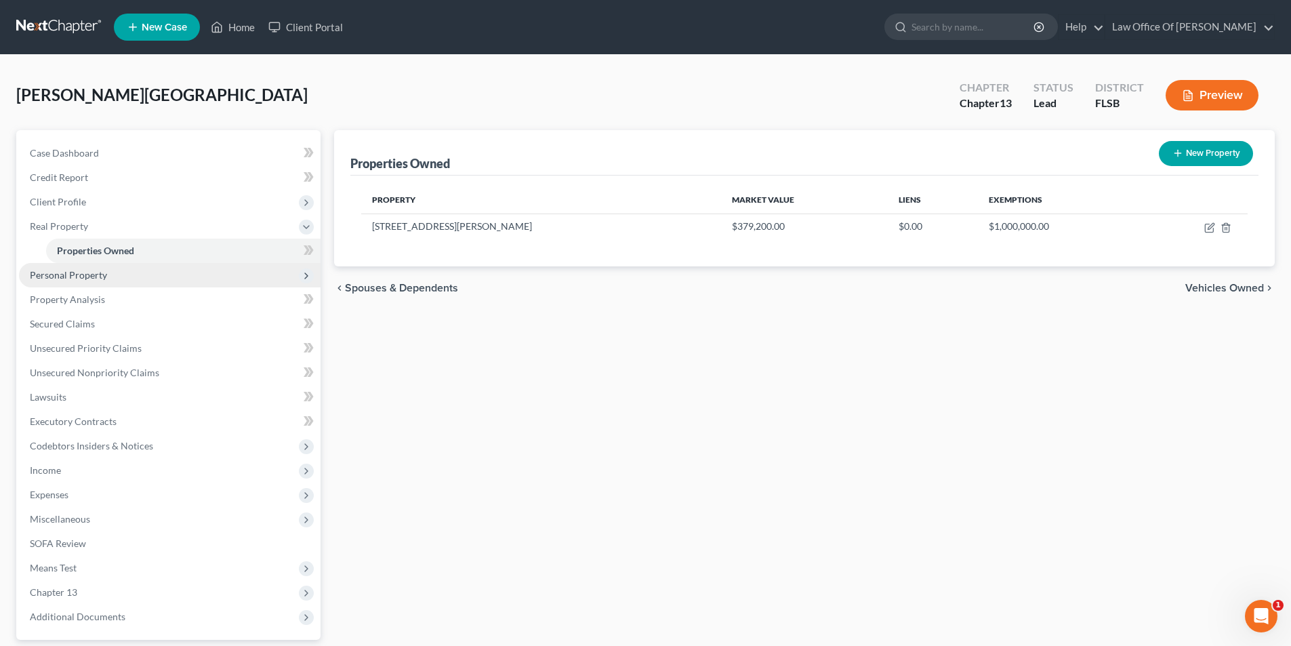
click at [142, 276] on span "Personal Property" at bounding box center [170, 275] width 302 height 24
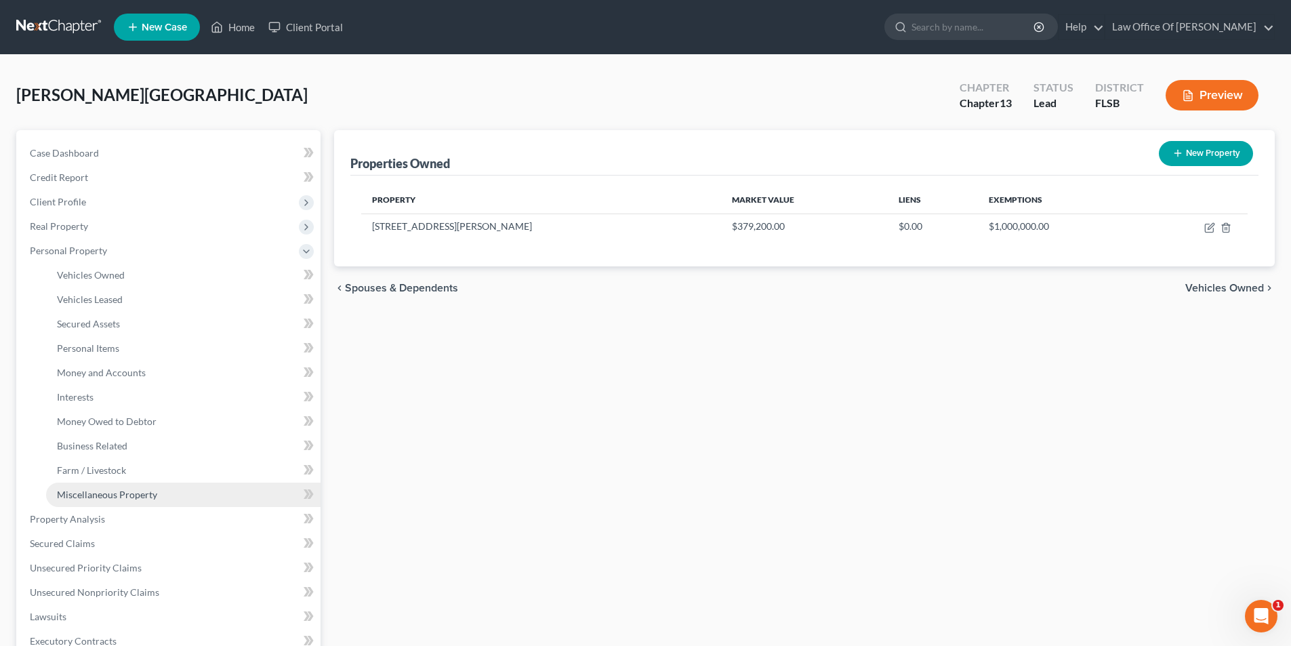
click at [159, 494] on link "Miscellaneous Property" at bounding box center [183, 495] width 275 height 24
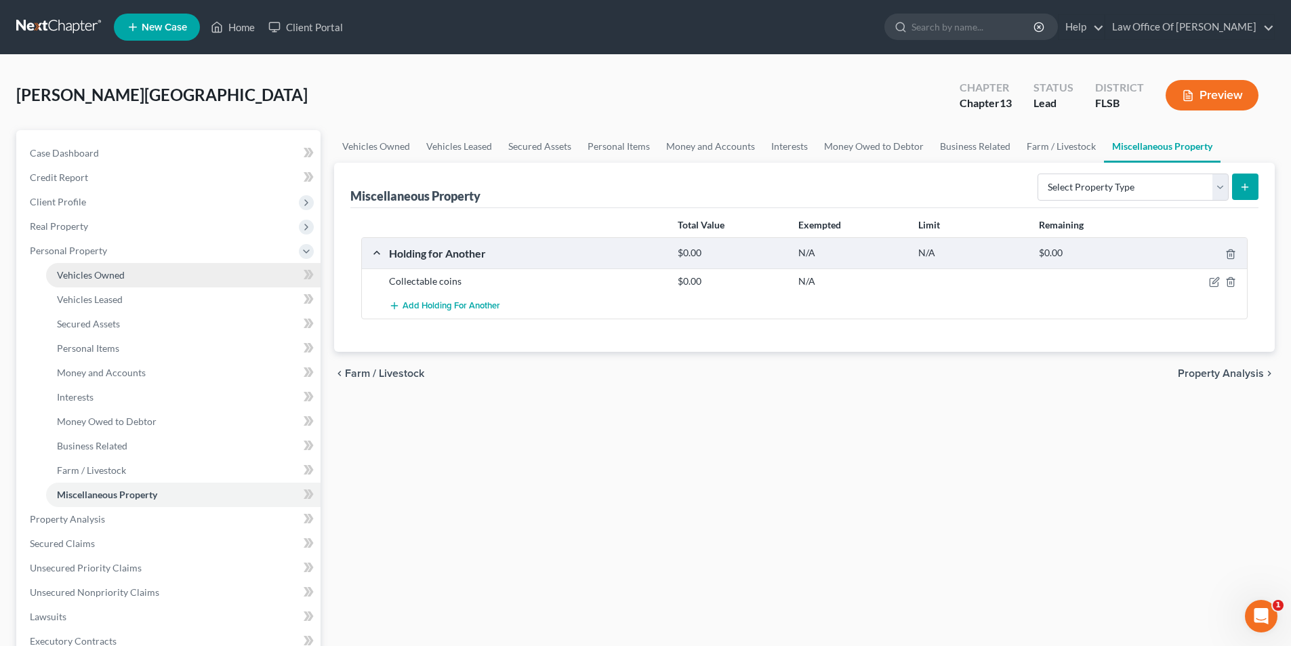
click at [123, 281] on link "Vehicles Owned" at bounding box center [183, 275] width 275 height 24
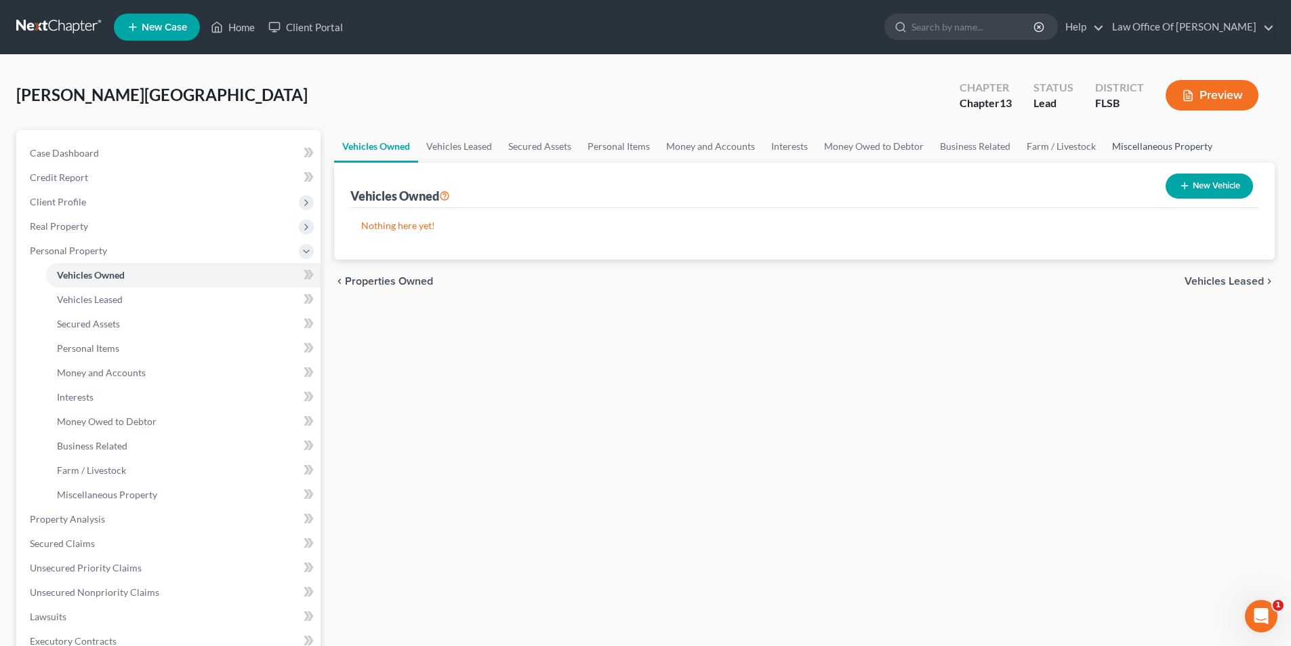
click at [1134, 151] on link "Miscellaneous Property" at bounding box center [1162, 146] width 117 height 33
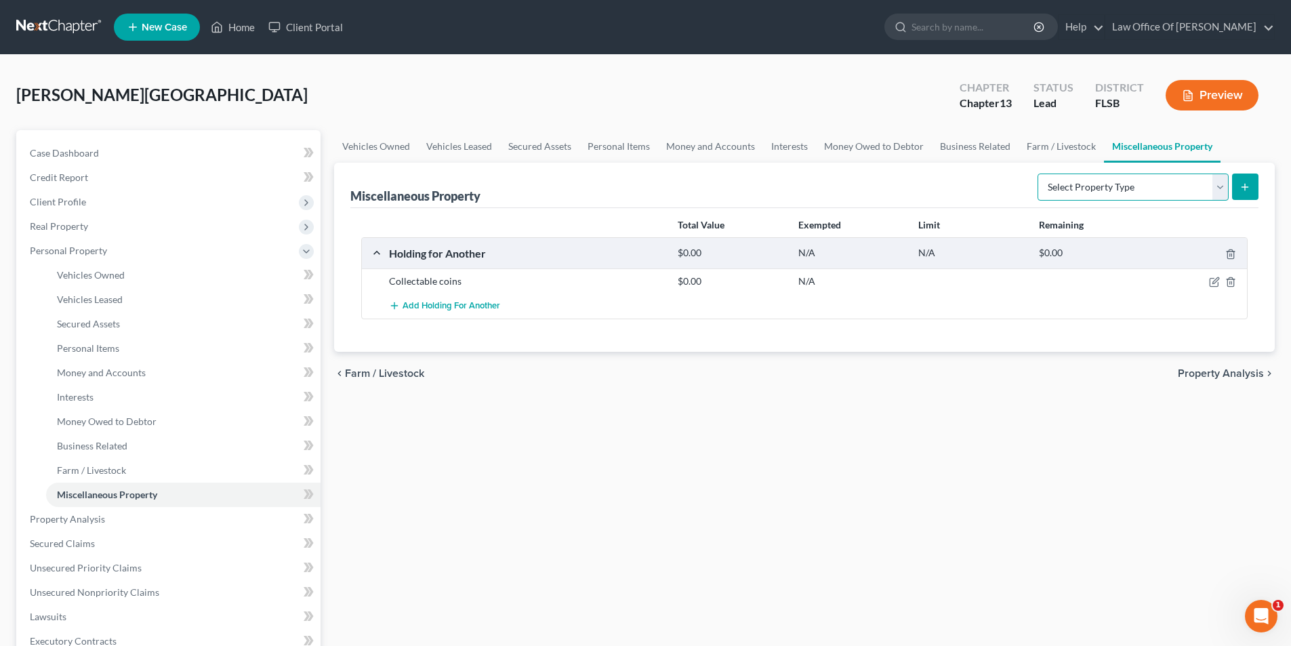
click at [1073, 185] on select "Select Property Type Assigned for Creditor Benefit [DATE] Holding for Another N…" at bounding box center [1133, 187] width 191 height 27
select select "not_yet_listed"
click at [1038, 174] on select "Select Property Type Assigned for Creditor Benefit [DATE] Holding for Another N…" at bounding box center [1133, 187] width 191 height 27
click at [1252, 183] on button "submit" at bounding box center [1245, 187] width 26 height 26
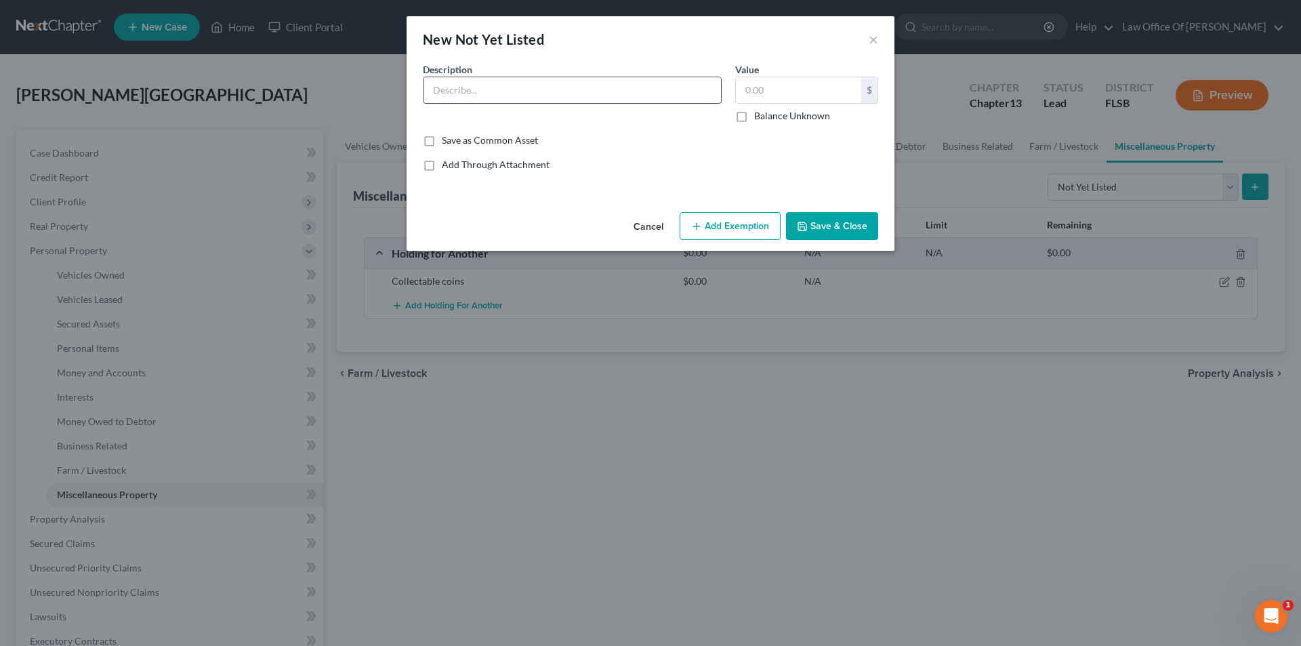
click at [517, 100] on input "text" at bounding box center [573, 90] width 298 height 26
click at [517, 100] on input "Cemetary Plot" at bounding box center [573, 90] width 298 height 26
type input "Cemetary Plot"
type input "1,000"
click at [812, 224] on button "Save & Close" at bounding box center [832, 226] width 92 height 28
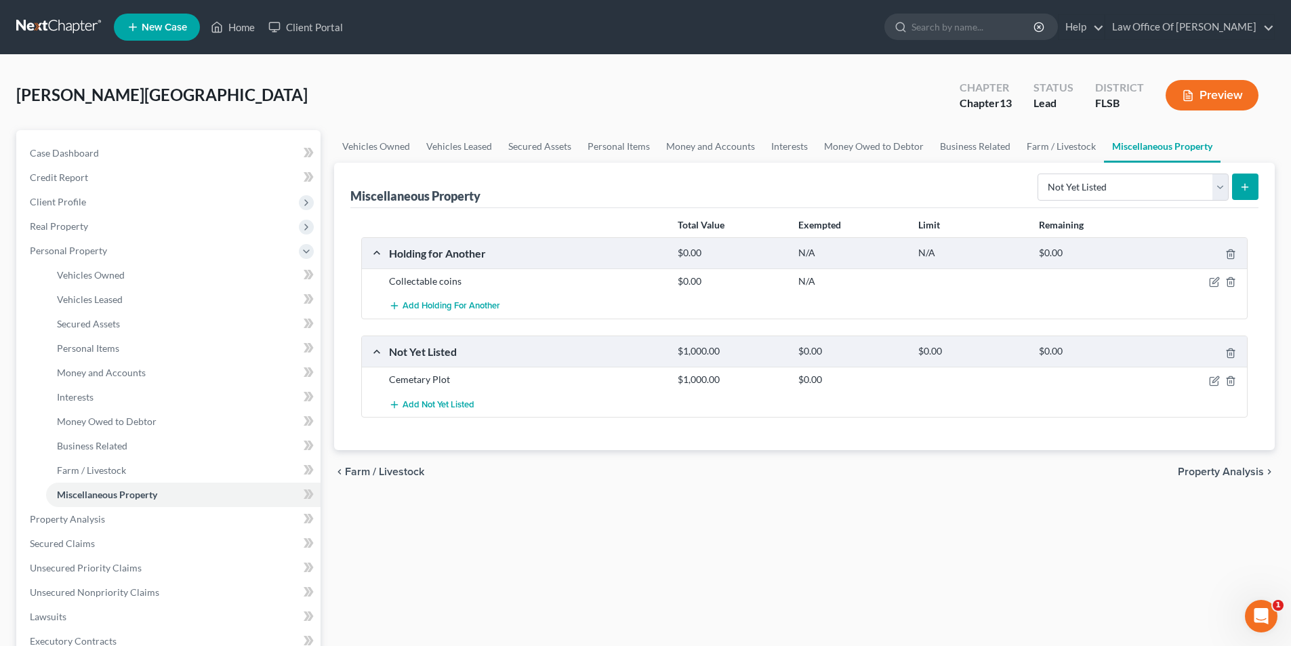
click at [792, 549] on div "Vehicles Owned Vehicles Leased Secured Assets Personal Items Money and Accounts…" at bounding box center [804, 533] width 954 height 807
click at [96, 517] on span "Property Analysis" at bounding box center [67, 519] width 75 height 12
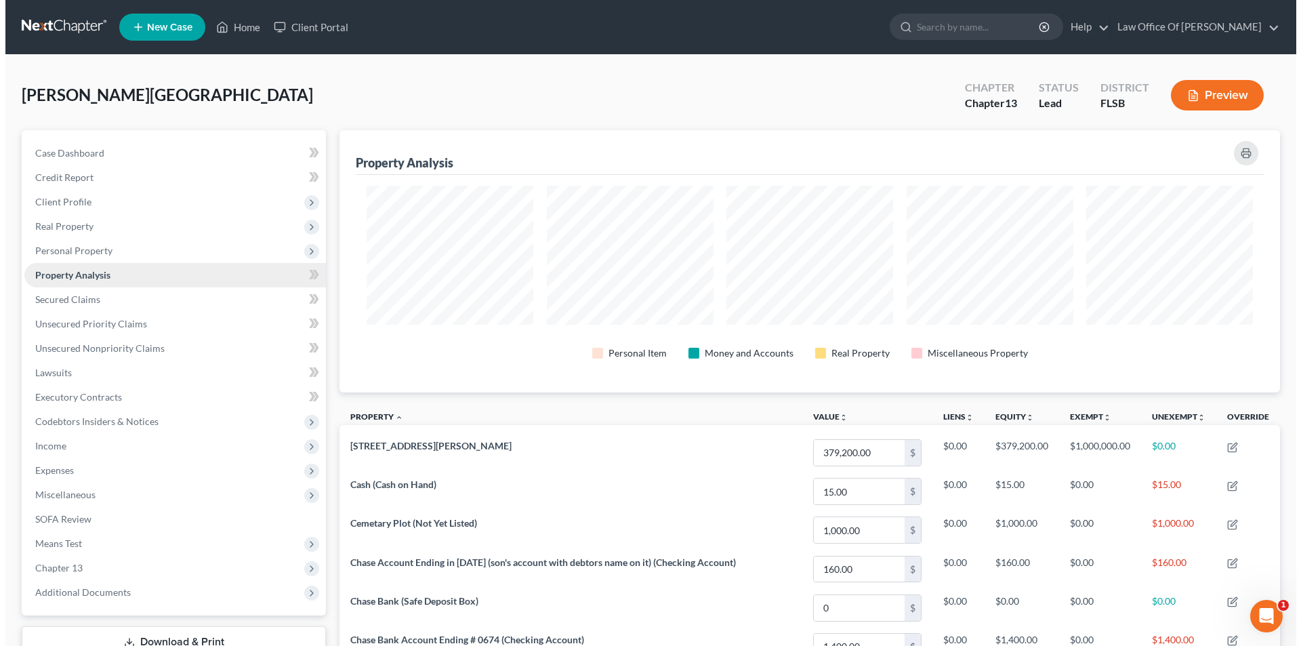
scroll to position [262, 941]
click at [102, 253] on span "Personal Property" at bounding box center [68, 251] width 77 height 12
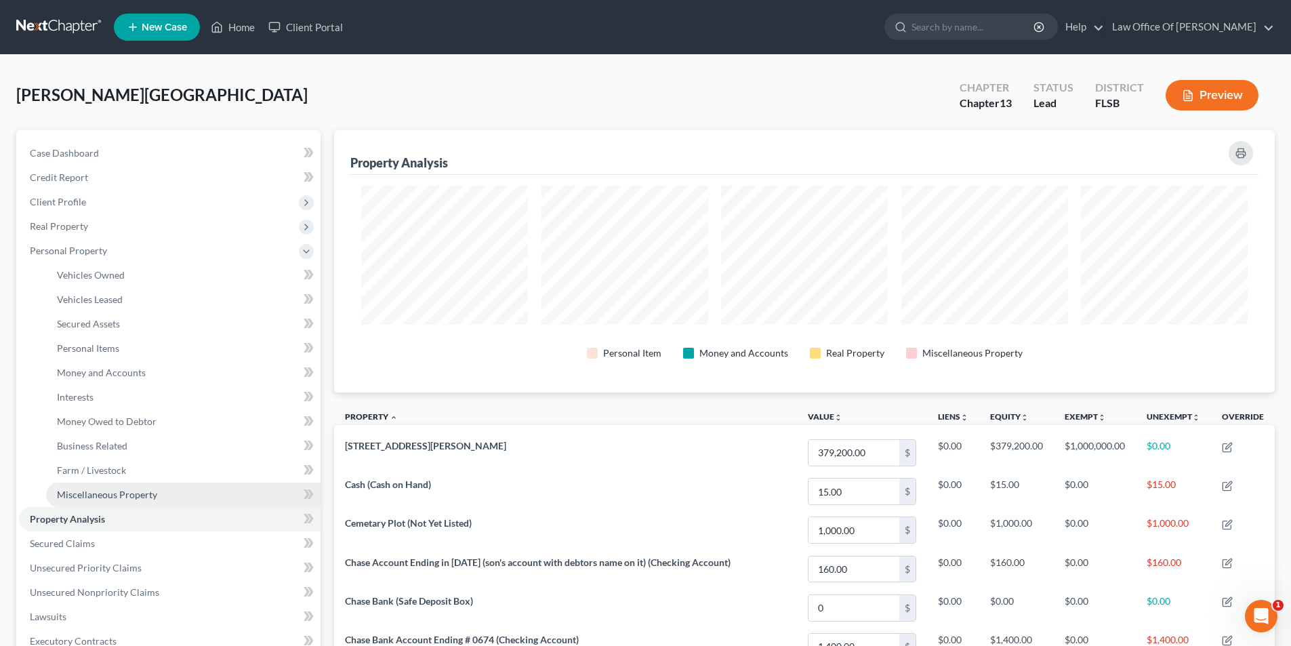
click at [126, 493] on span "Miscellaneous Property" at bounding box center [107, 495] width 100 height 12
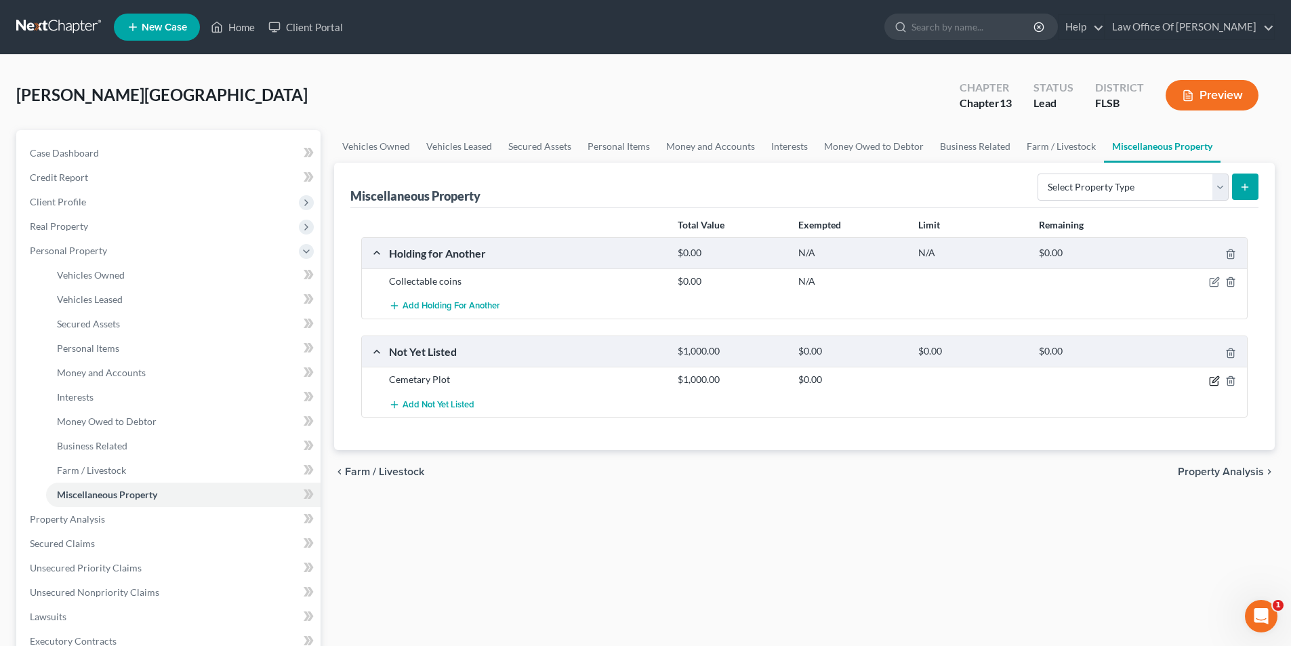
click at [1213, 381] on icon "button" at bounding box center [1216, 379] width 6 height 6
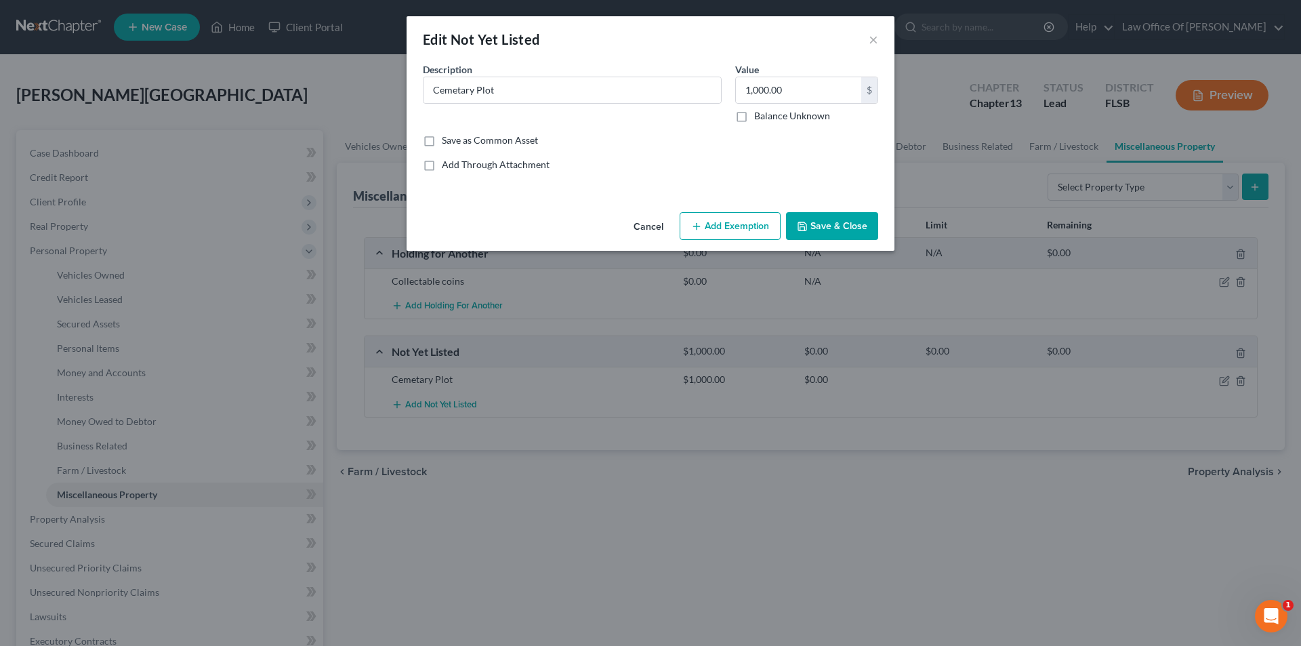
click at [719, 239] on button "Add Exemption" at bounding box center [730, 226] width 101 height 28
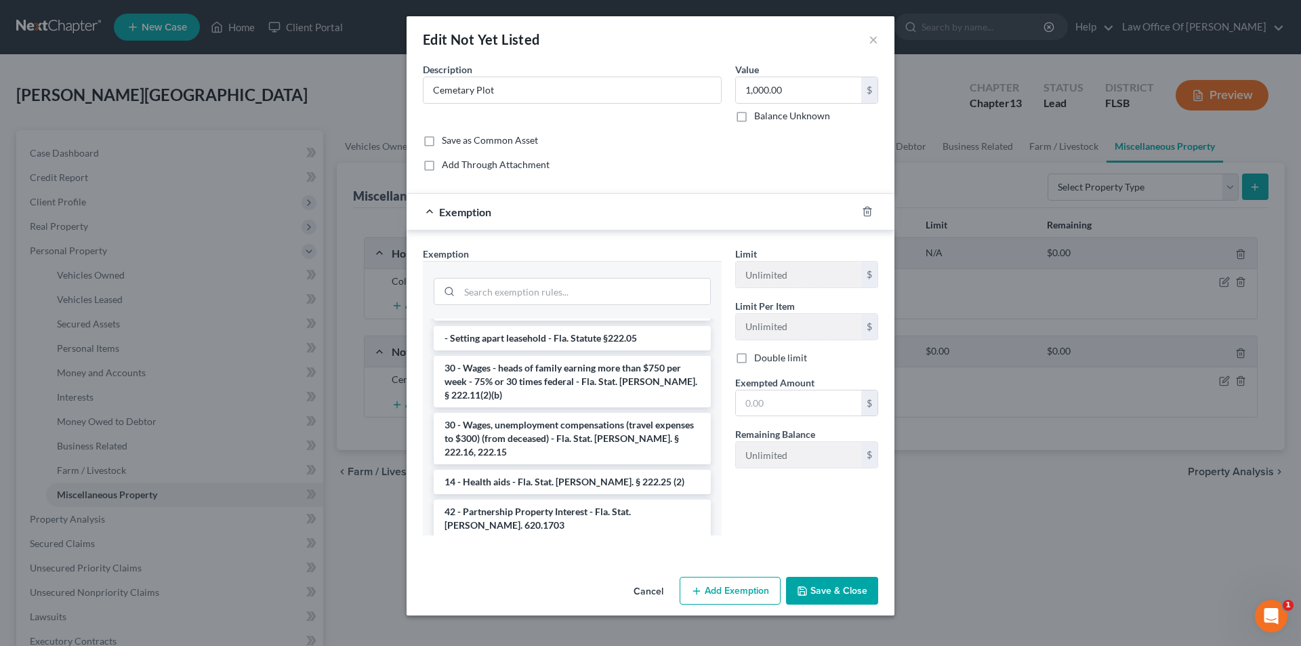
scroll to position [1131, 0]
click at [619, 568] on li "1 - Personal property (any) - Fla. Const. Art.10, § 4(a) (2)" at bounding box center [572, 580] width 277 height 24
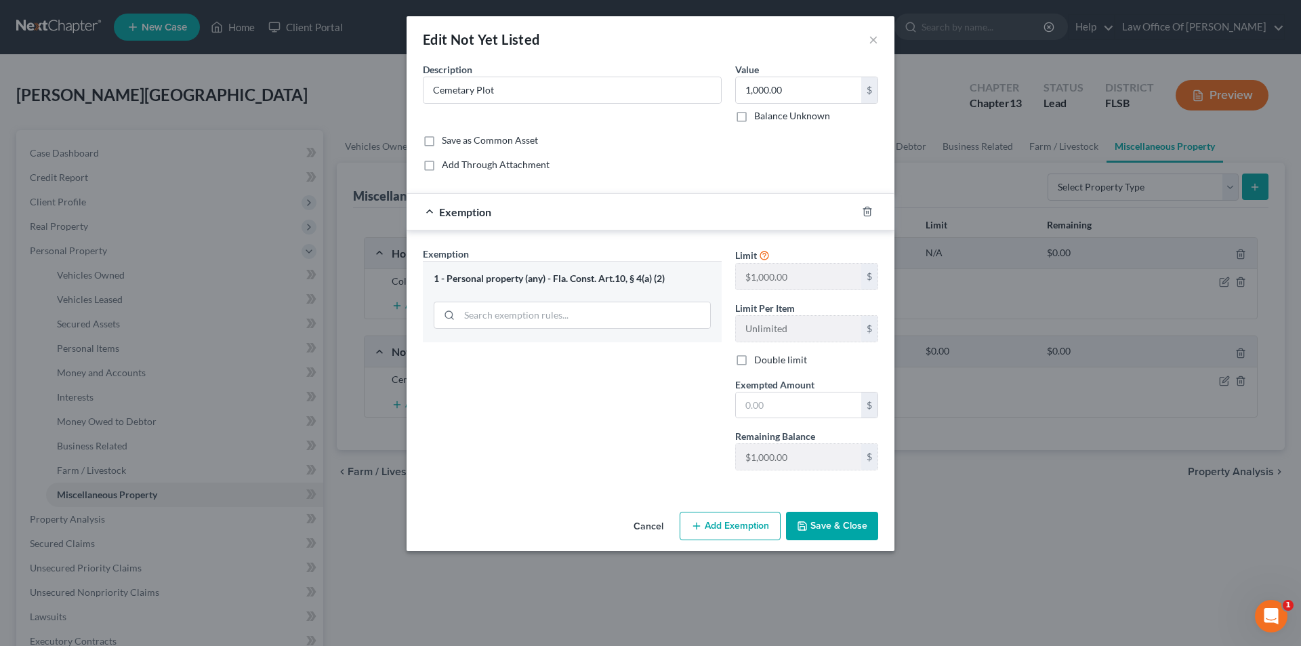
drag, startPoint x: 849, startPoint y: 529, endPoint x: 659, endPoint y: 285, distance: 309.7
click at [645, 286] on div "Edit Not Yet Listed × An exemption set must first be selected from the Filing I…" at bounding box center [651, 283] width 488 height 535
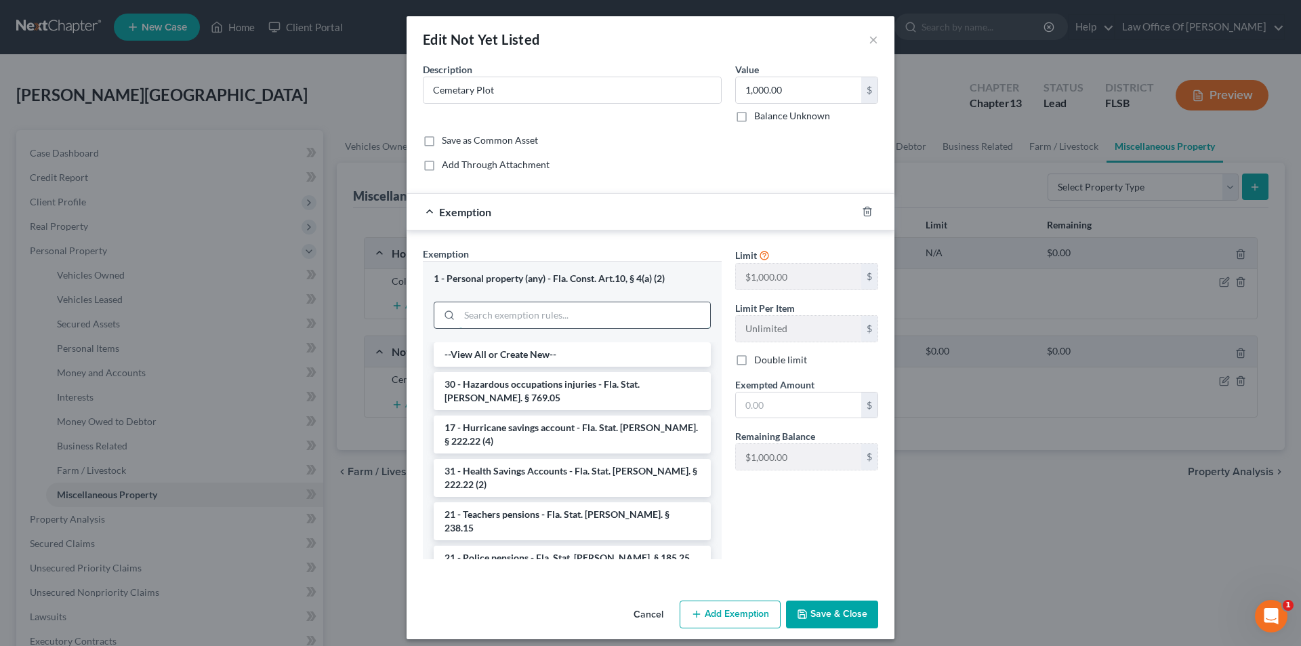
click at [510, 319] on input "search" at bounding box center [585, 315] width 251 height 26
click at [646, 617] on button "Cancel" at bounding box center [649, 615] width 52 height 27
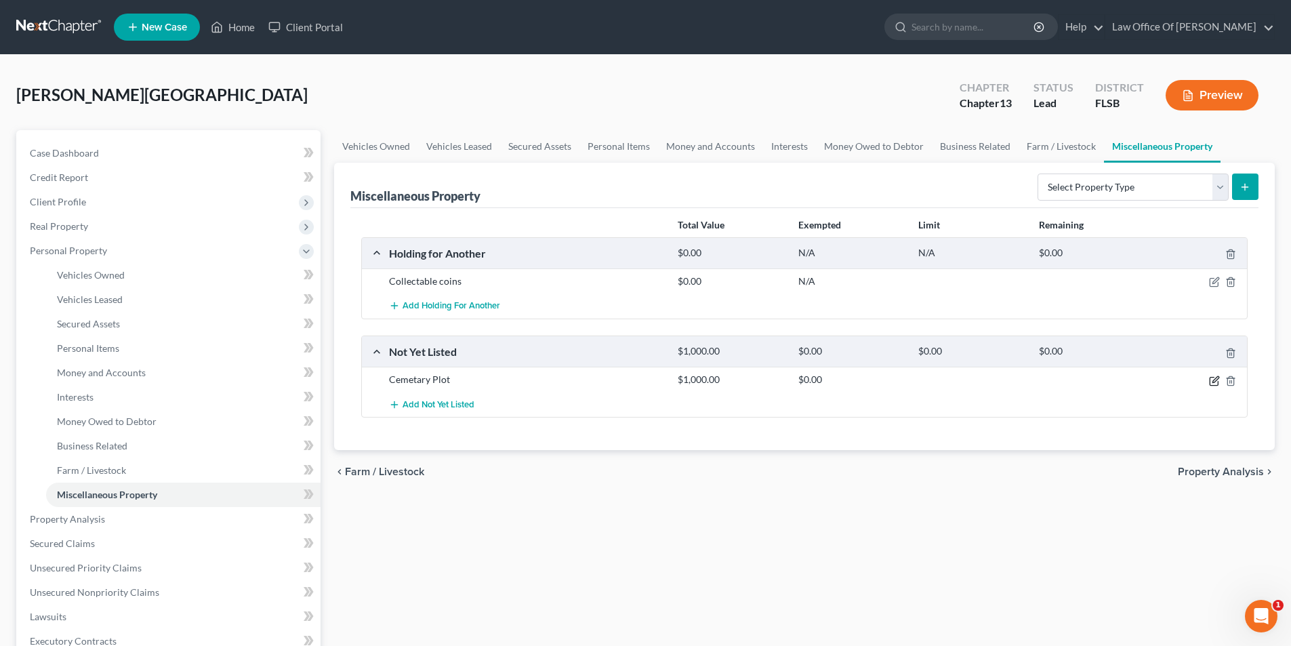
click at [1213, 377] on icon "button" at bounding box center [1214, 381] width 8 height 8
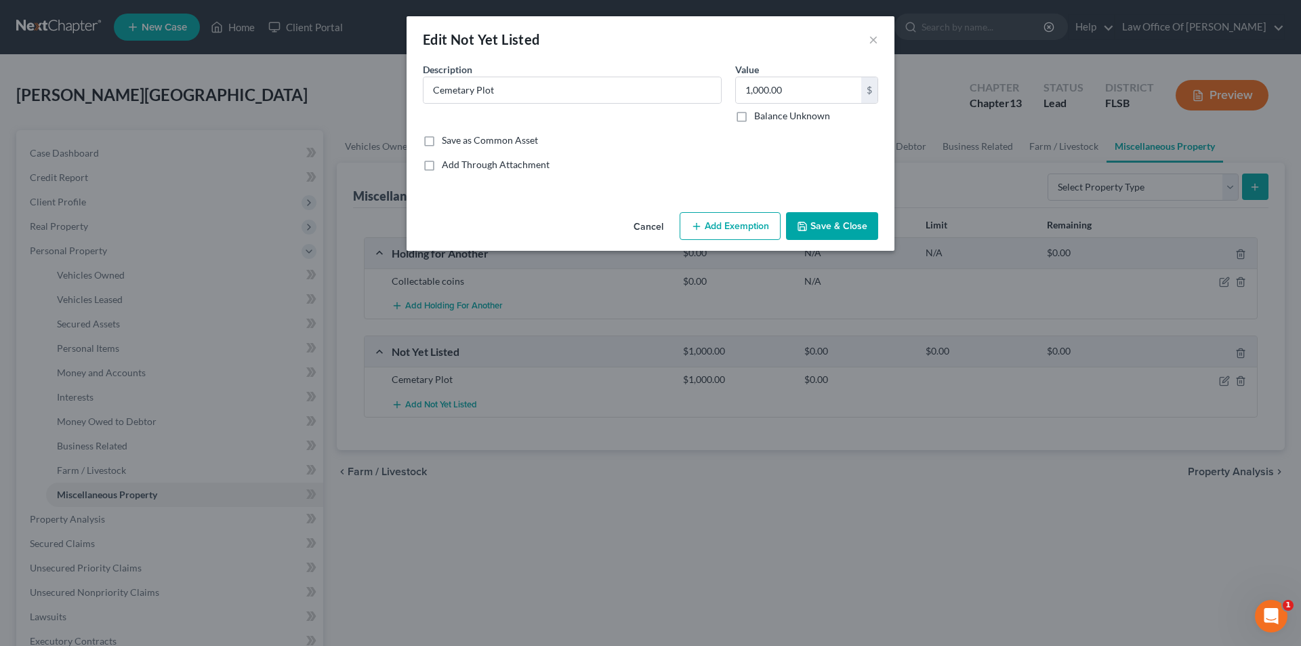
click at [730, 218] on button "Add Exemption" at bounding box center [730, 226] width 101 height 28
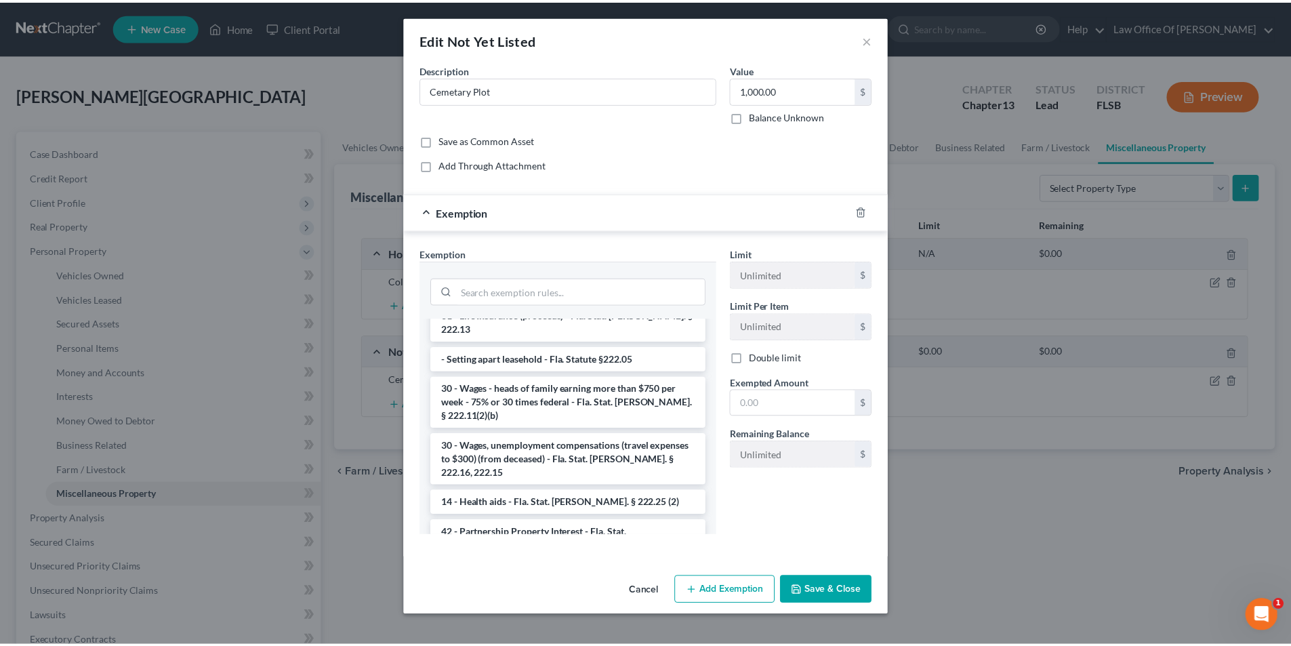
scroll to position [1115, 0]
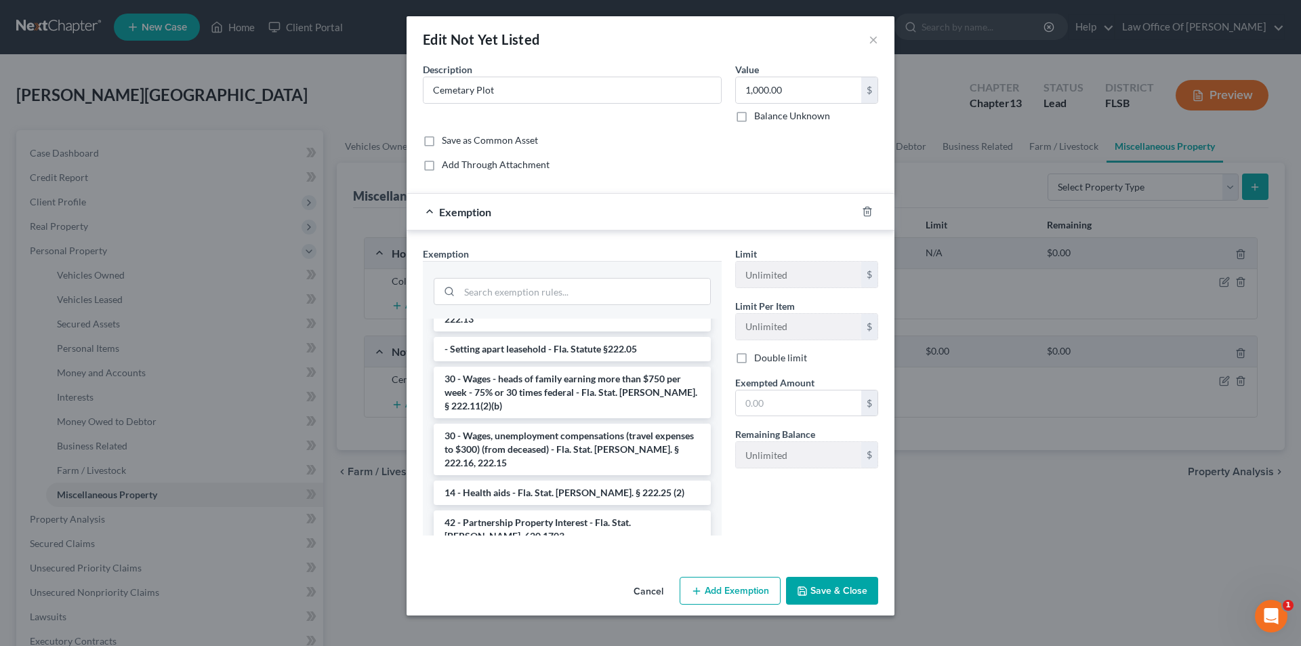
click at [632, 584] on li "1 - Personal property (any) - Fla. Const. Art.10, § 4(a) (2)" at bounding box center [572, 596] width 277 height 24
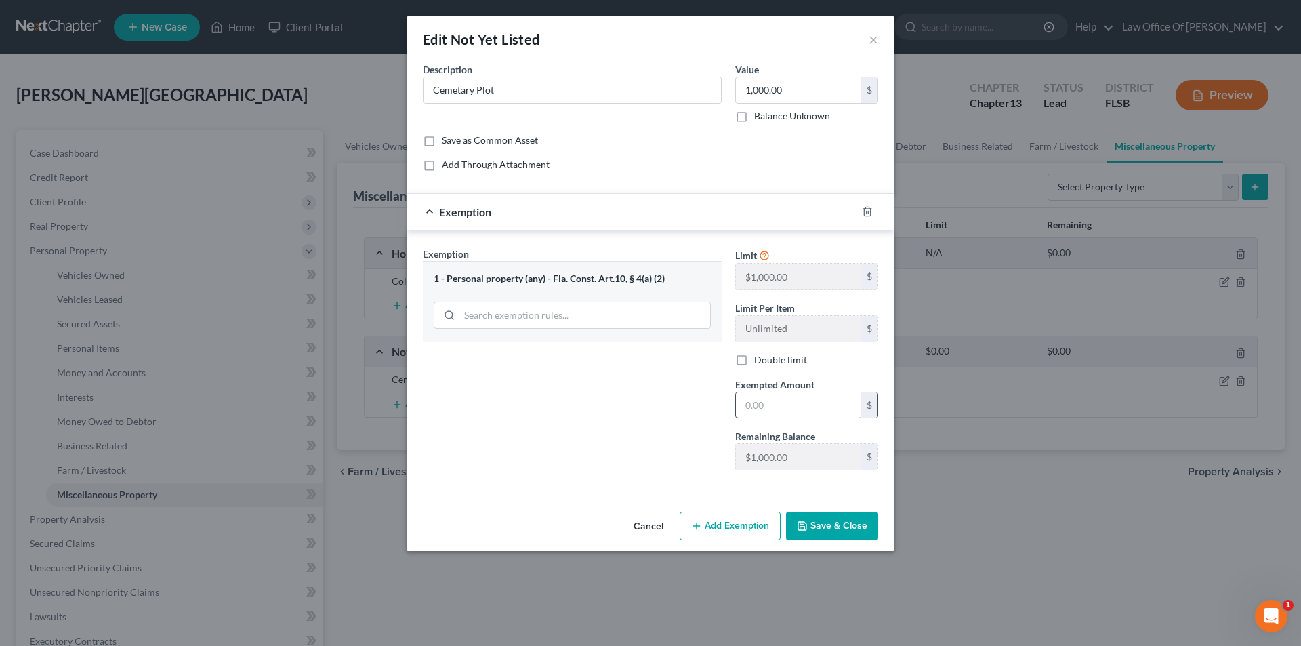
click at [784, 399] on input "text" at bounding box center [798, 405] width 125 height 26
type input "1,000"
click at [823, 522] on button "Save & Close" at bounding box center [832, 526] width 92 height 28
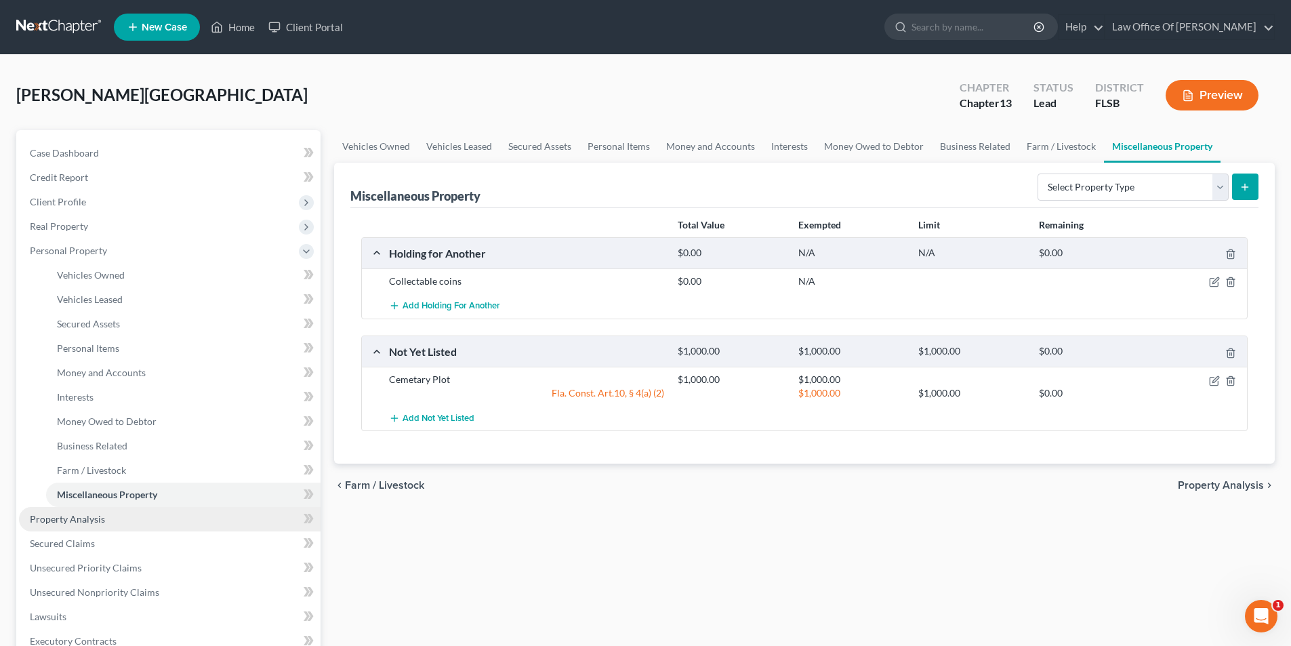
click at [47, 523] on span "Property Analysis" at bounding box center [67, 519] width 75 height 12
